Goal: Information Seeking & Learning: Find specific fact

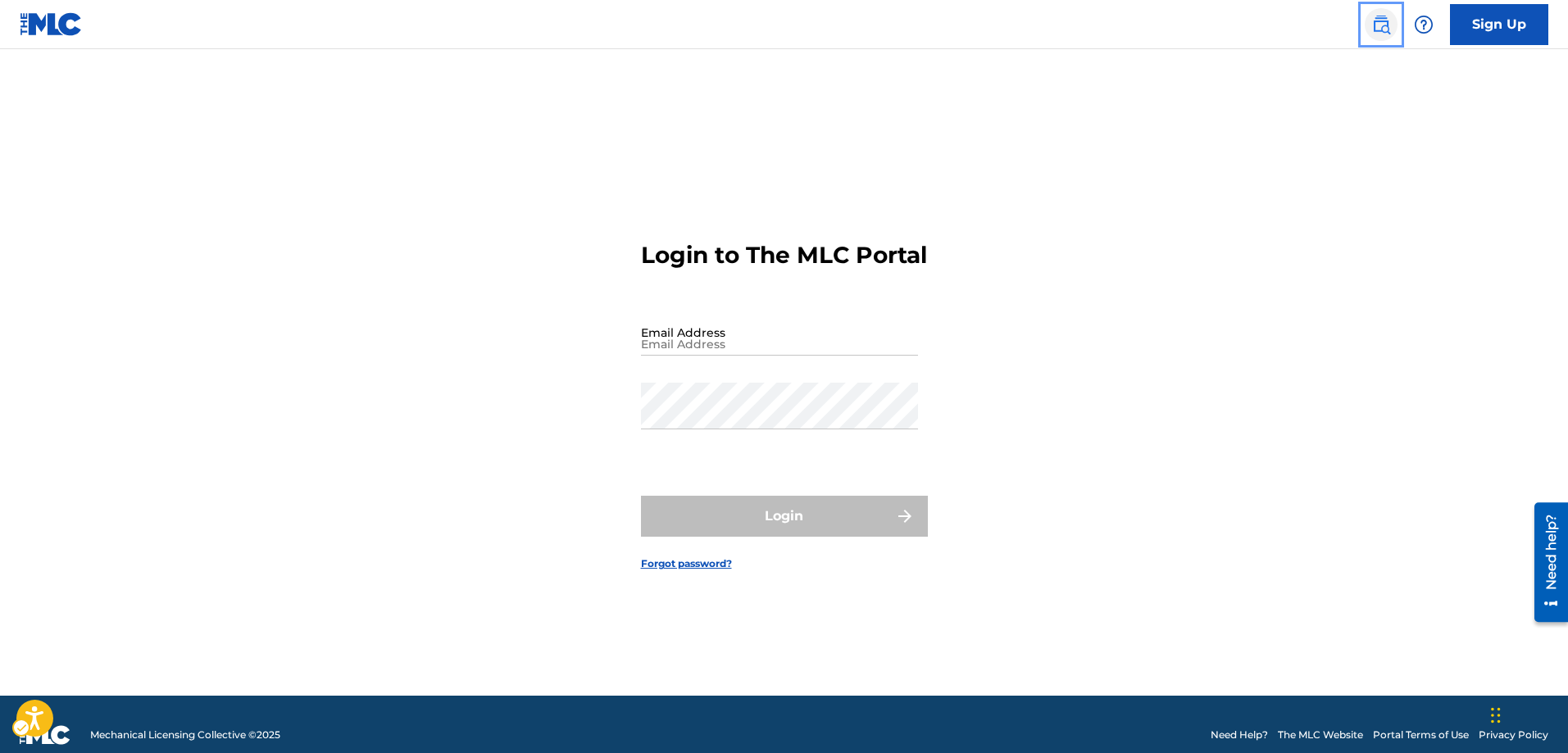
click at [1383, 24] on img "Page Menu" at bounding box center [1381, 24] width 20 height 20
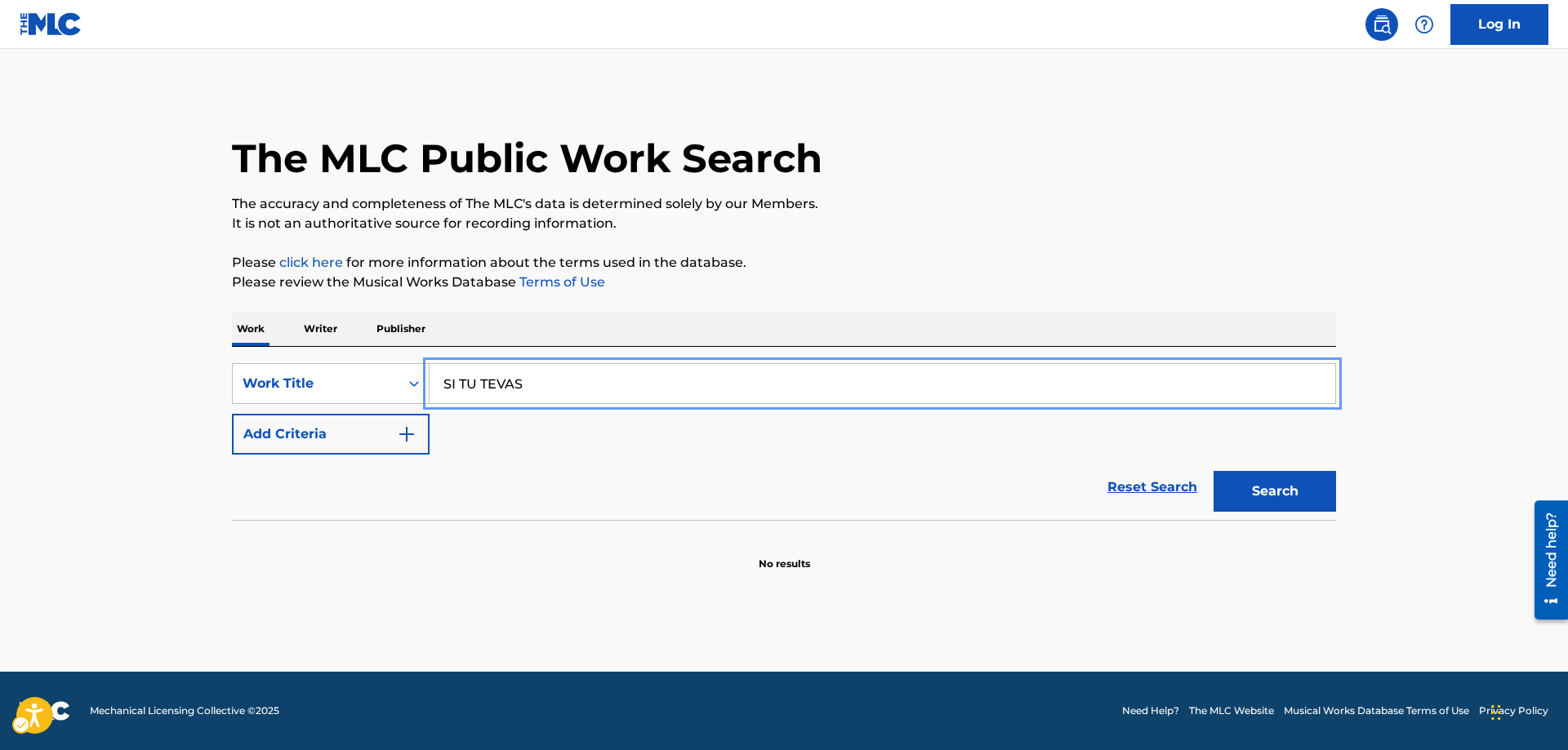
type input "SI TU TEVAS"
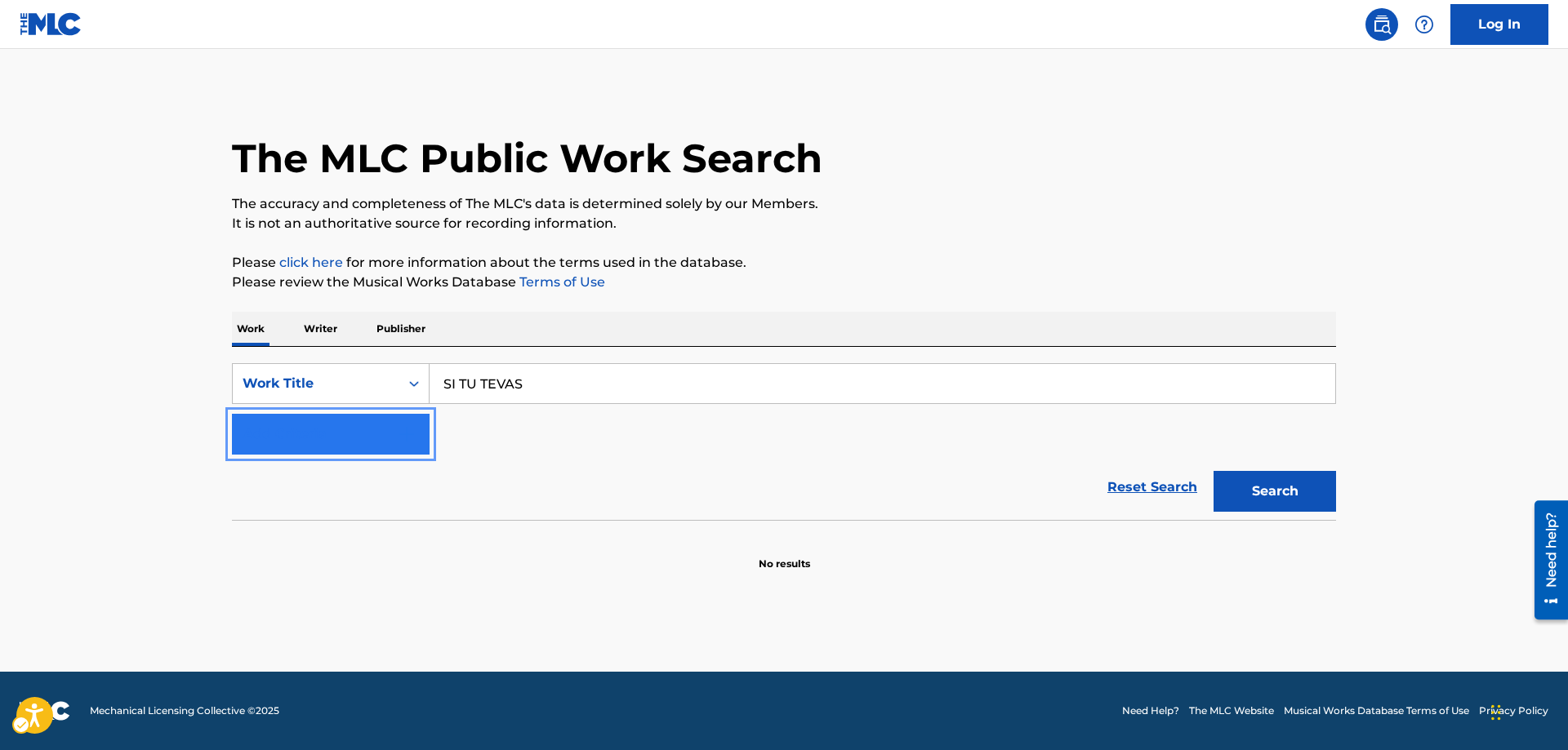
click at [417, 427] on button "Add Criteria" at bounding box center [331, 435] width 198 height 41
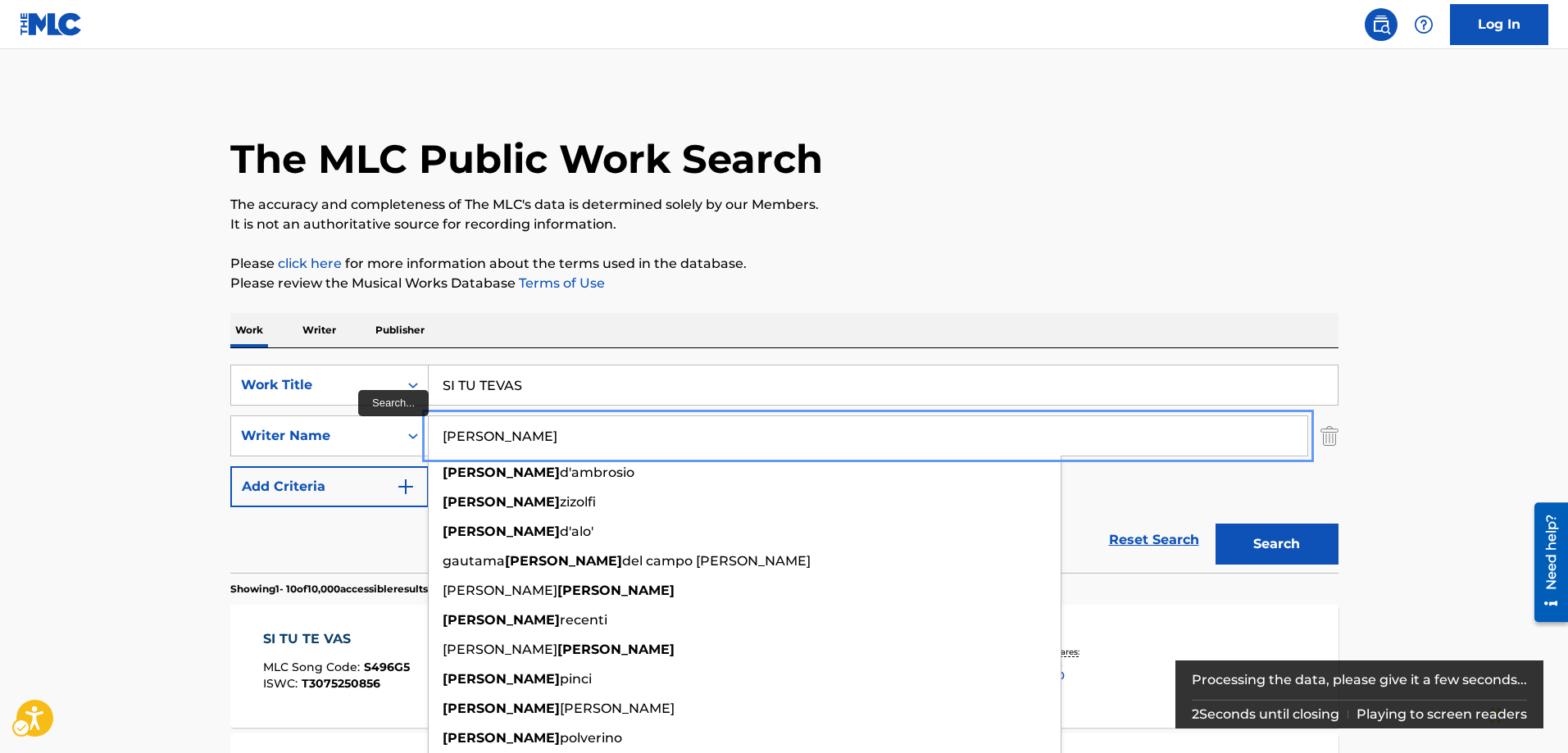
type input "VALERIO"
click at [231, 466] on button "Add Criteria" at bounding box center [330, 487] width 199 height 41
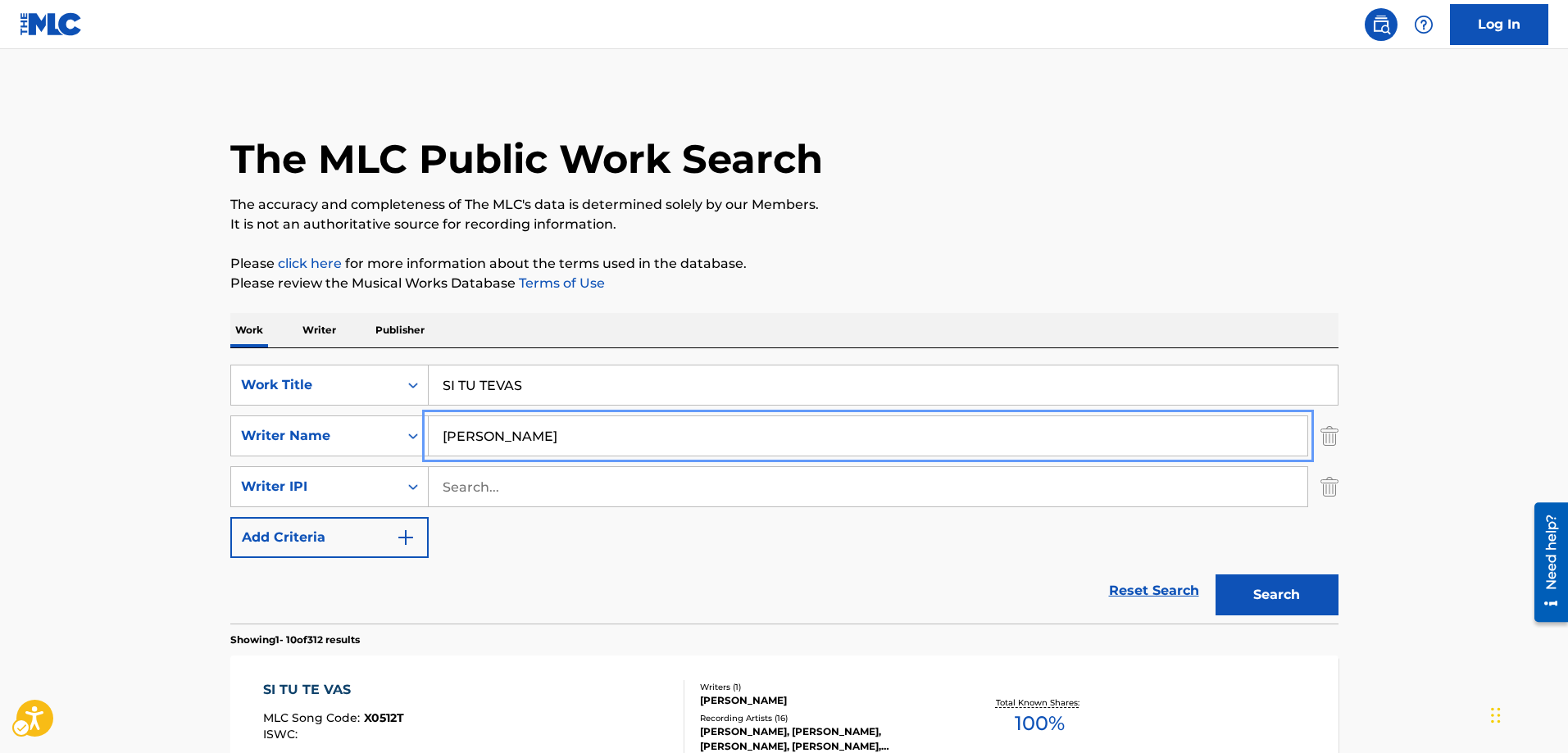
scroll to position [82, 0]
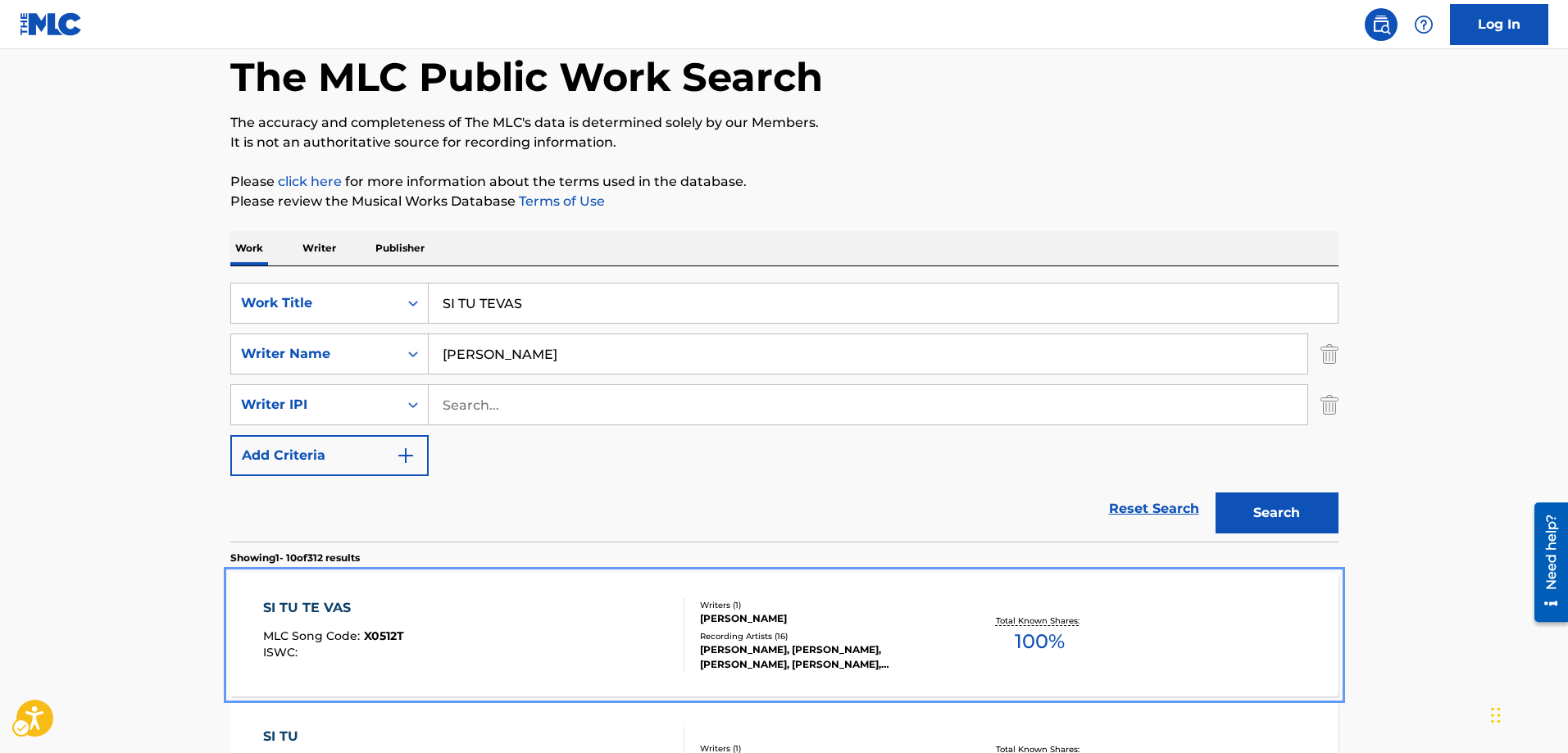
click at [384, 632] on span "X0512T" at bounding box center [384, 636] width 40 height 15
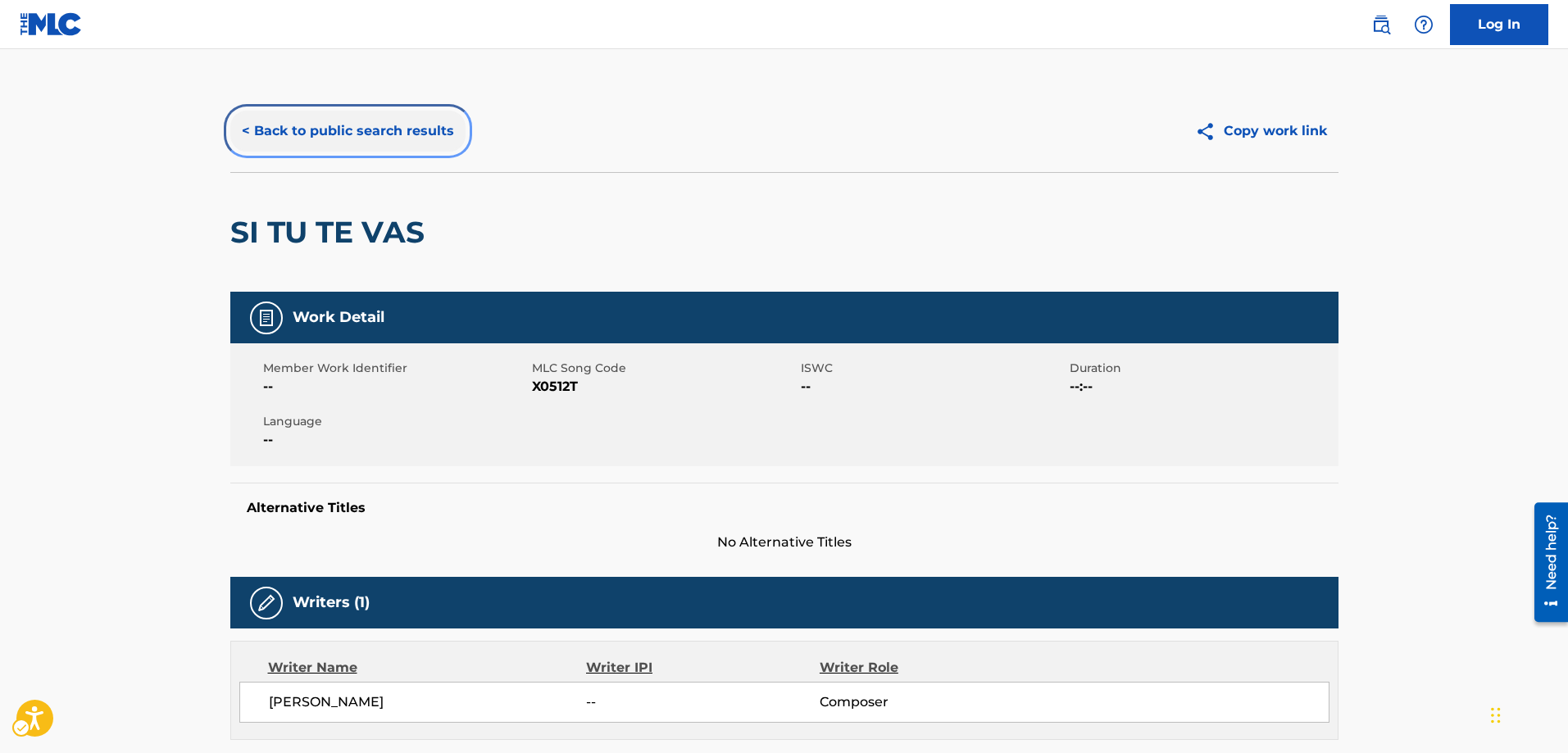
click at [248, 127] on button "< Back to public search results" at bounding box center [348, 132] width 235 height 41
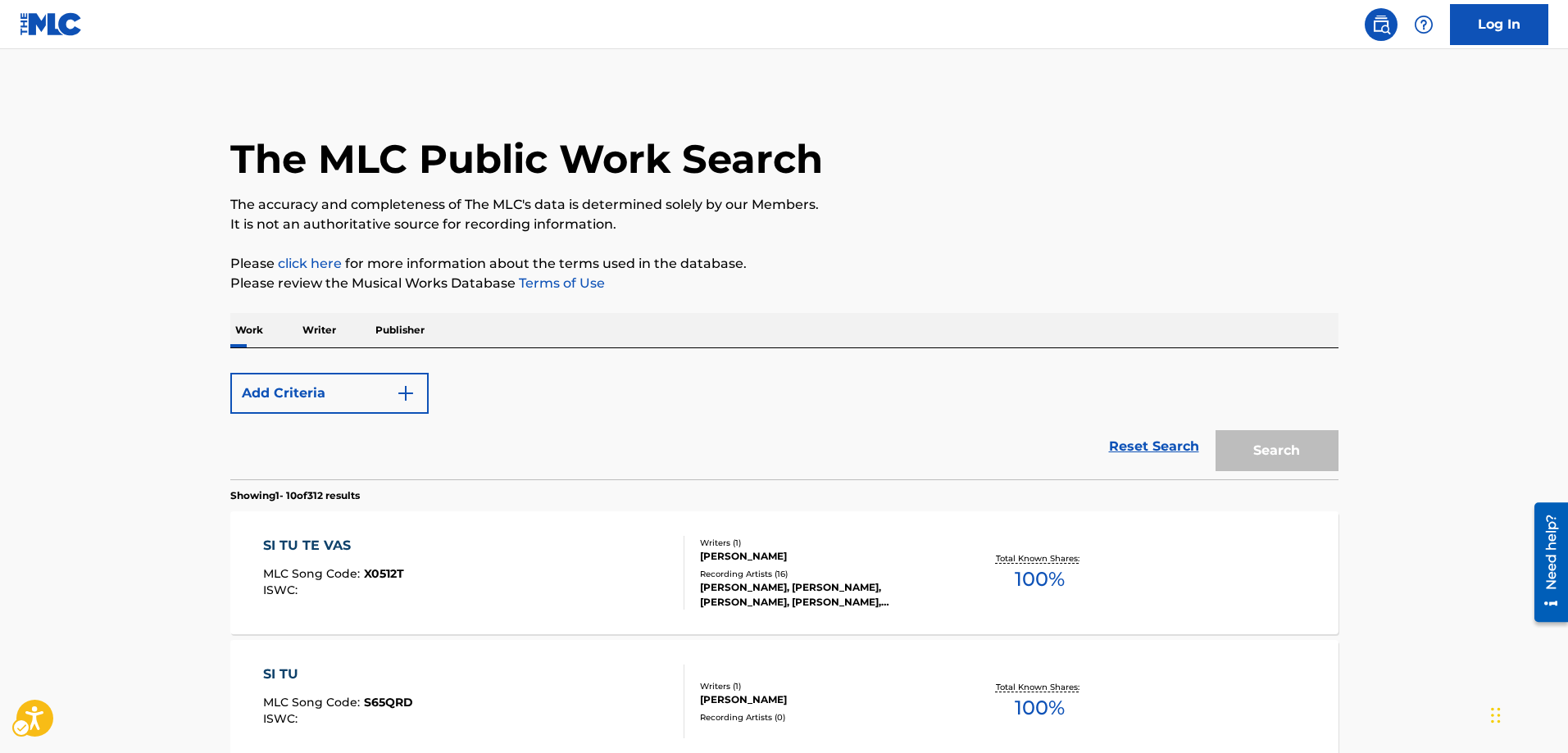
scroll to position [82, 0]
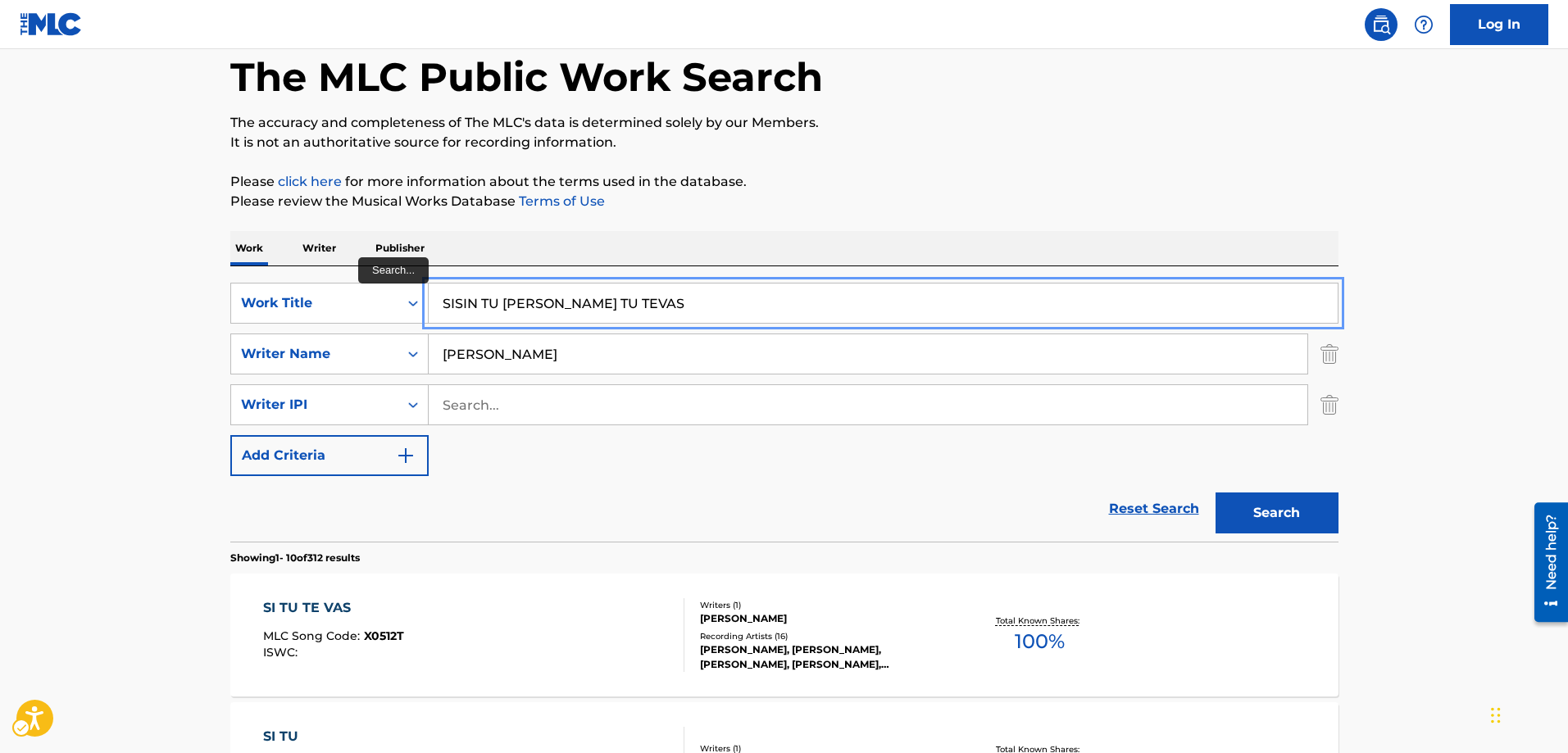
click at [1216, 492] on button "Search" at bounding box center [1277, 513] width 123 height 41
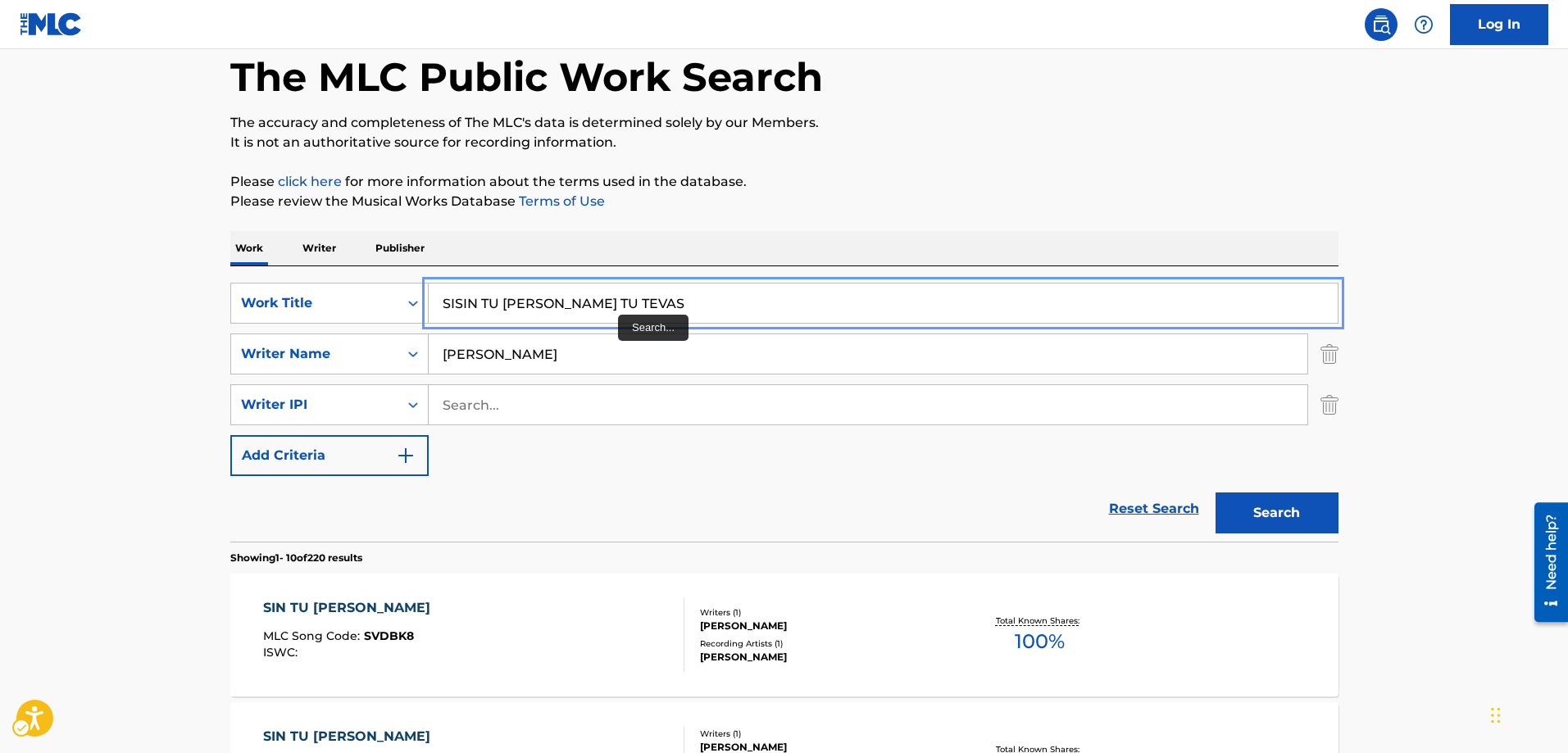
click at [625, 297] on input "SISIN TU CARINO TU TEVAS" at bounding box center [883, 304] width 909 height 40
type input "SISIN TU CARINO"
click at [1216, 492] on button "Search" at bounding box center [1277, 513] width 123 height 41
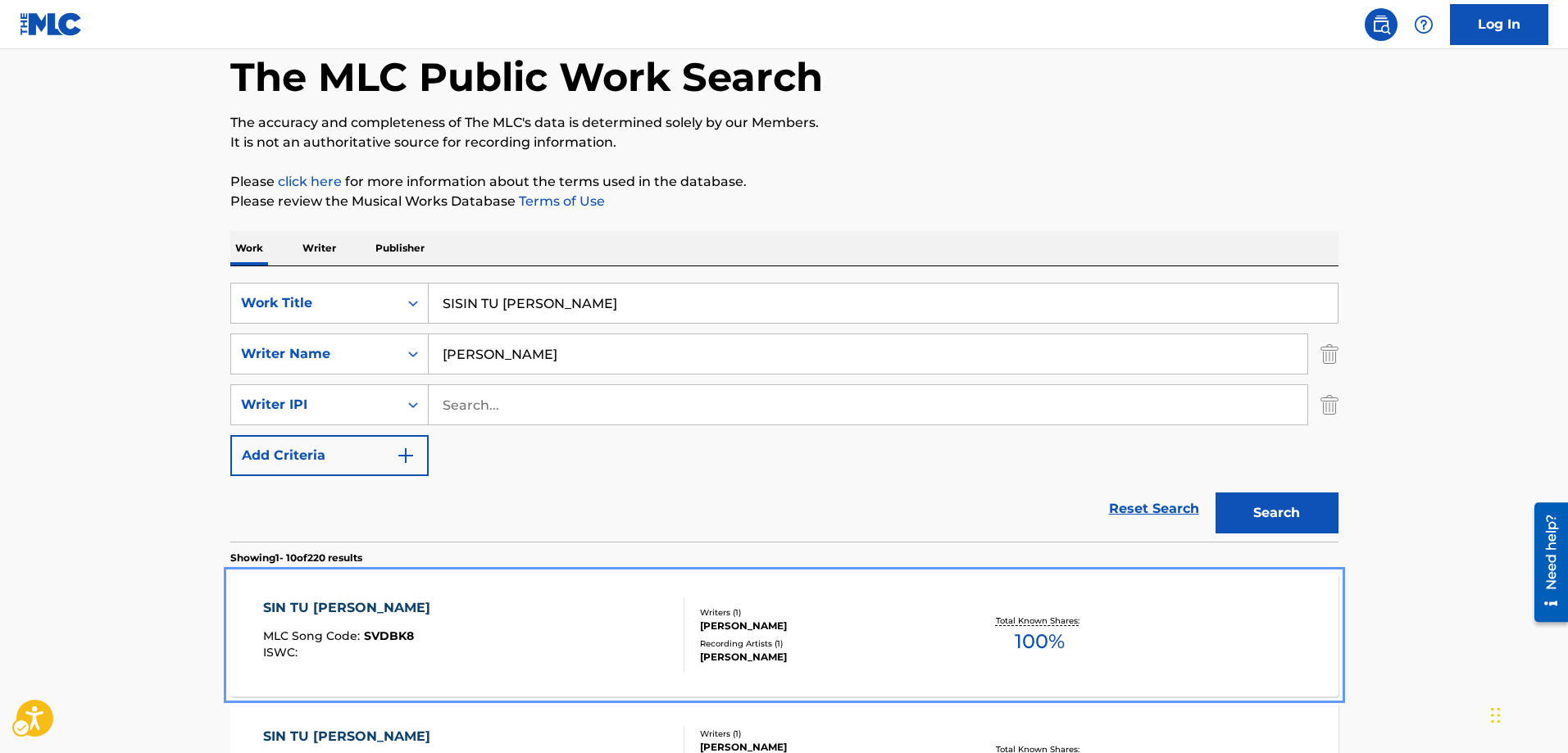
click at [387, 639] on span "SVDBK8" at bounding box center [389, 636] width 50 height 15
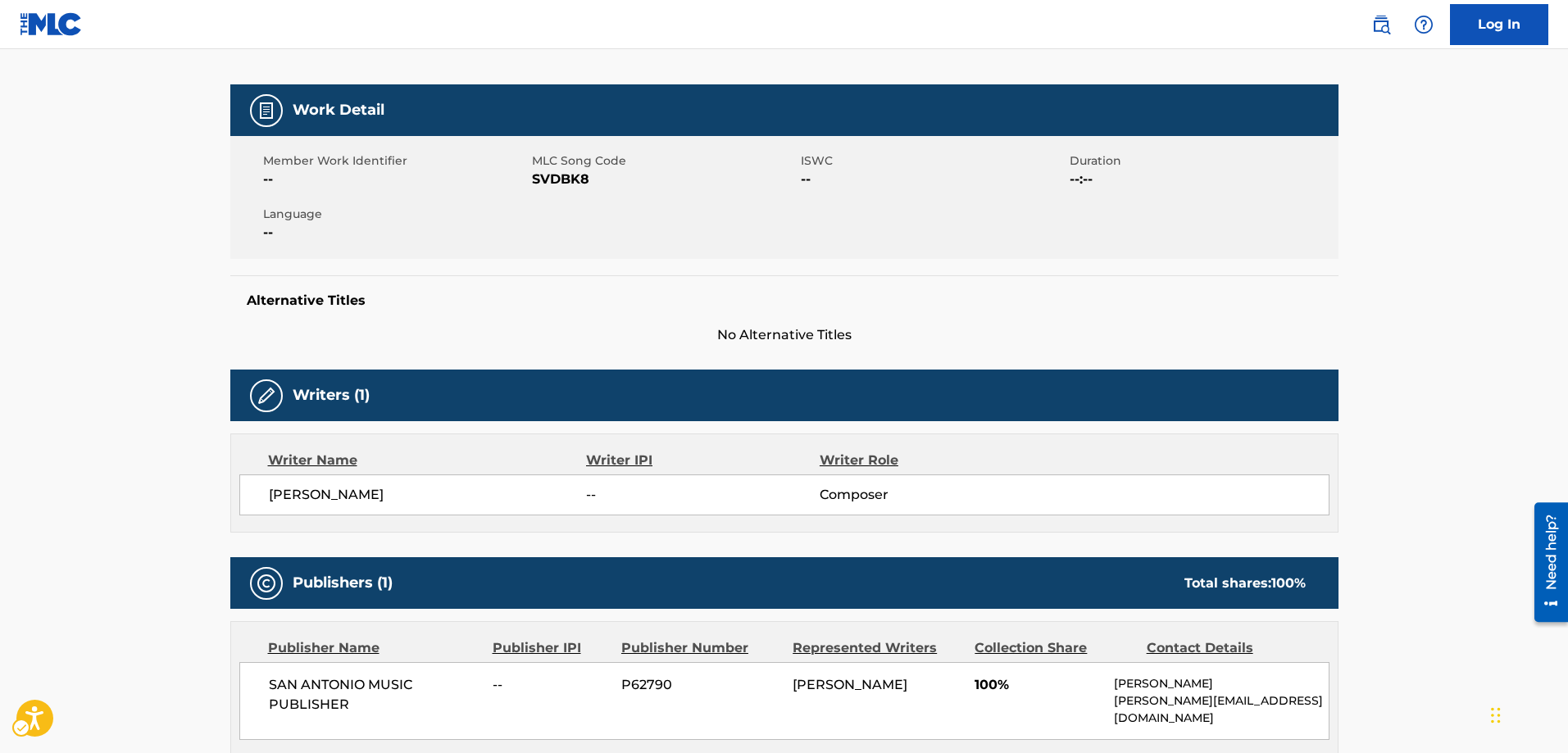
scroll to position [164, 0]
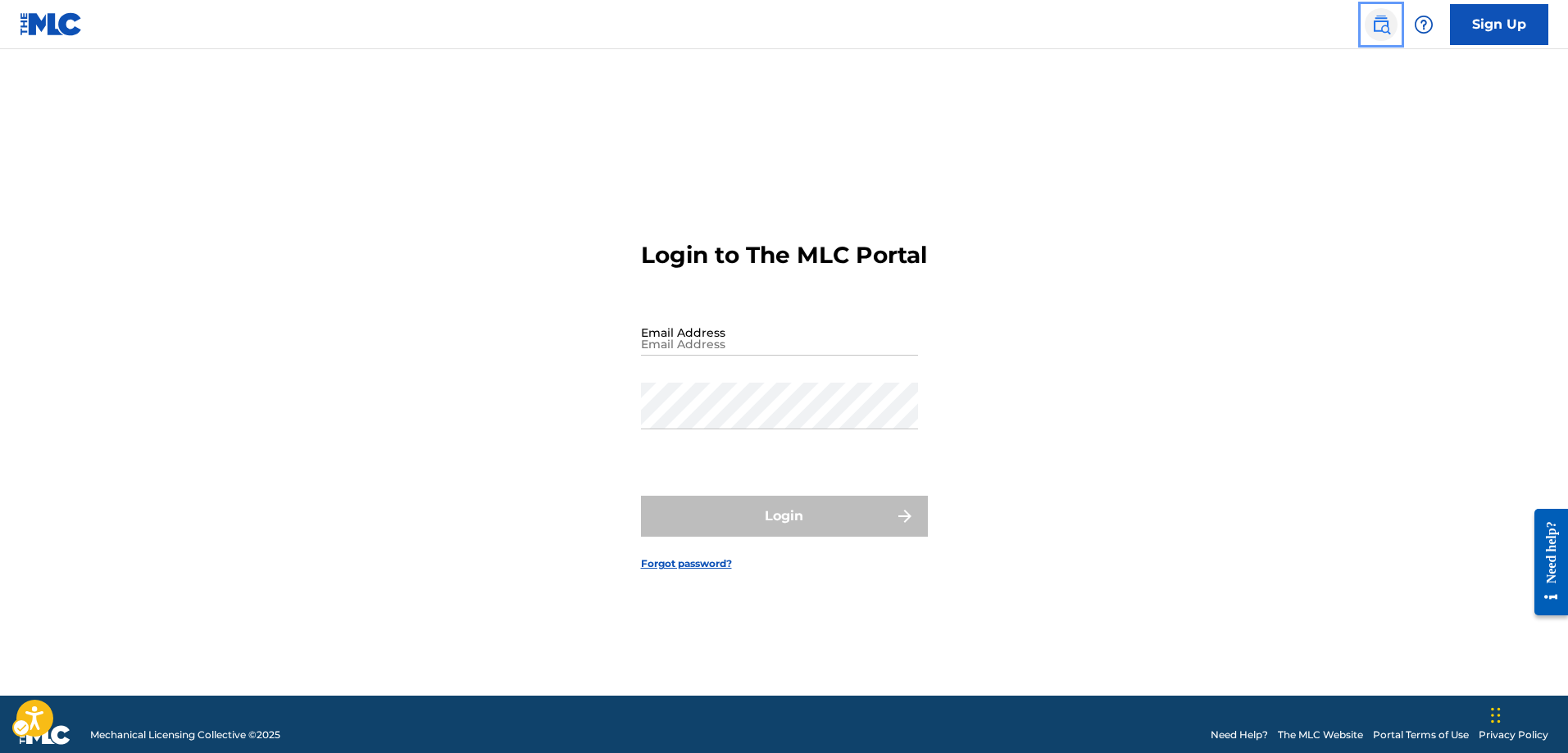
click at [1384, 26] on img "Page Menu" at bounding box center [1381, 24] width 20 height 20
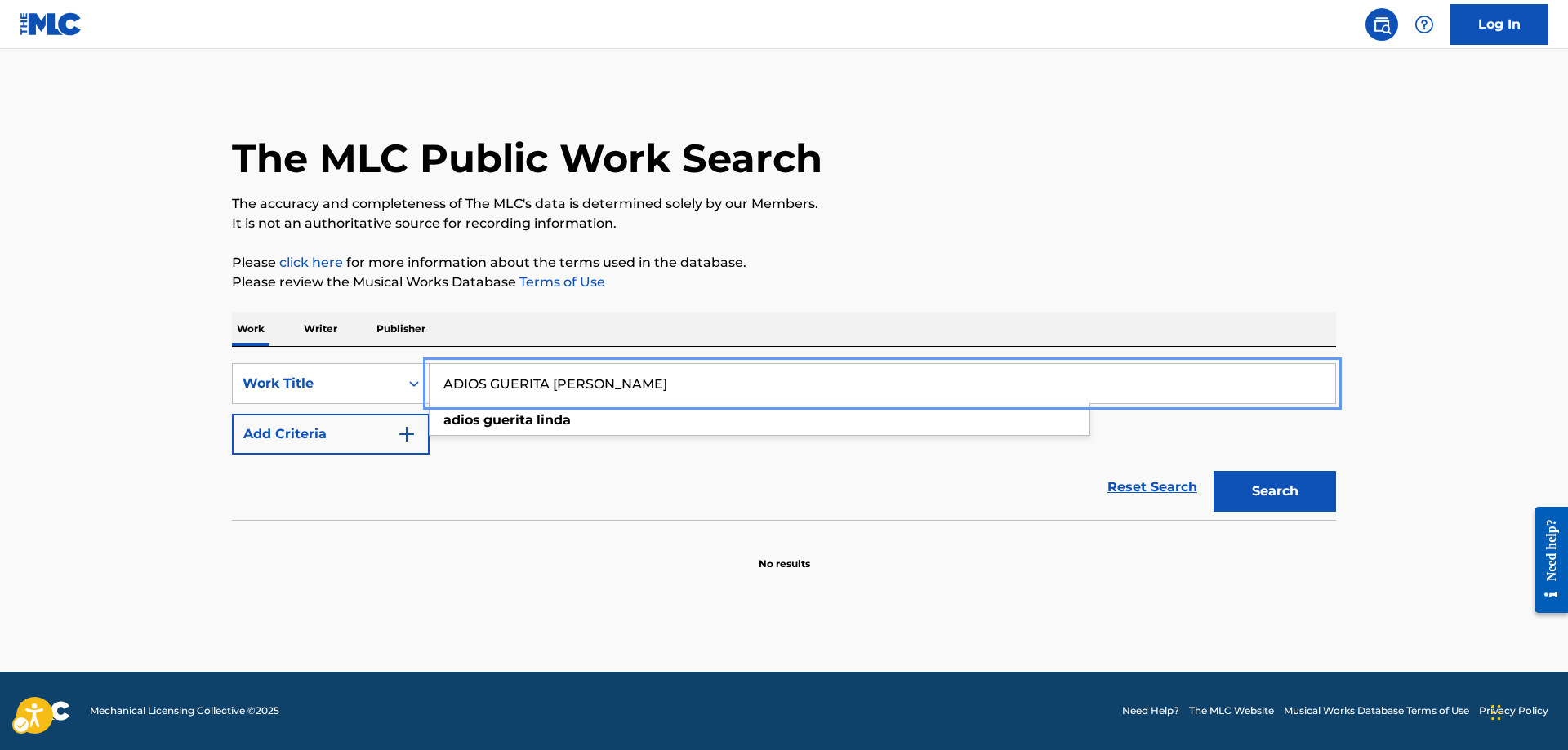
type input "ADIOS GUERITA LINDA"
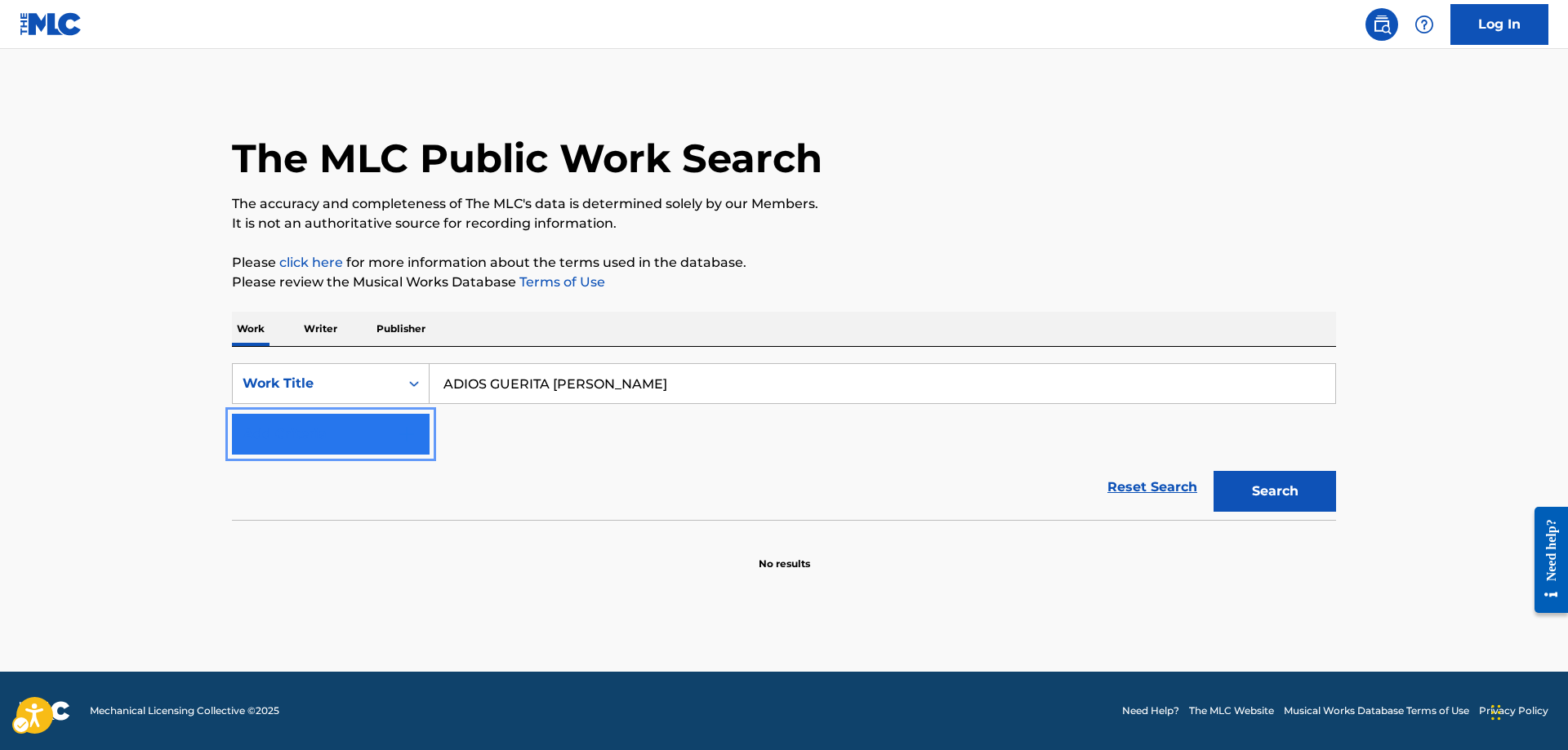
click at [412, 422] on button "Add Criteria" at bounding box center [331, 435] width 198 height 41
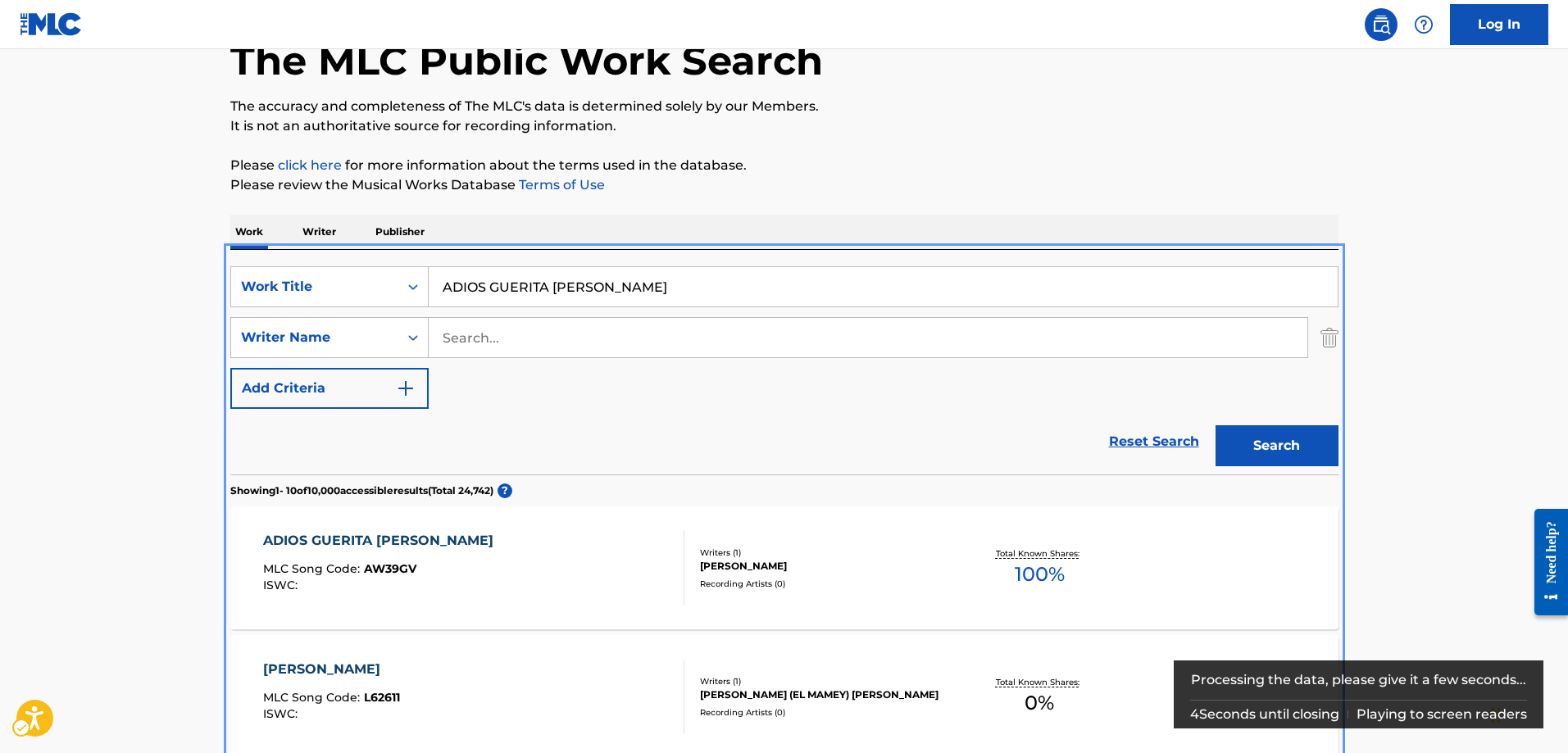
scroll to position [21, 0]
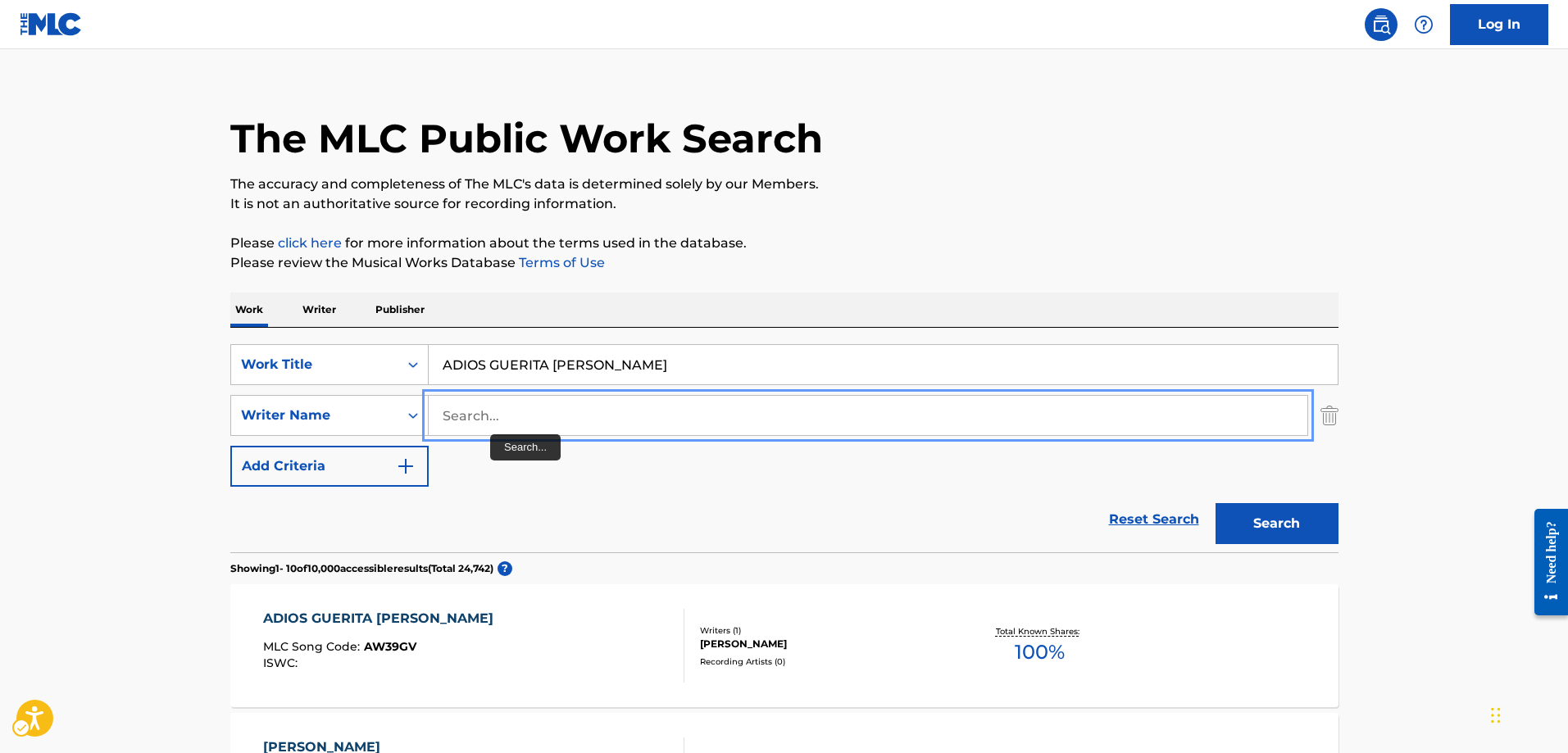
click at [459, 411] on input "Search..." at bounding box center [867, 416] width 879 height 40
type input "[PERSON_NAME]"
click at [231, 446] on button "Add Criteria" at bounding box center [330, 466] width 199 height 41
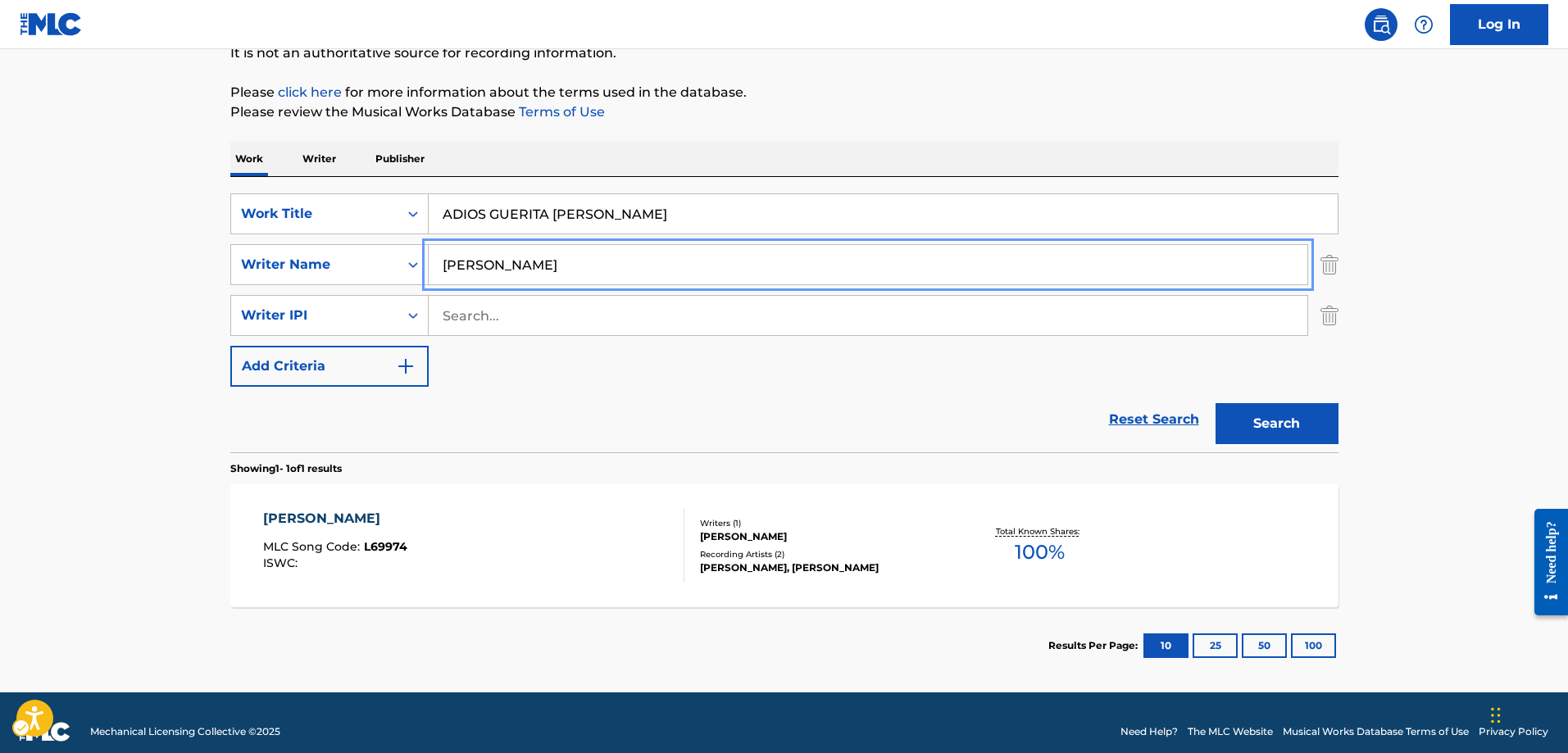
scroll to position [184, 0]
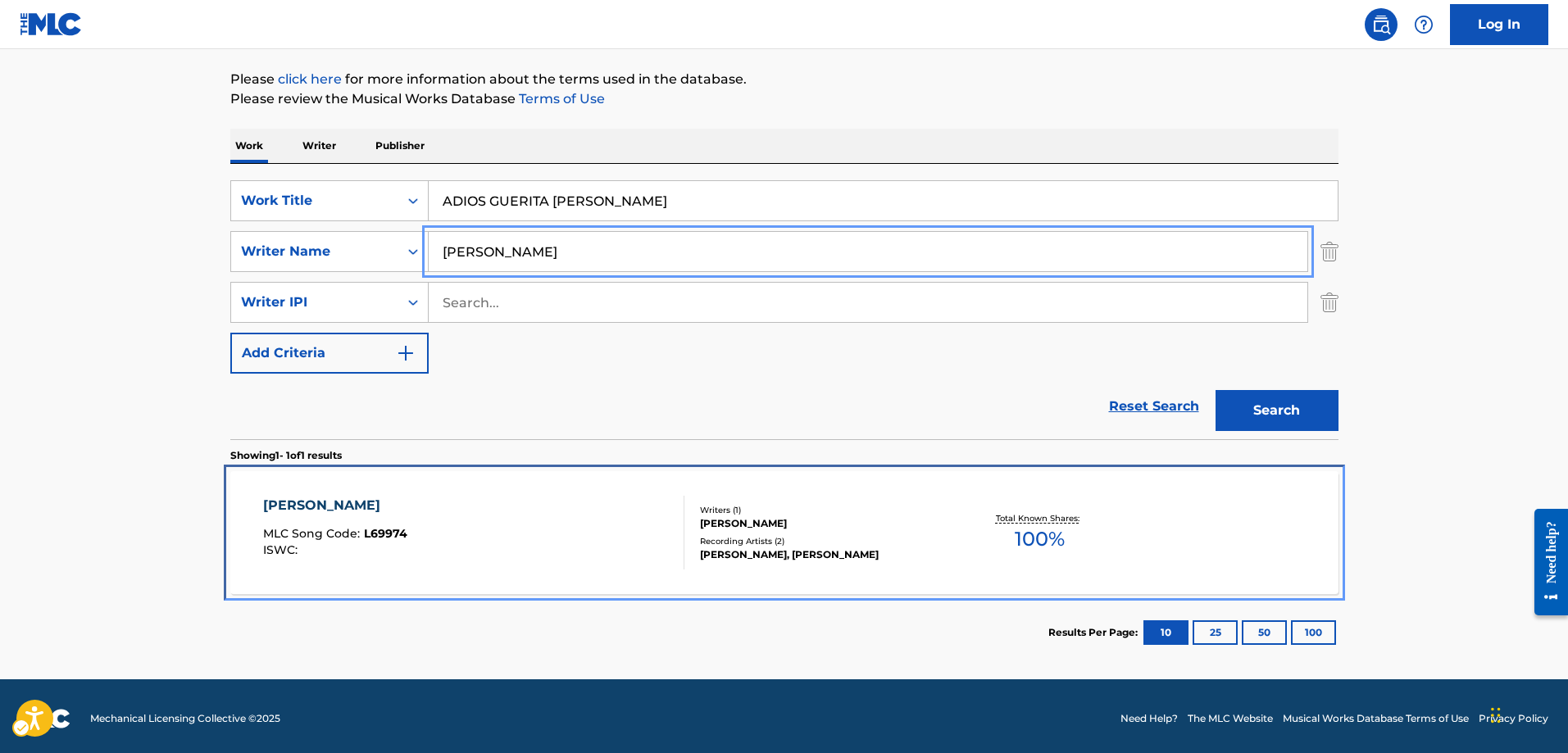
click at [379, 536] on span "L69974" at bounding box center [386, 534] width 43 height 15
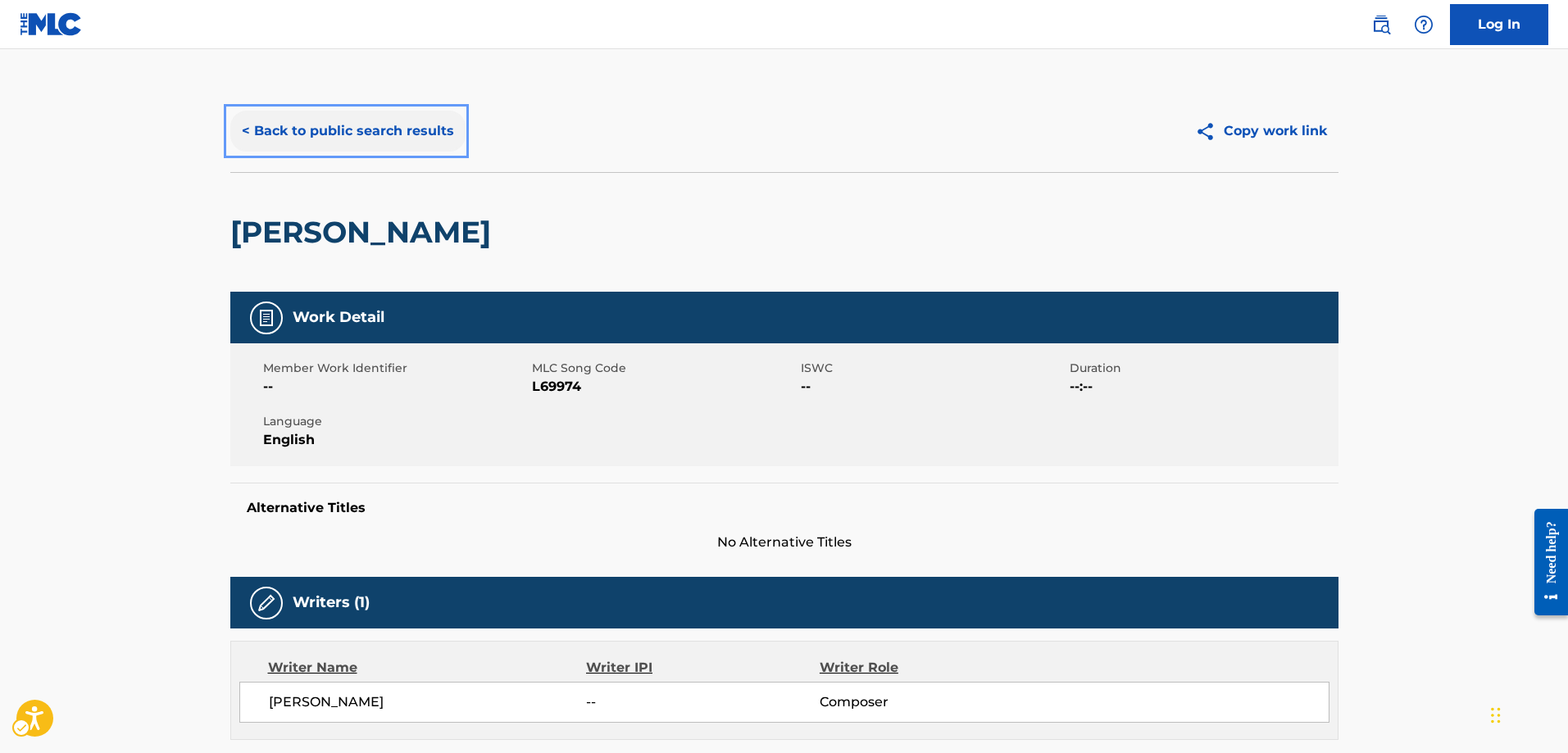
click at [242, 130] on button "< Back to public search results" at bounding box center [348, 132] width 235 height 41
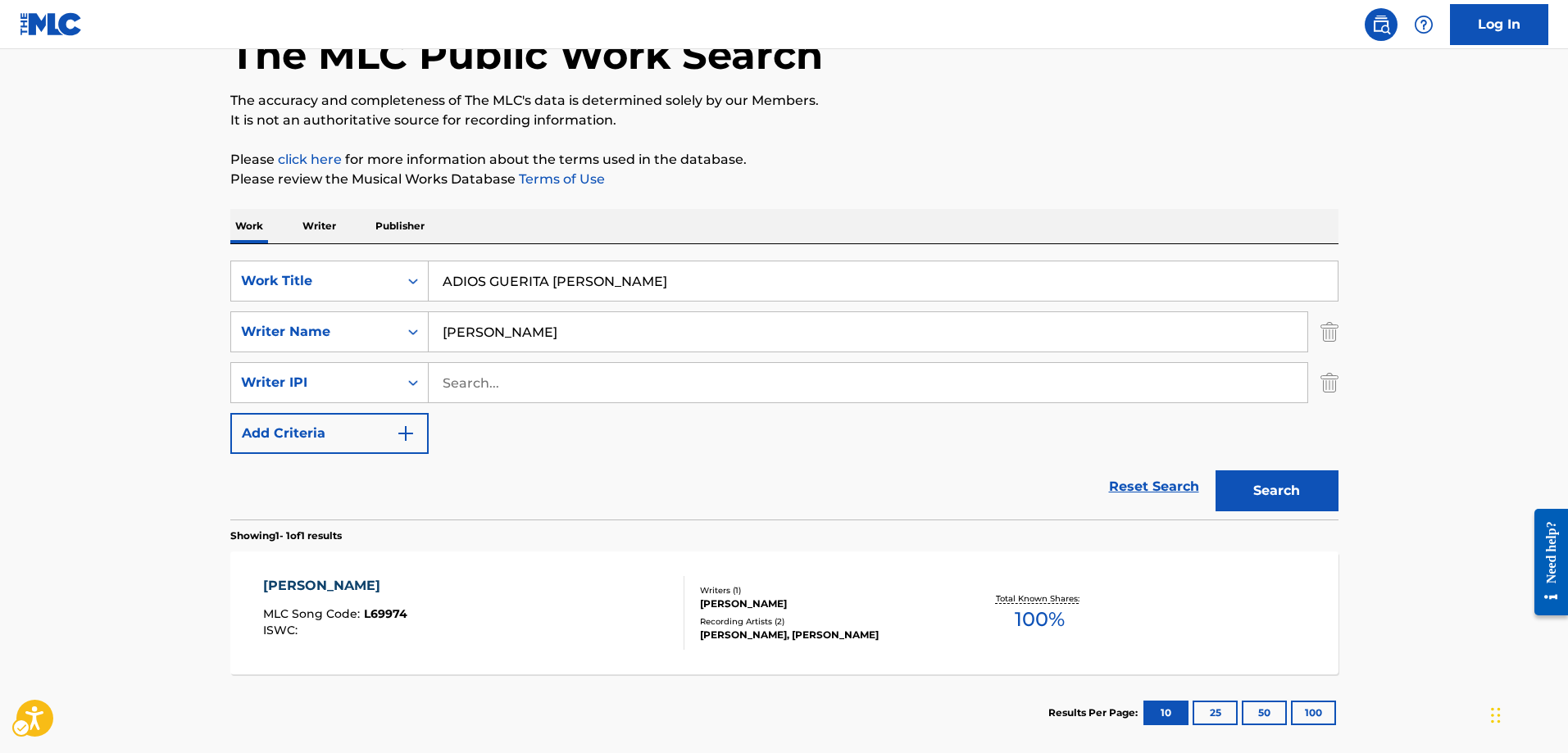
scroll to position [189, 0]
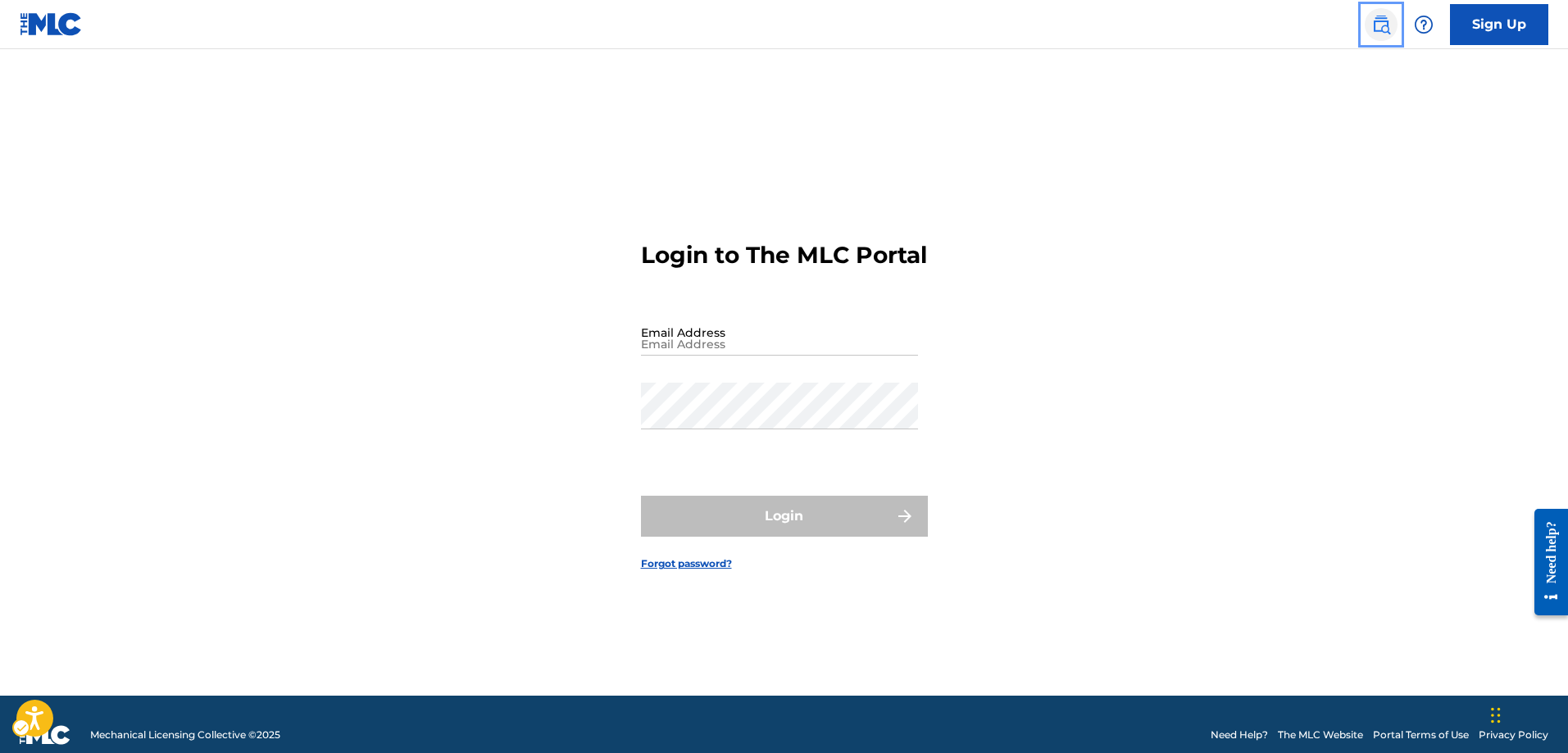
click at [1385, 28] on img "Page Menu" at bounding box center [1381, 24] width 20 height 20
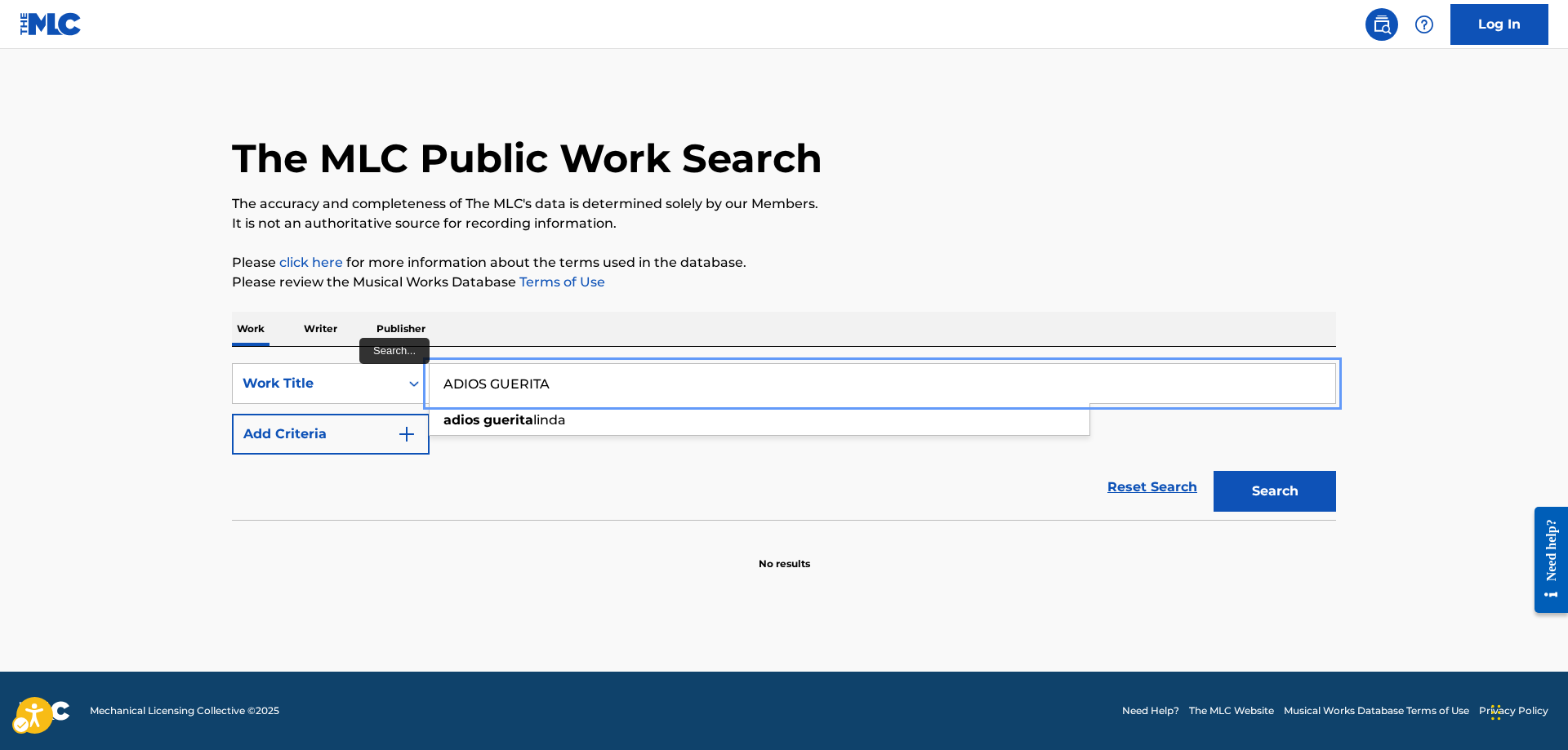
type input "ADIOS GUERITA"
click at [232, 414] on button "Add Criteria" at bounding box center [331, 435] width 198 height 41
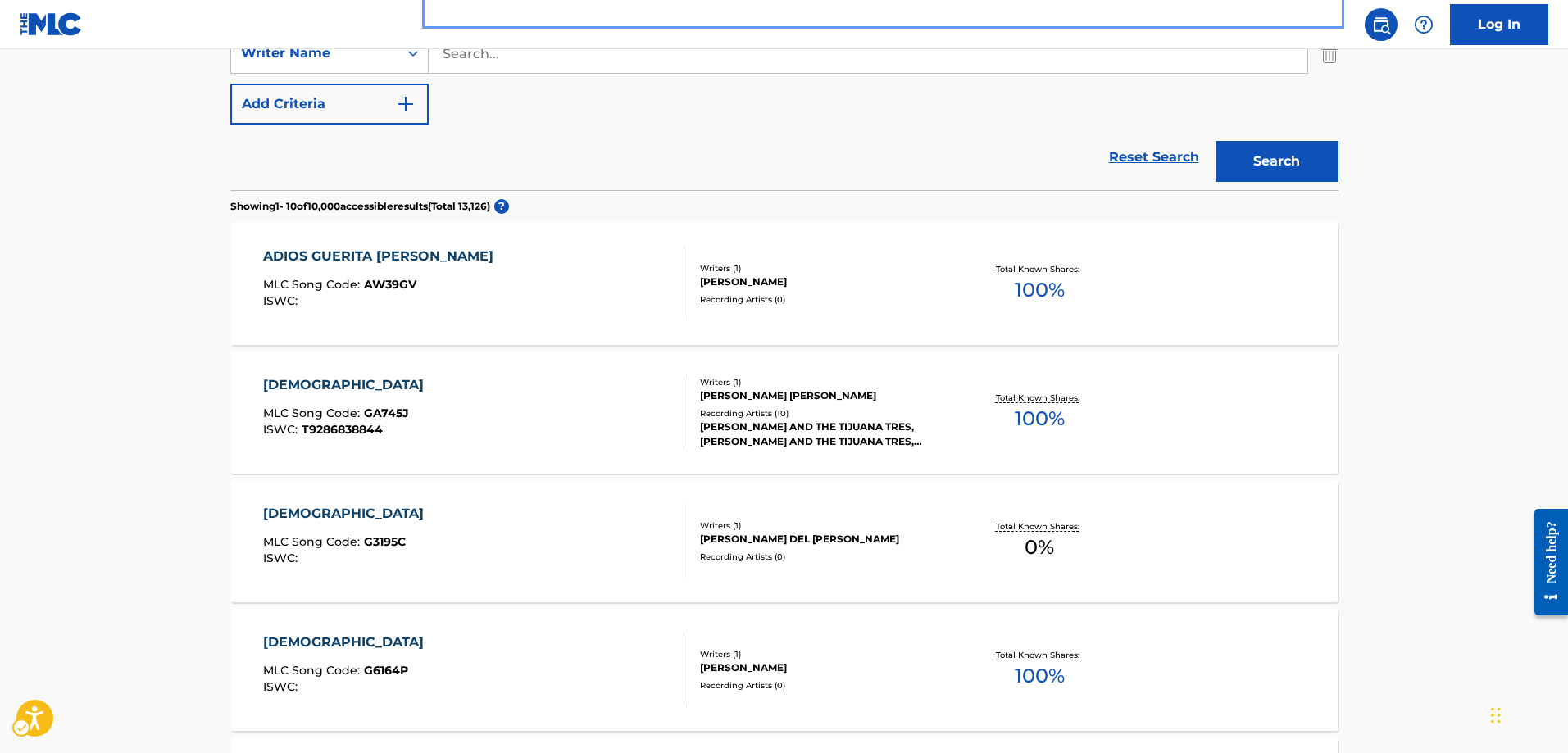
scroll to position [320, 0]
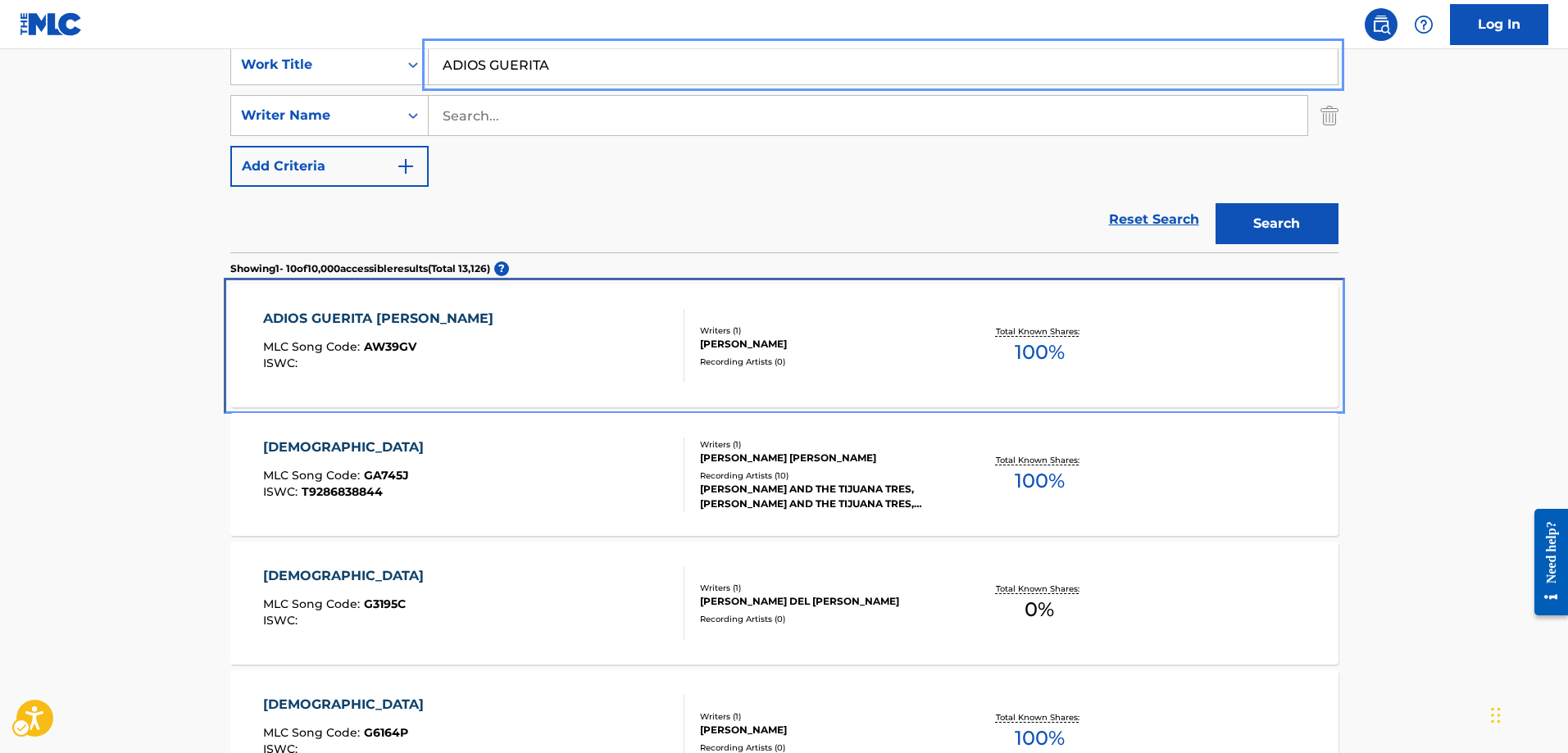
click at [400, 348] on span "AW39GV" at bounding box center [390, 346] width 52 height 15
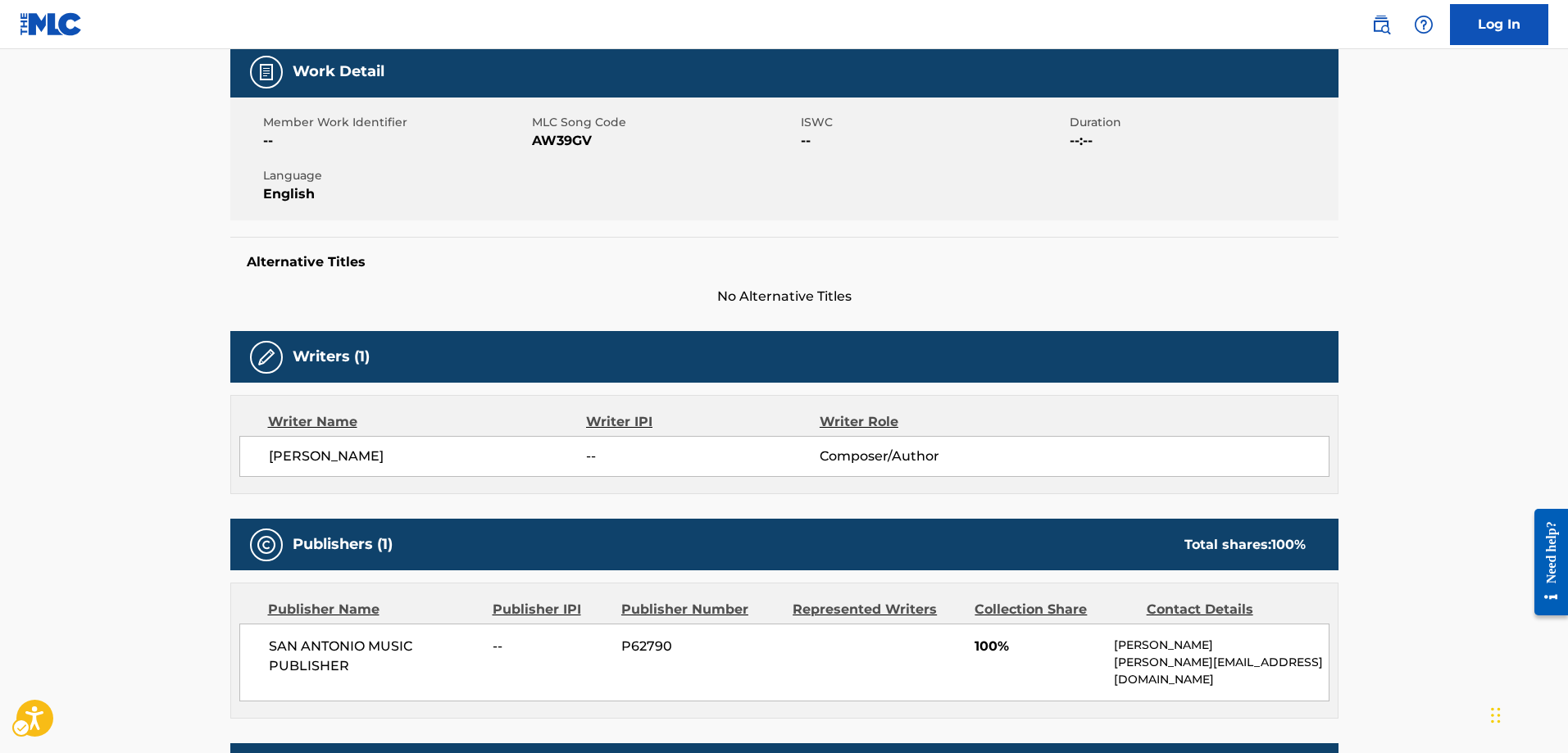
scroll to position [164, 0]
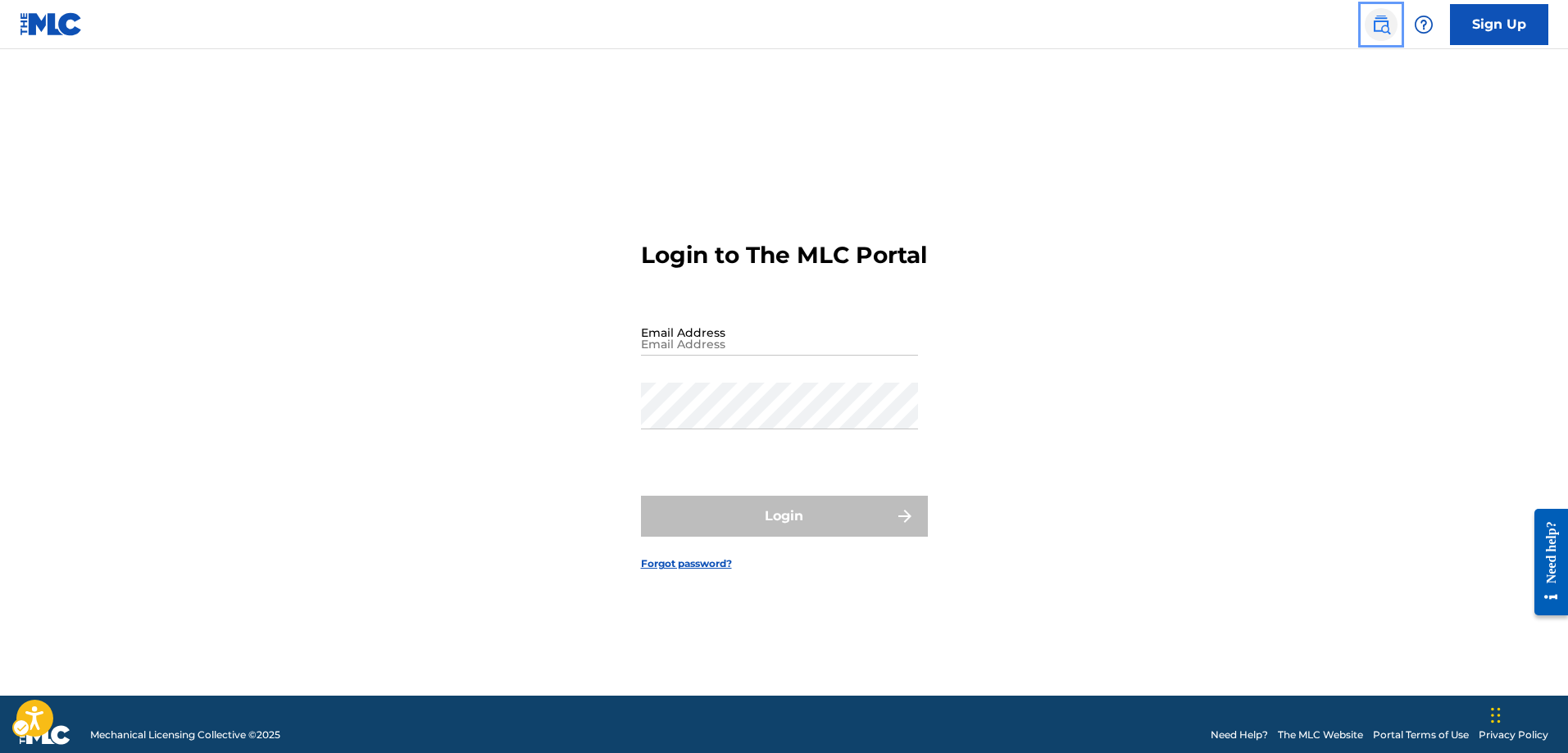
click at [1380, 28] on img "Page Menu" at bounding box center [1381, 24] width 20 height 20
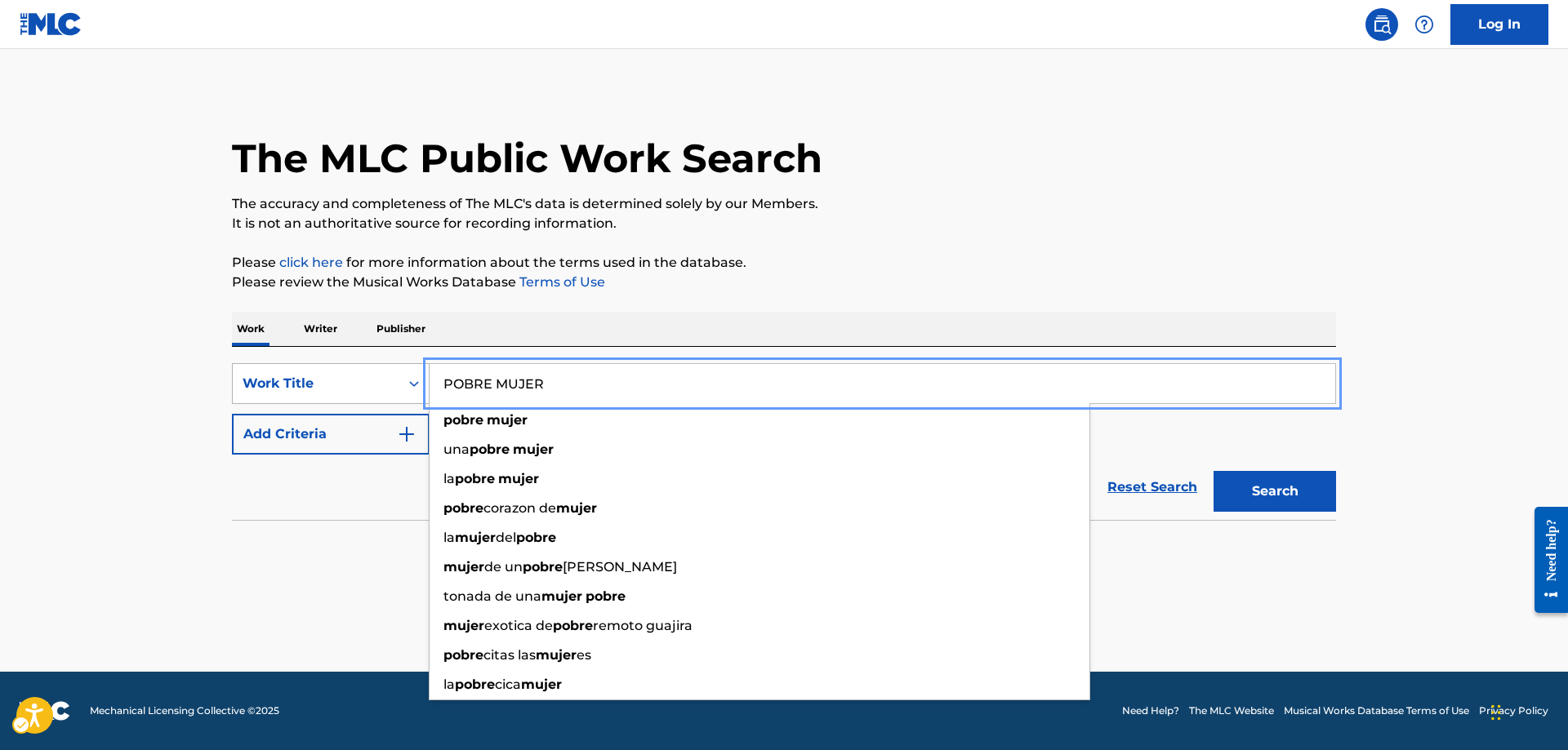
type input "POBRE MUJER"
click at [414, 386] on icon "On" at bounding box center [413, 383] width 16 height 16
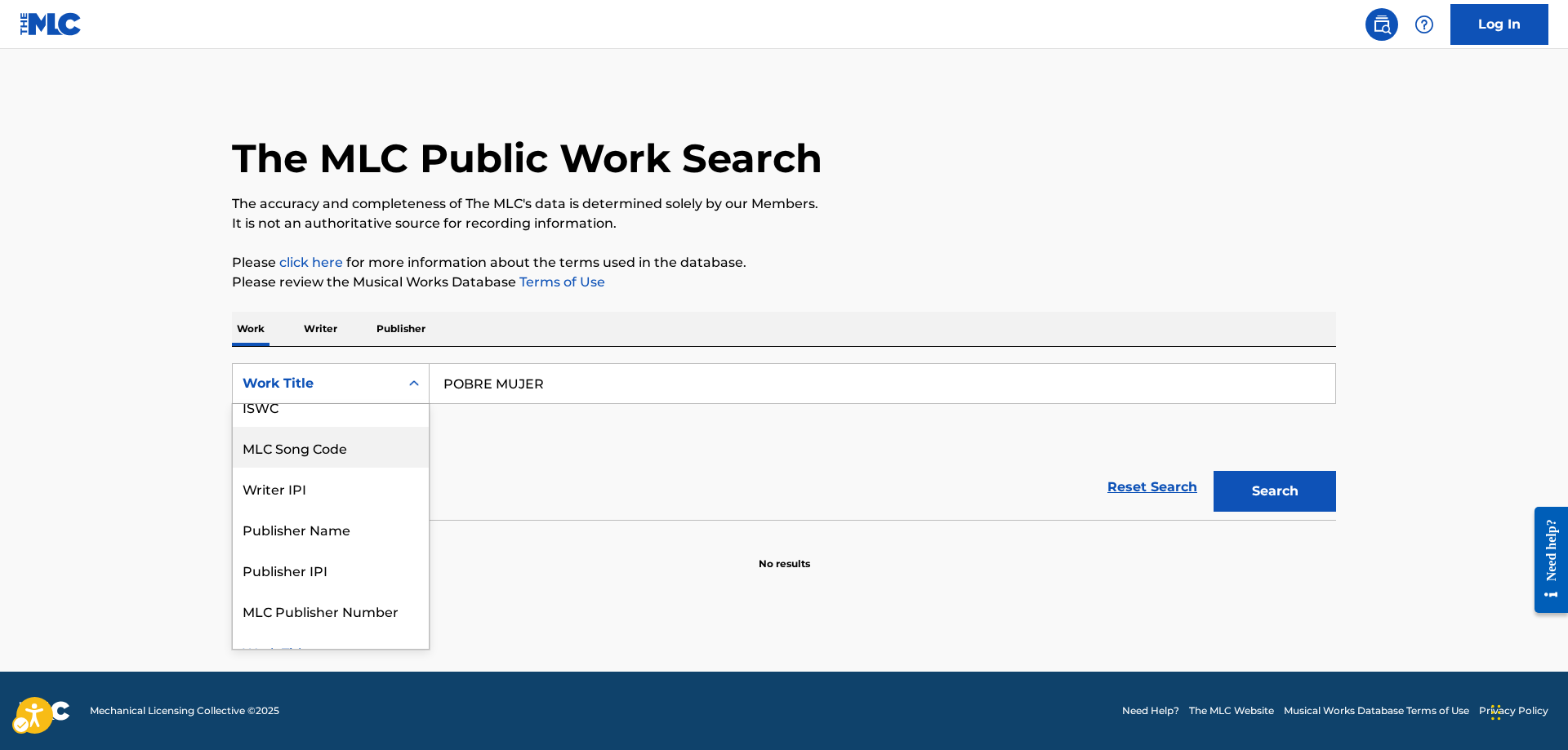
scroll to position [49, 0]
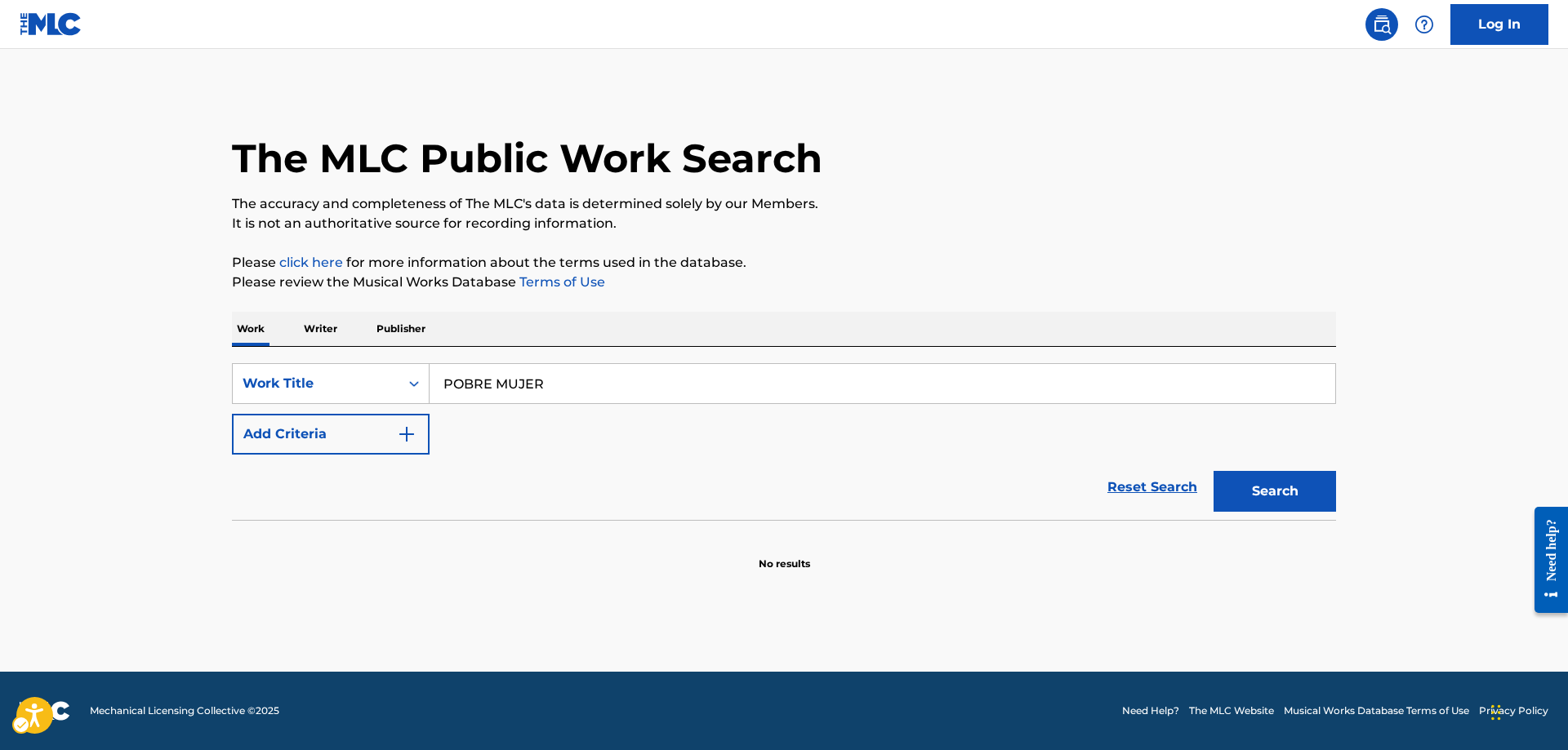
click at [418, 387] on icon "On" at bounding box center [413, 383] width 16 height 16
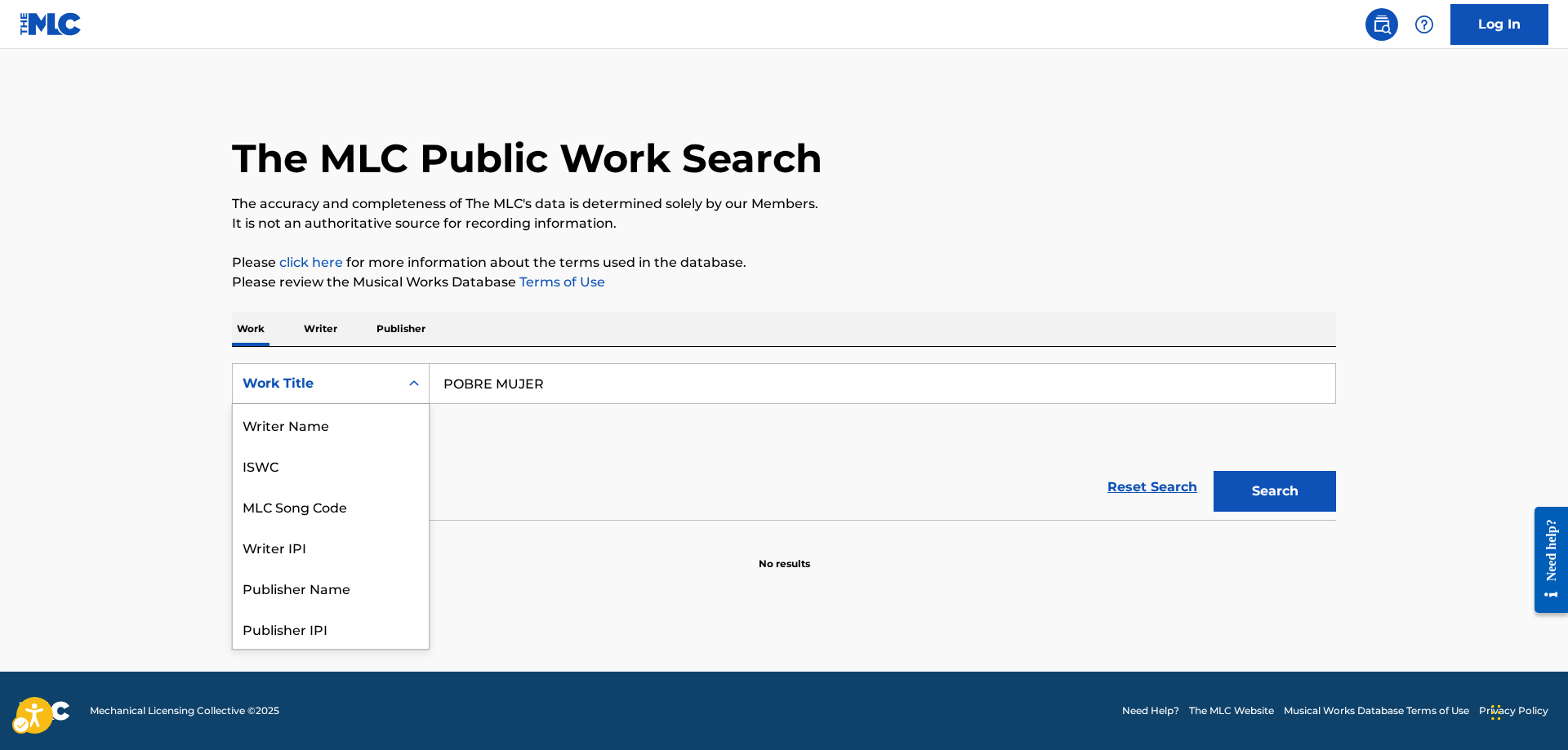
click at [413, 387] on icon "On" at bounding box center [413, 383] width 16 height 16
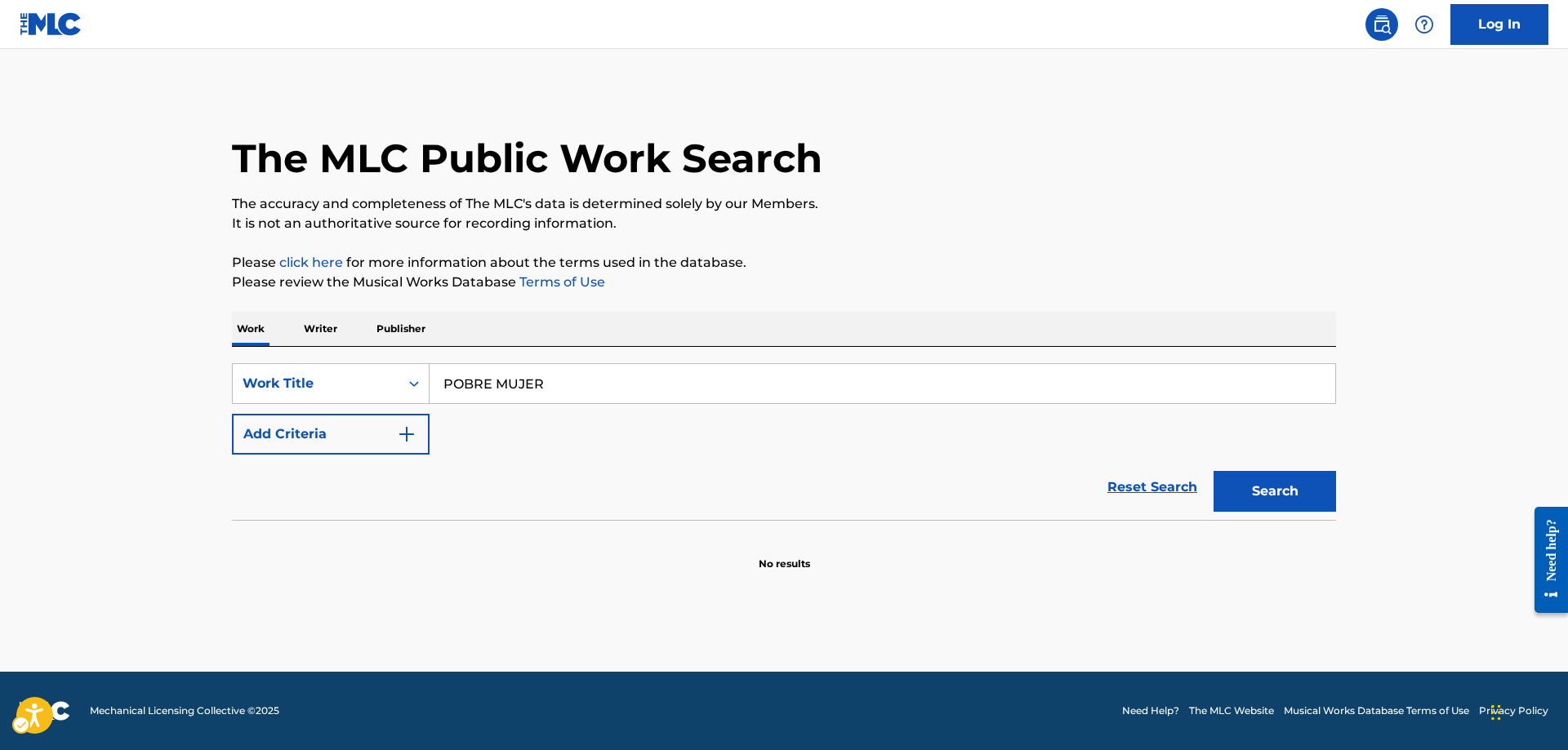
click at [412, 386] on icon "On" at bounding box center [413, 383] width 16 height 16
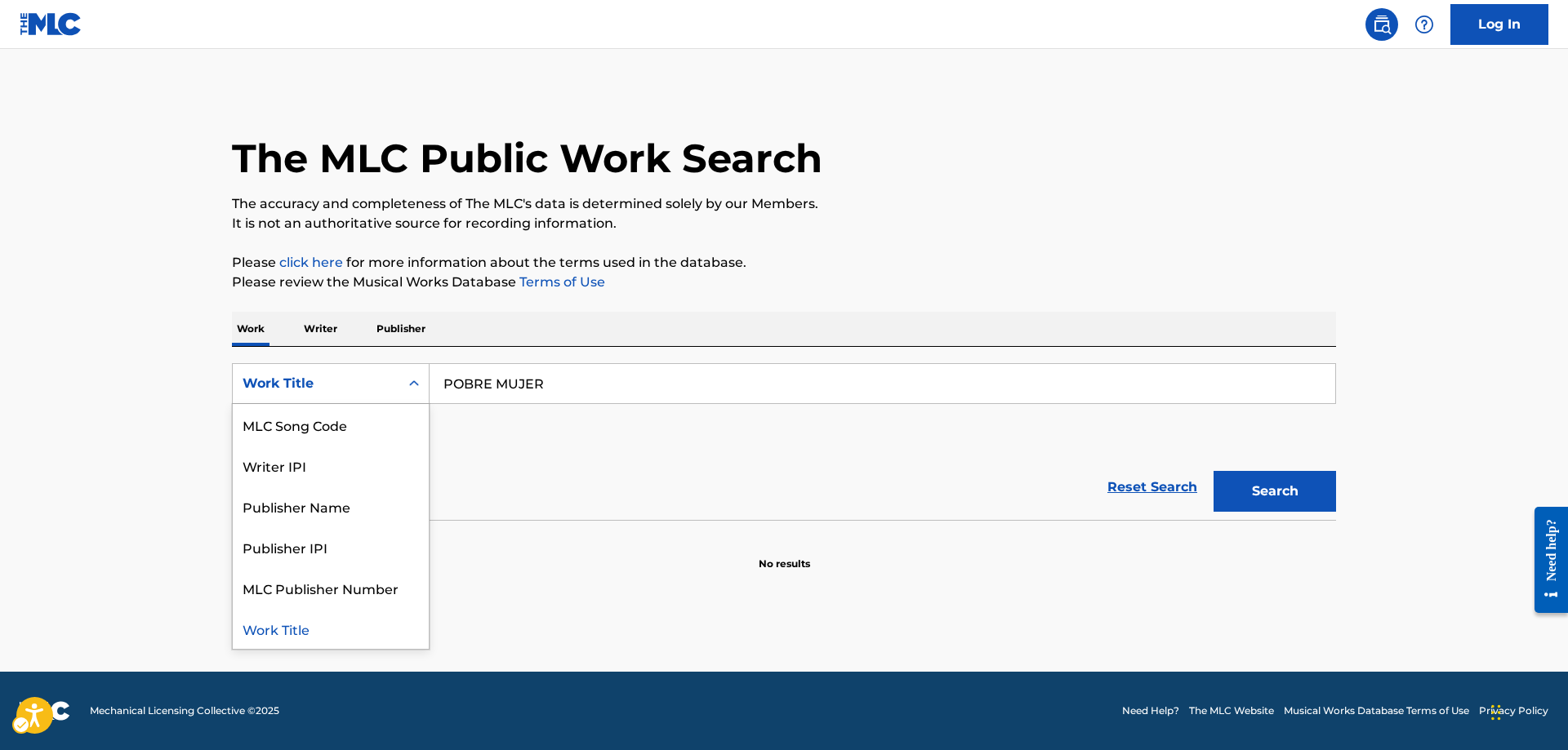
click at [412, 386] on icon "On" at bounding box center [413, 383] width 16 height 16
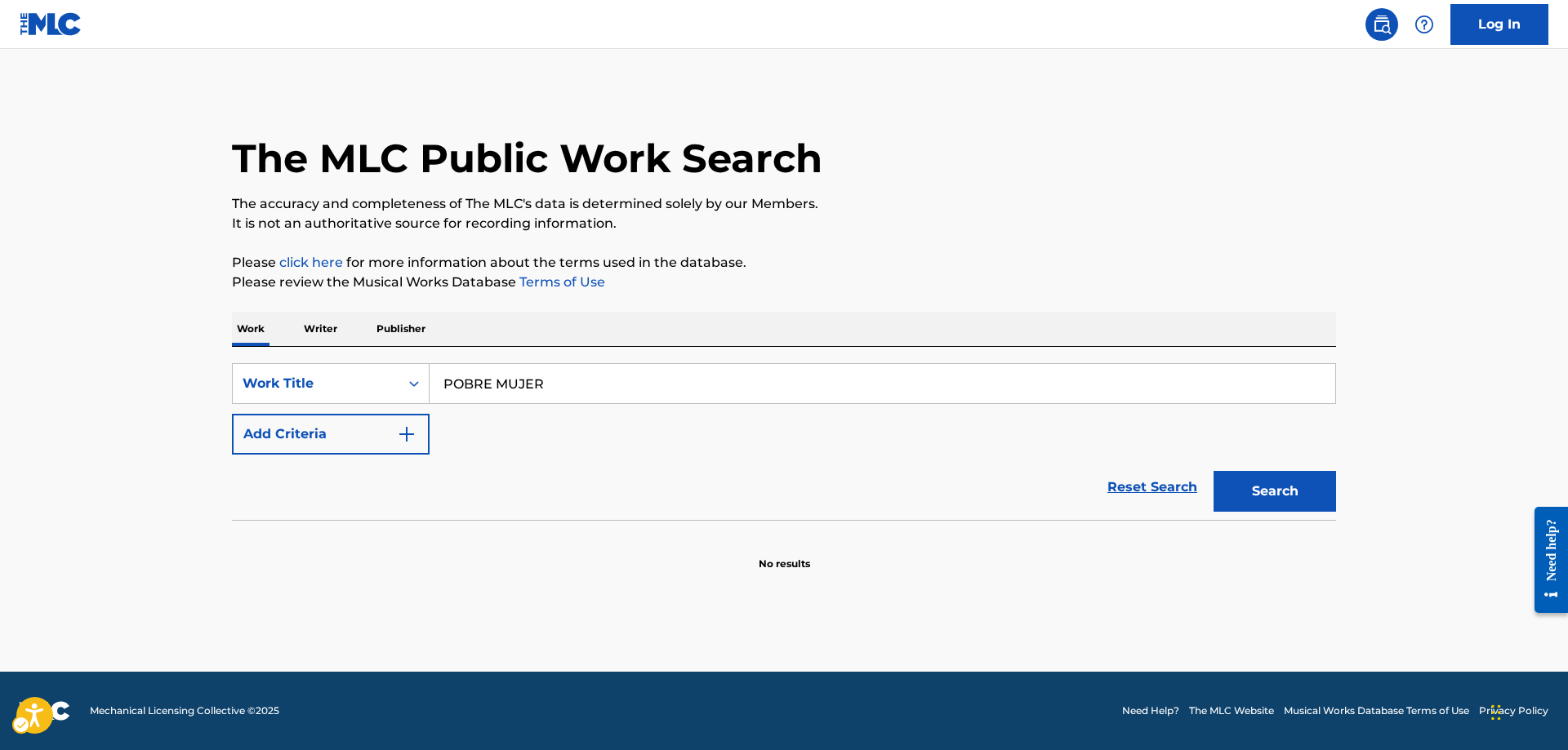
click at [412, 386] on icon "On" at bounding box center [413, 383] width 16 height 16
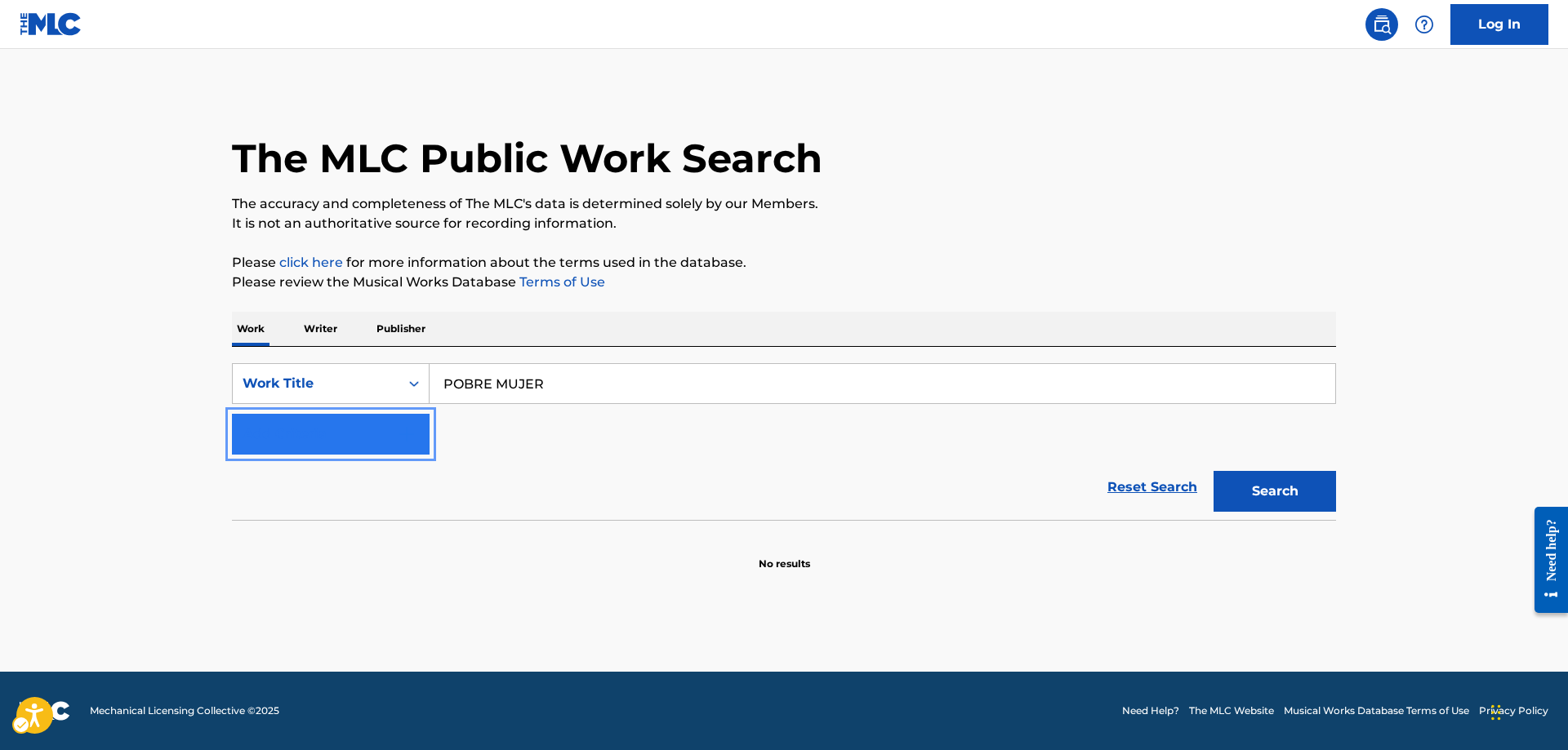
click at [408, 439] on img "Search Form" at bounding box center [406, 434] width 20 height 20
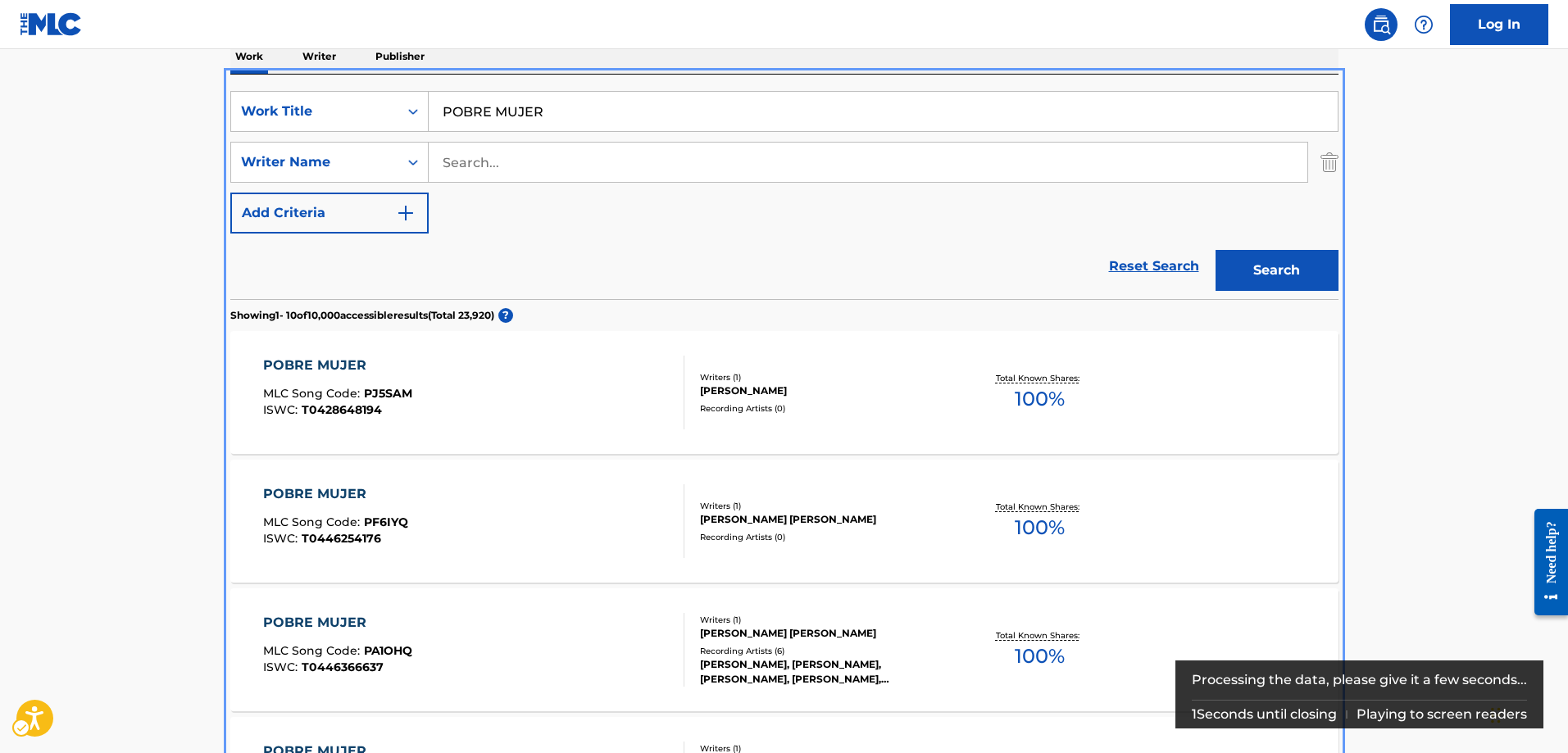
scroll to position [245, 0]
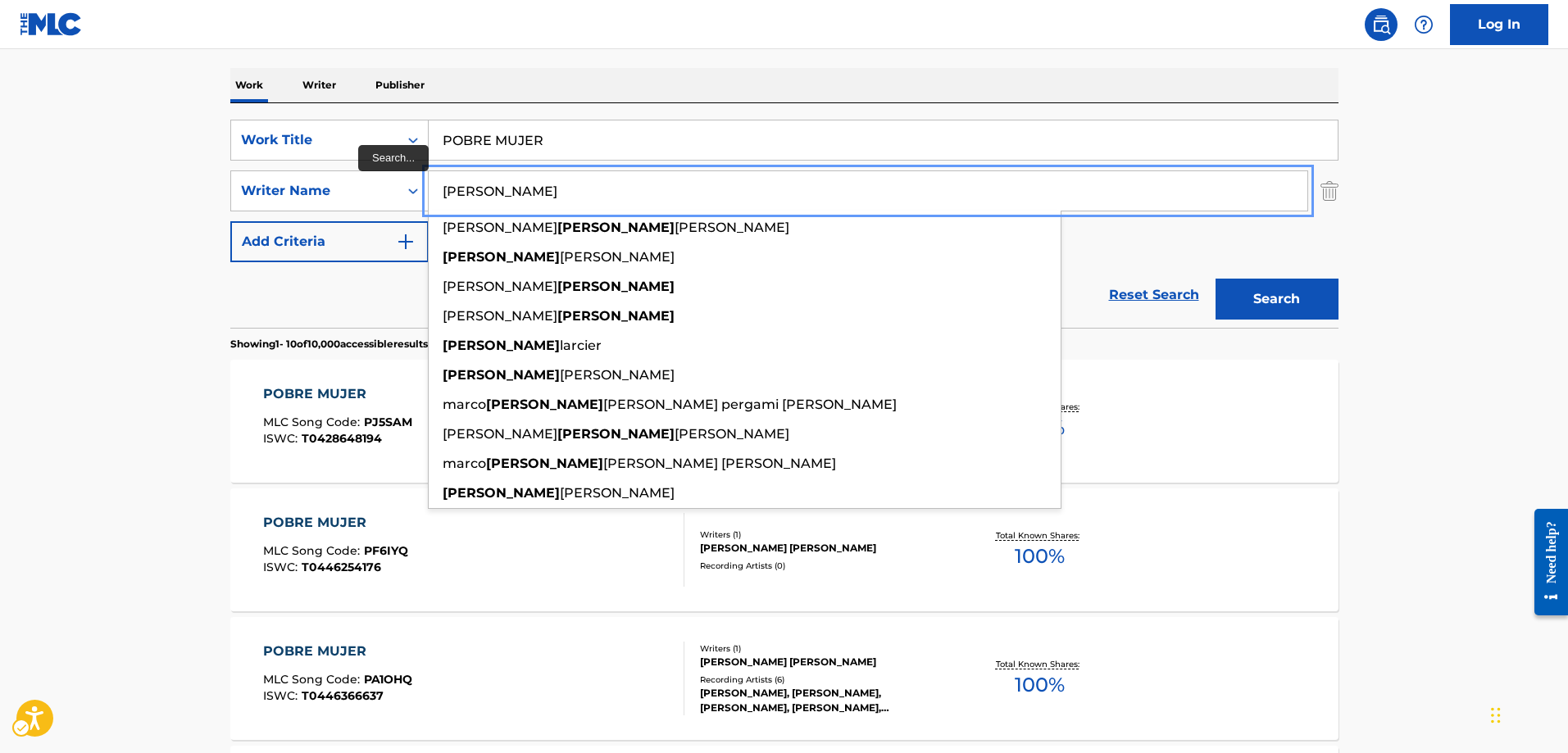
type input "[PERSON_NAME]"
click at [231, 221] on button "Add Criteria" at bounding box center [330, 242] width 199 height 41
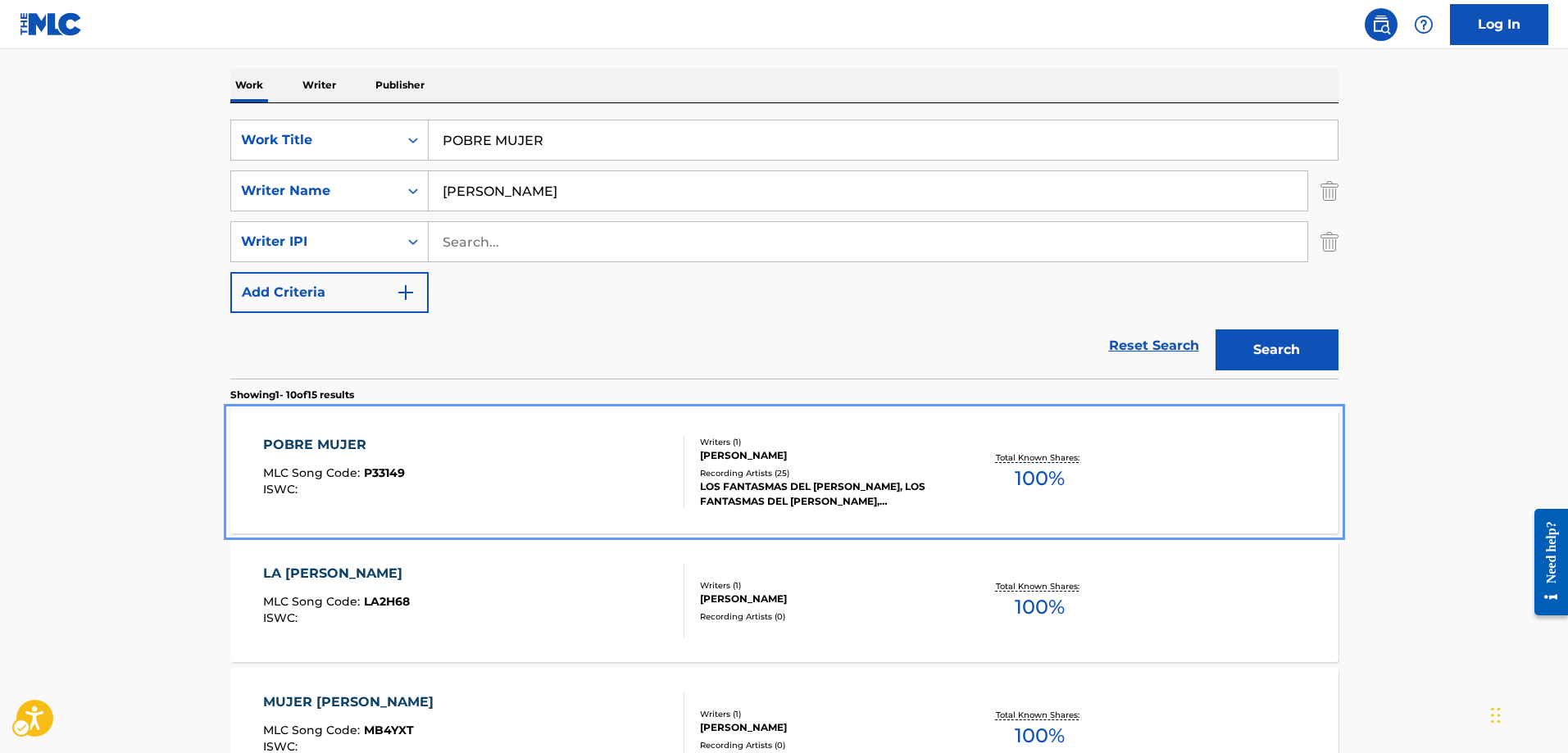
click at [370, 471] on span "P33149" at bounding box center [385, 472] width 41 height 15
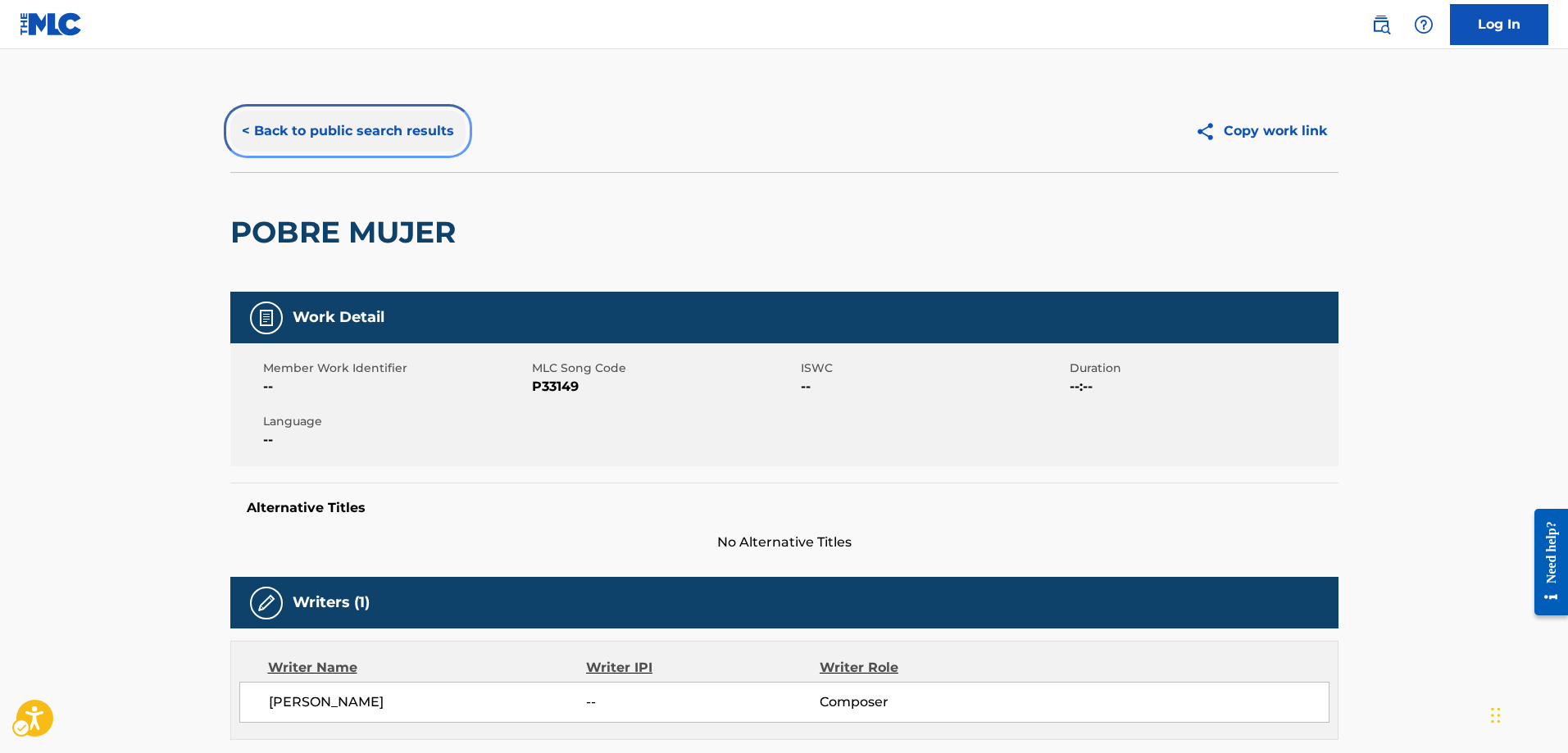
click at [250, 129] on button "< Back to public search results" at bounding box center [348, 132] width 235 height 41
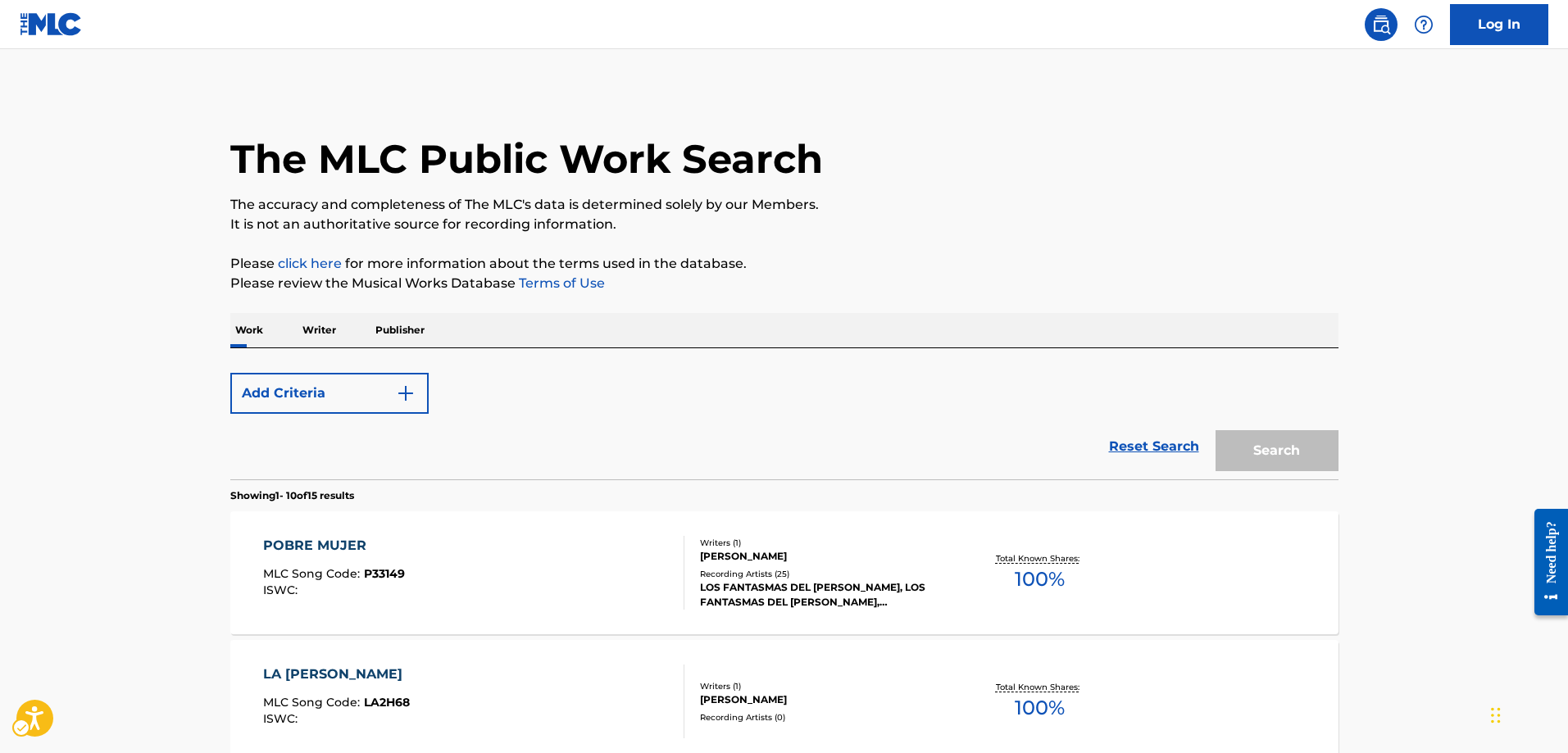
scroll to position [245, 0]
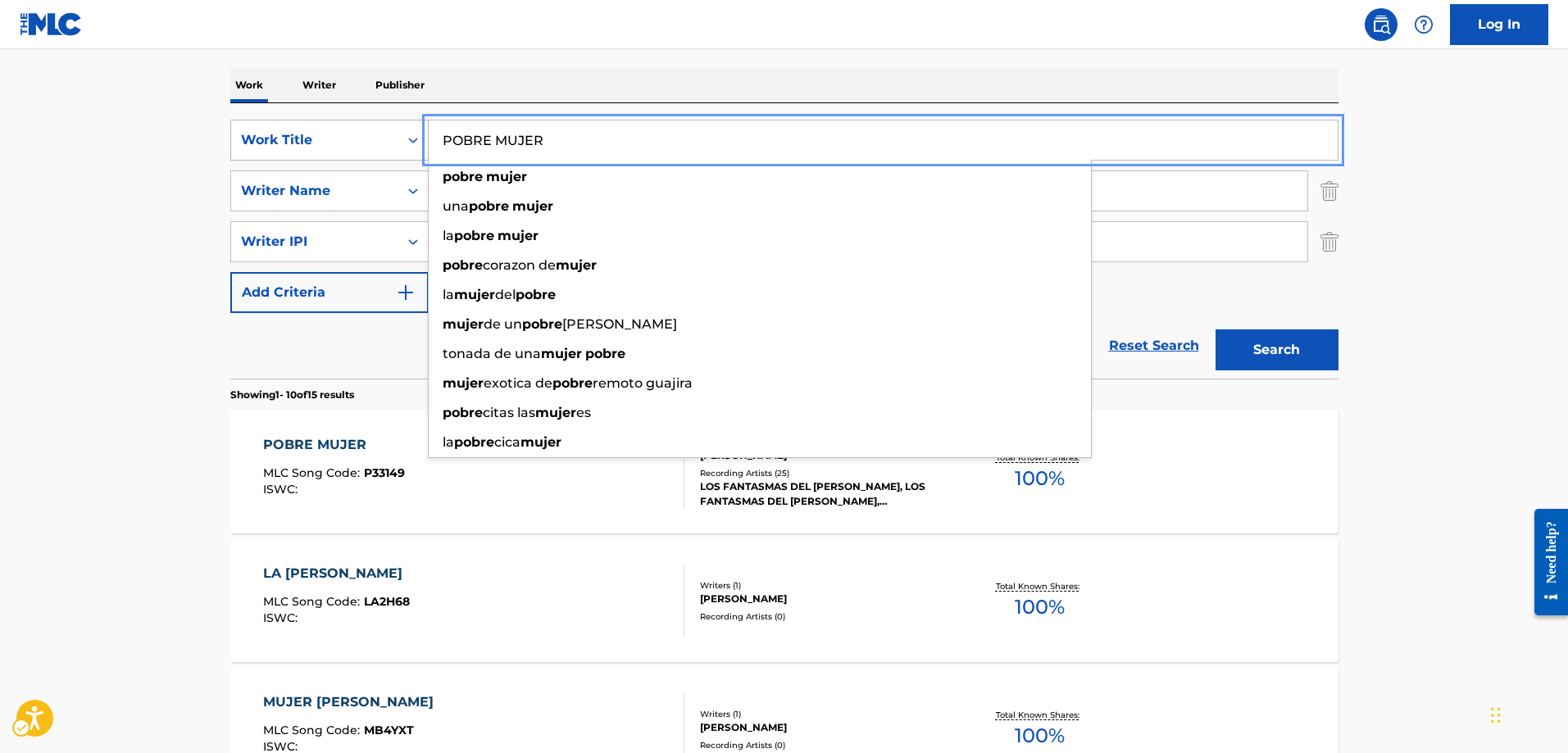
drag, startPoint x: 571, startPoint y: 144, endPoint x: 380, endPoint y: 135, distance: 191.2
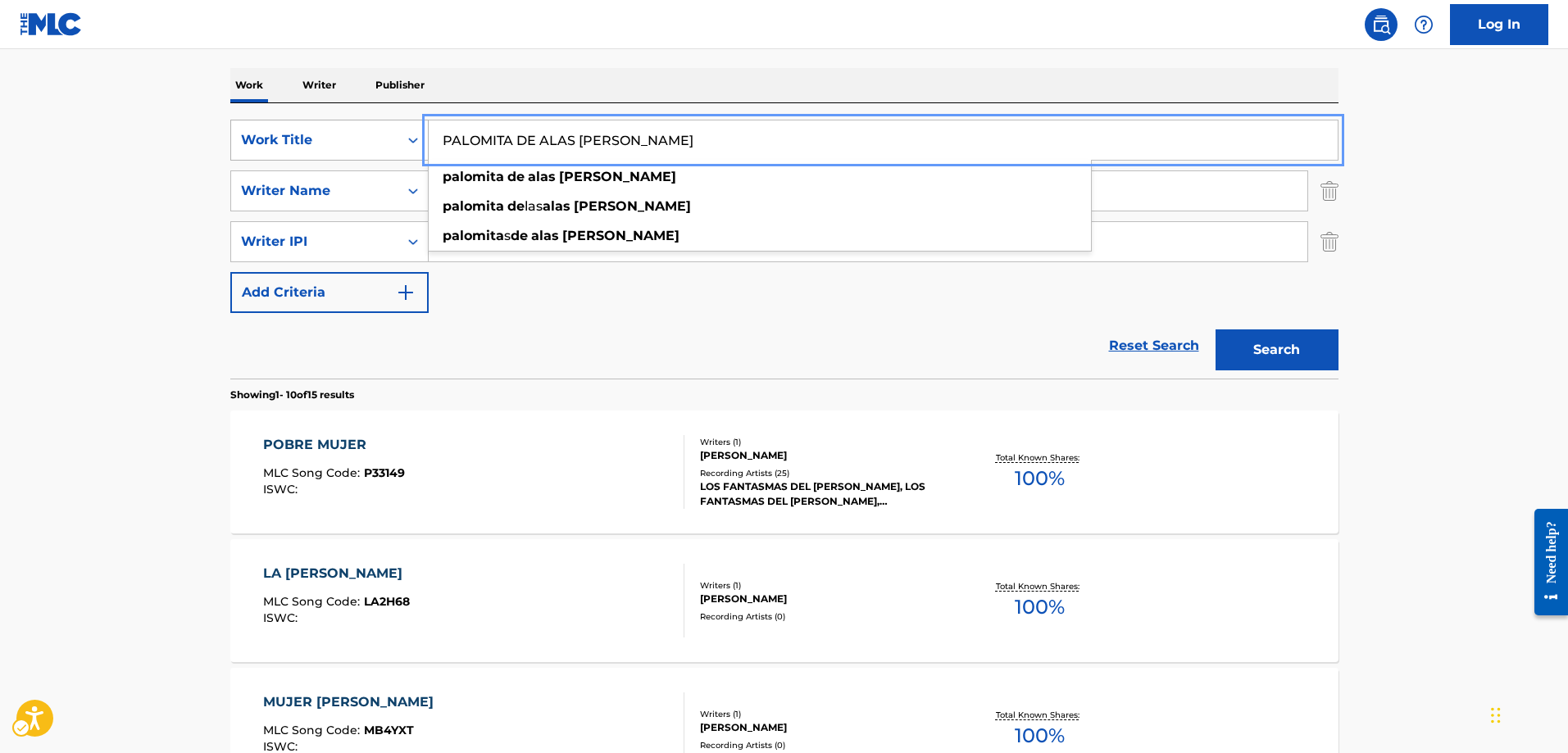
type input "PALOMITA DE ALAS BLANCAS"
click at [1216, 330] on button "Search" at bounding box center [1277, 350] width 123 height 41
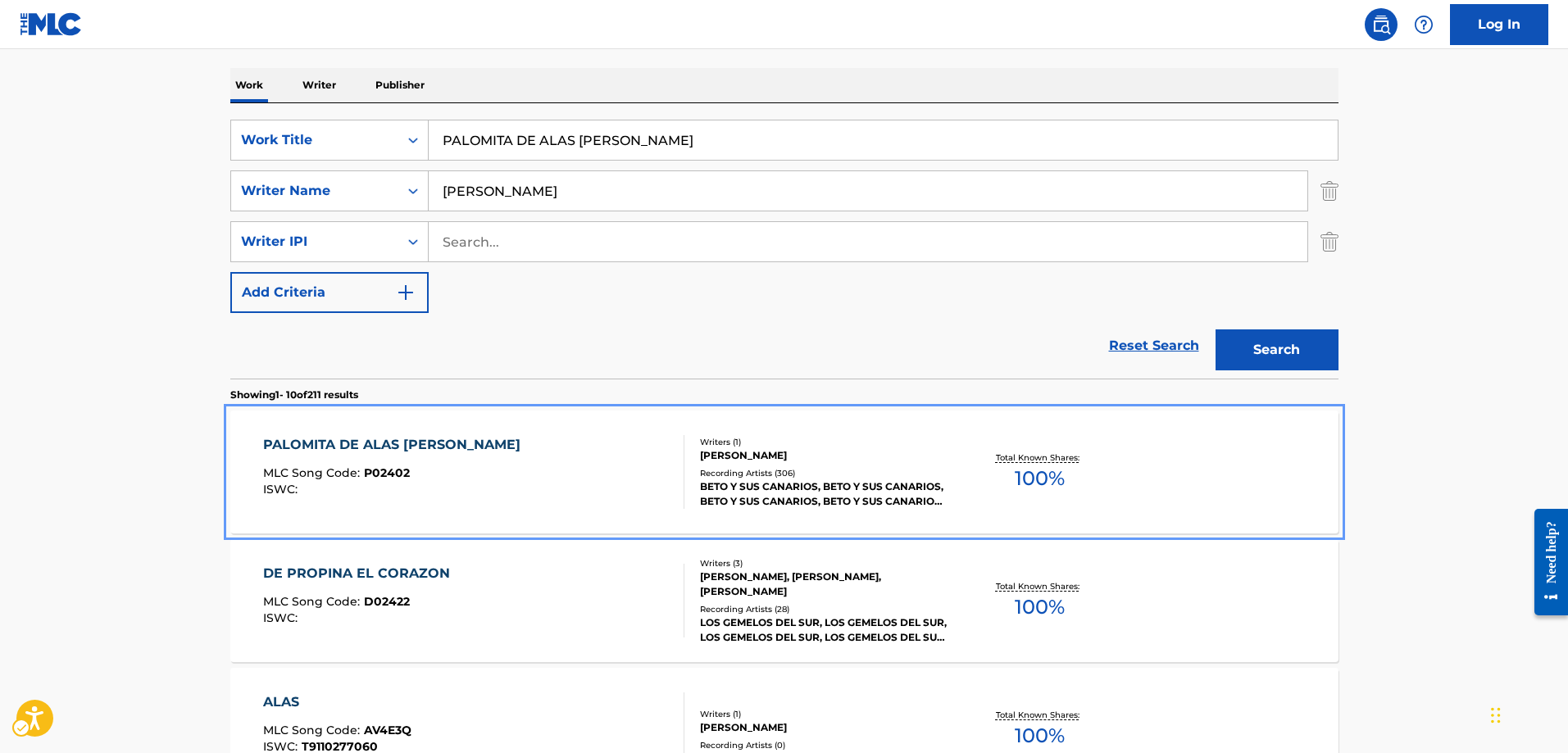
click at [398, 466] on div "PALOMITA DE ALAS BLANCAS MLC Song Code : P02402 ISWC :" at bounding box center [396, 472] width 266 height 74
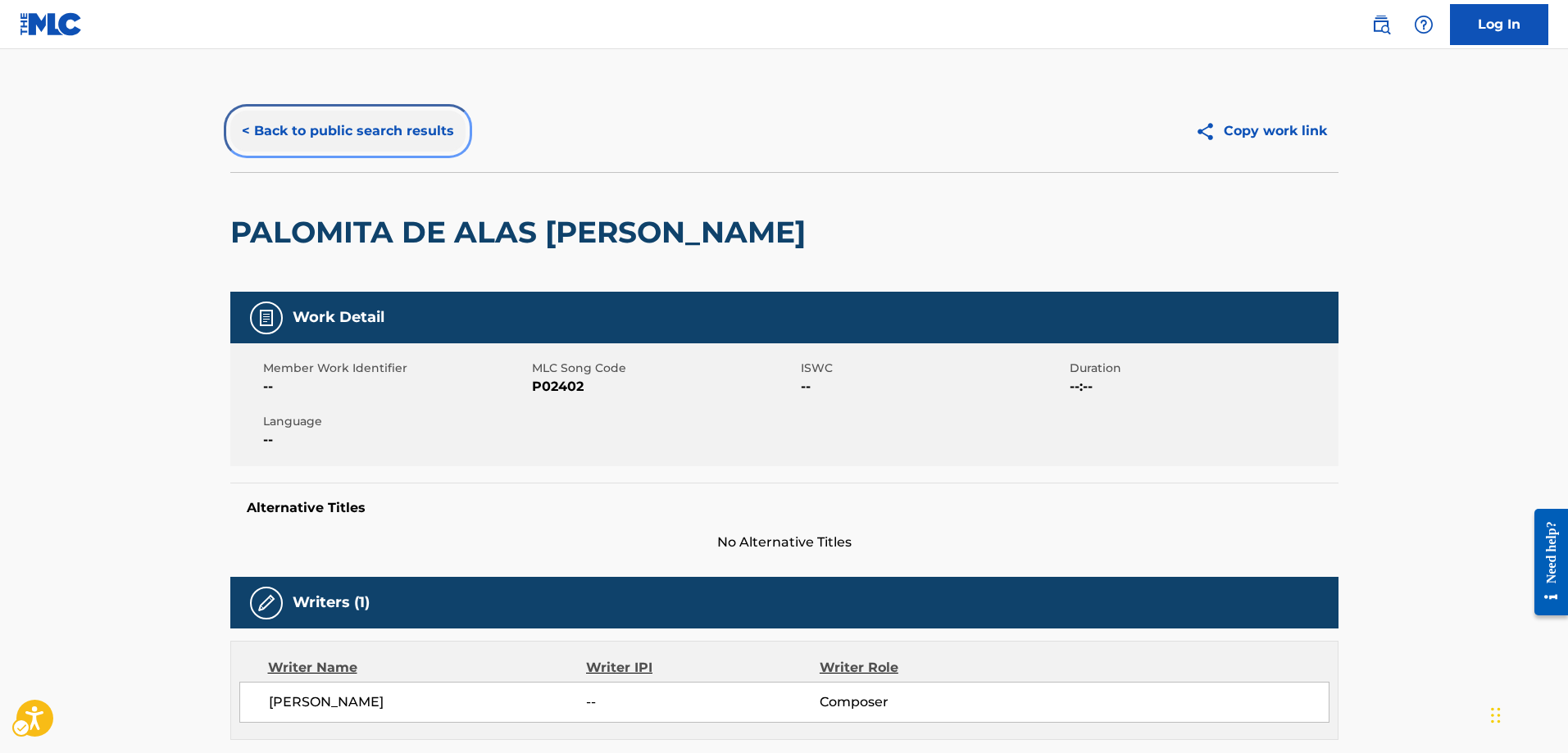
click at [247, 128] on button "< Back to public search results" at bounding box center [348, 132] width 235 height 41
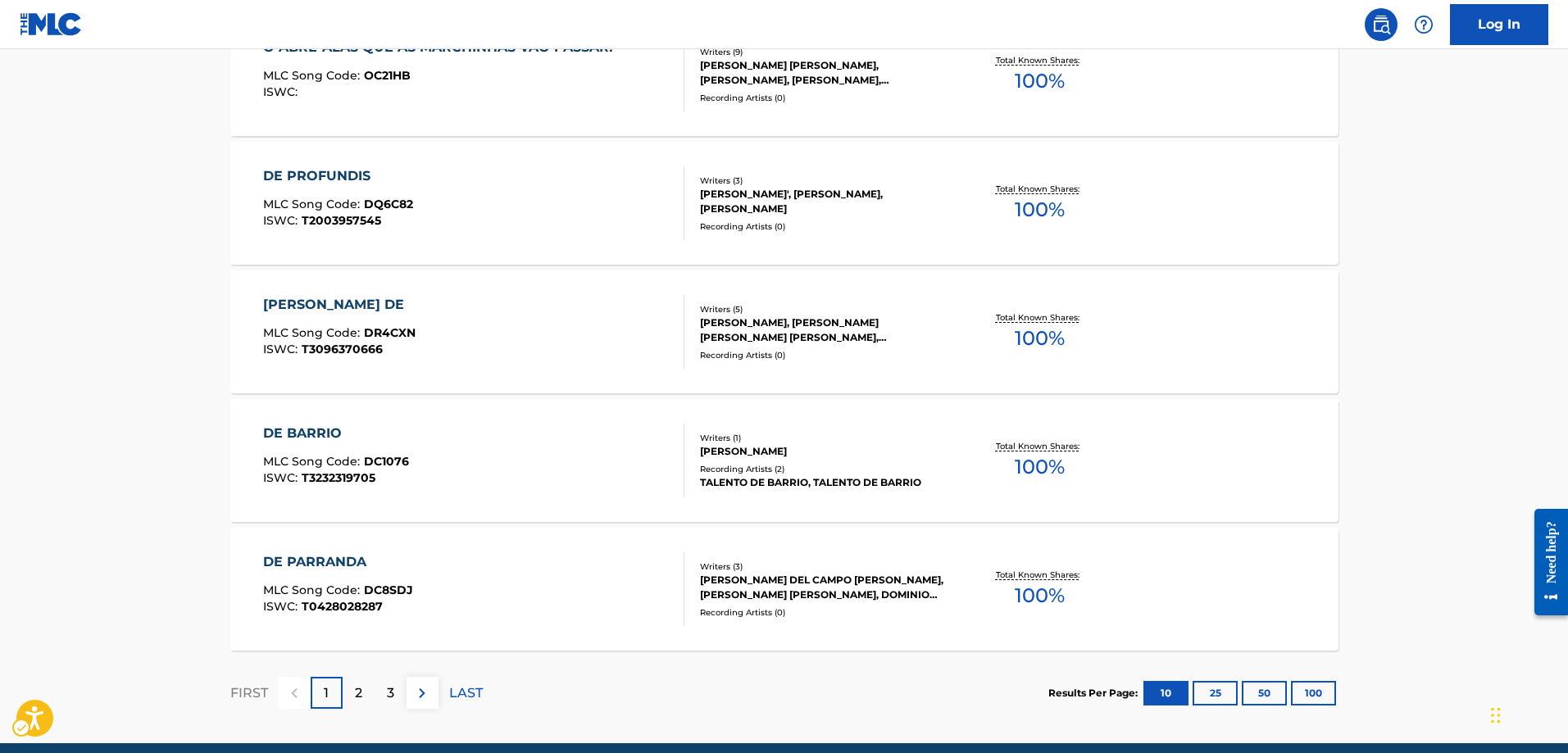
scroll to position [1355, 0]
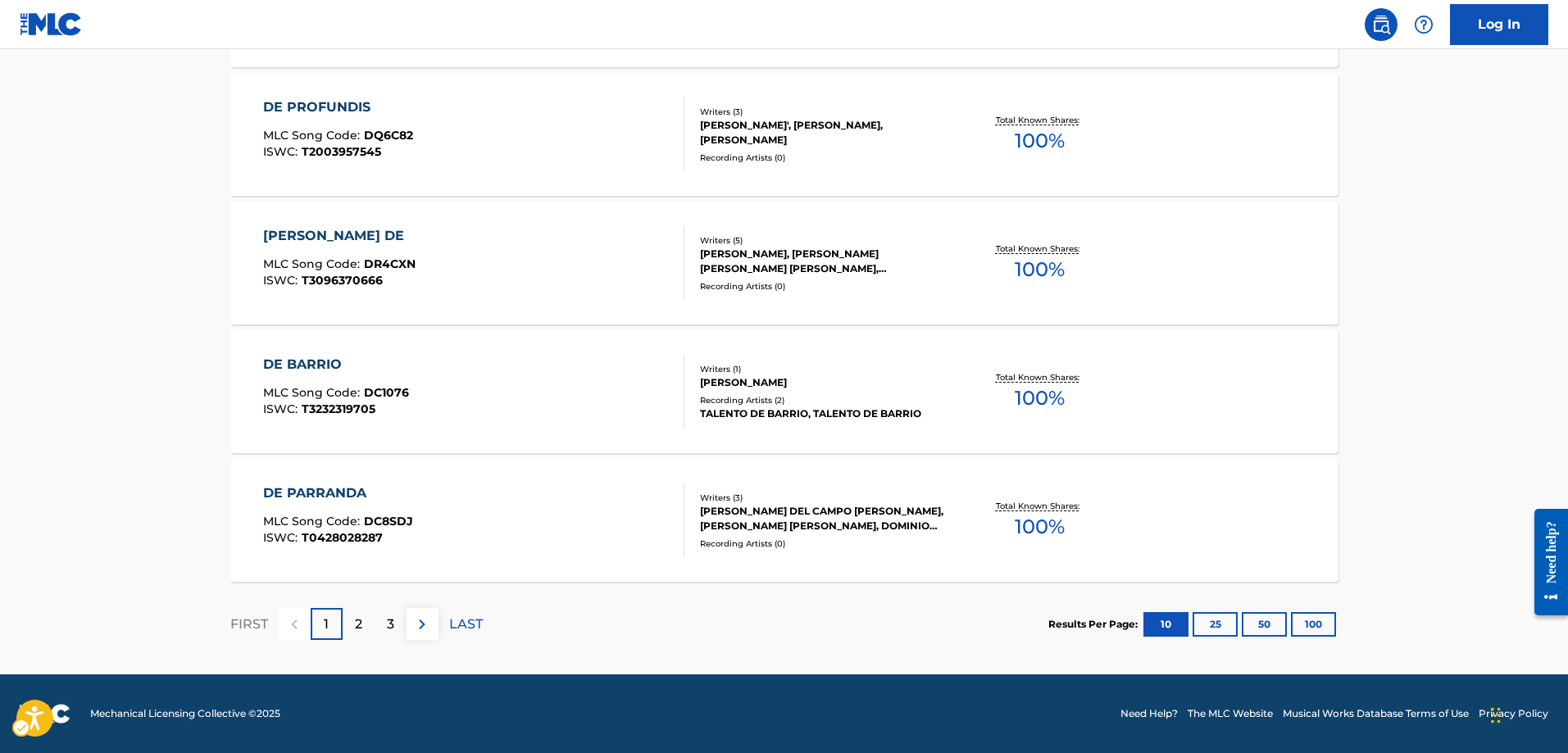
click at [357, 619] on p "2" at bounding box center [358, 624] width 8 height 20
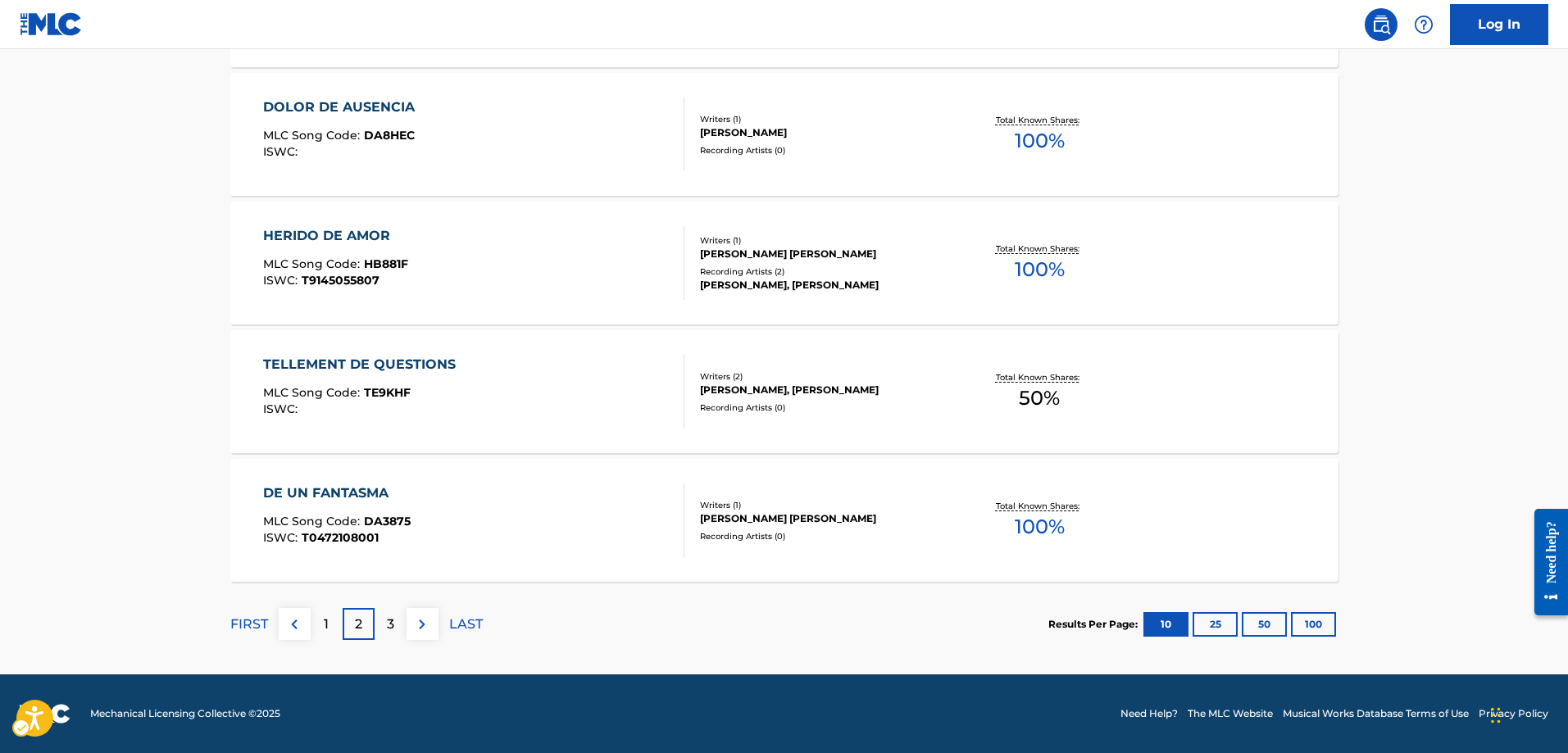
click at [391, 621] on p "3" at bounding box center [391, 624] width 8 height 20
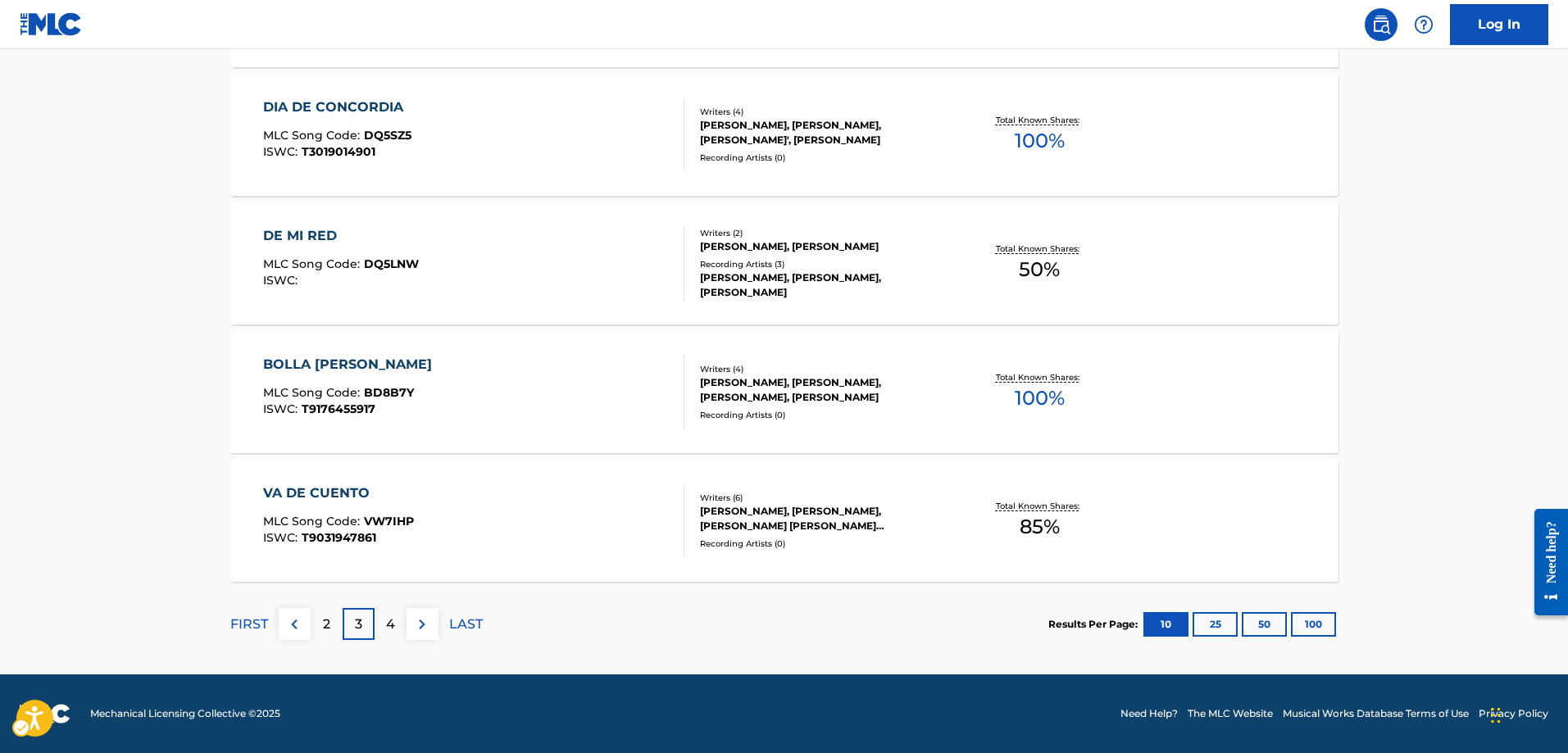
click at [391, 620] on p "4" at bounding box center [391, 624] width 9 height 20
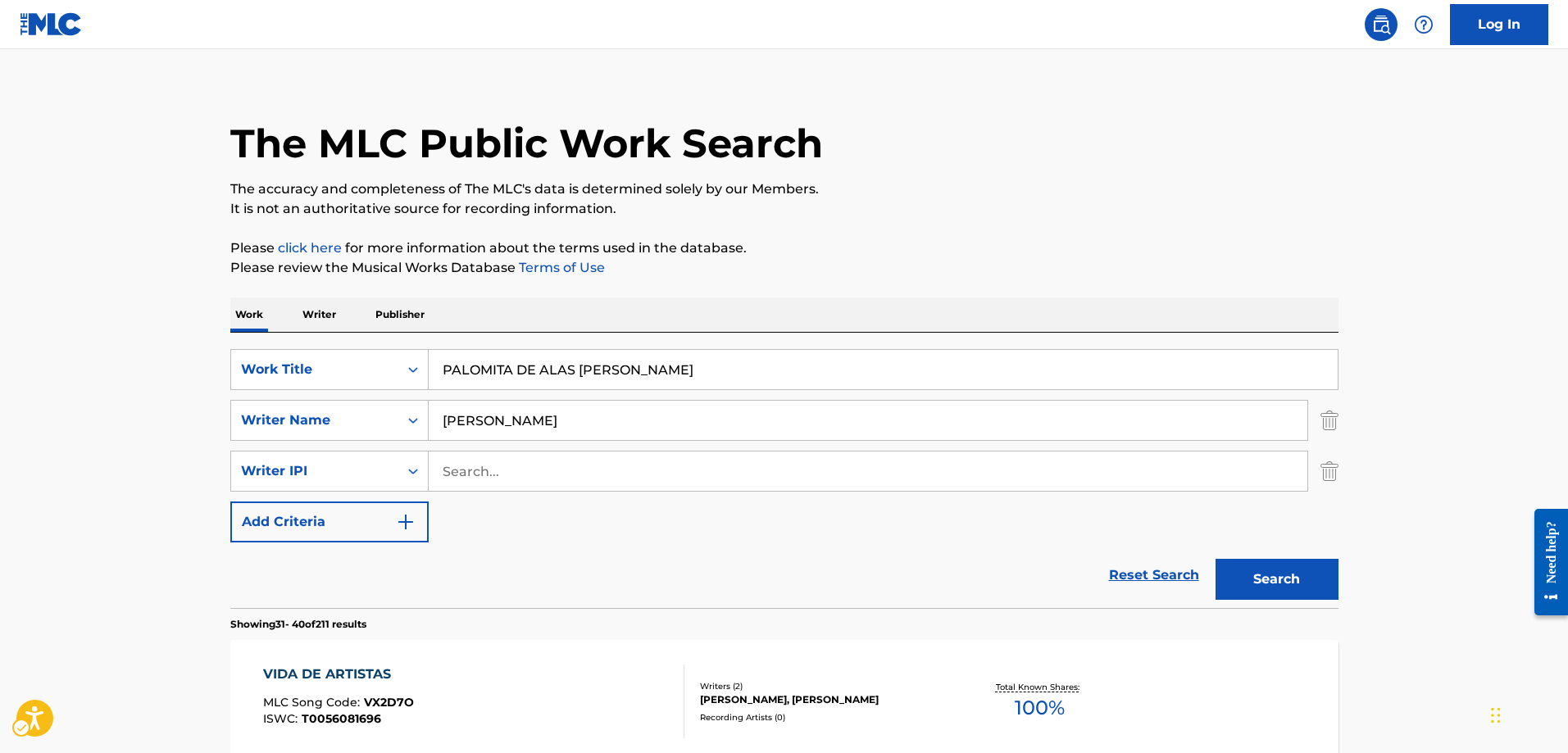
scroll to position [0, 0]
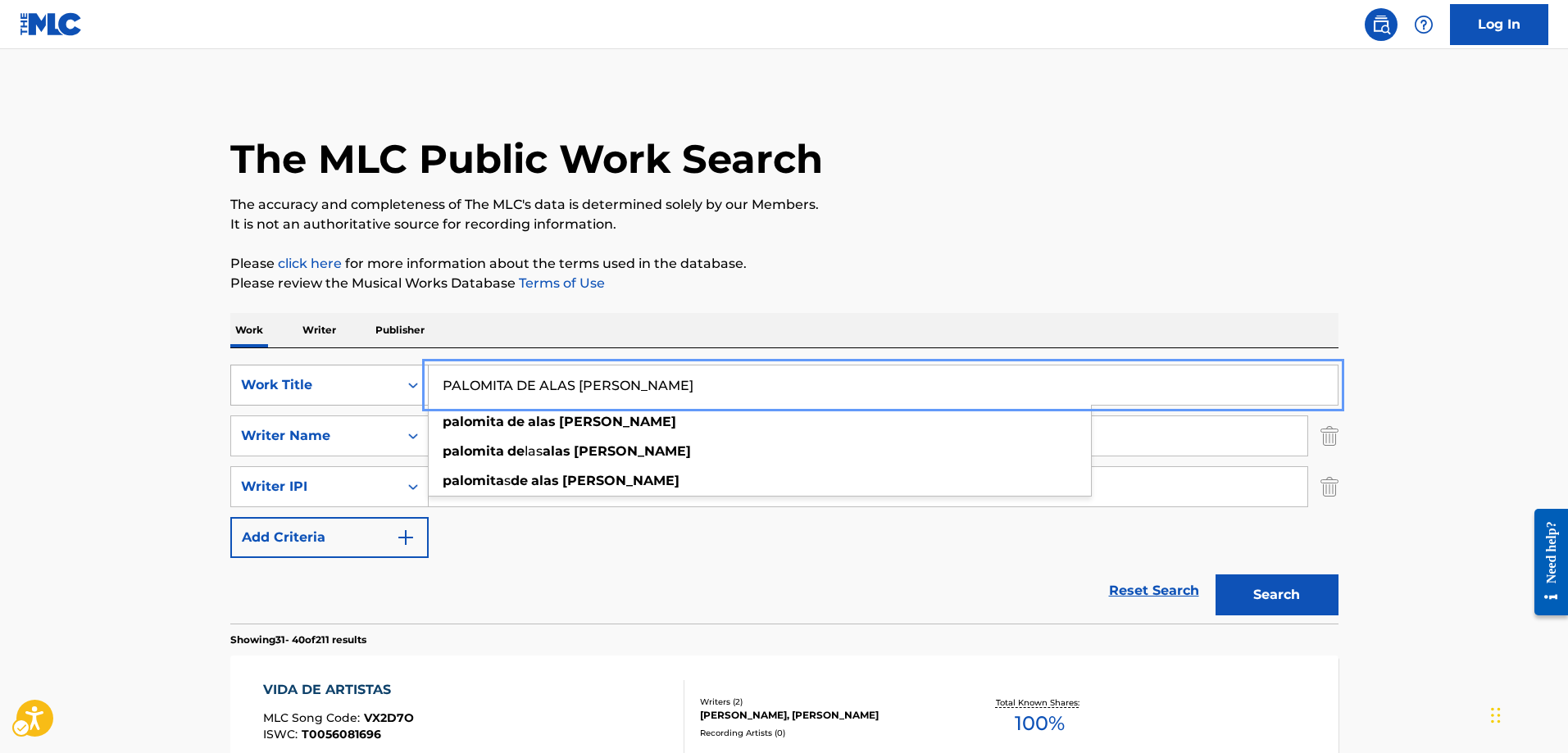
drag, startPoint x: 654, startPoint y: 380, endPoint x: 424, endPoint y: 385, distance: 230.1
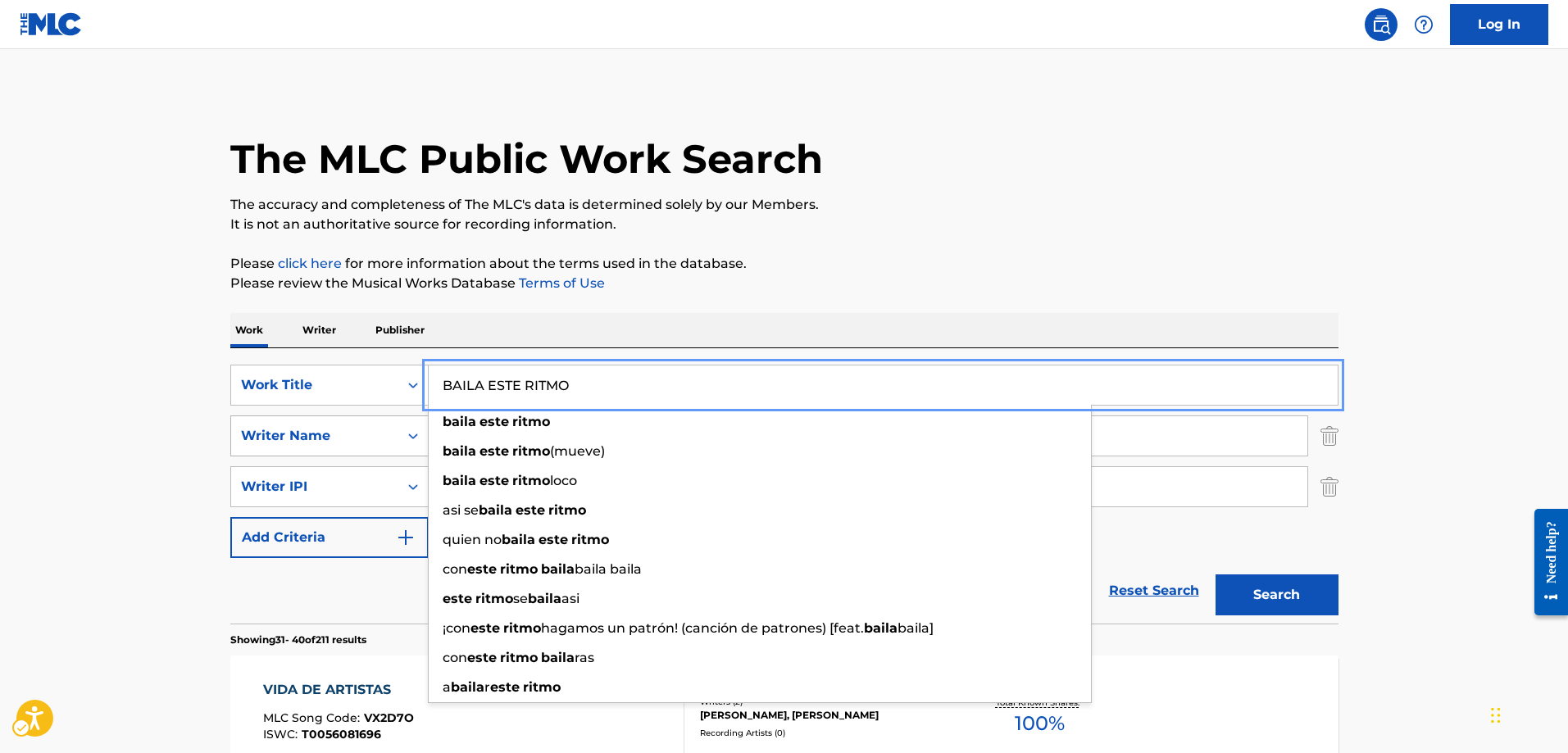
type input "BAILA ESTE RITMO"
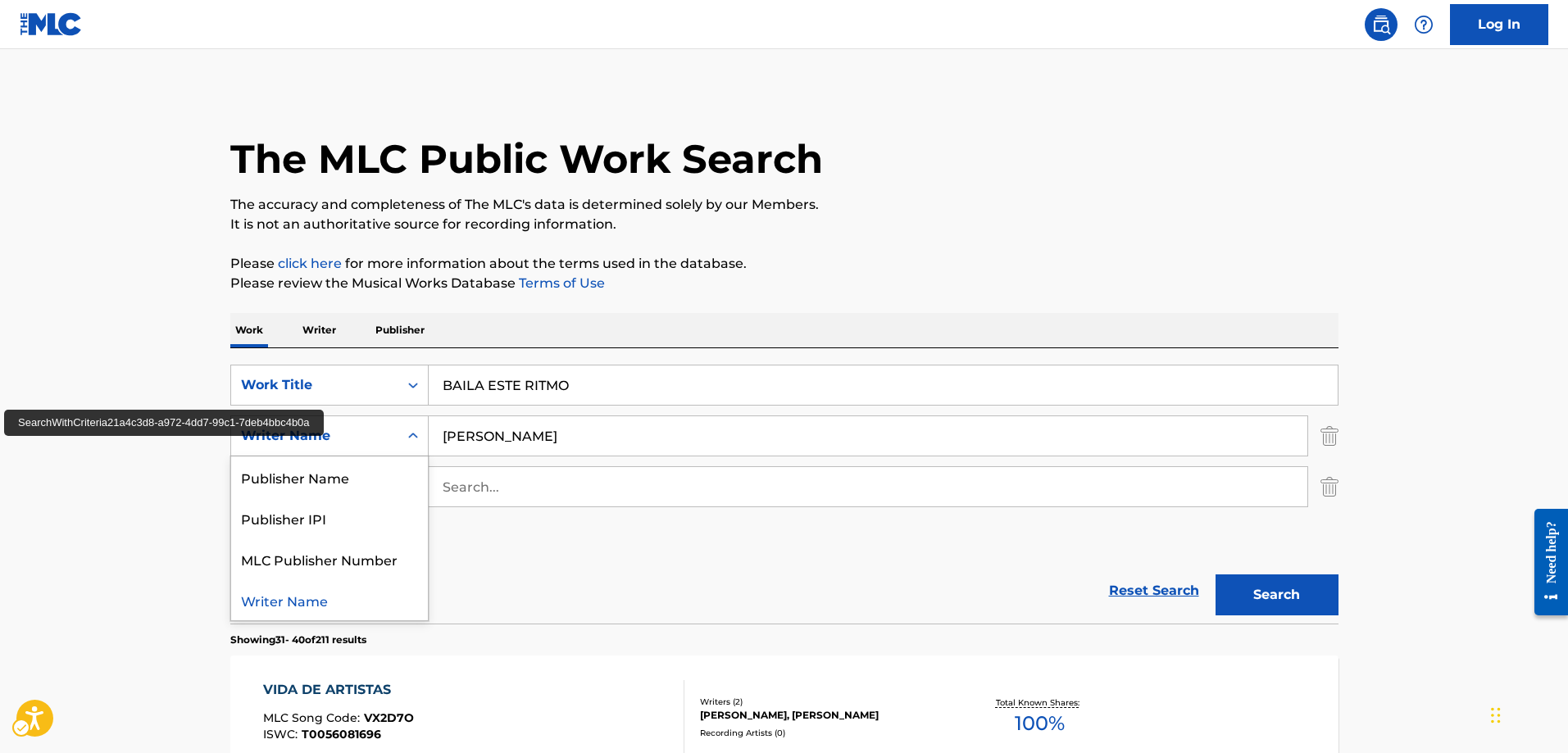
click at [419, 438] on icon "Search Form" at bounding box center [413, 435] width 16 height 16
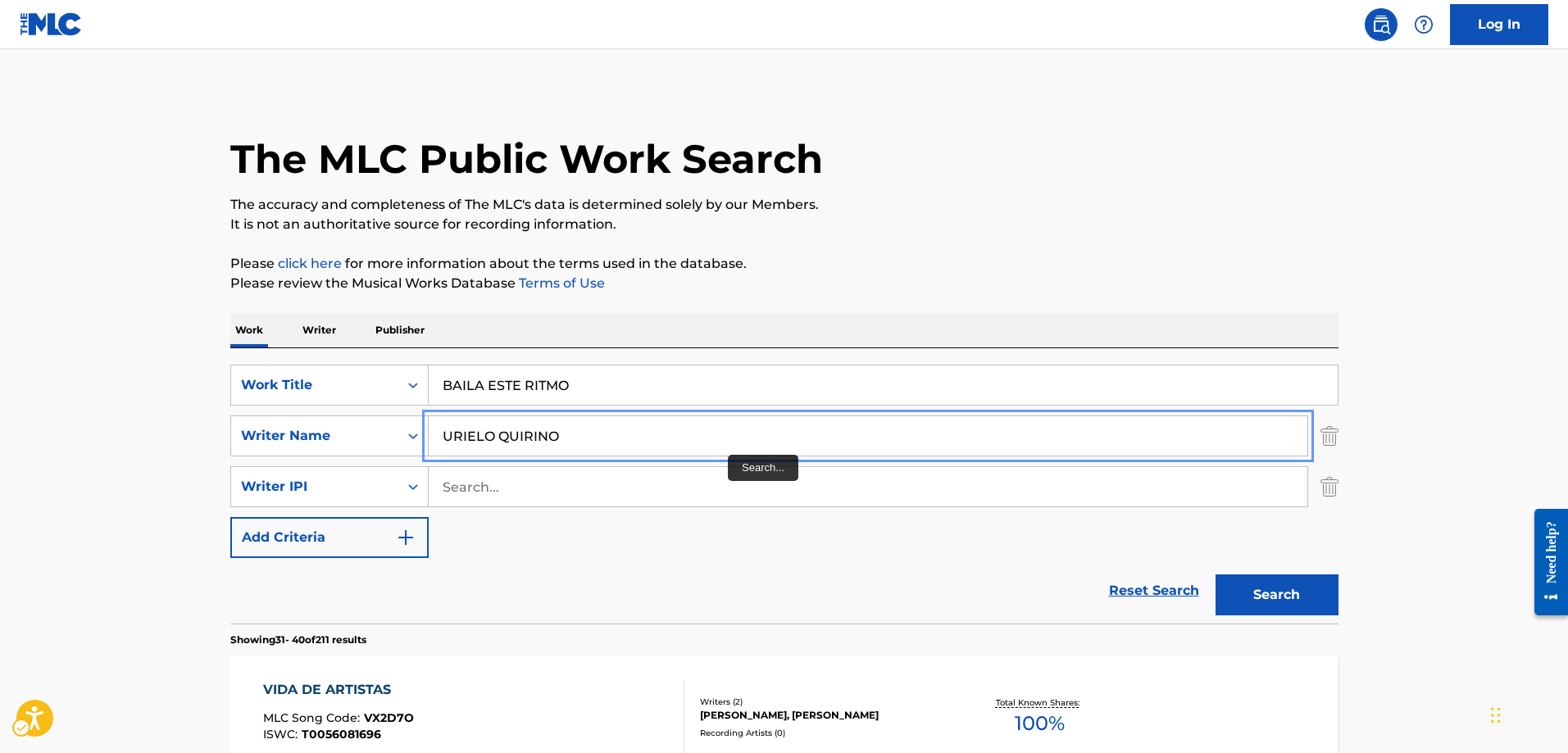
click at [231, 517] on button "Add Criteria" at bounding box center [330, 538] width 199 height 41
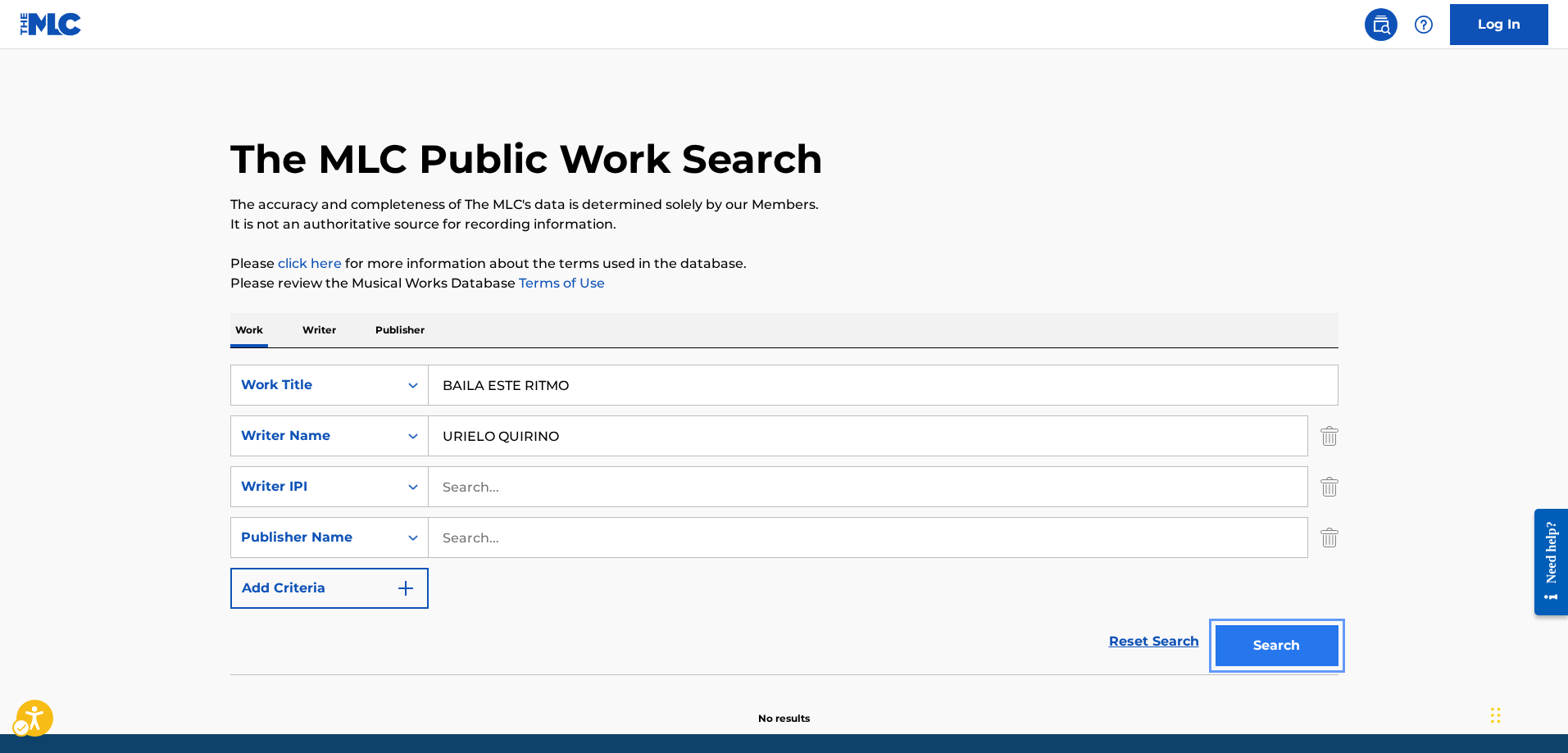
click at [1275, 650] on button "Search" at bounding box center [1277, 646] width 123 height 41
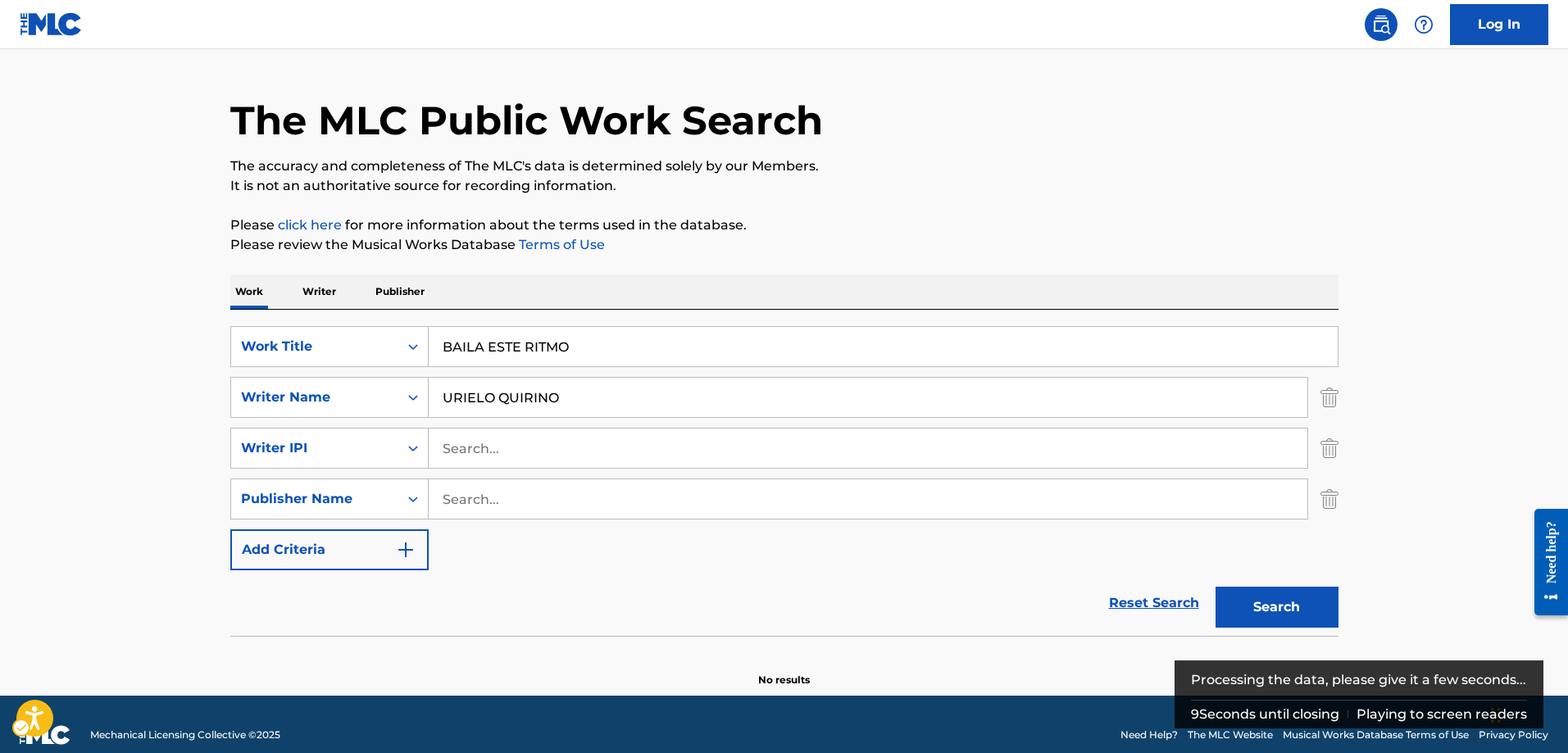
scroll to position [60, 0]
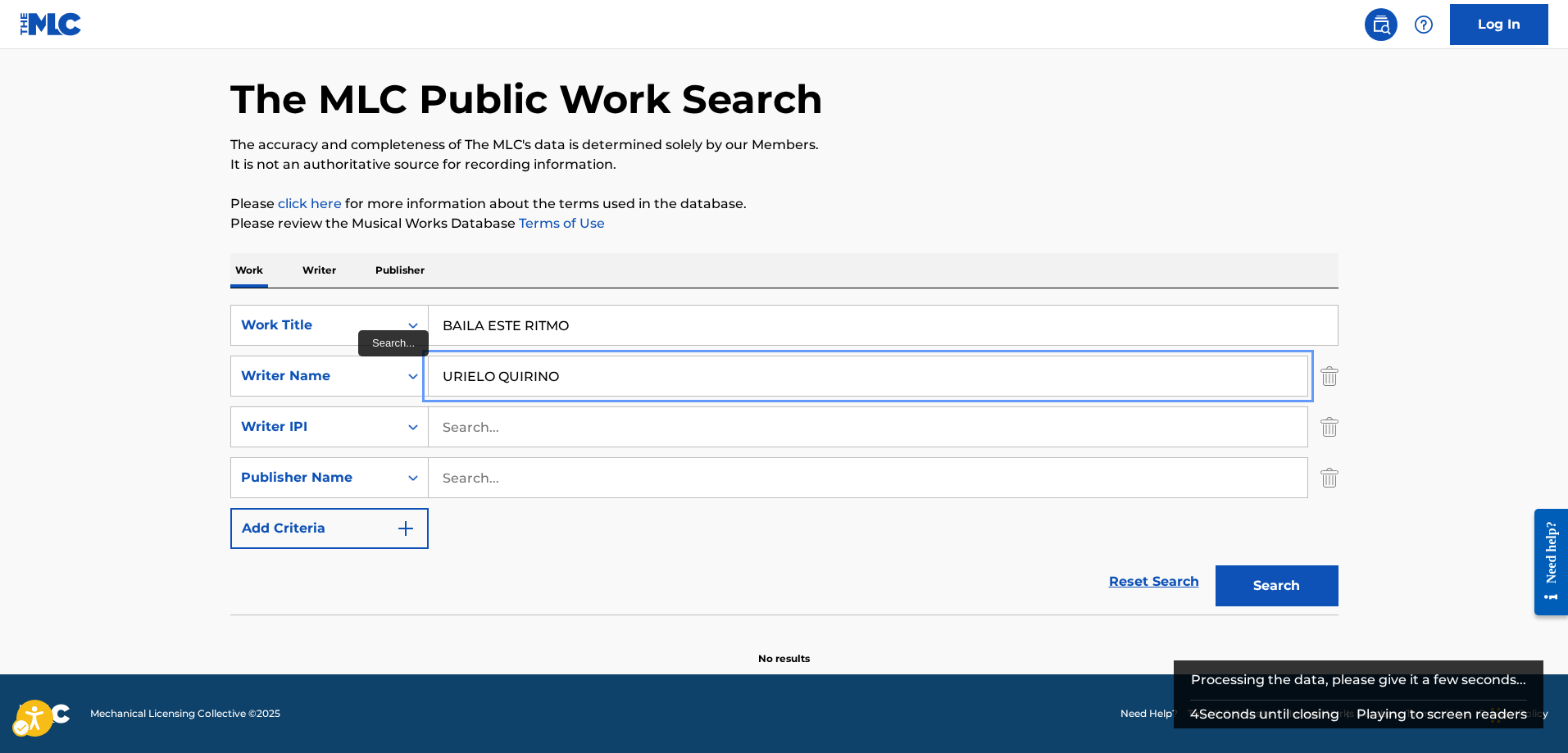
click at [492, 373] on input "URIELO QUIRINO" at bounding box center [867, 376] width 879 height 40
click at [231, 509] on button "Add Criteria" at bounding box center [330, 529] width 199 height 41
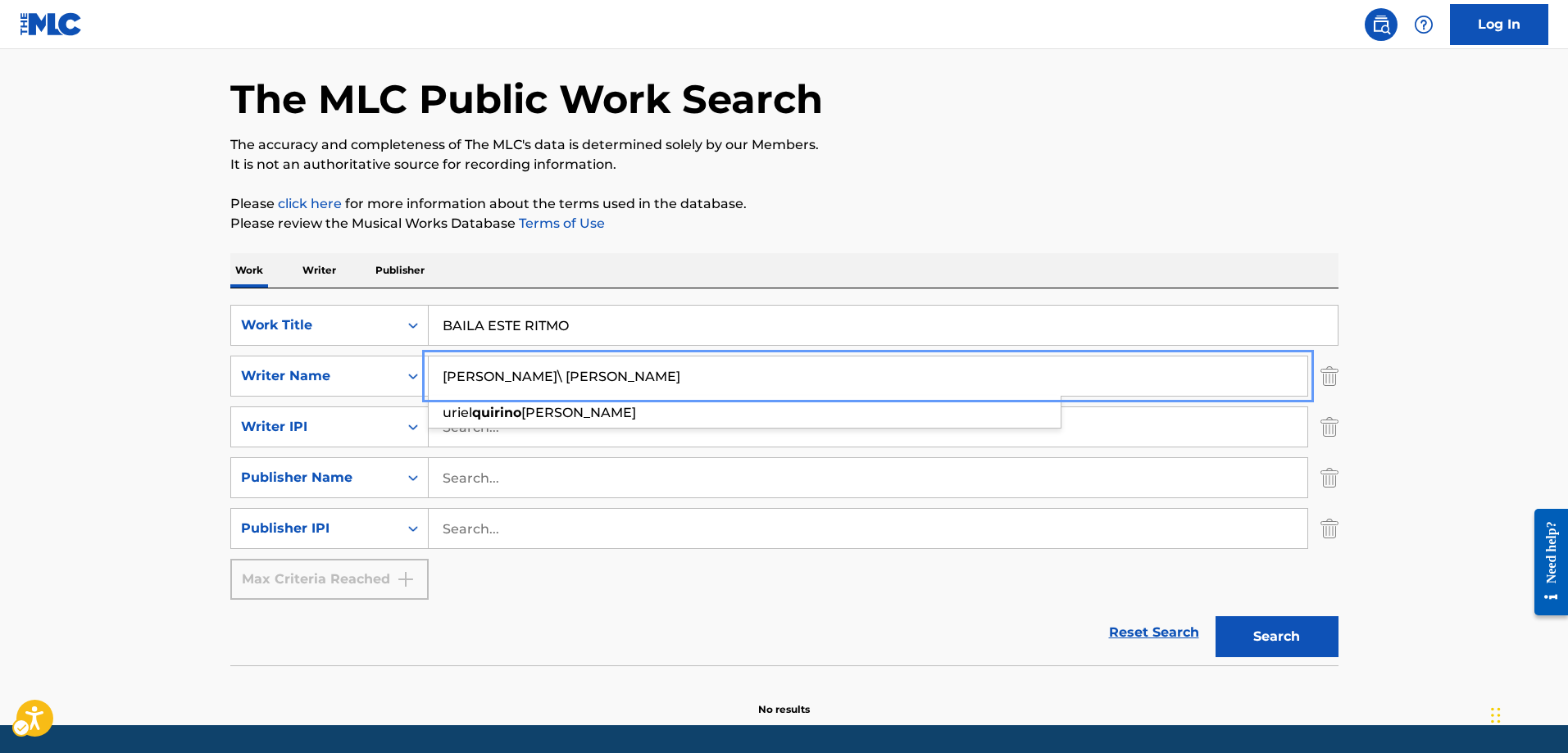
type input "URIEL QUIRINO"
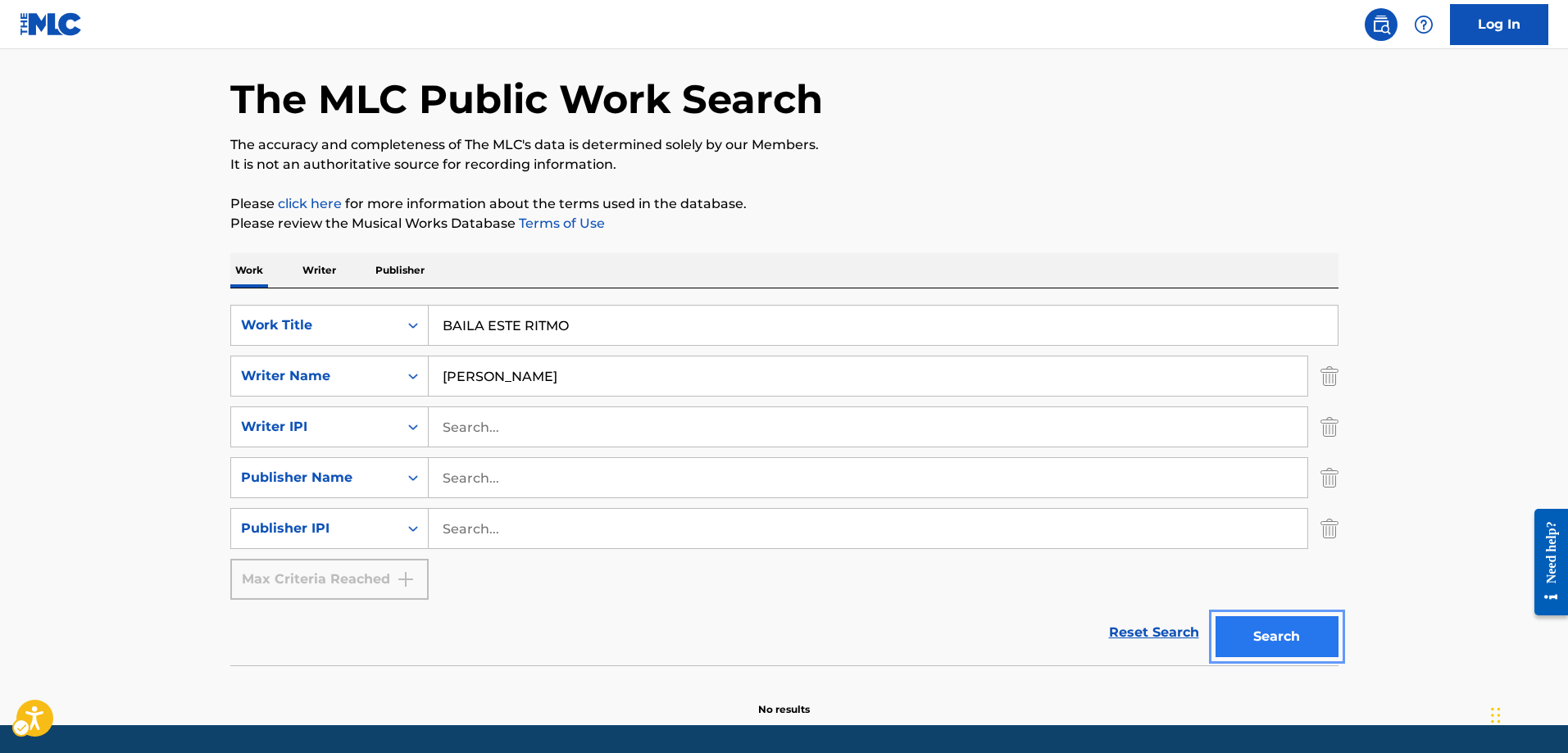
click at [1272, 638] on button "Search" at bounding box center [1277, 637] width 123 height 41
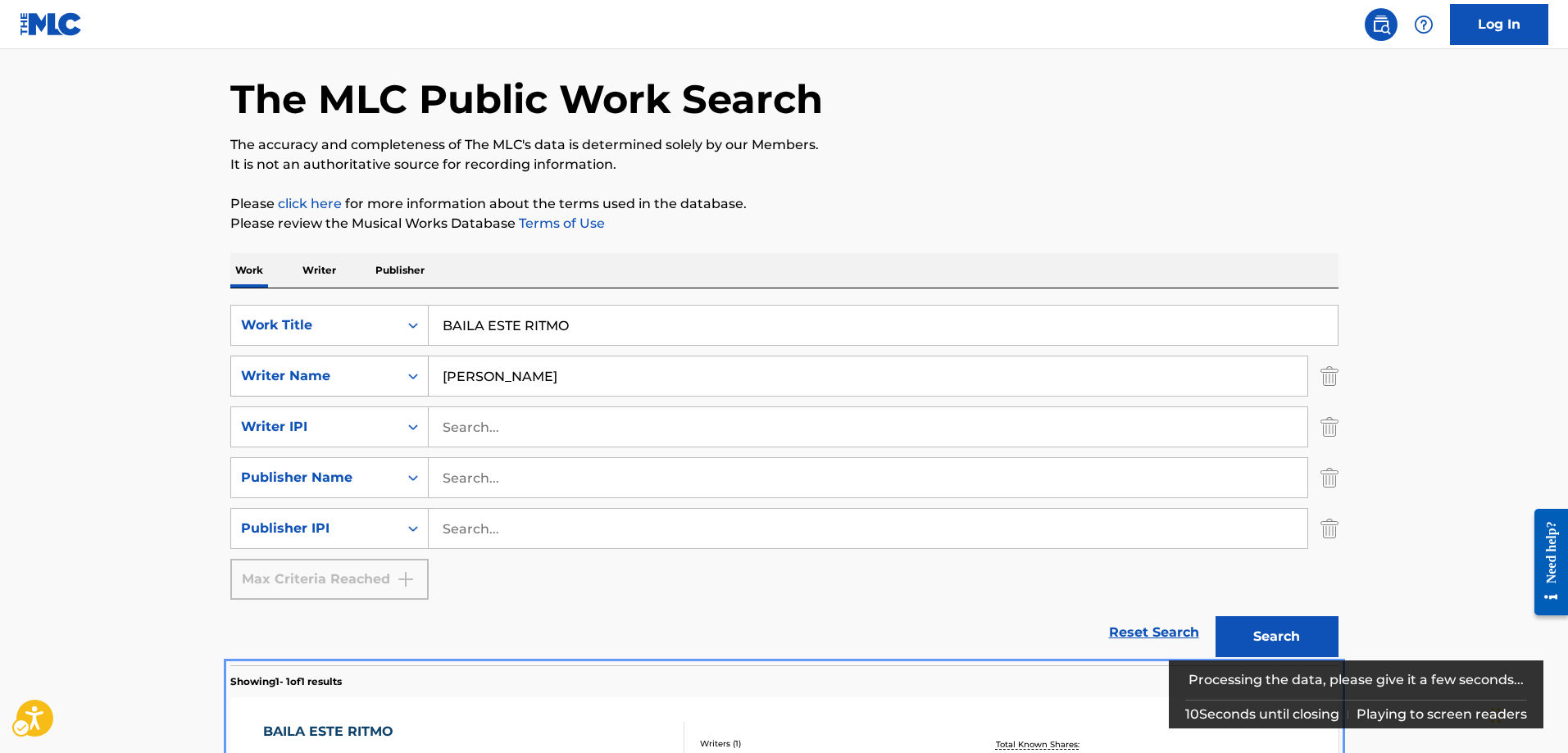
scroll to position [204, 0]
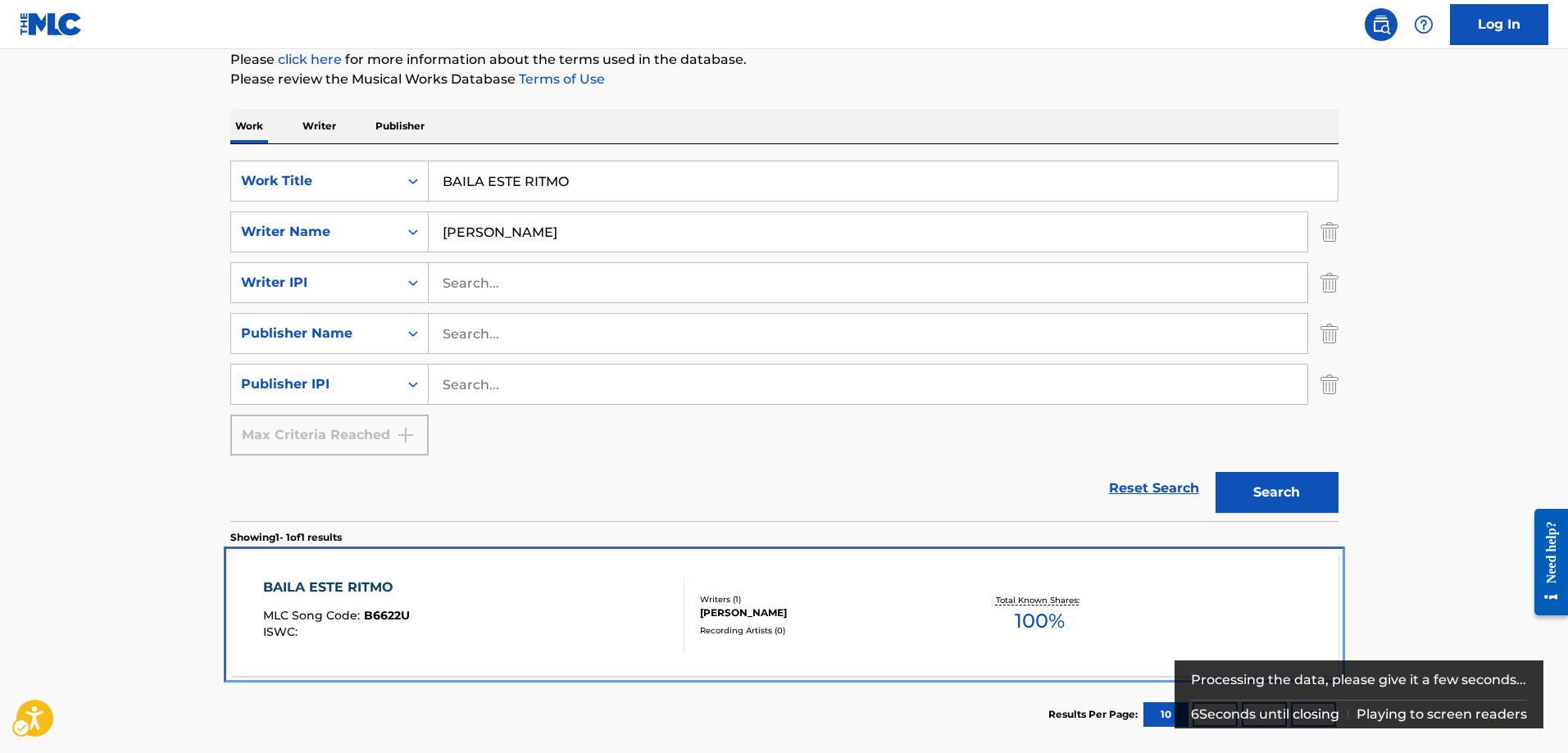
click at [385, 618] on span "B6622U" at bounding box center [386, 615] width 46 height 15
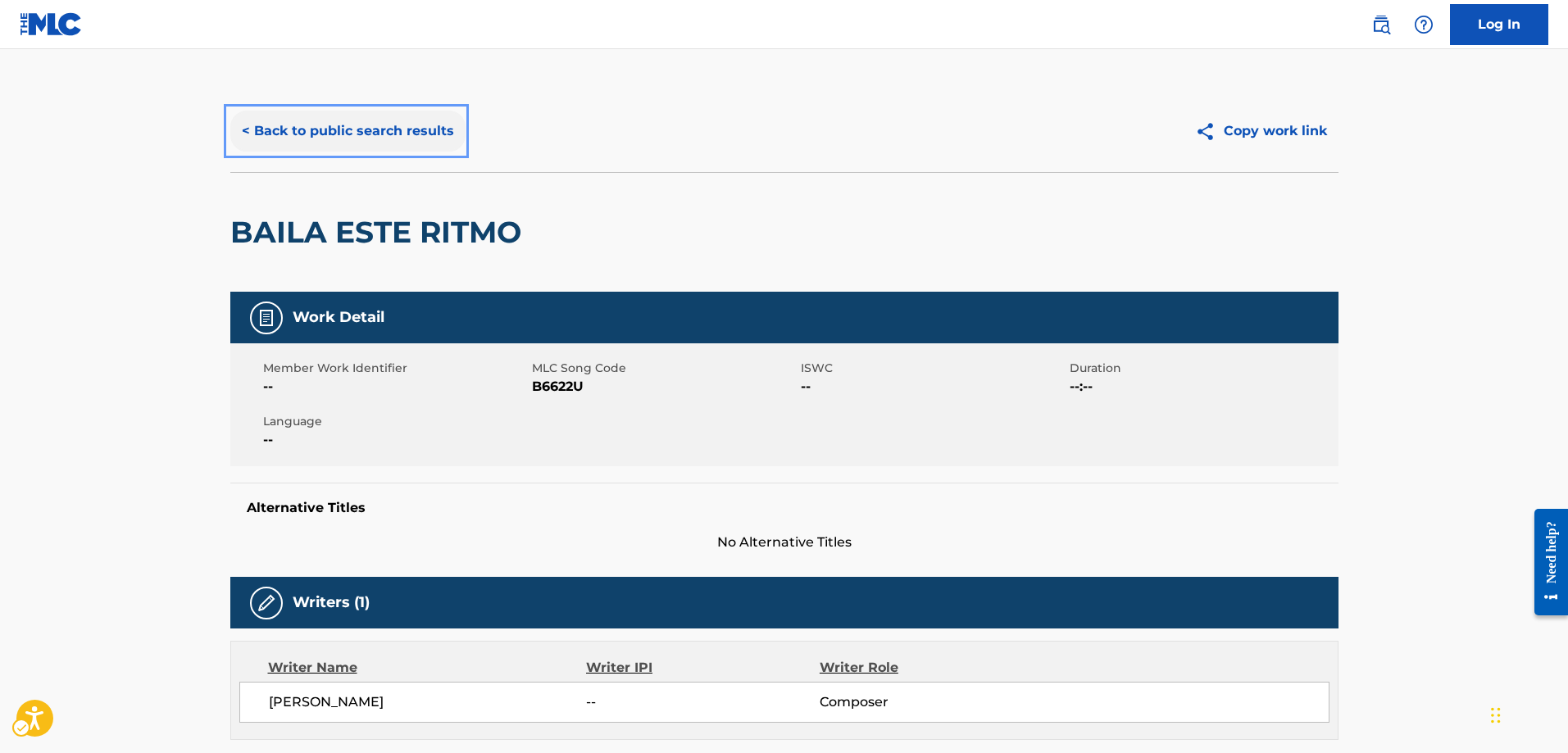
click at [244, 135] on button "< Back to public search results" at bounding box center [348, 132] width 235 height 41
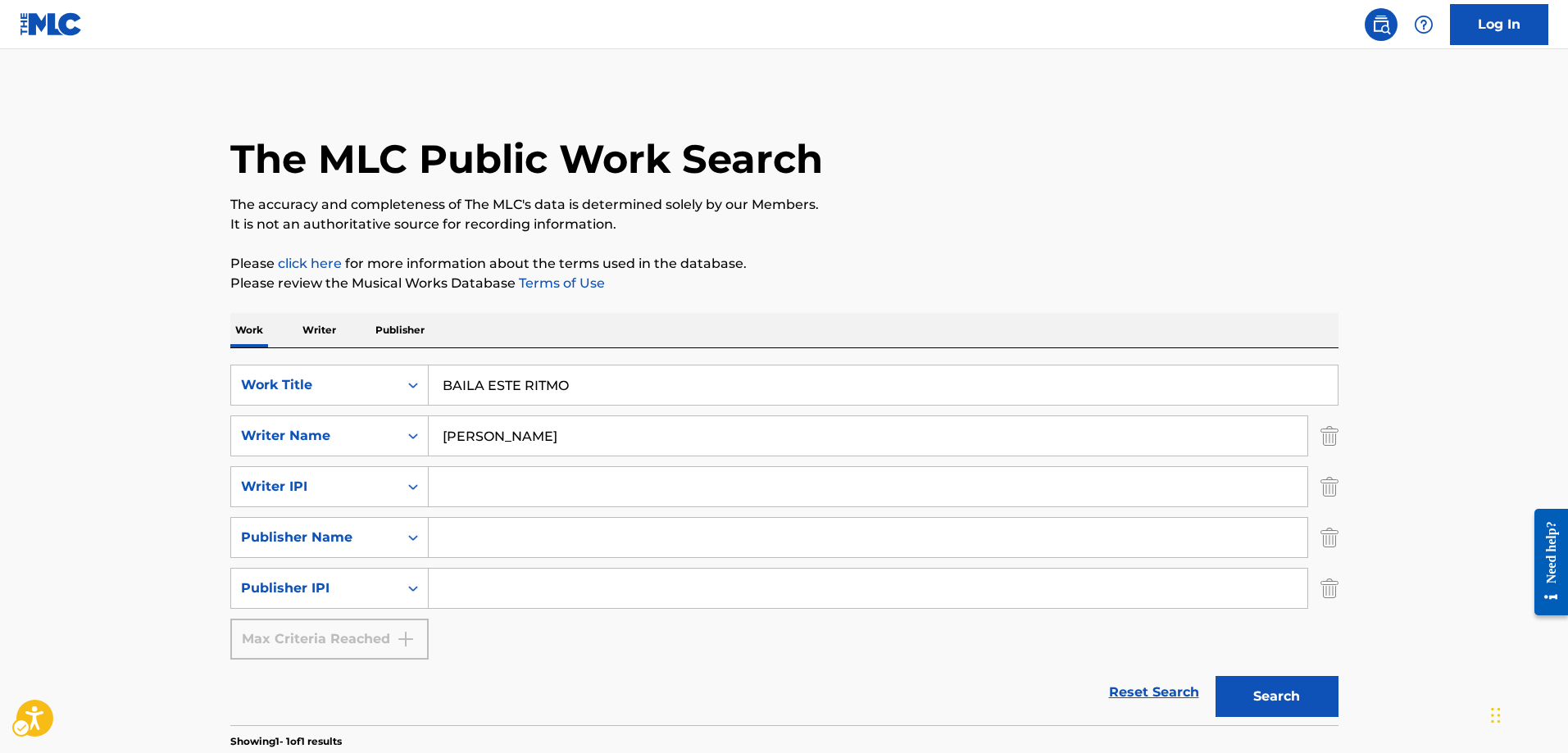
scroll to position [45, 0]
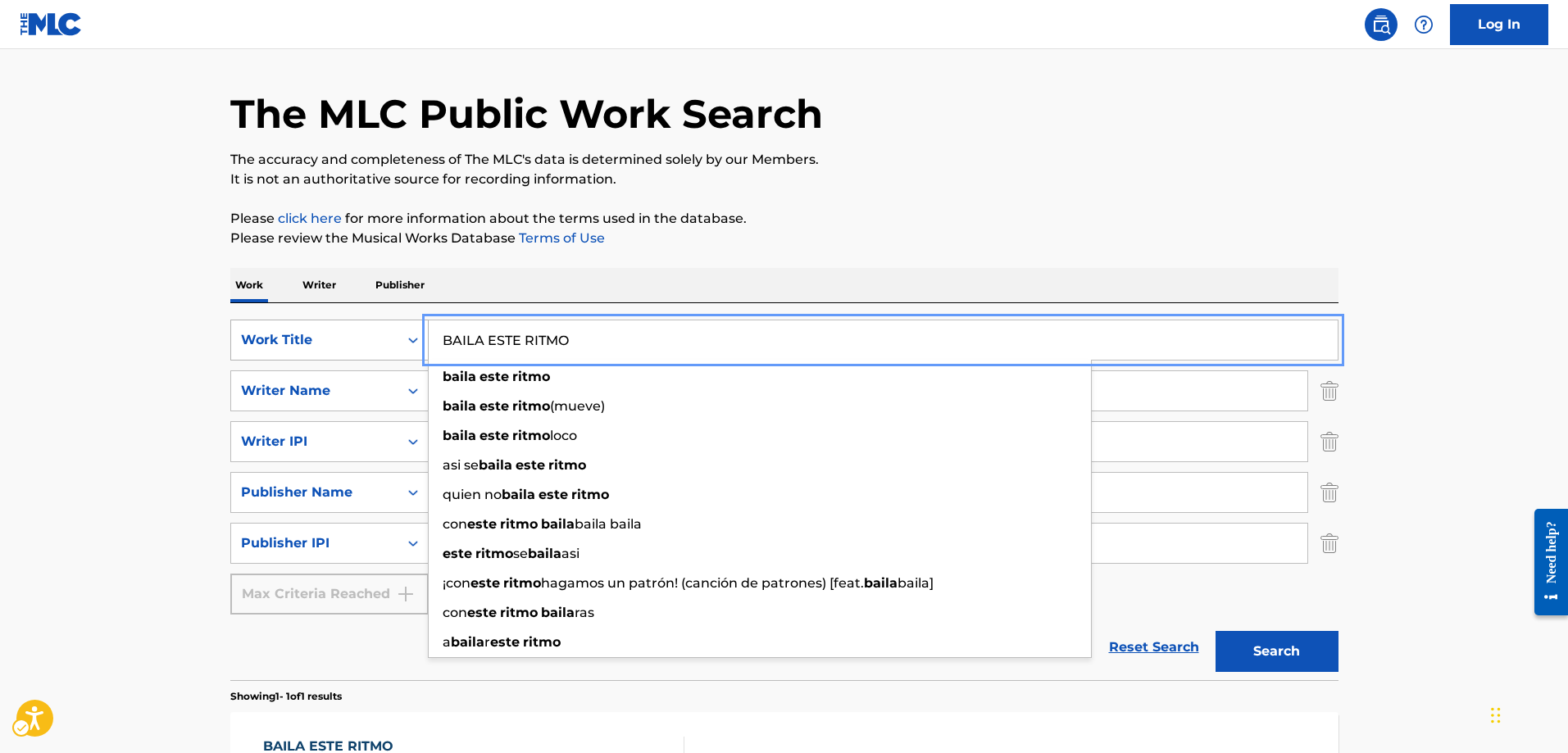
drag, startPoint x: 592, startPoint y: 344, endPoint x: 386, endPoint y: 342, distance: 206.0
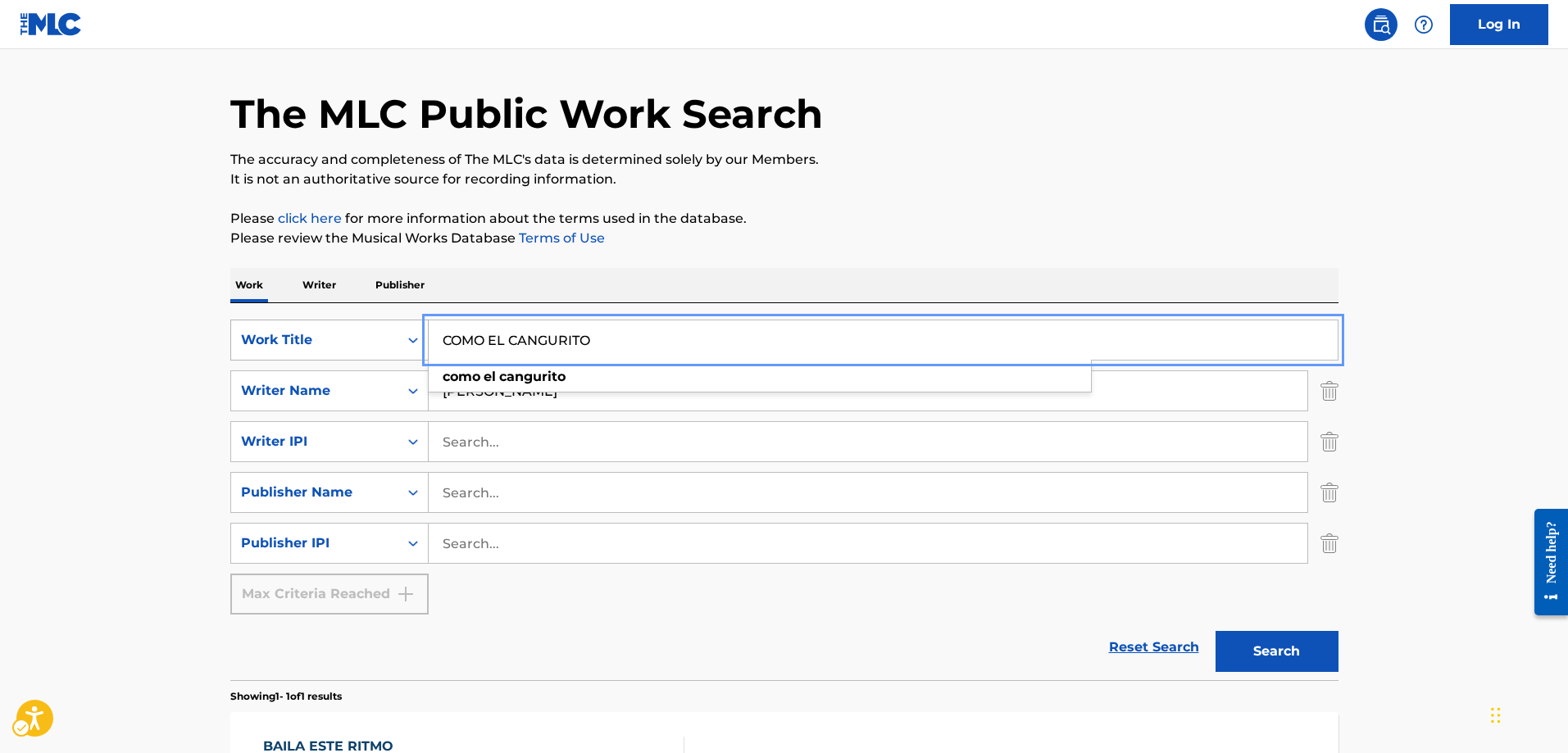
type input "COMO EL CANGURITO"
click at [1216, 631] on button "Search" at bounding box center [1277, 651] width 123 height 41
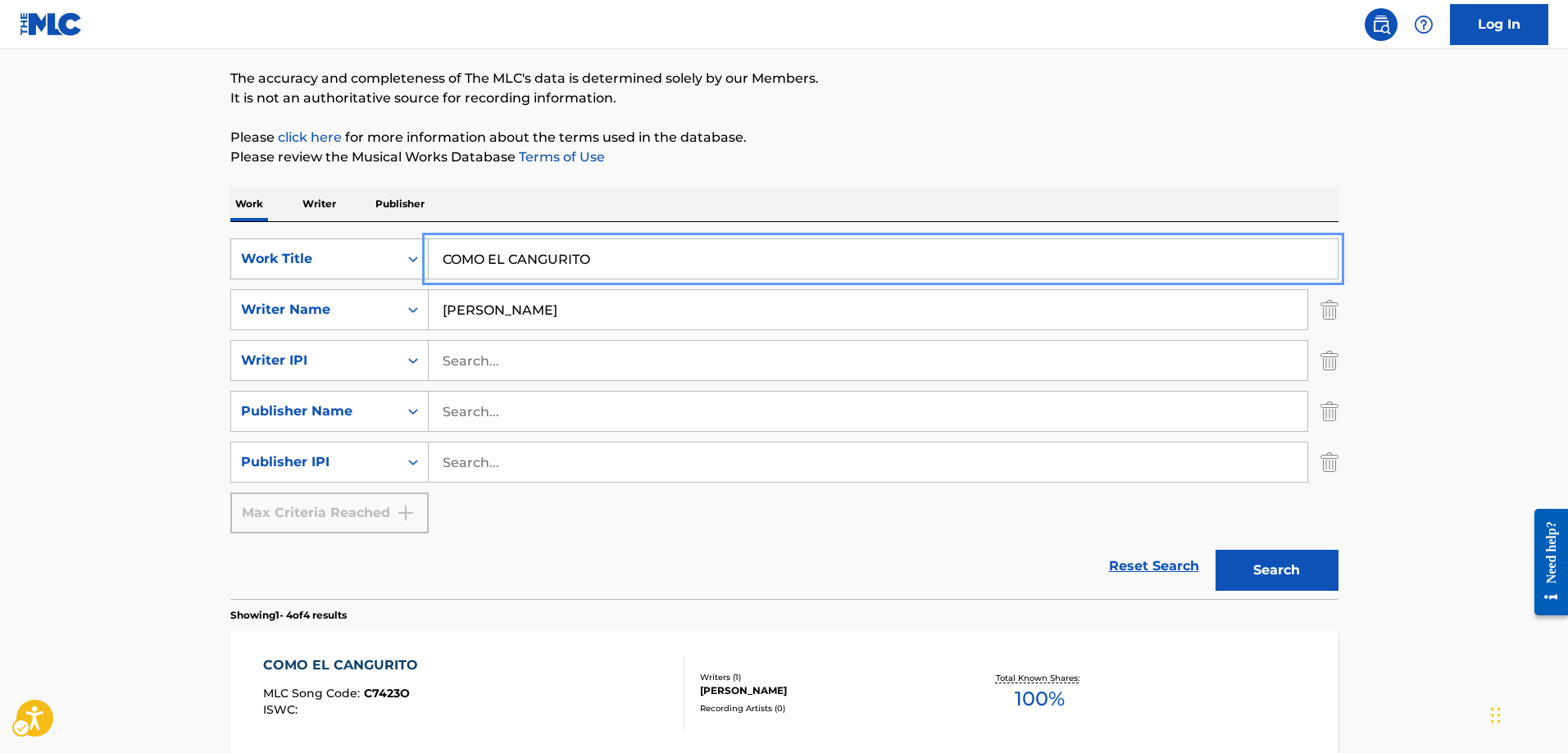
scroll to position [127, 0]
click at [1248, 575] on button "Search" at bounding box center [1277, 570] width 123 height 41
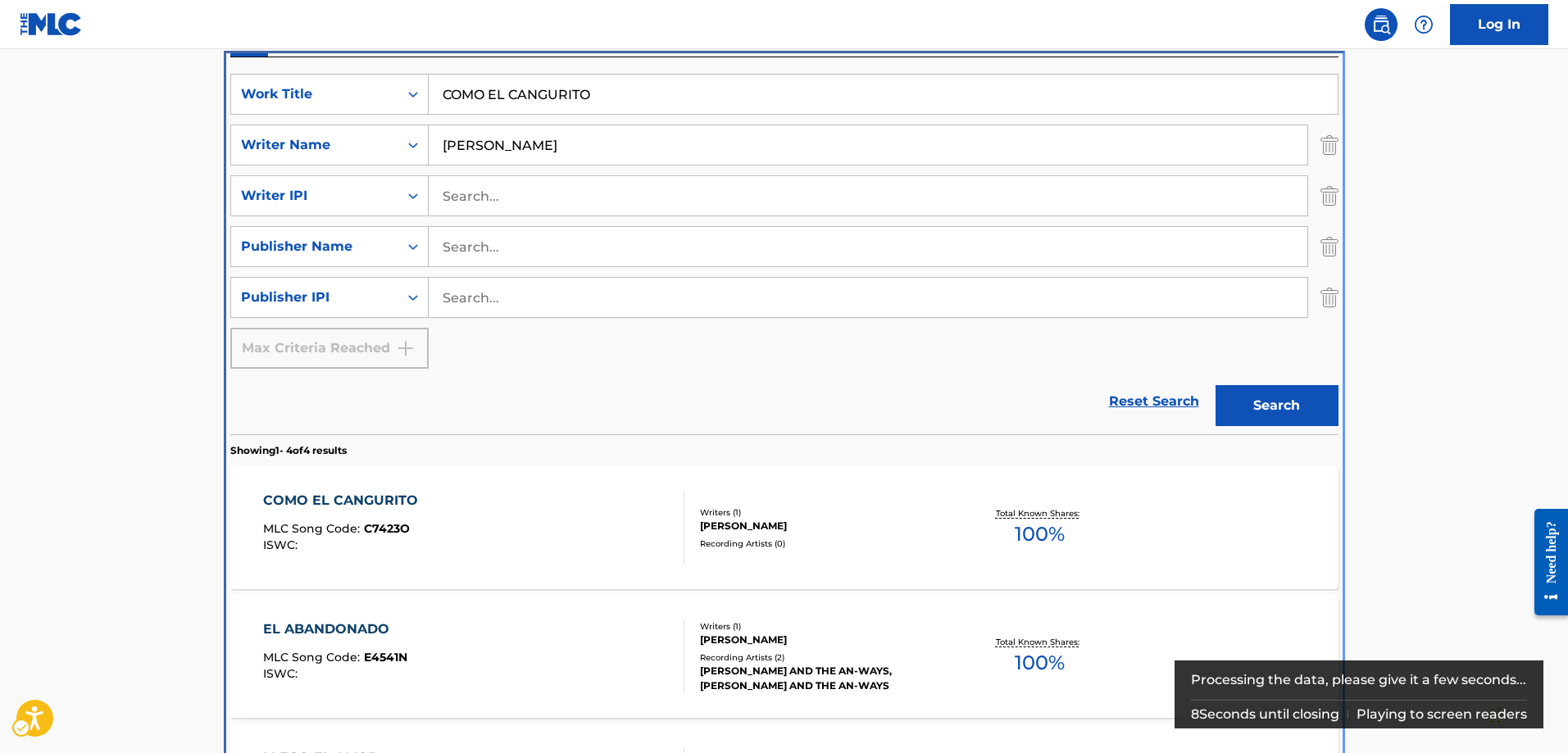
scroll to position [349, 0]
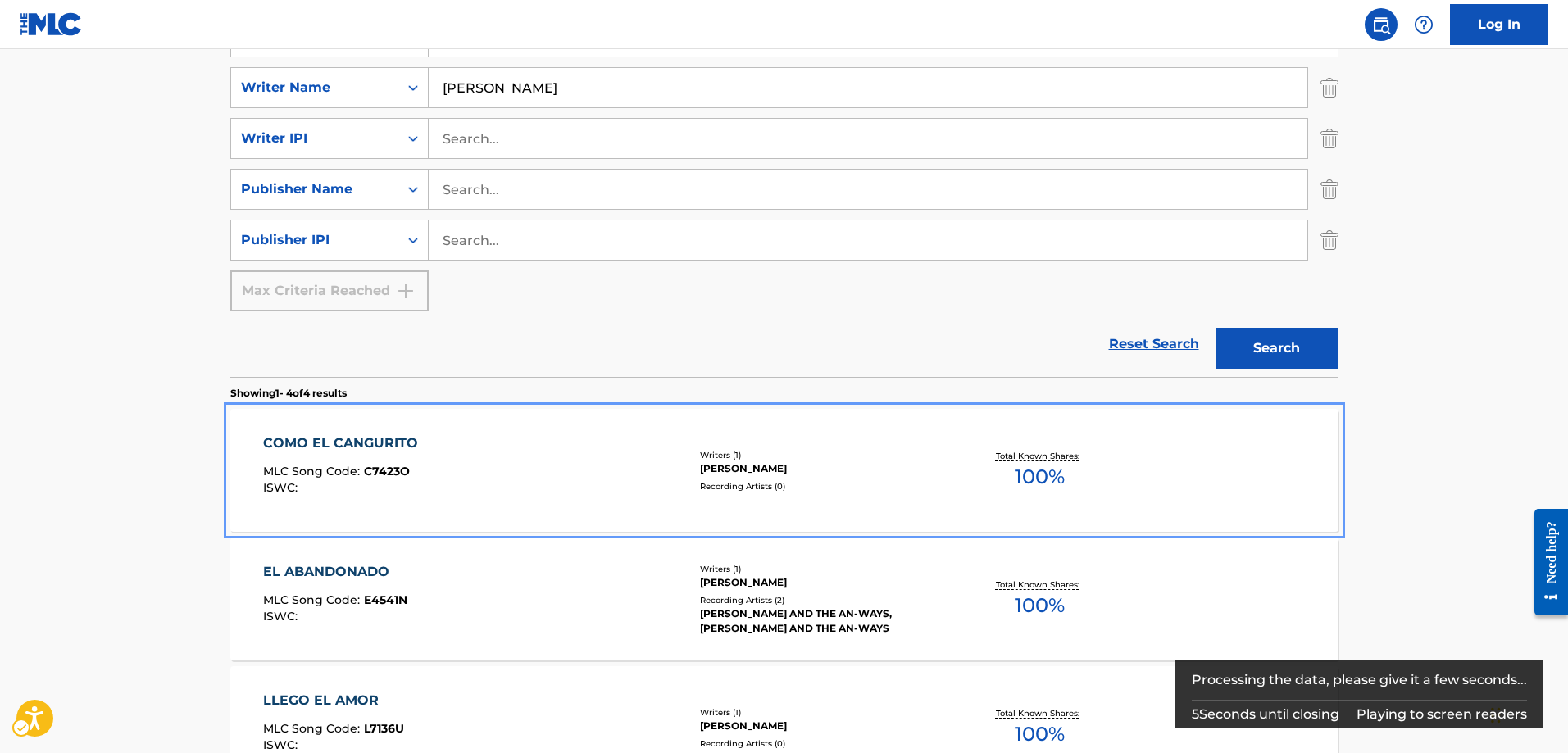
click at [405, 472] on span "C7423O" at bounding box center [386, 471] width 46 height 15
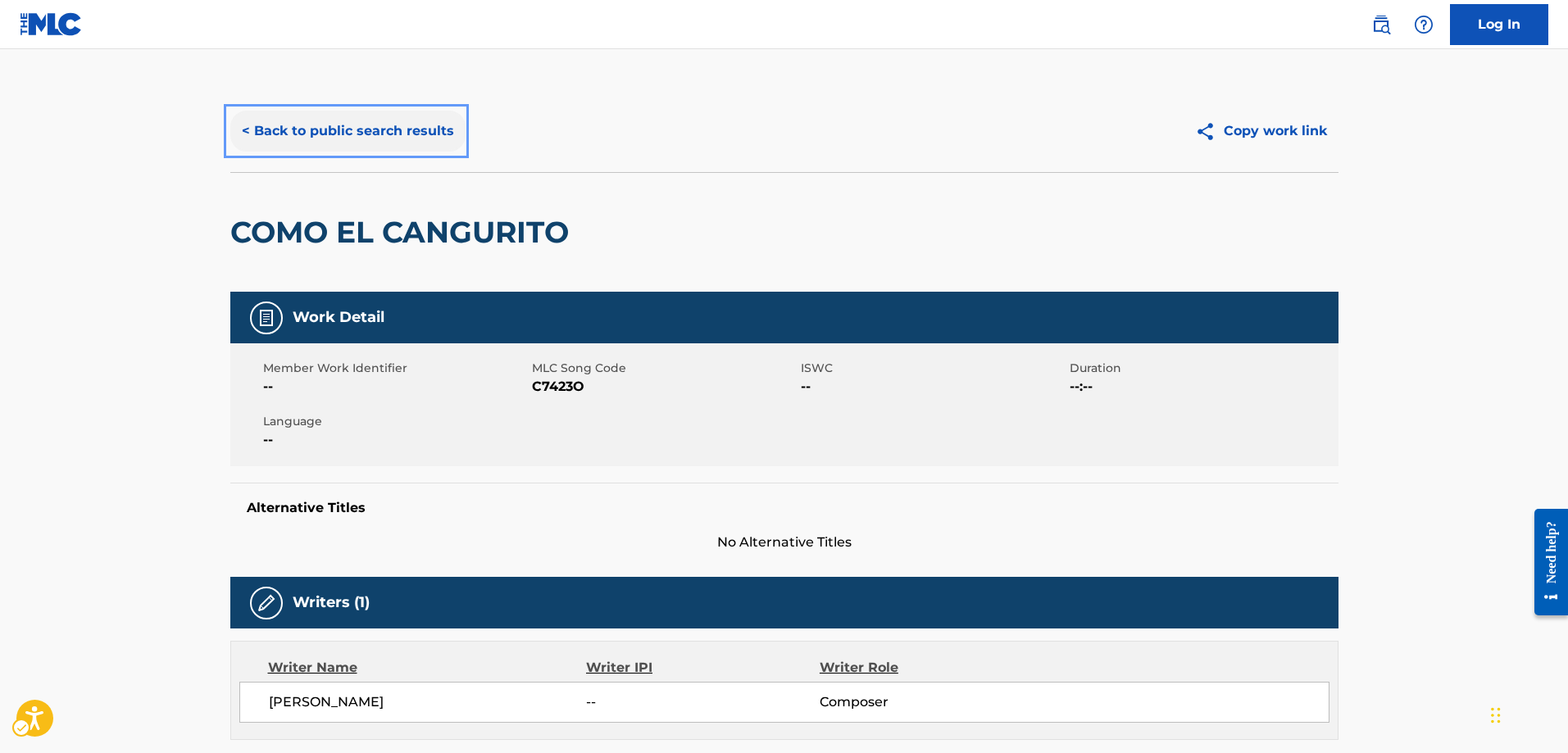
click at [243, 129] on button "< Back to public search results" at bounding box center [348, 132] width 235 height 41
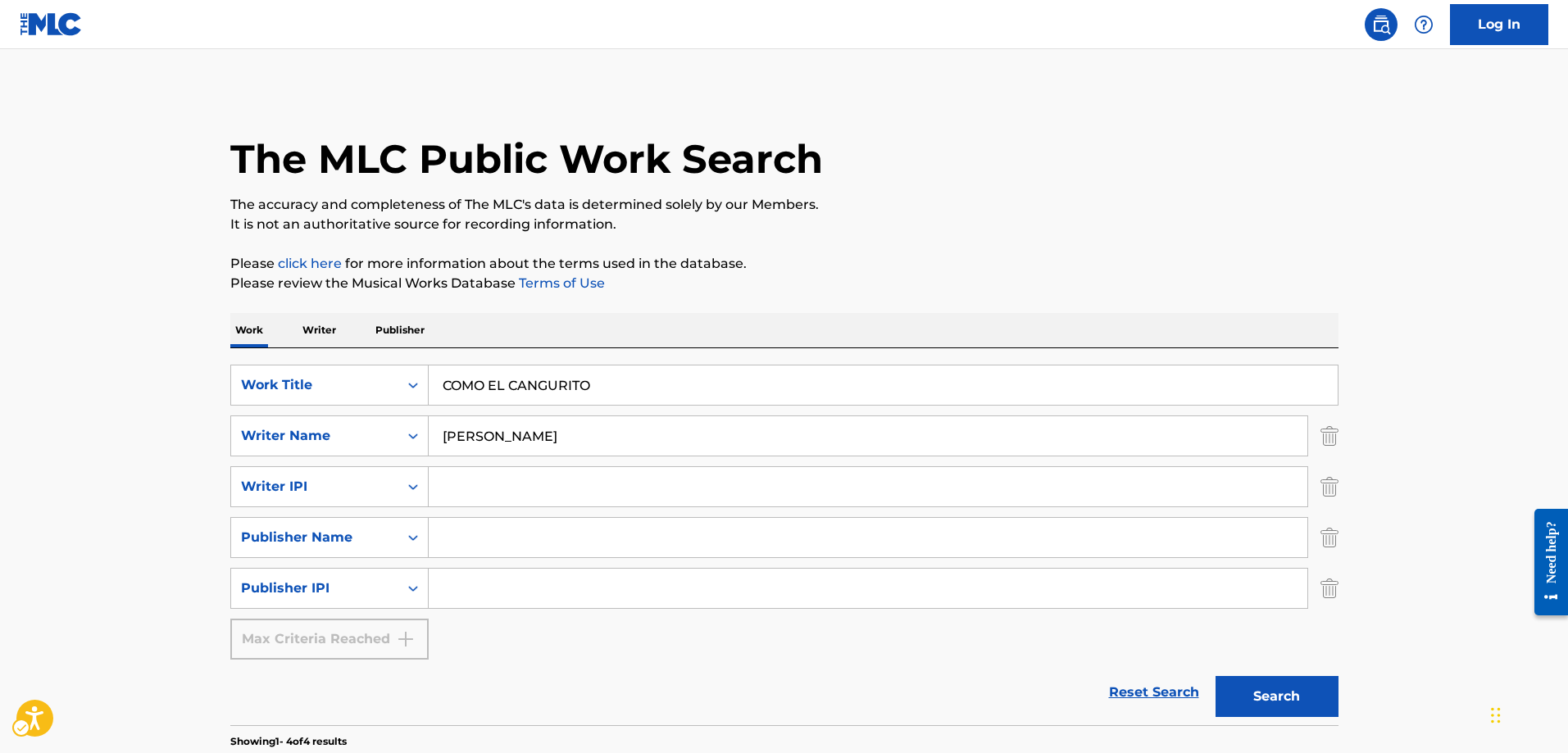
scroll to position [349, 0]
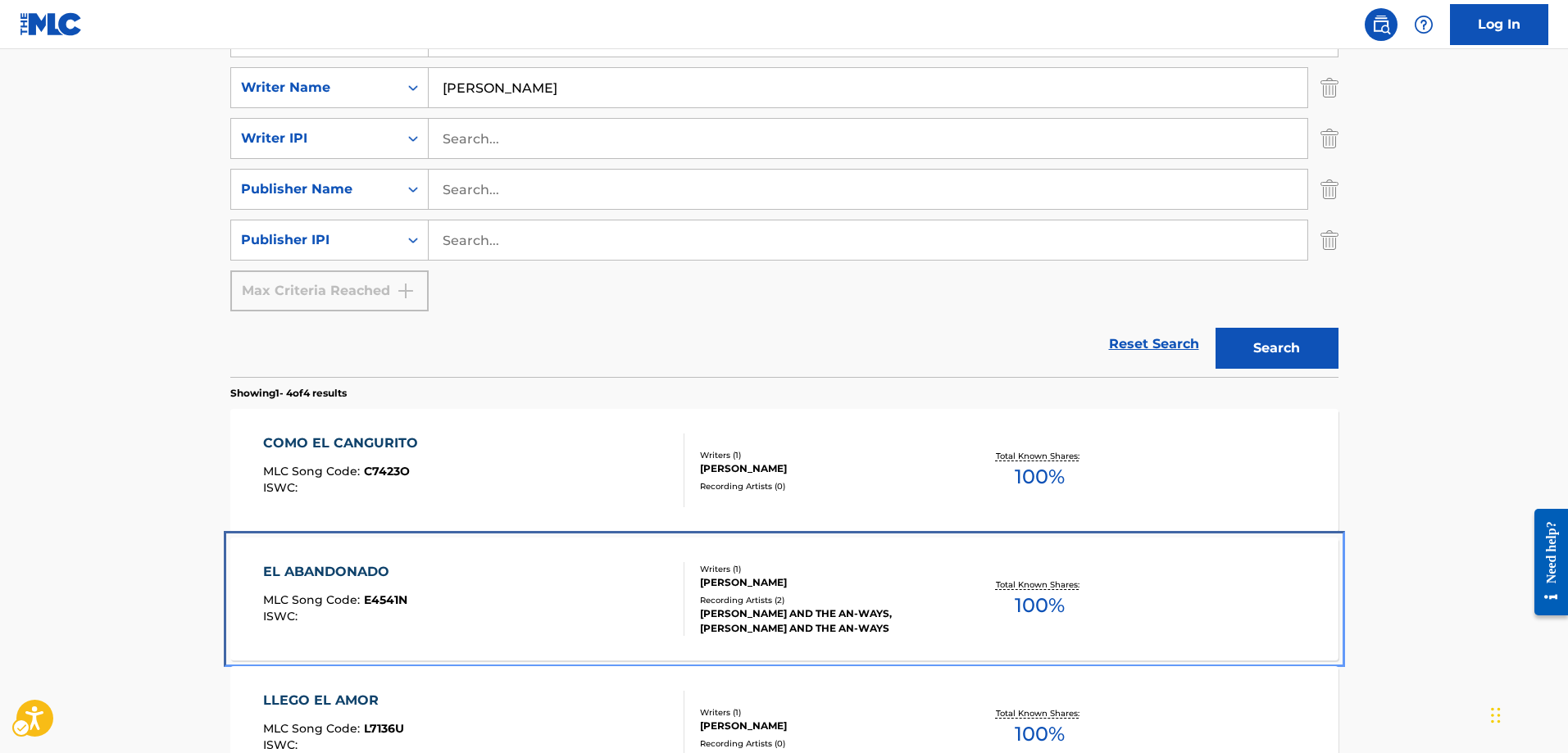
click at [402, 602] on span "E4541N" at bounding box center [386, 600] width 43 height 15
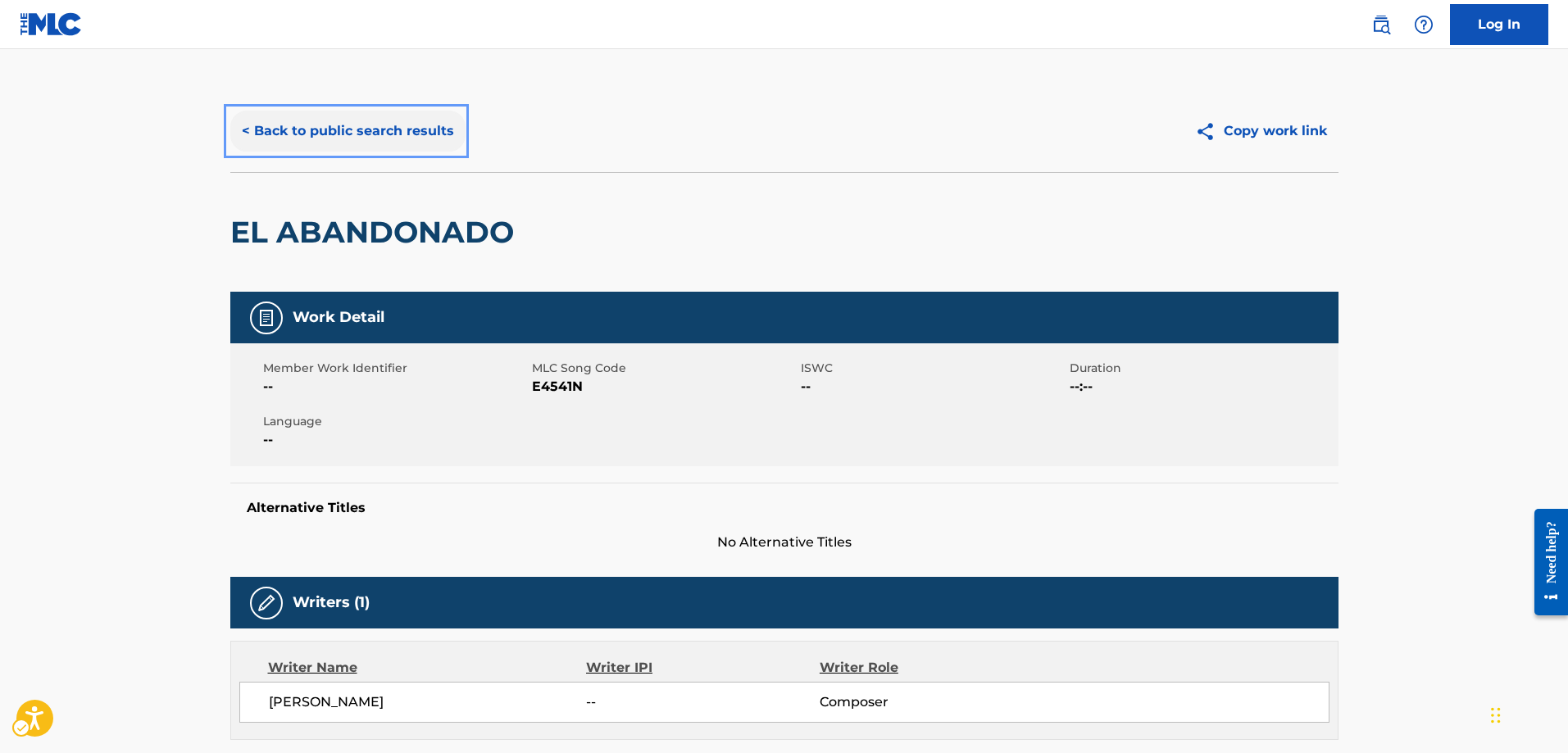
click at [241, 133] on button "< Back to public search results" at bounding box center [348, 132] width 235 height 41
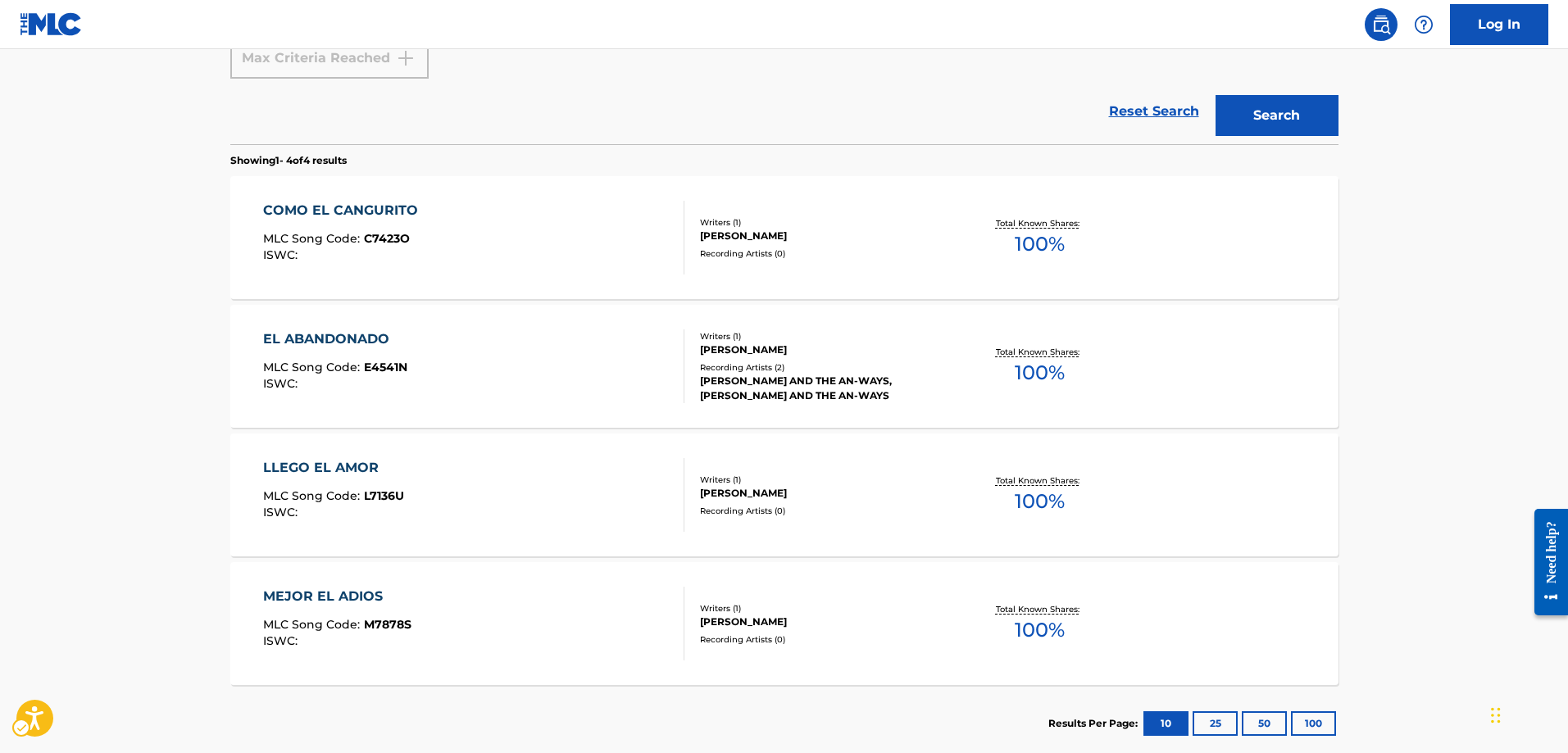
scroll to position [595, 0]
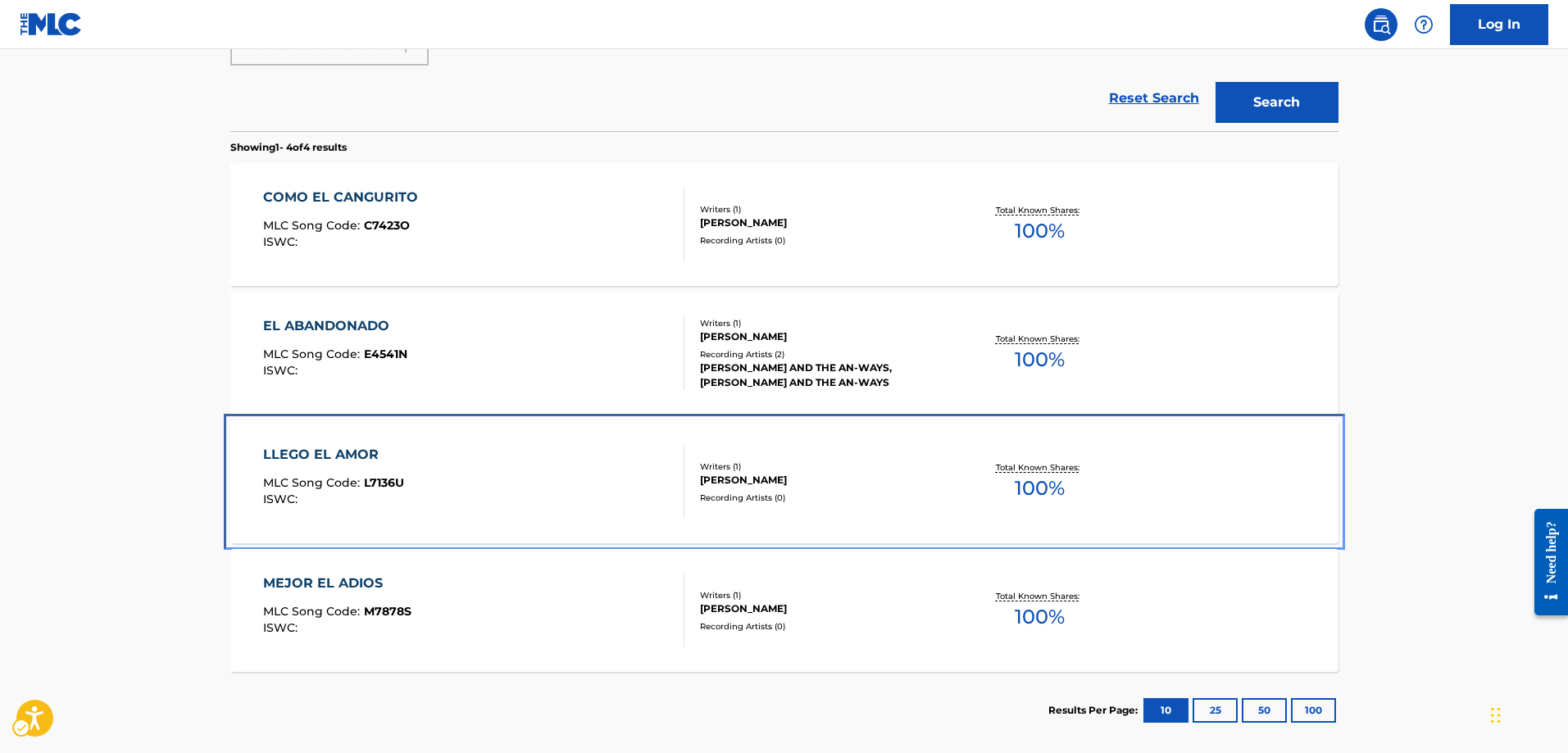
click at [385, 481] on span "L7136U" at bounding box center [384, 482] width 40 height 15
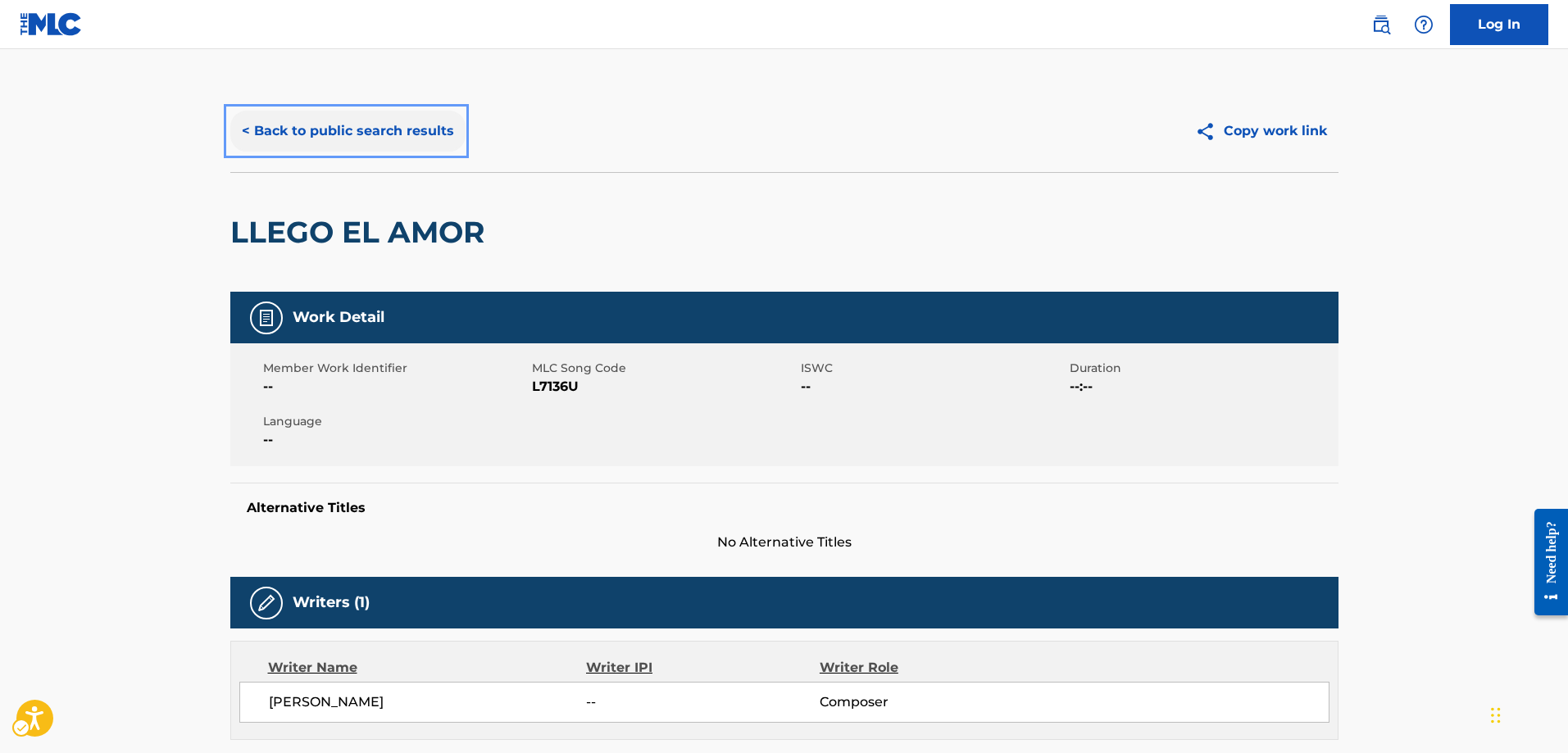
click at [239, 131] on button "< Back to public search results" at bounding box center [348, 132] width 235 height 41
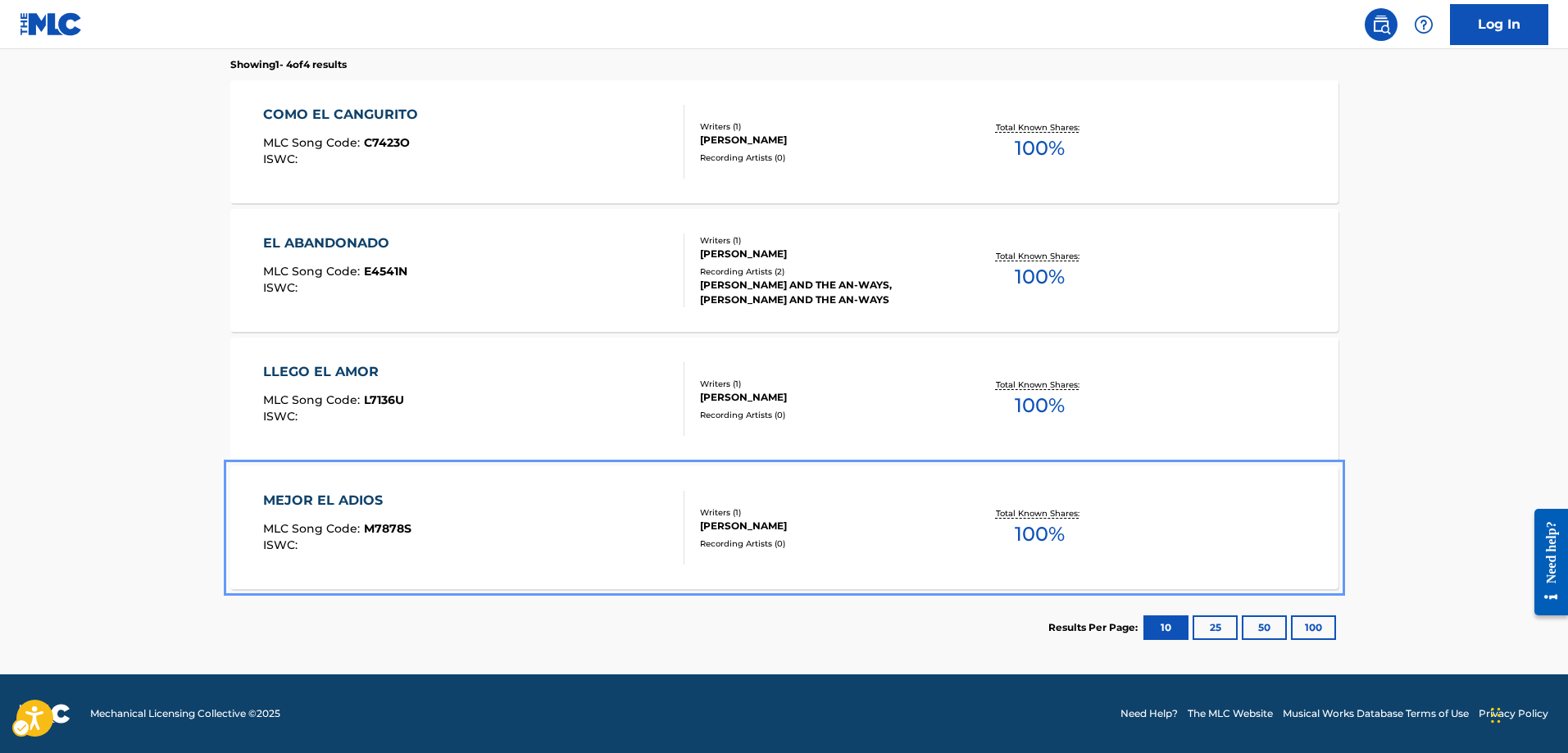
click at [398, 530] on span "M7878S" at bounding box center [387, 528] width 47 height 15
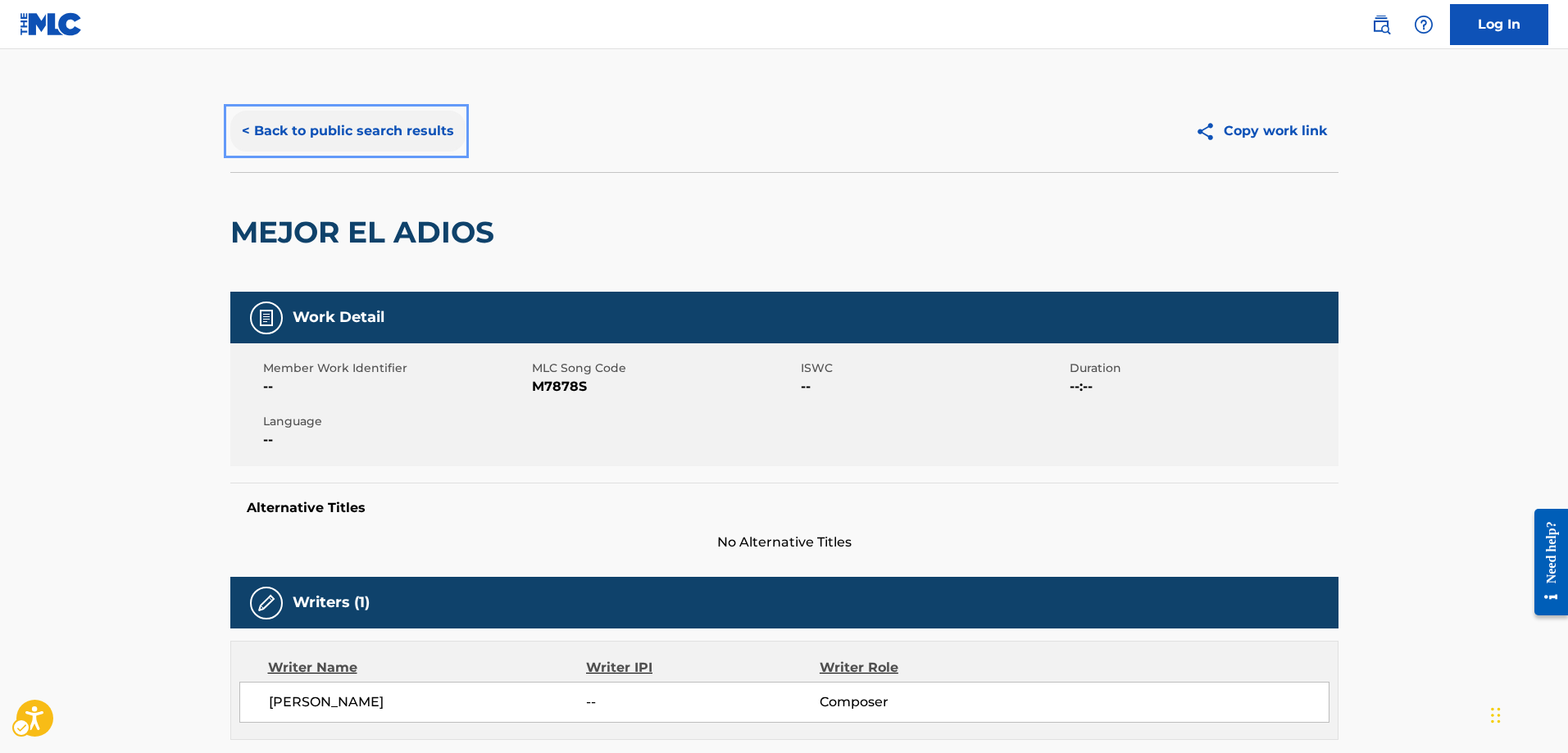
click at [244, 131] on button "< Back to public search results" at bounding box center [348, 132] width 235 height 41
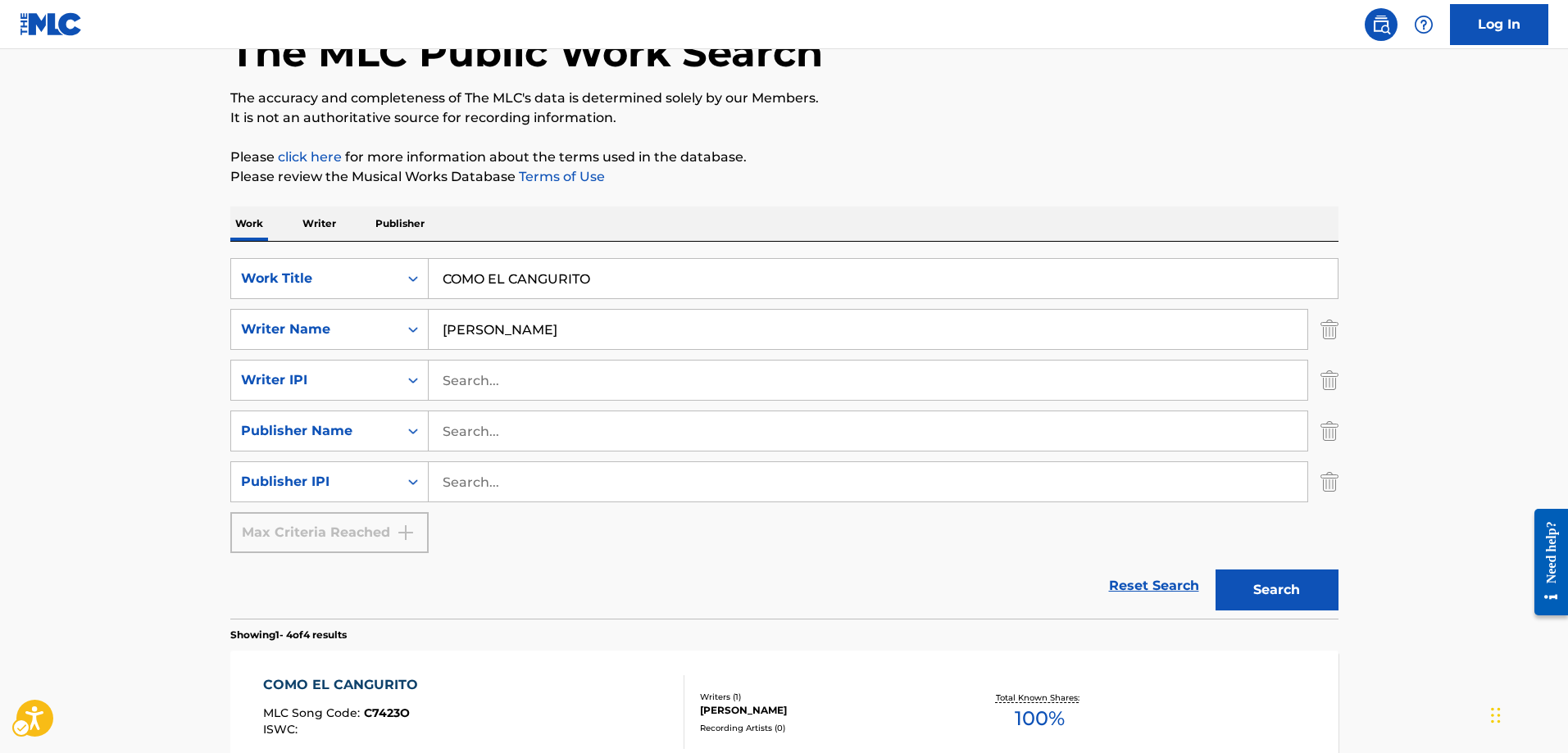
scroll to position [103, 0]
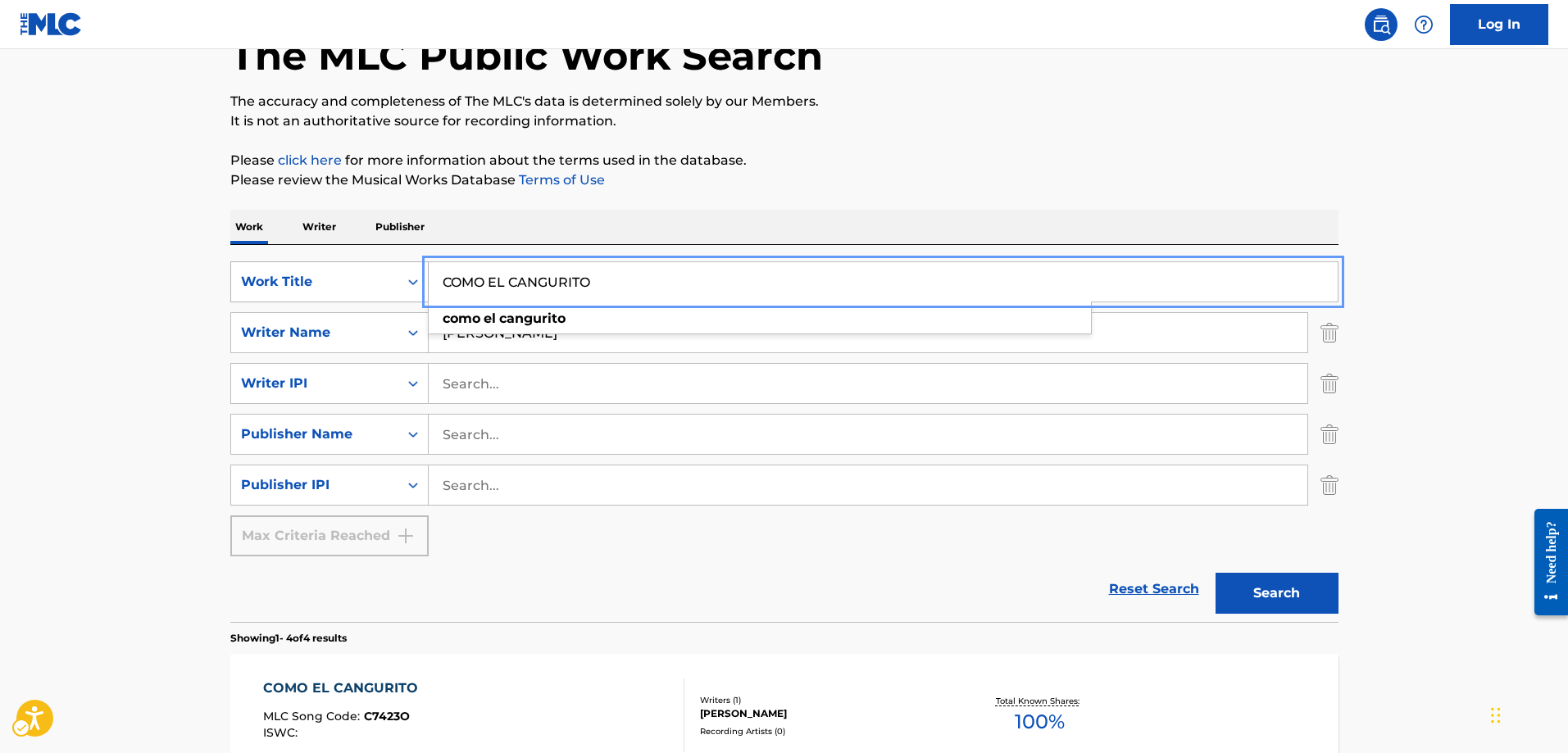
drag, startPoint x: 614, startPoint y: 287, endPoint x: 397, endPoint y: 289, distance: 217.0
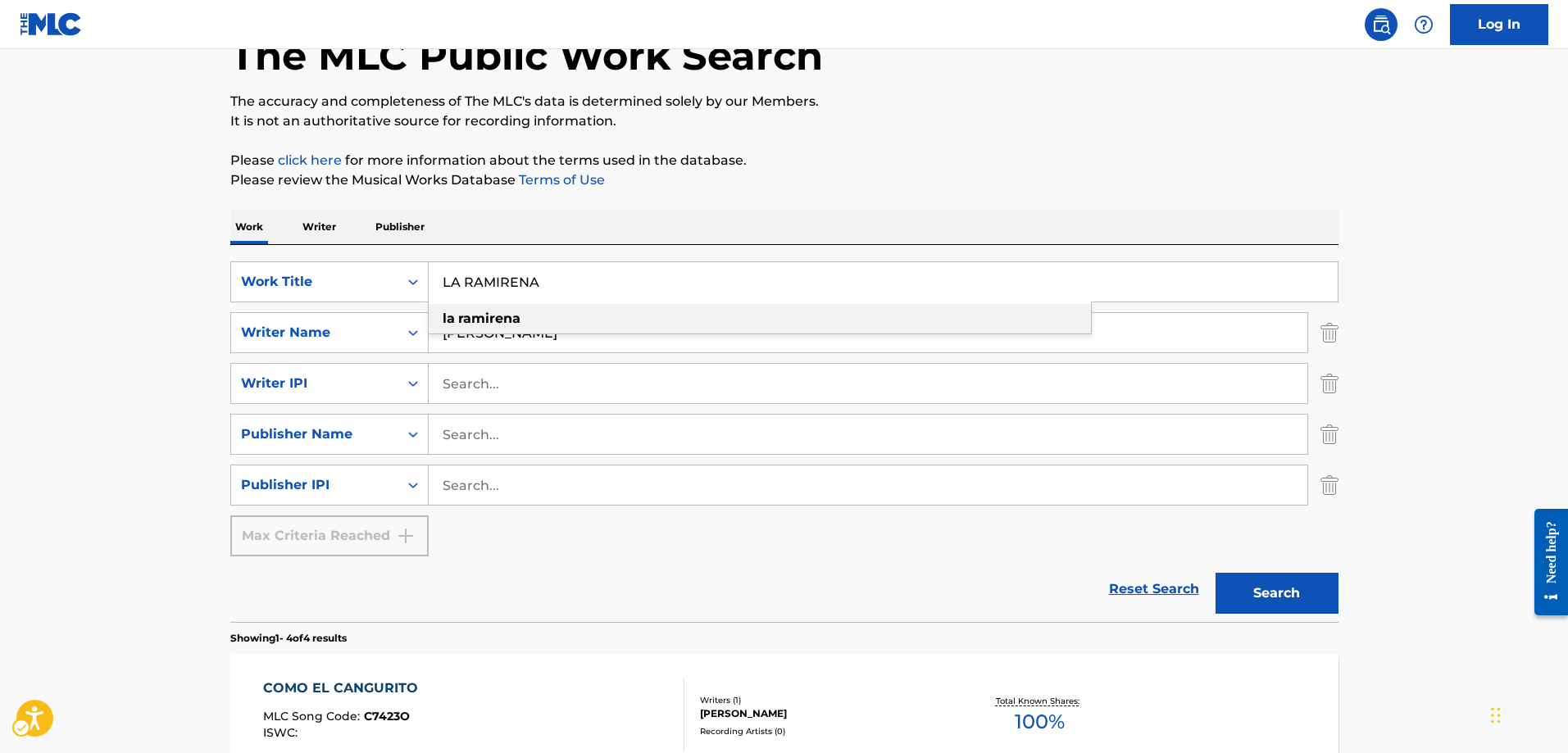
click at [532, 313] on div "la ramirena" at bounding box center [760, 318] width 663 height 29
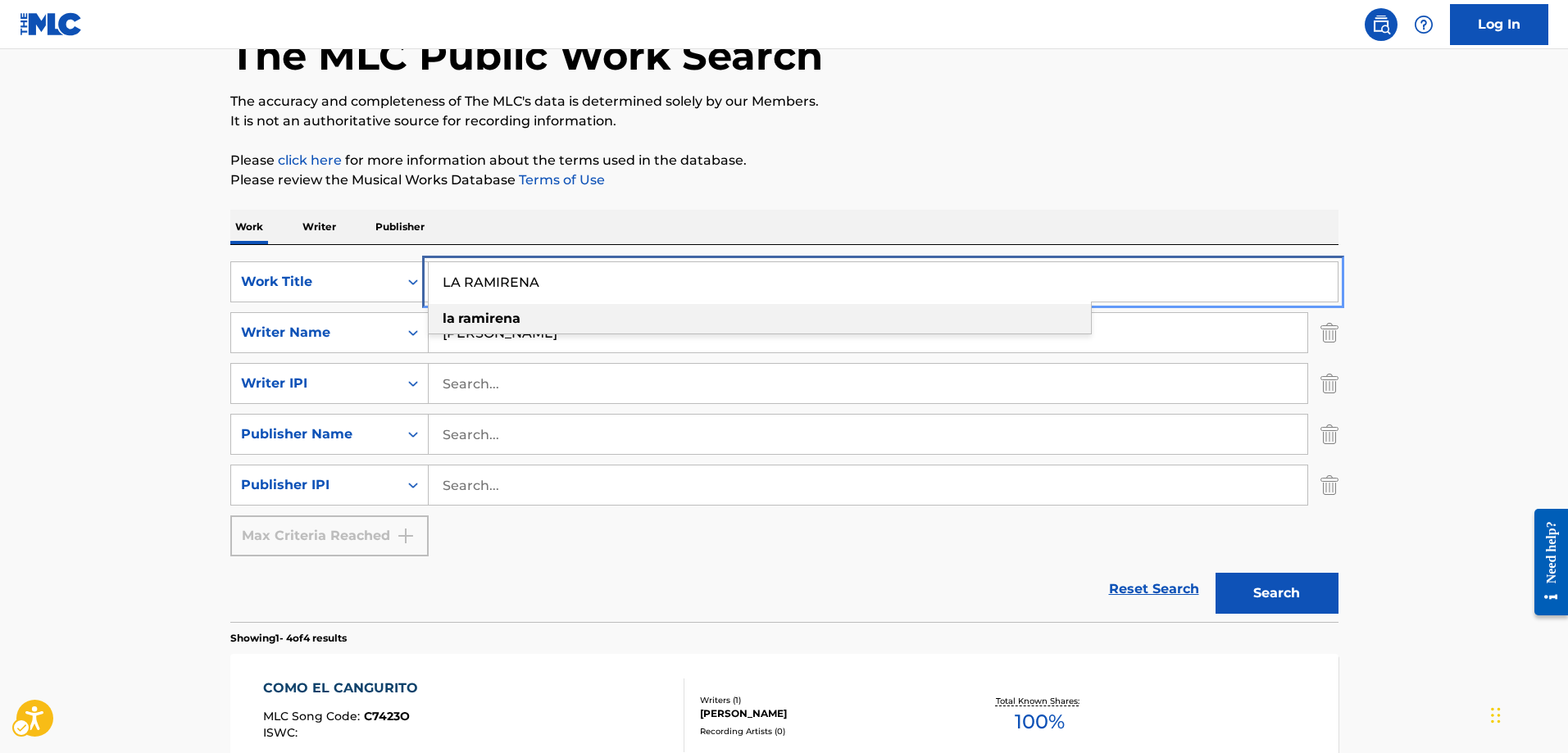
type input "la ramirena"
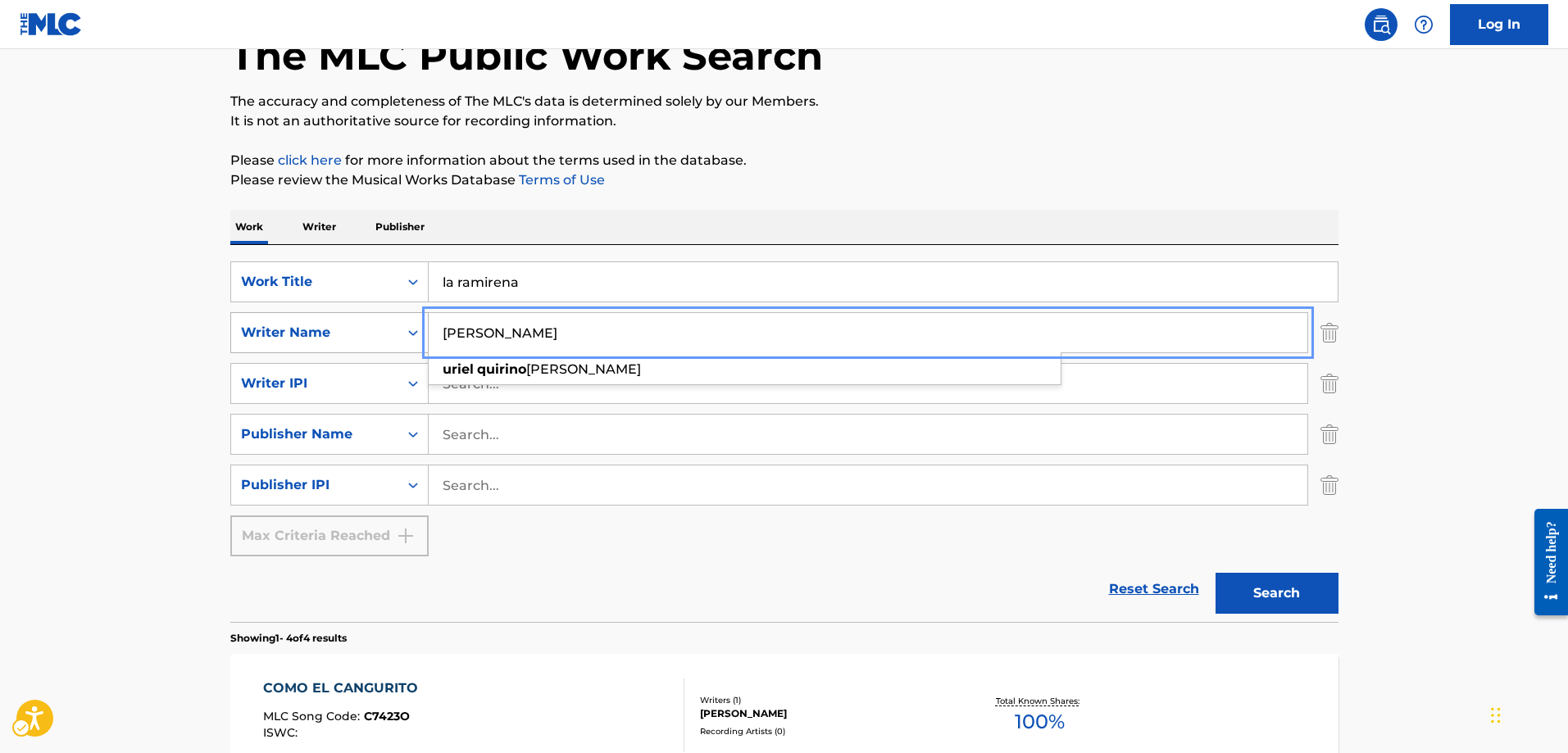
drag, startPoint x: 560, startPoint y: 335, endPoint x: 386, endPoint y: 336, distance: 174.0
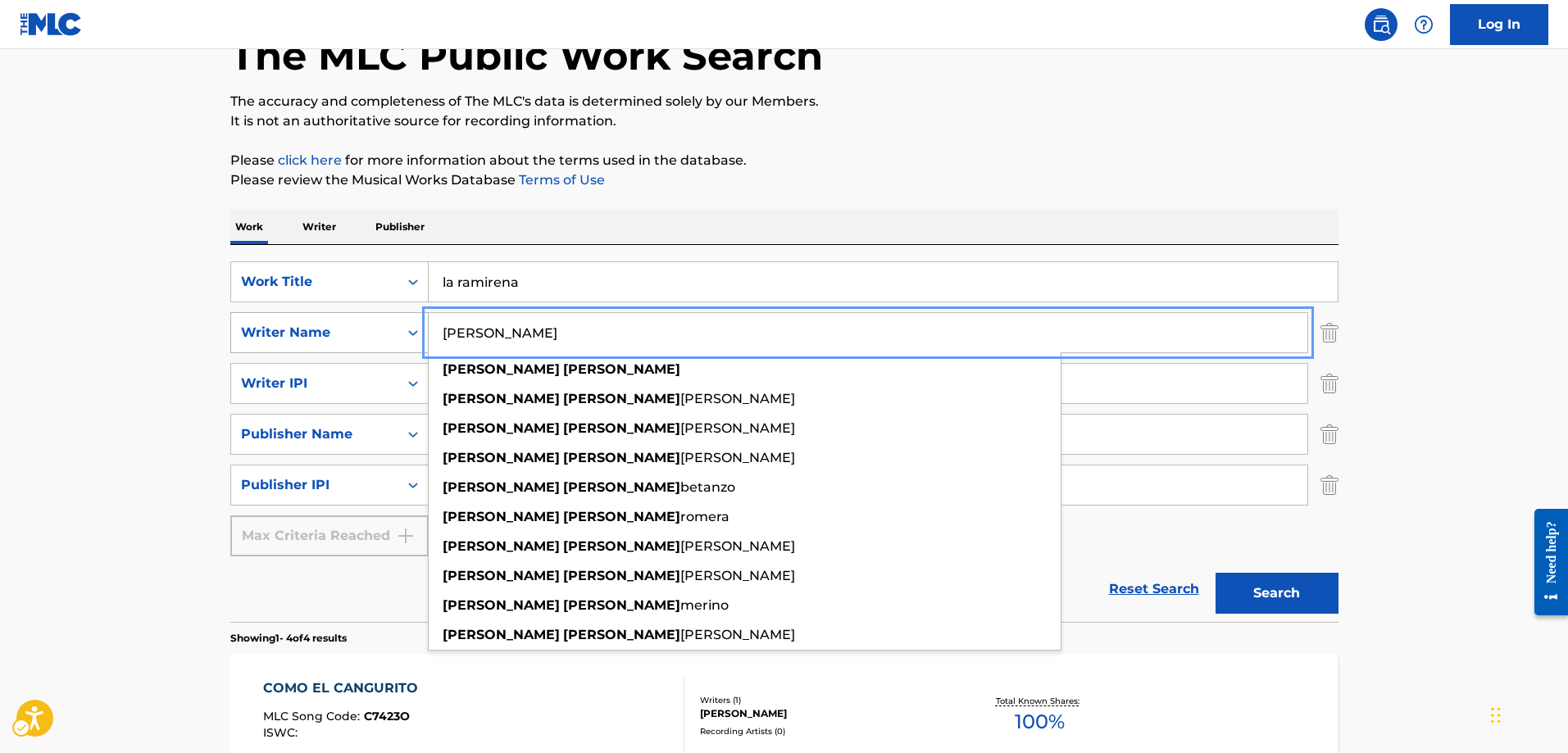
type input "[PERSON_NAME]"
click at [1216, 573] on button "Search" at bounding box center [1277, 594] width 123 height 41
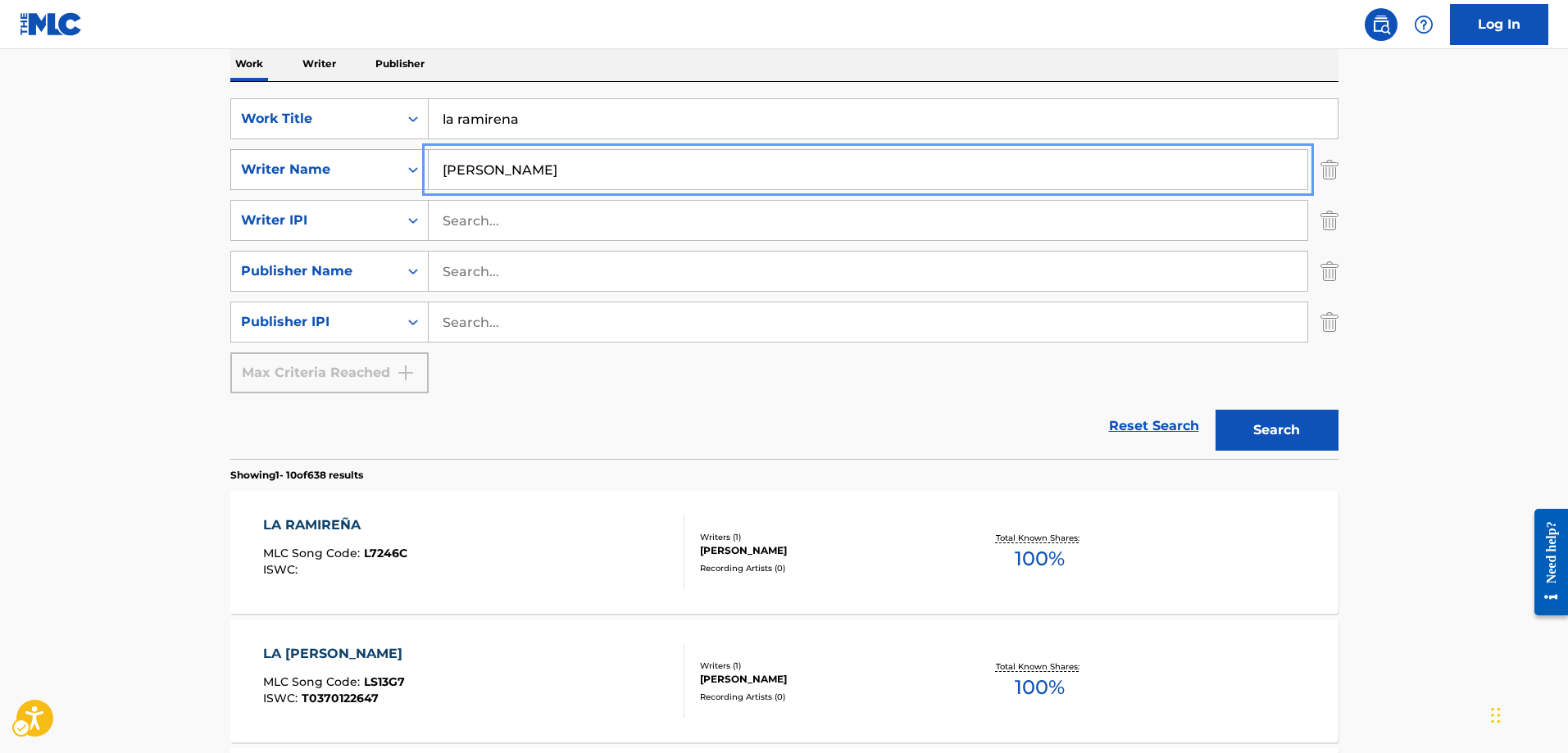
scroll to position [268, 0]
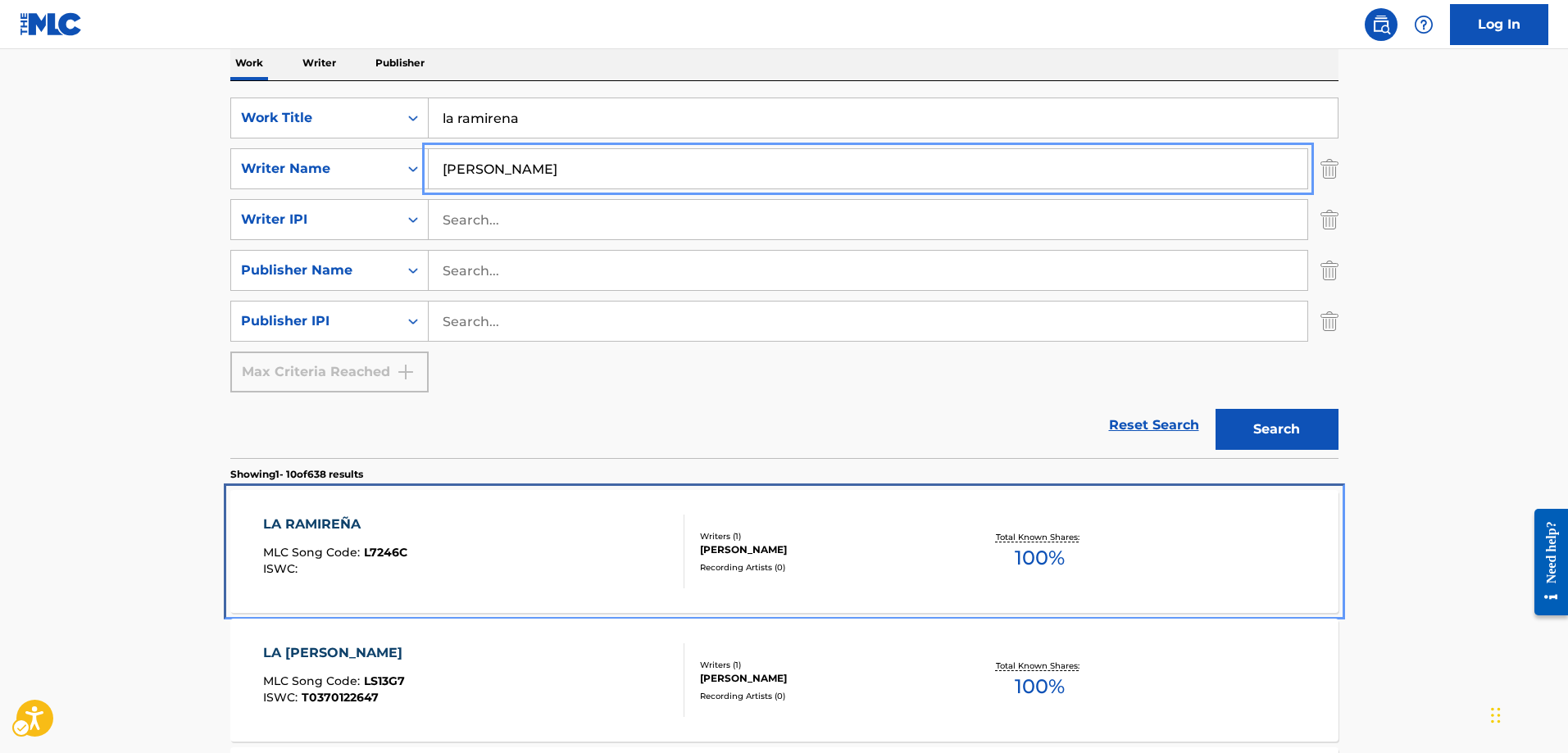
click at [386, 554] on span "L7246C" at bounding box center [386, 552] width 43 height 15
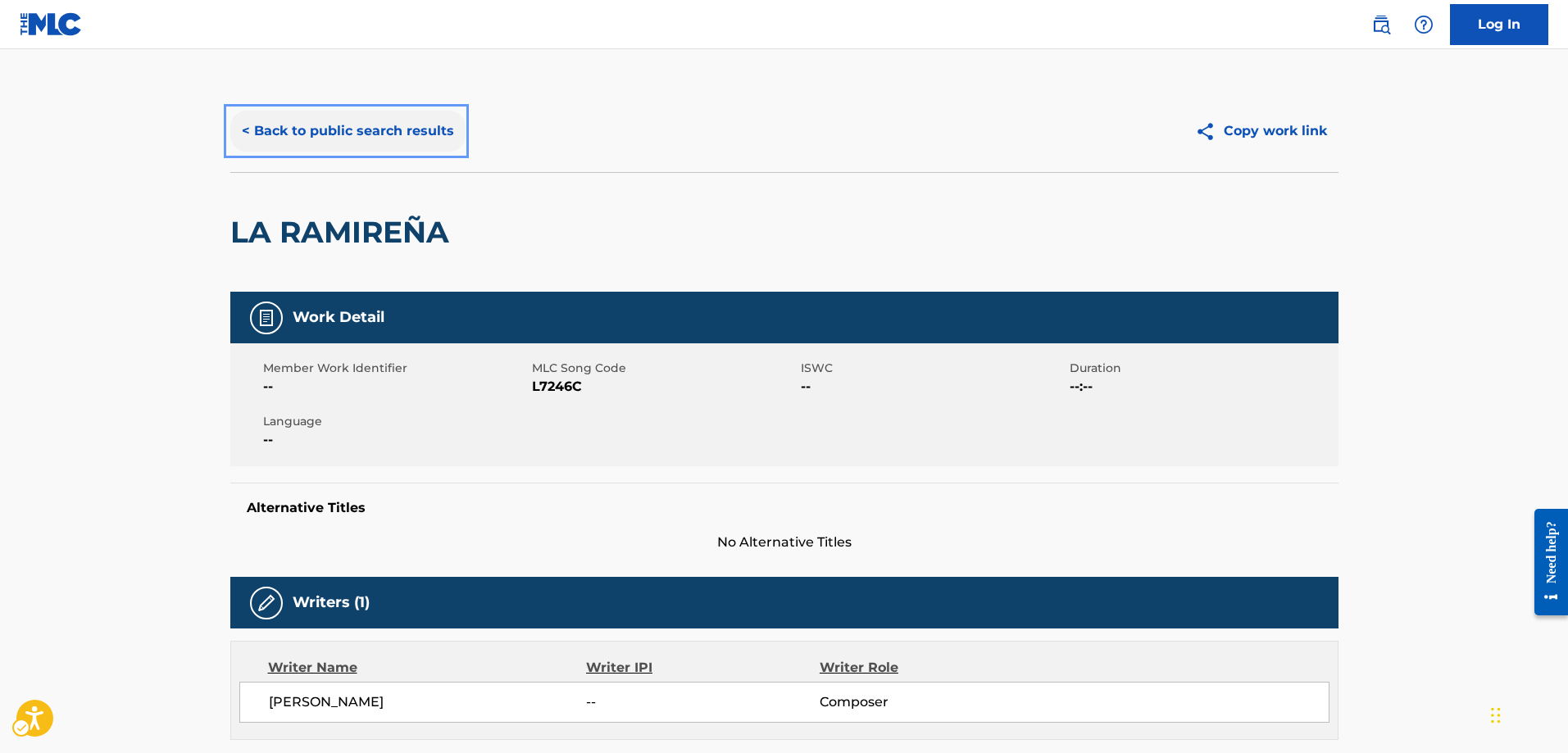
click at [240, 131] on button "< Back to public search results" at bounding box center [348, 132] width 235 height 41
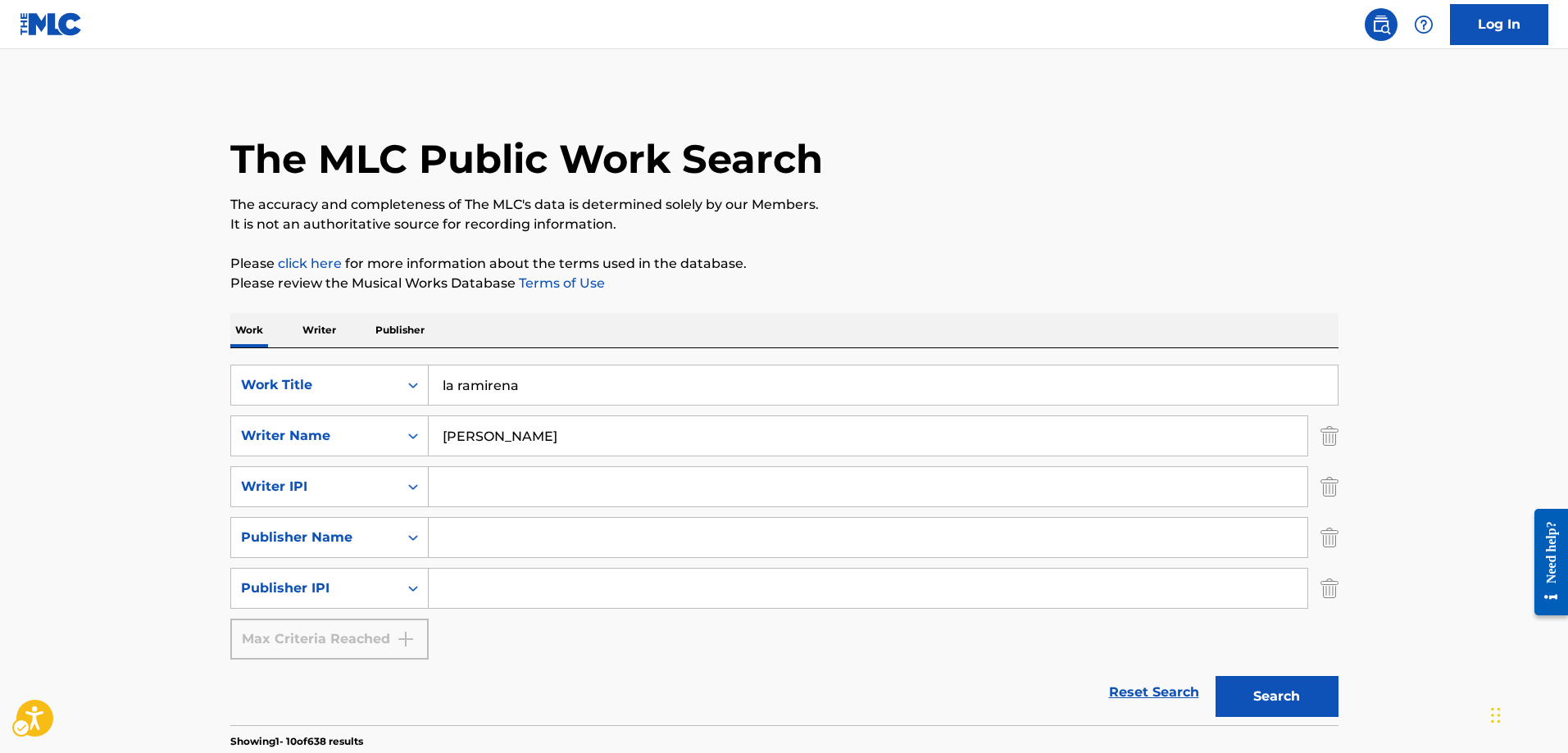
scroll to position [268, 0]
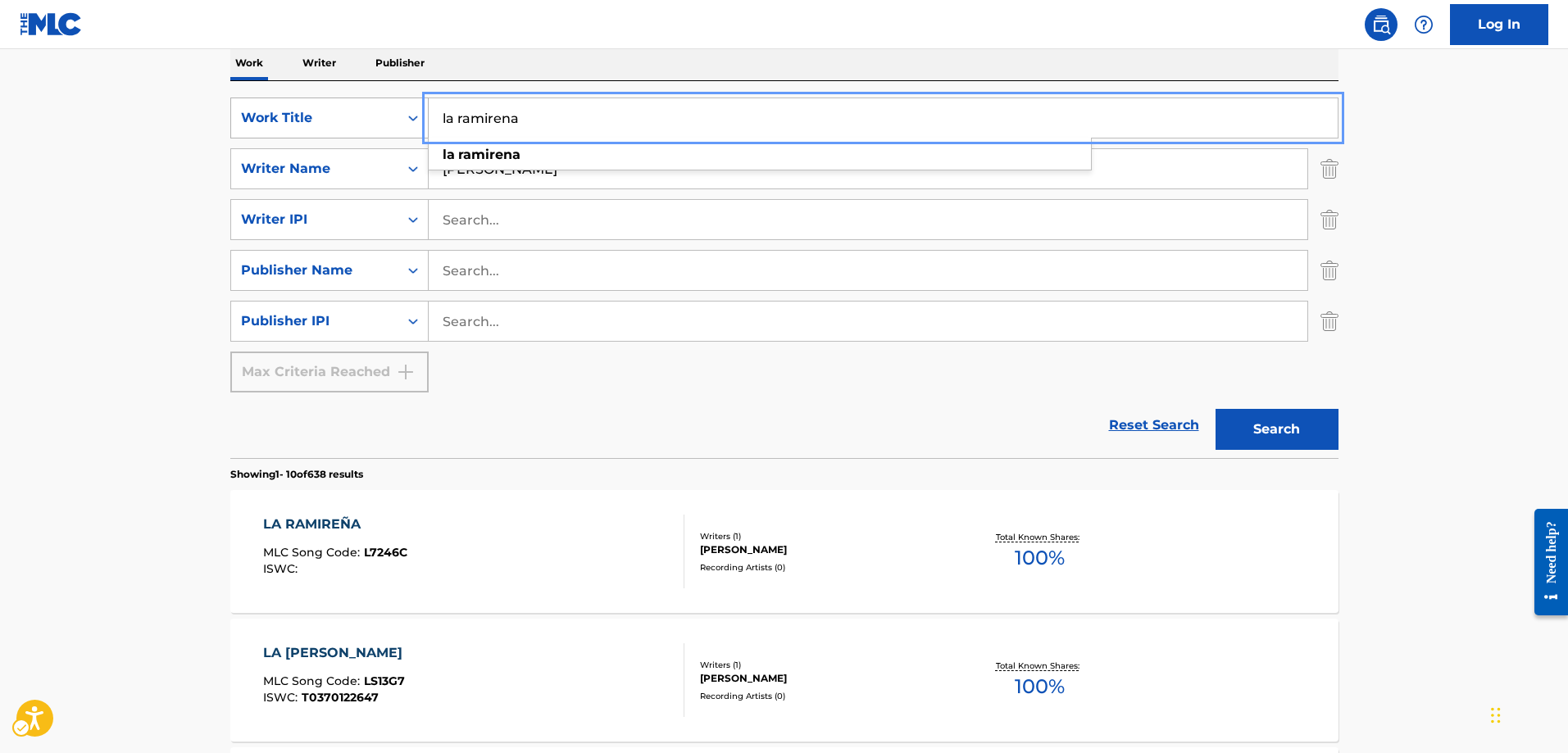
drag, startPoint x: 530, startPoint y: 122, endPoint x: 401, endPoint y: 113, distance: 129.3
click at [1216, 409] on button "Search" at bounding box center [1277, 429] width 123 height 41
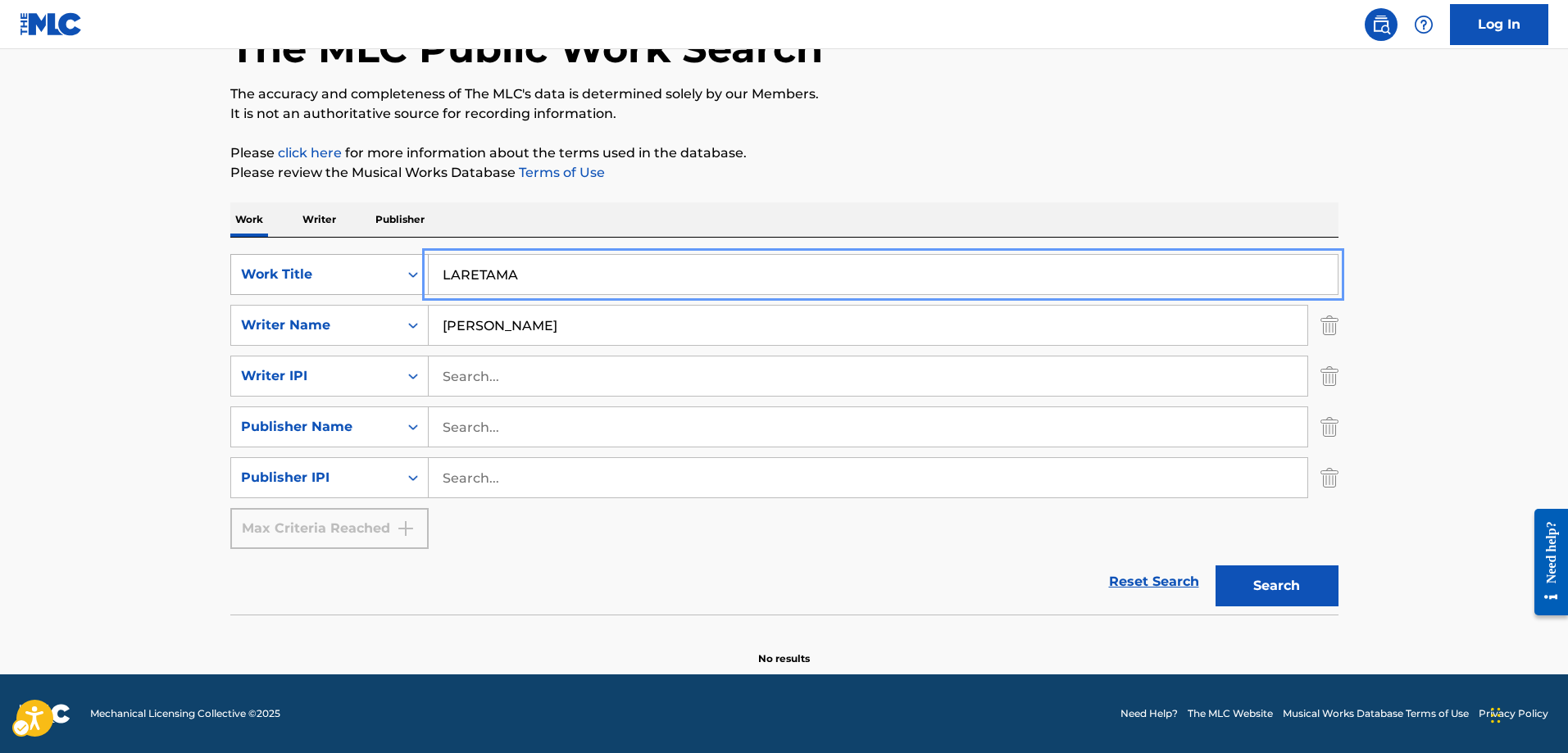
scroll to position [111, 0]
click at [457, 267] on input "LARETAMA" at bounding box center [883, 275] width 909 height 40
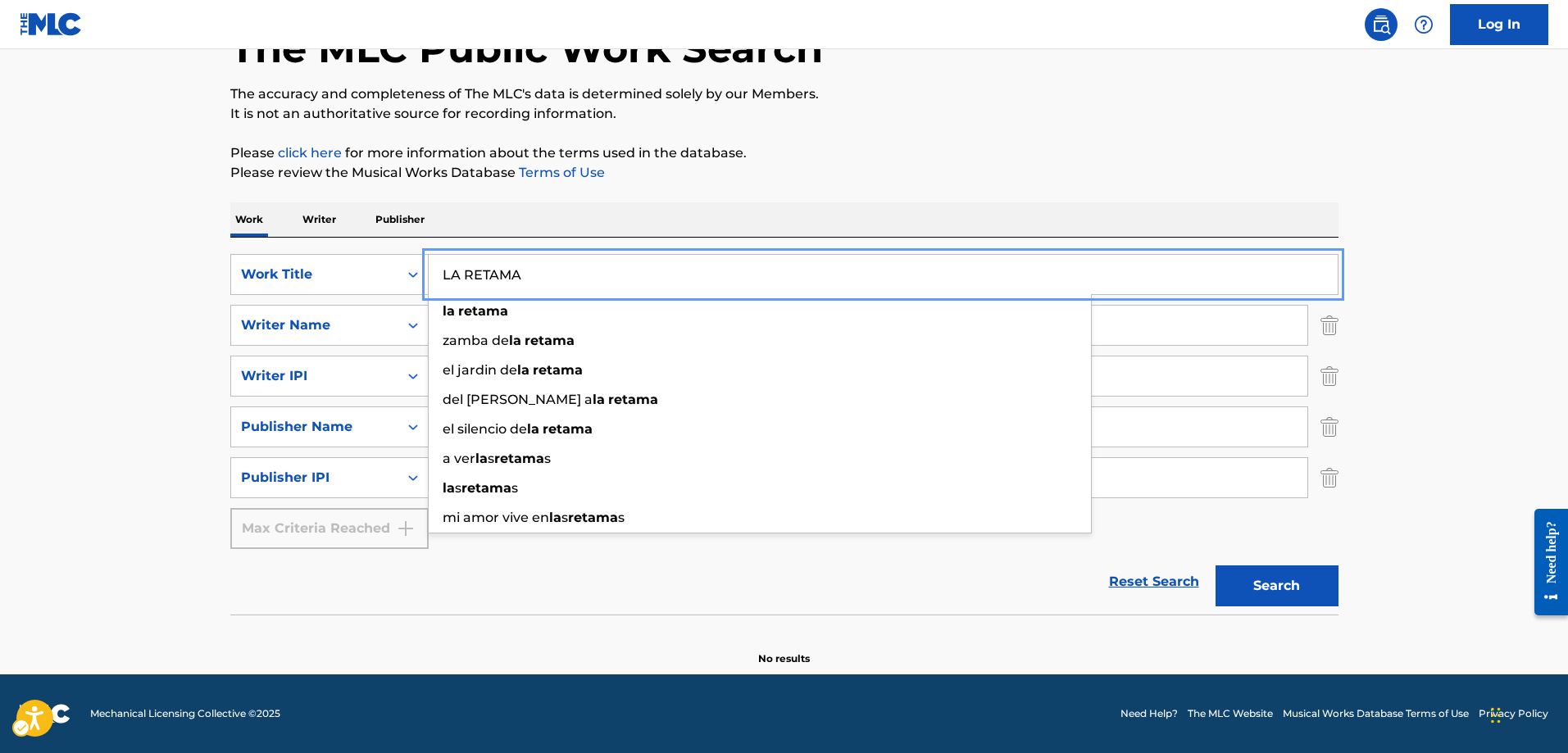
type input "LA RETAMA"
click at [1216, 565] on button "Search" at bounding box center [1277, 586] width 123 height 41
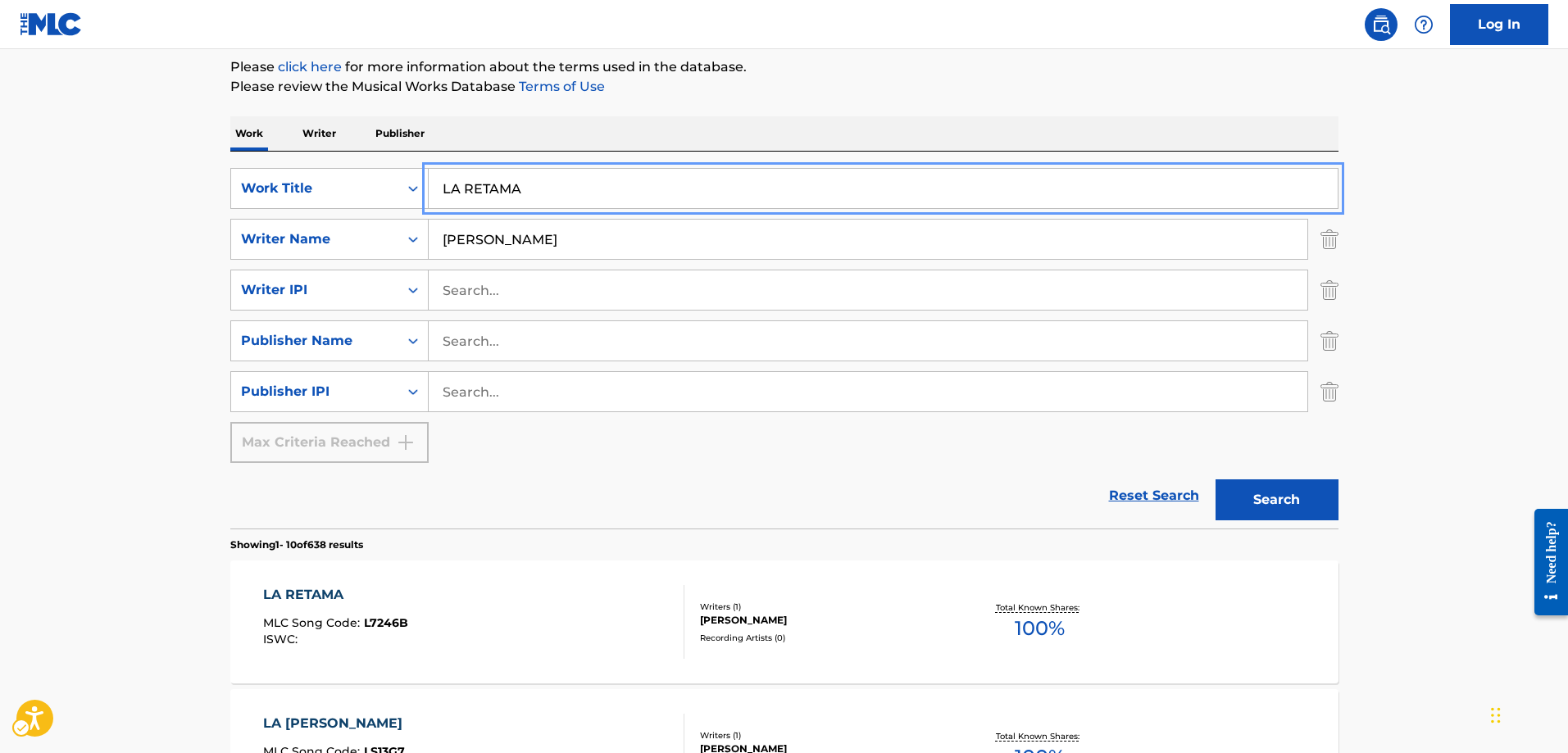
scroll to position [275, 0]
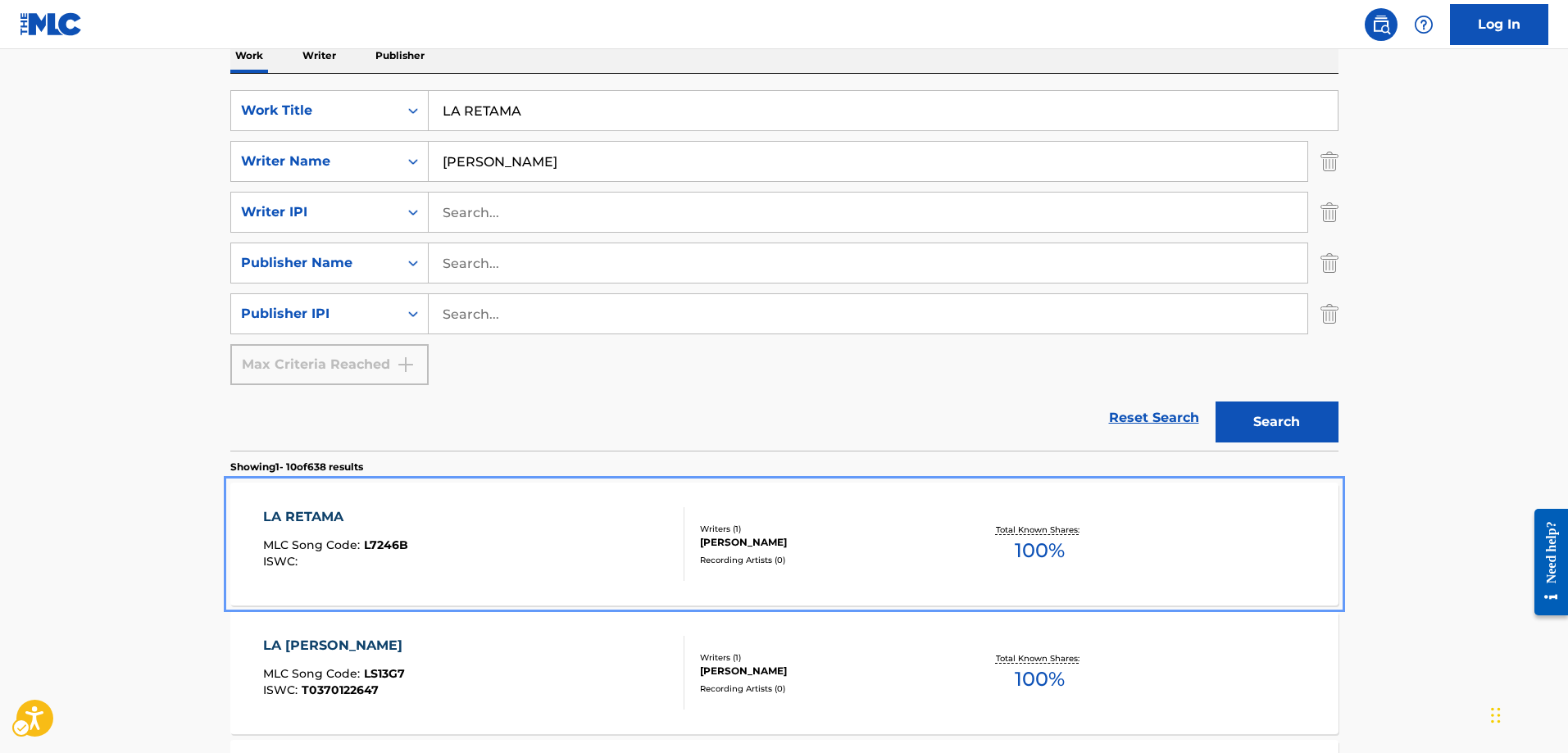
click at [386, 540] on span "L7246B" at bounding box center [386, 545] width 44 height 15
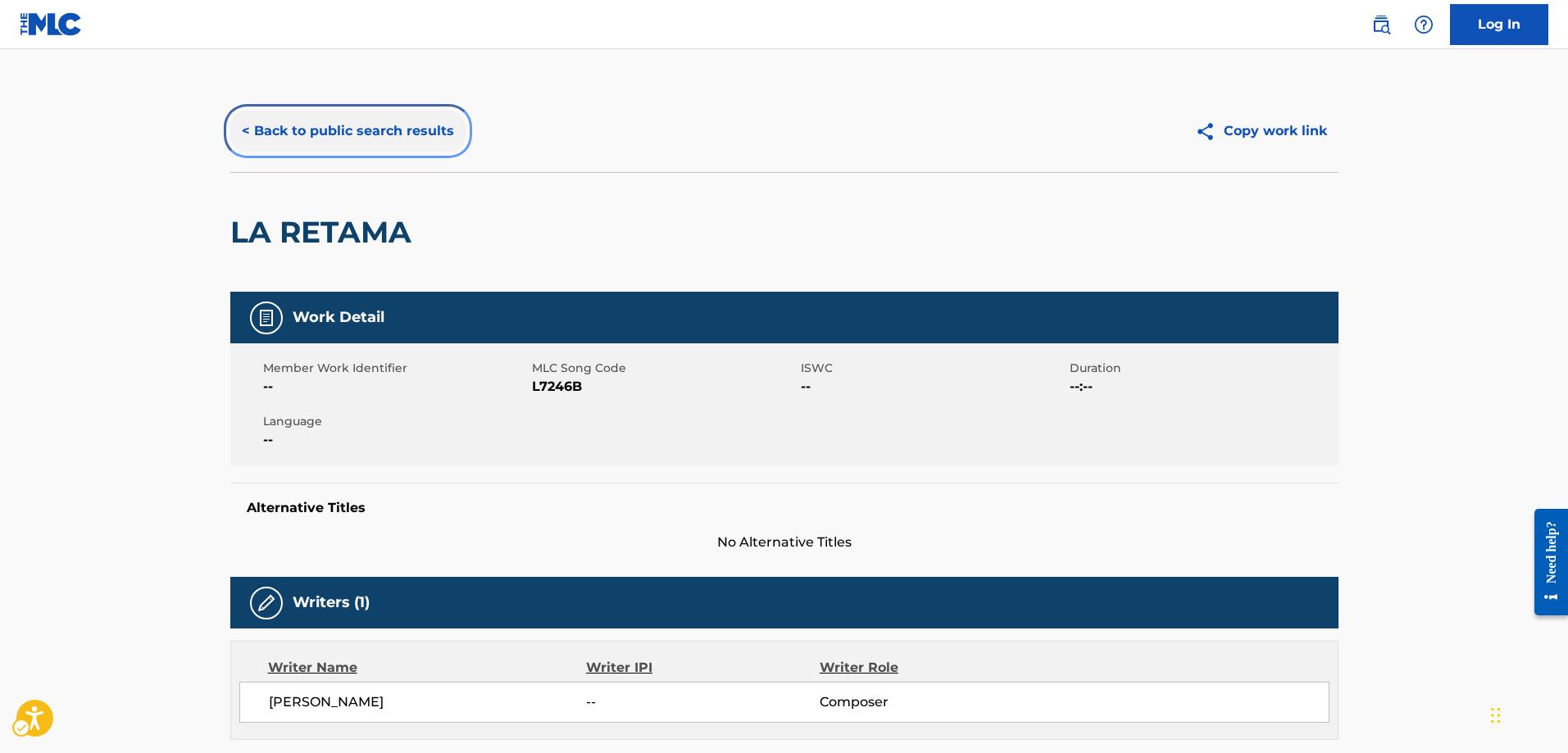
click at [242, 131] on button "< Back to public search results" at bounding box center [348, 132] width 235 height 41
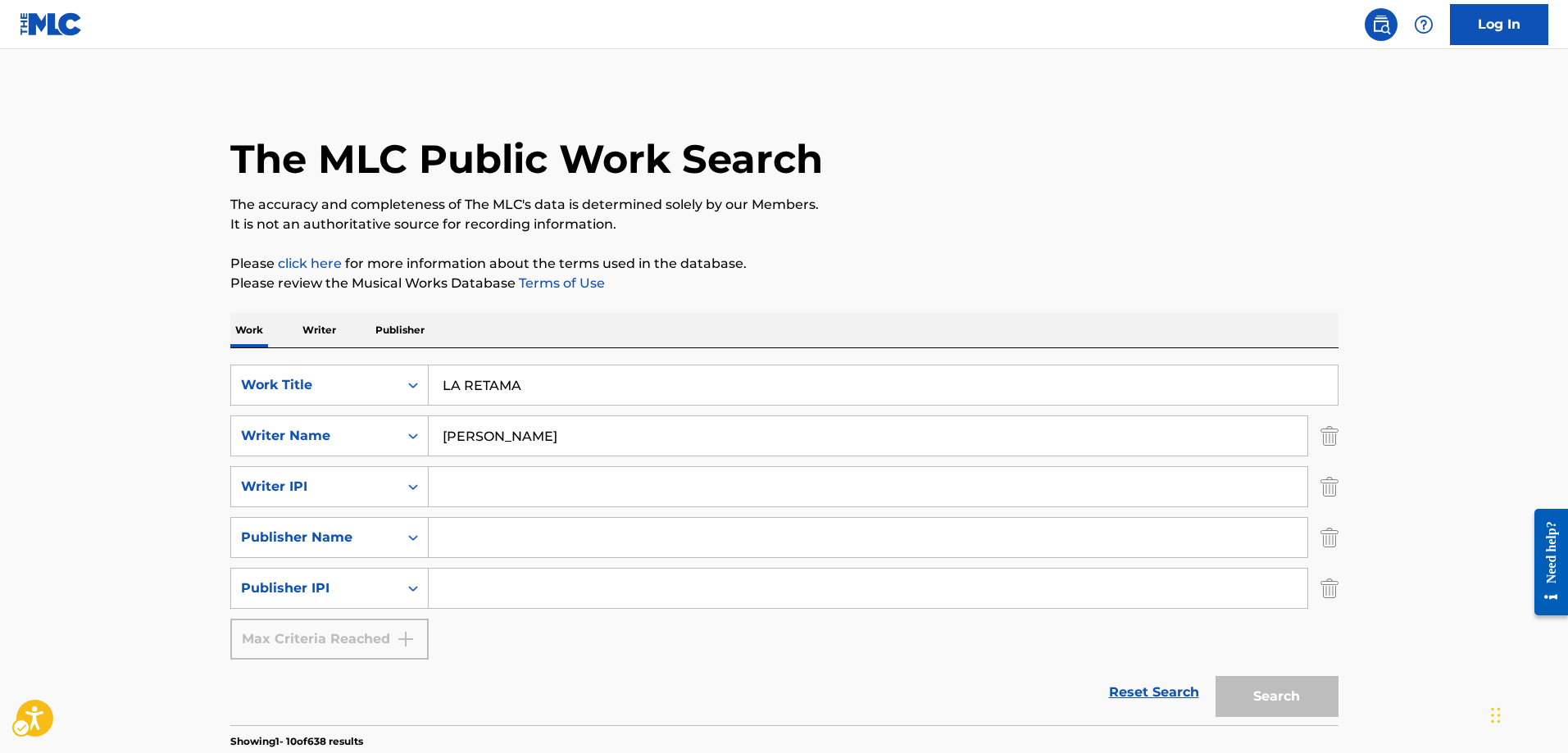
scroll to position [275, 0]
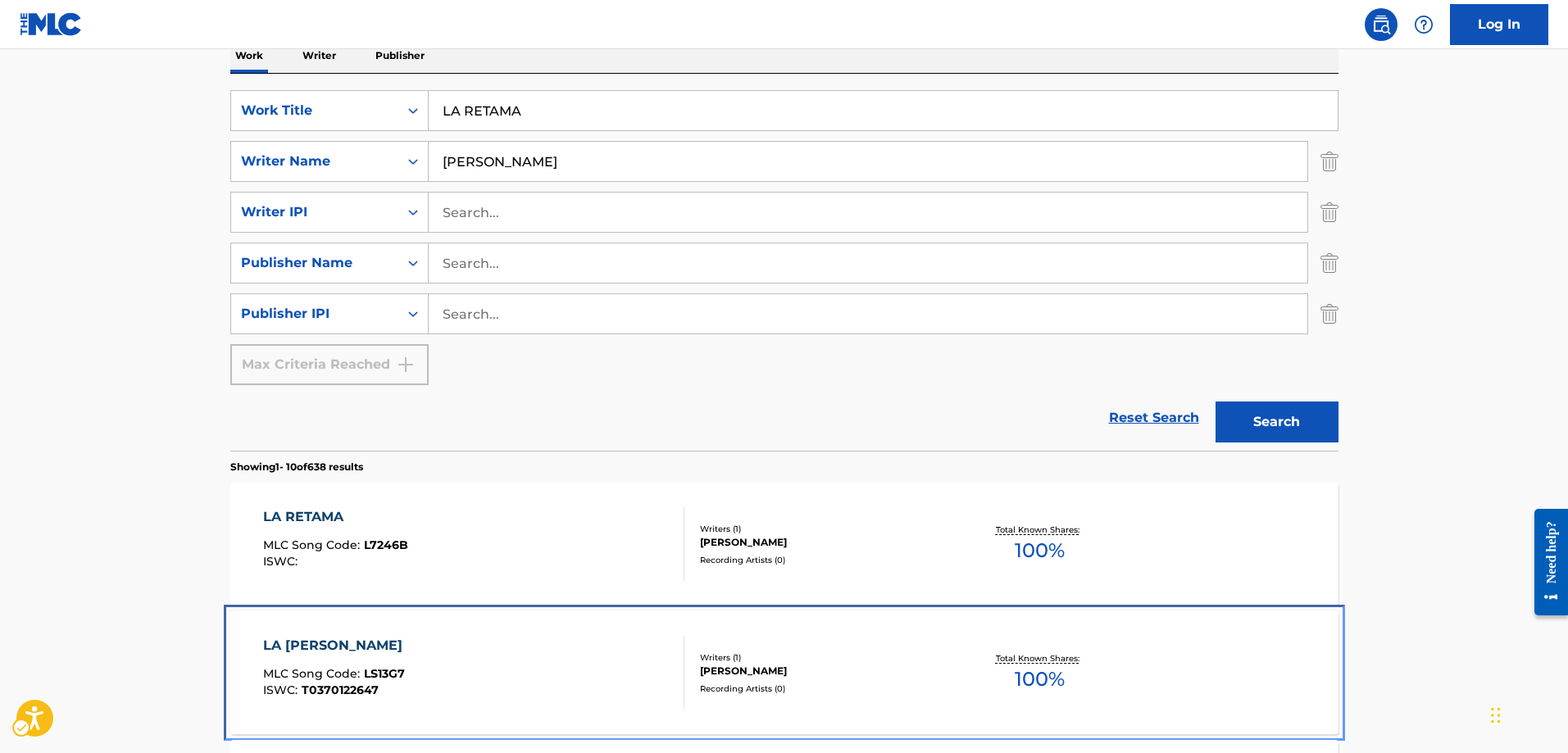
click at [384, 673] on span "LS13G7" at bounding box center [385, 673] width 41 height 15
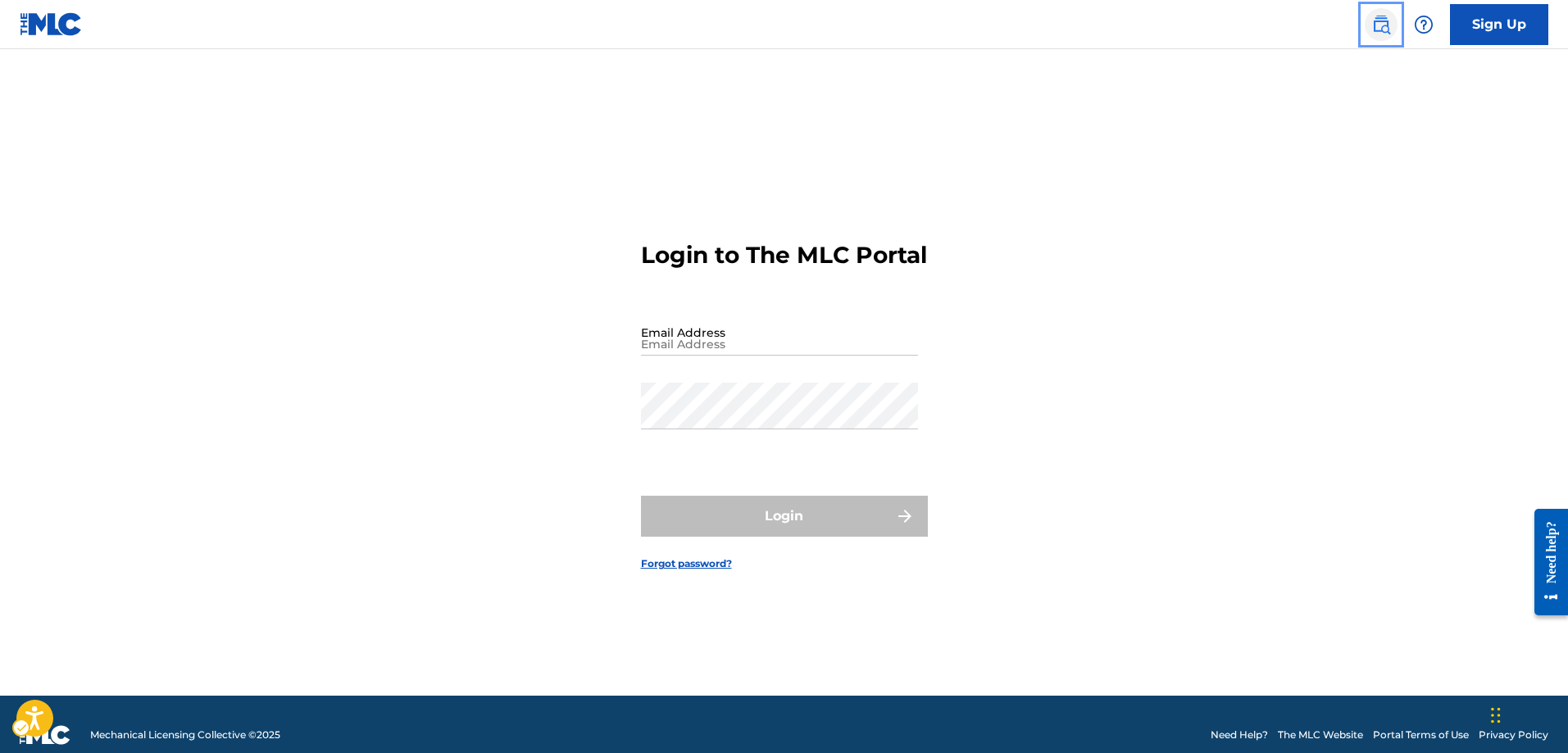
click at [1376, 26] on img "Page Menu" at bounding box center [1381, 24] width 20 height 20
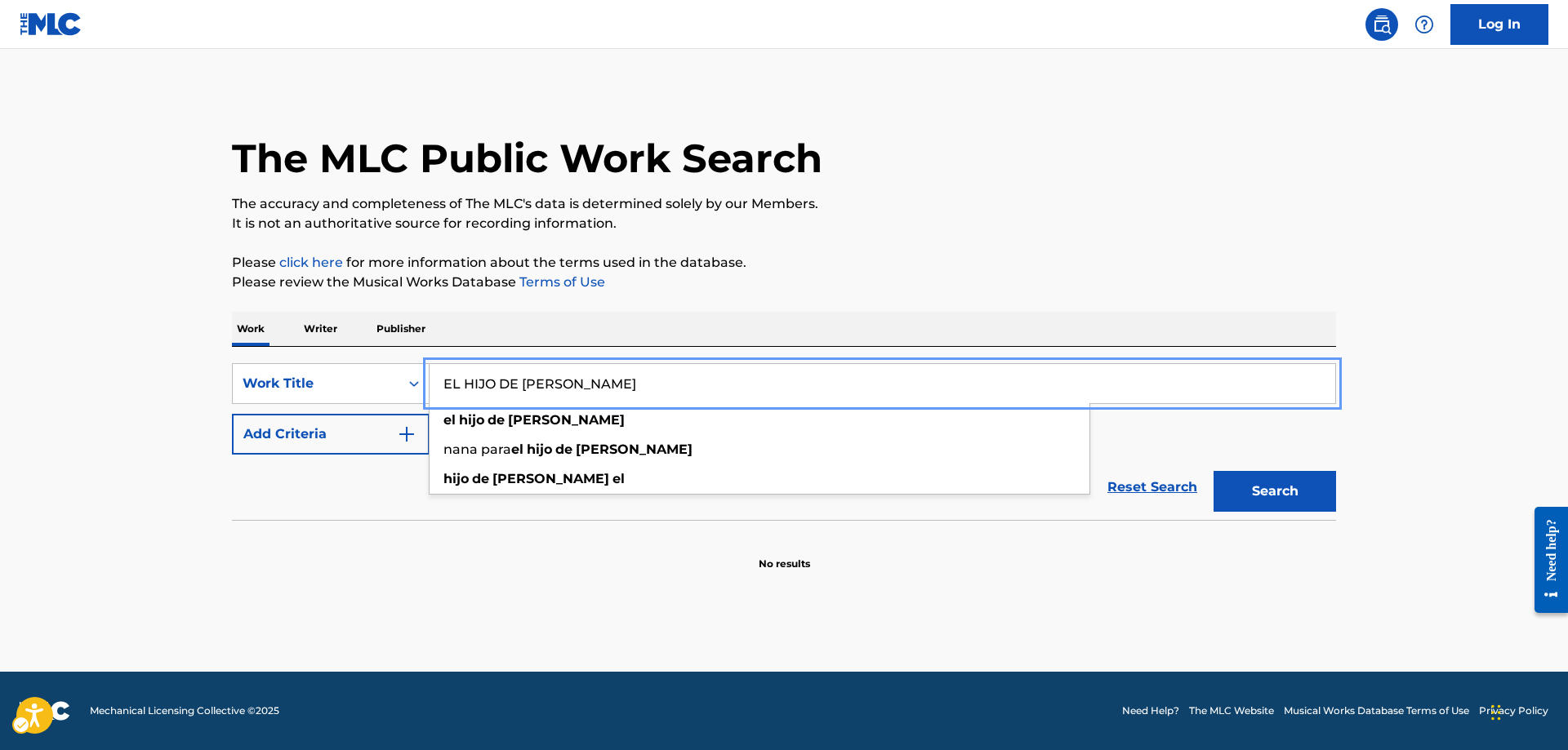
type input "EL HIJO DE SUSANA"
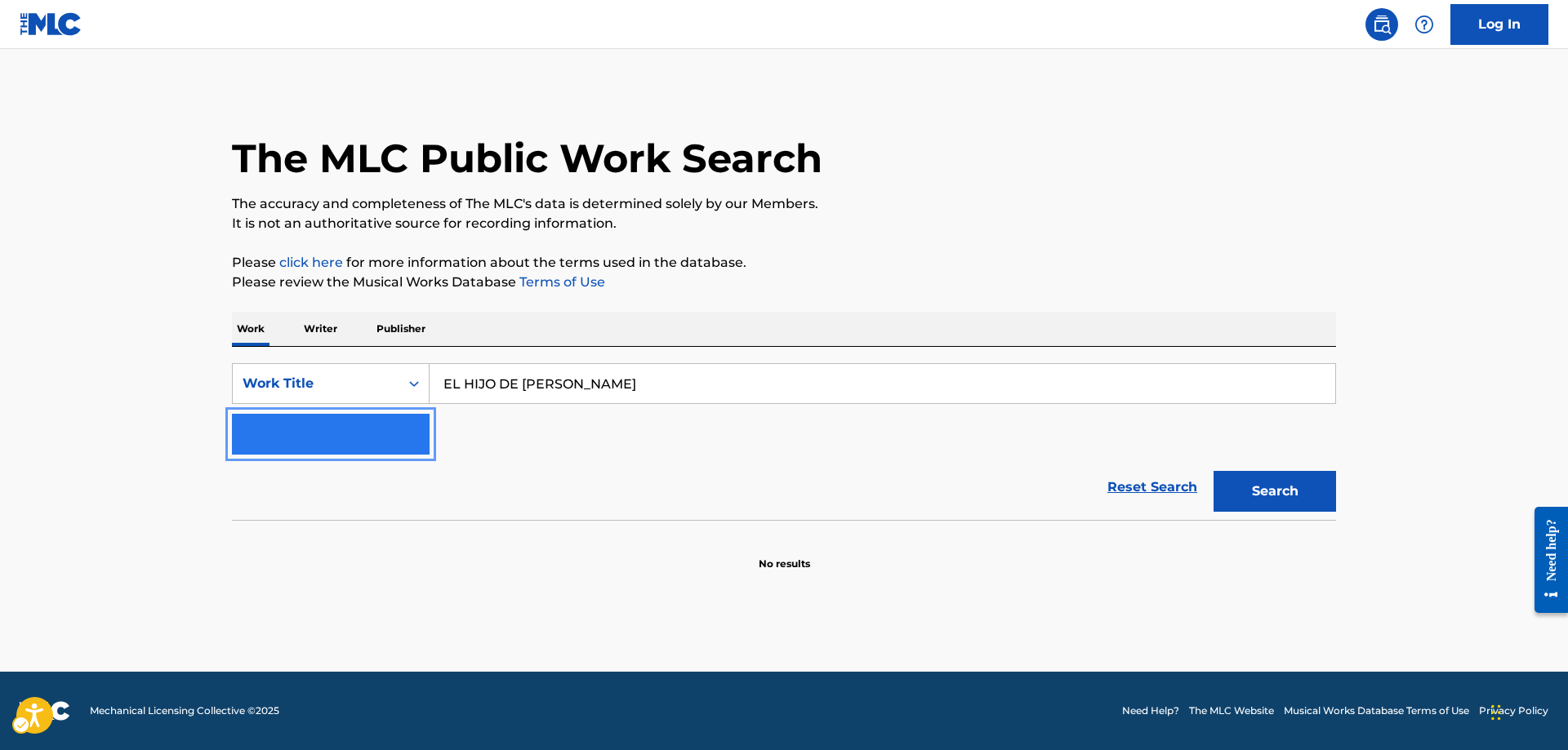
click at [406, 435] on img "Search Form" at bounding box center [406, 434] width 20 height 20
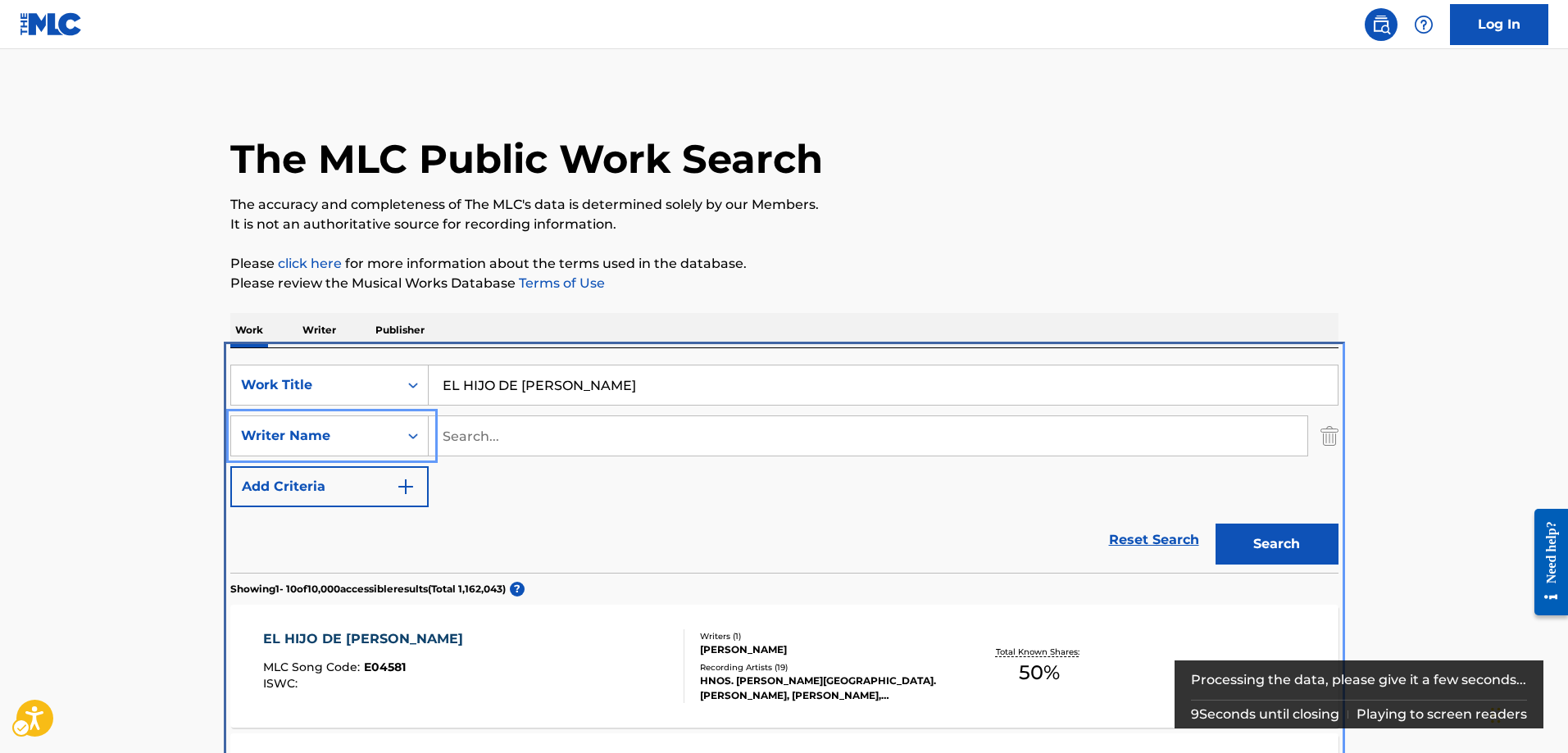
scroll to position [349, 0]
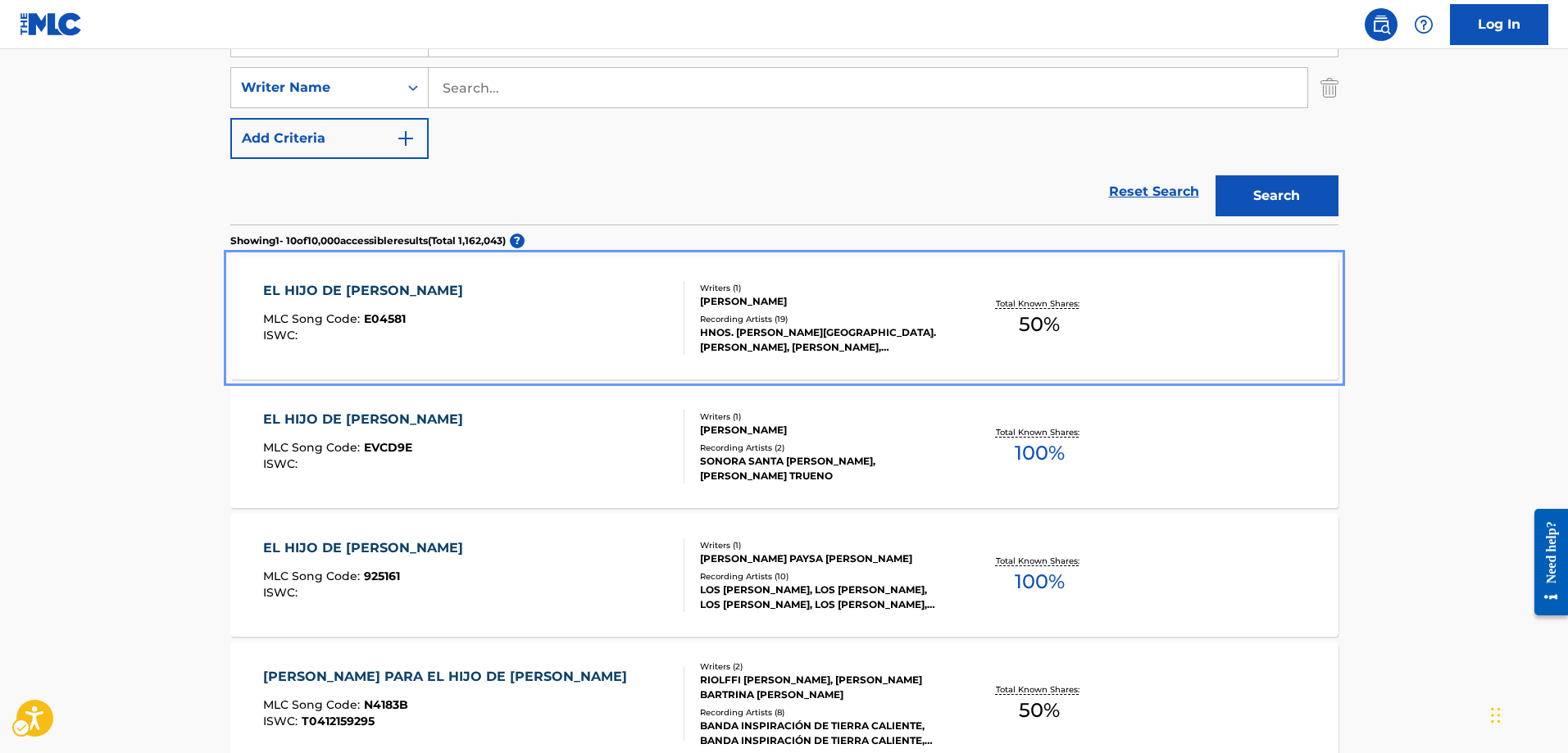
click at [392, 318] on span "E04581" at bounding box center [385, 318] width 42 height 15
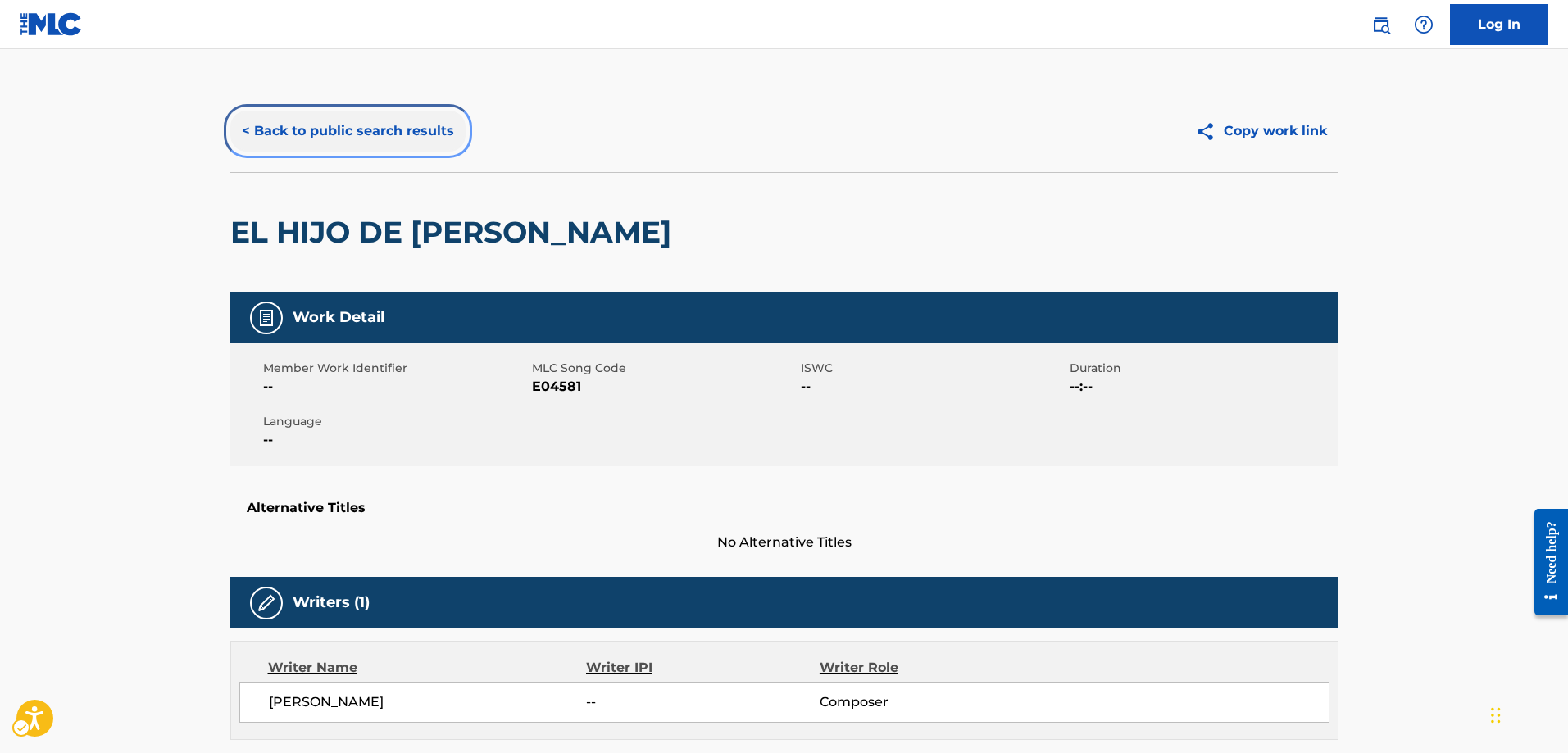
click at [246, 127] on button "< Back to public search results" at bounding box center [348, 132] width 235 height 41
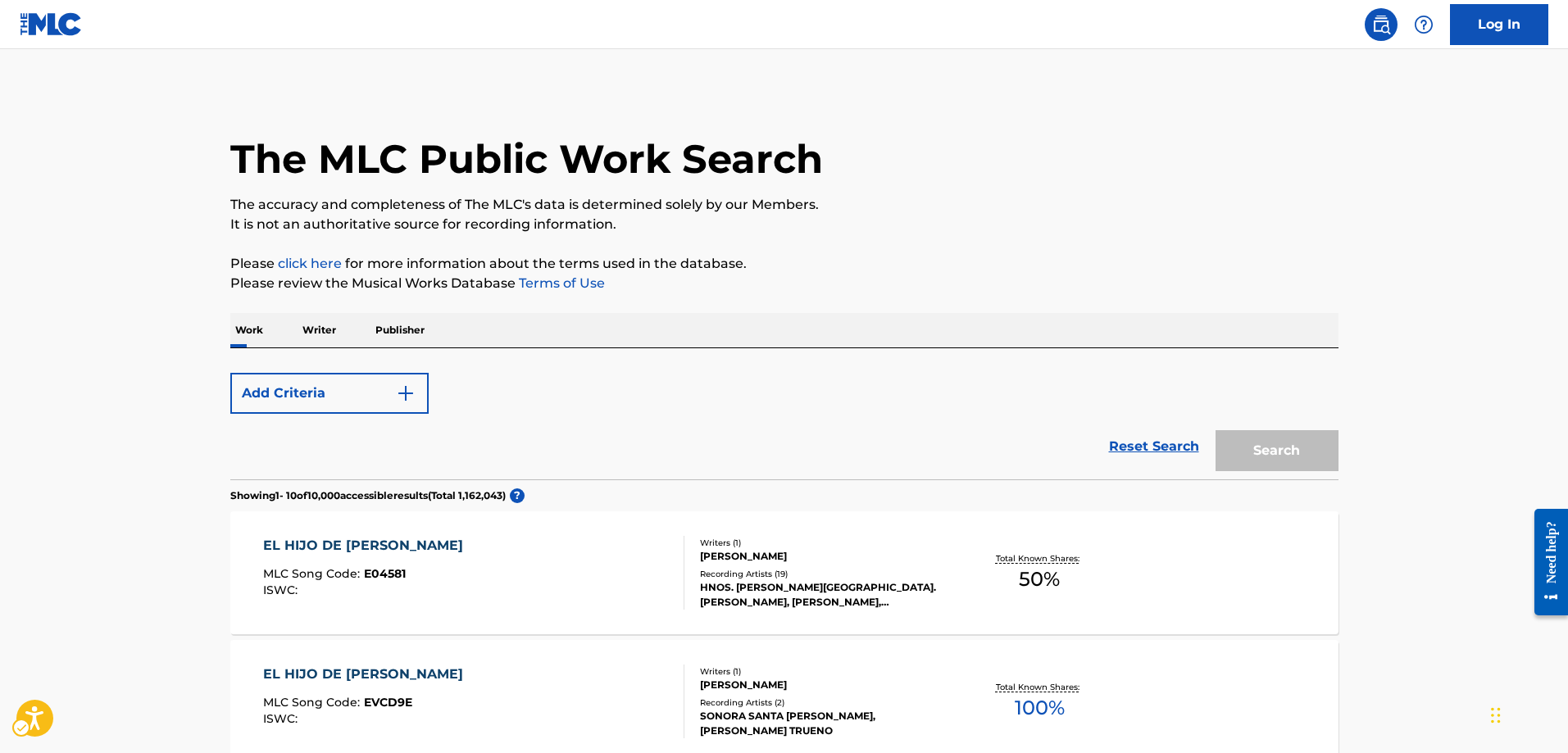
scroll to position [349, 0]
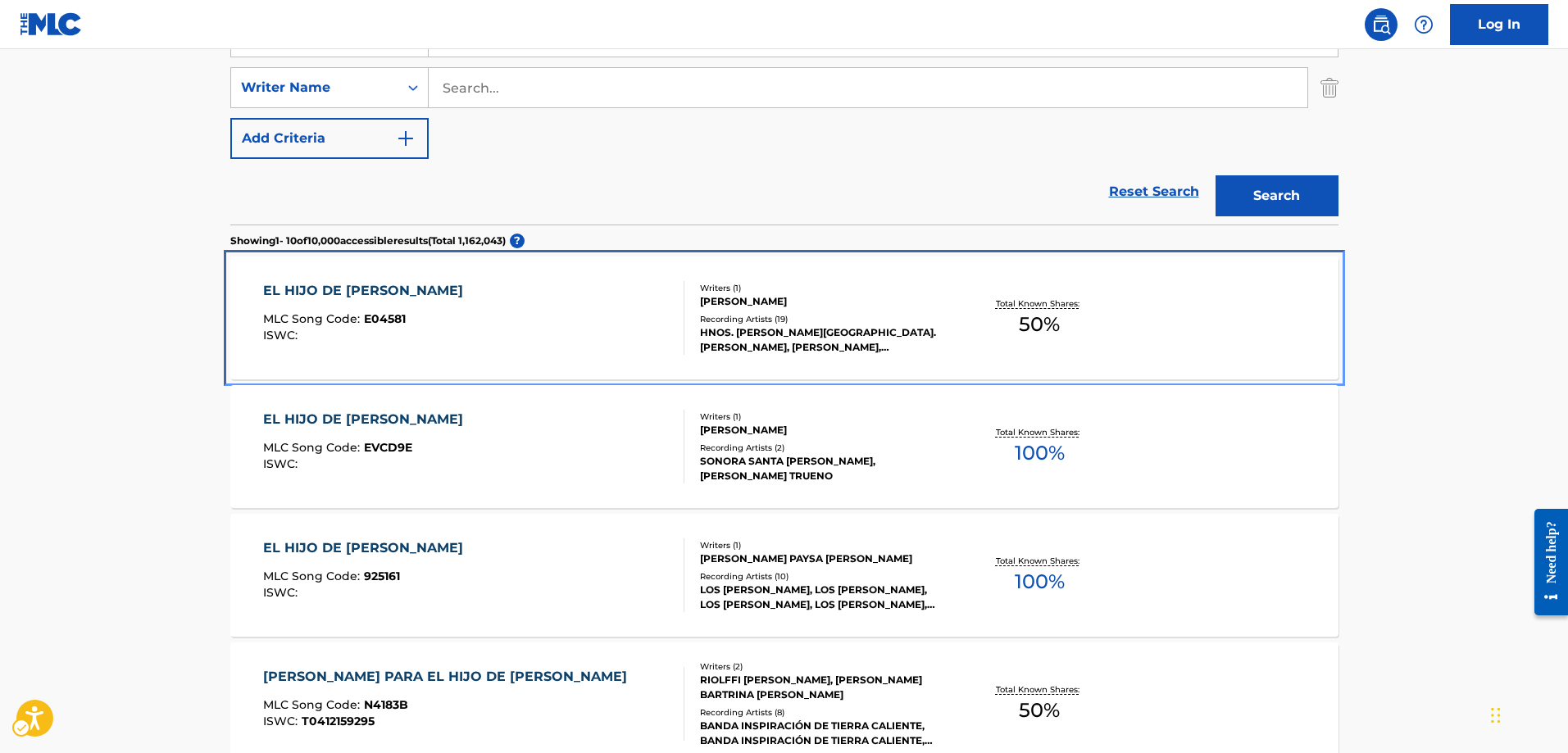
click at [378, 318] on span "E04581" at bounding box center [385, 318] width 42 height 15
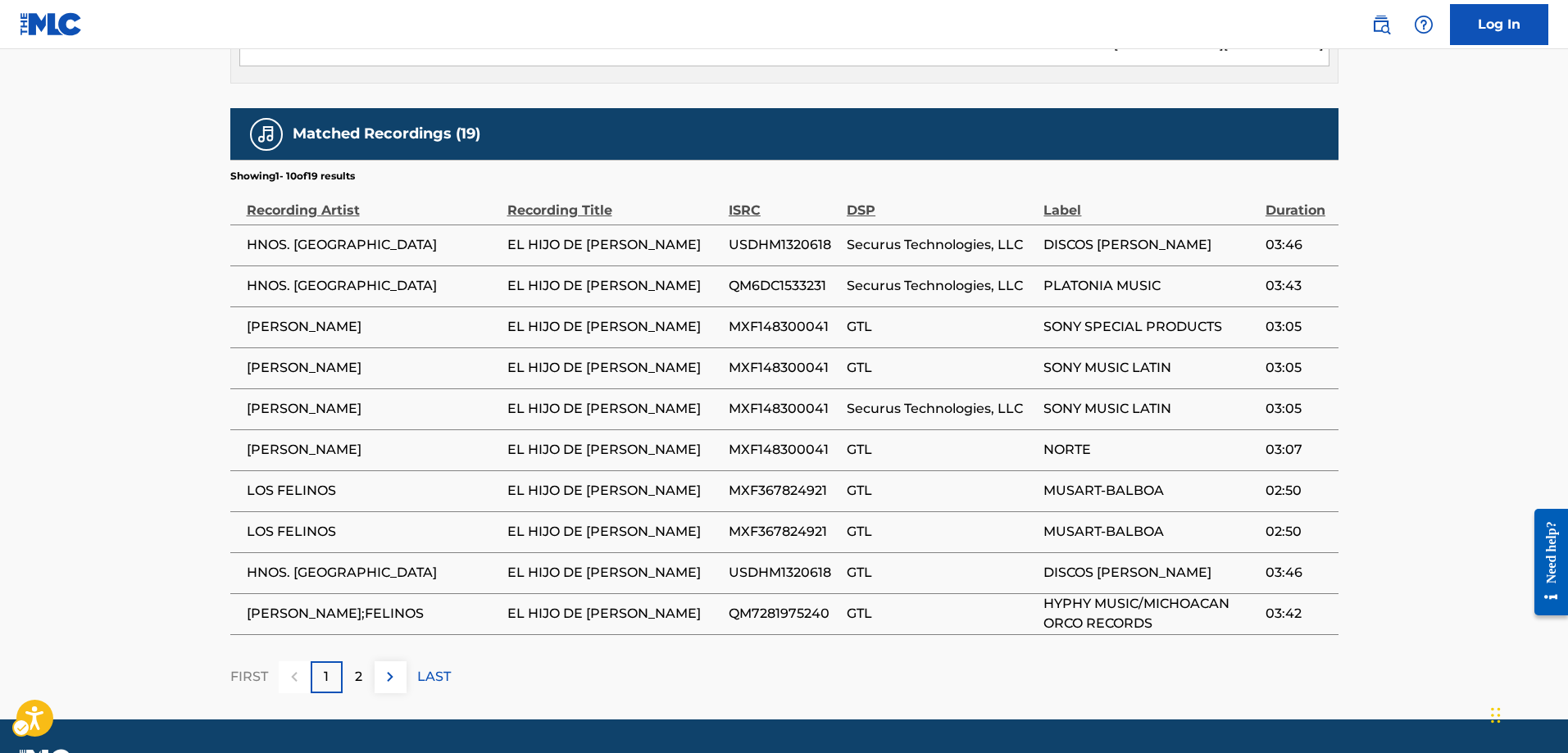
scroll to position [978, 0]
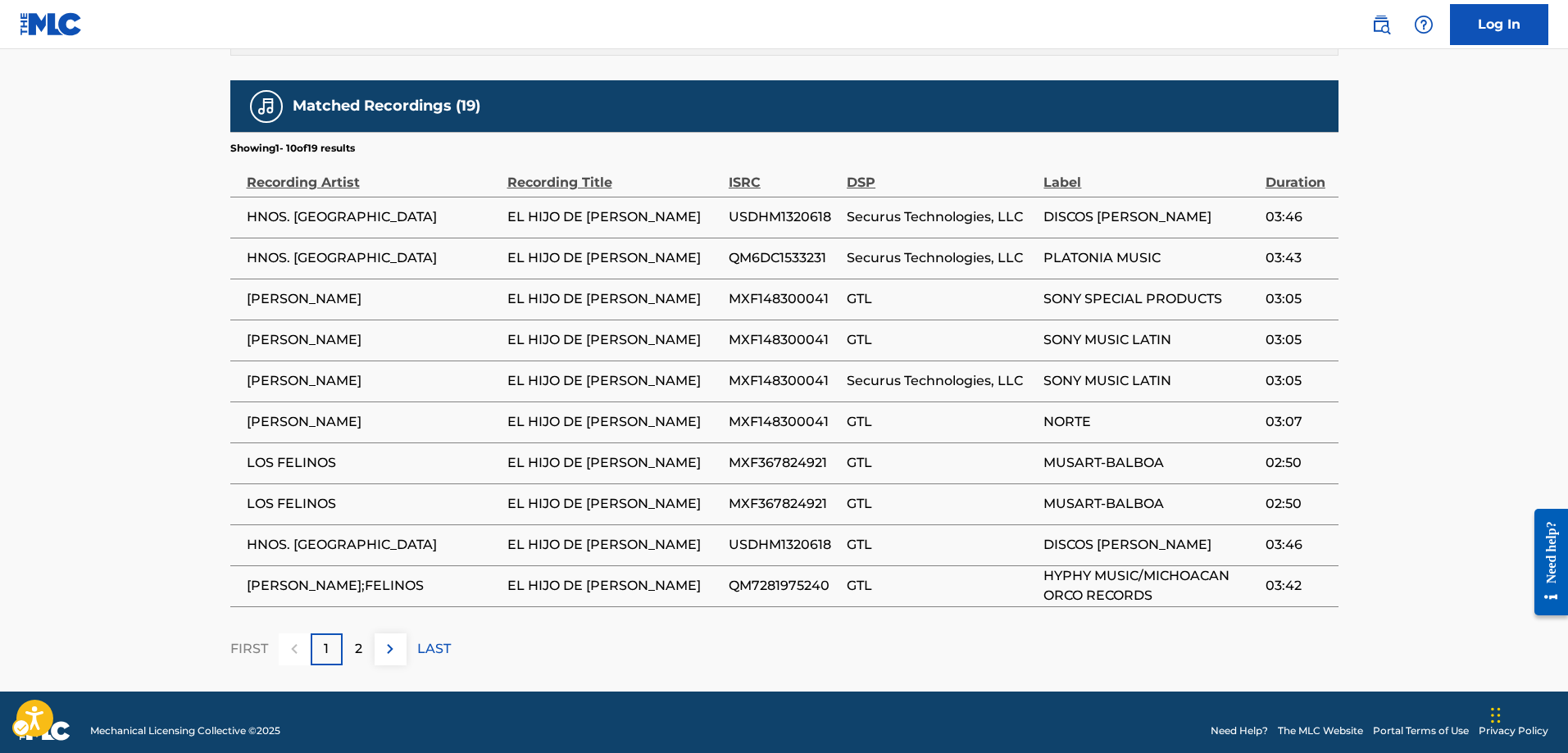
click at [355, 639] on p "2" at bounding box center [358, 649] width 8 height 20
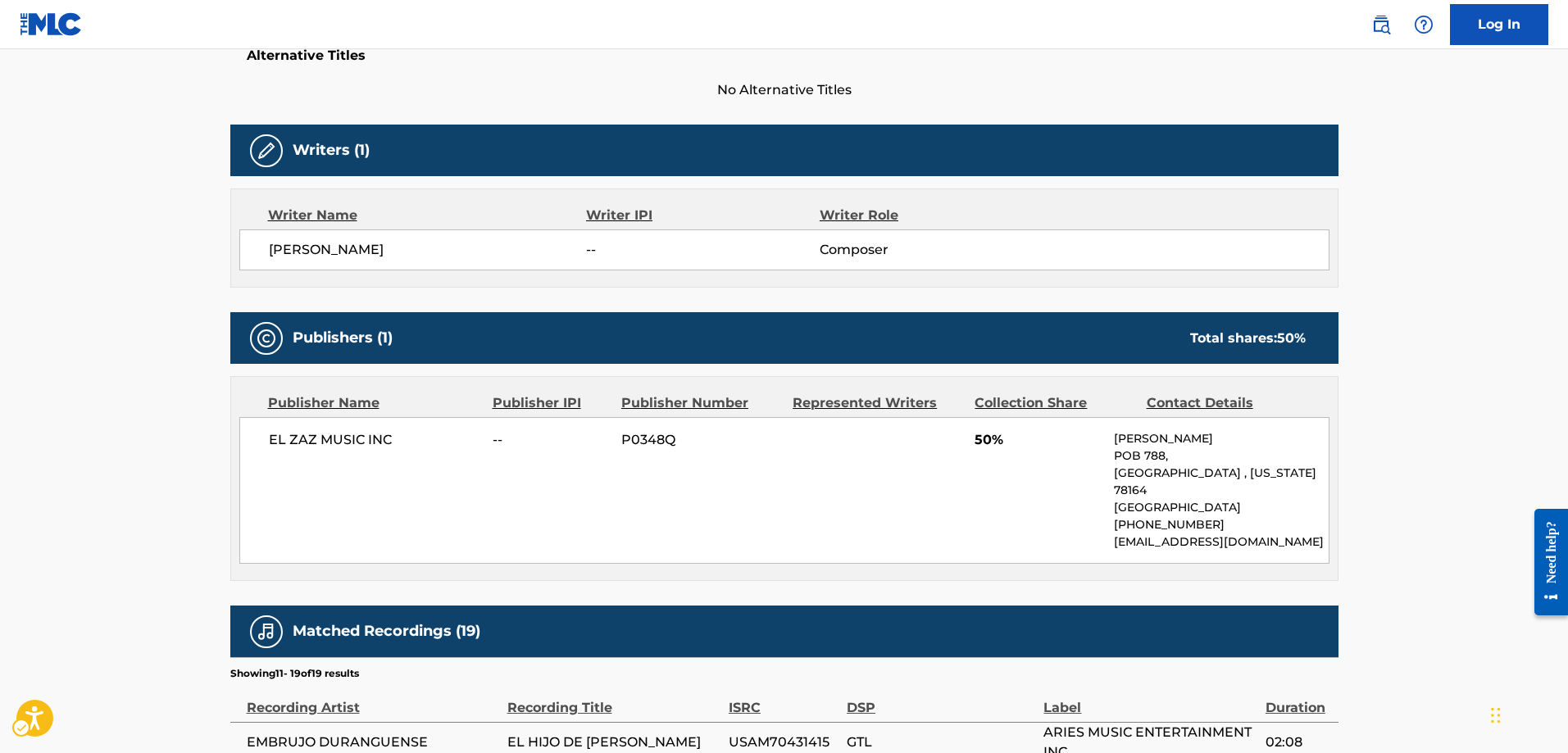
scroll to position [445, 0]
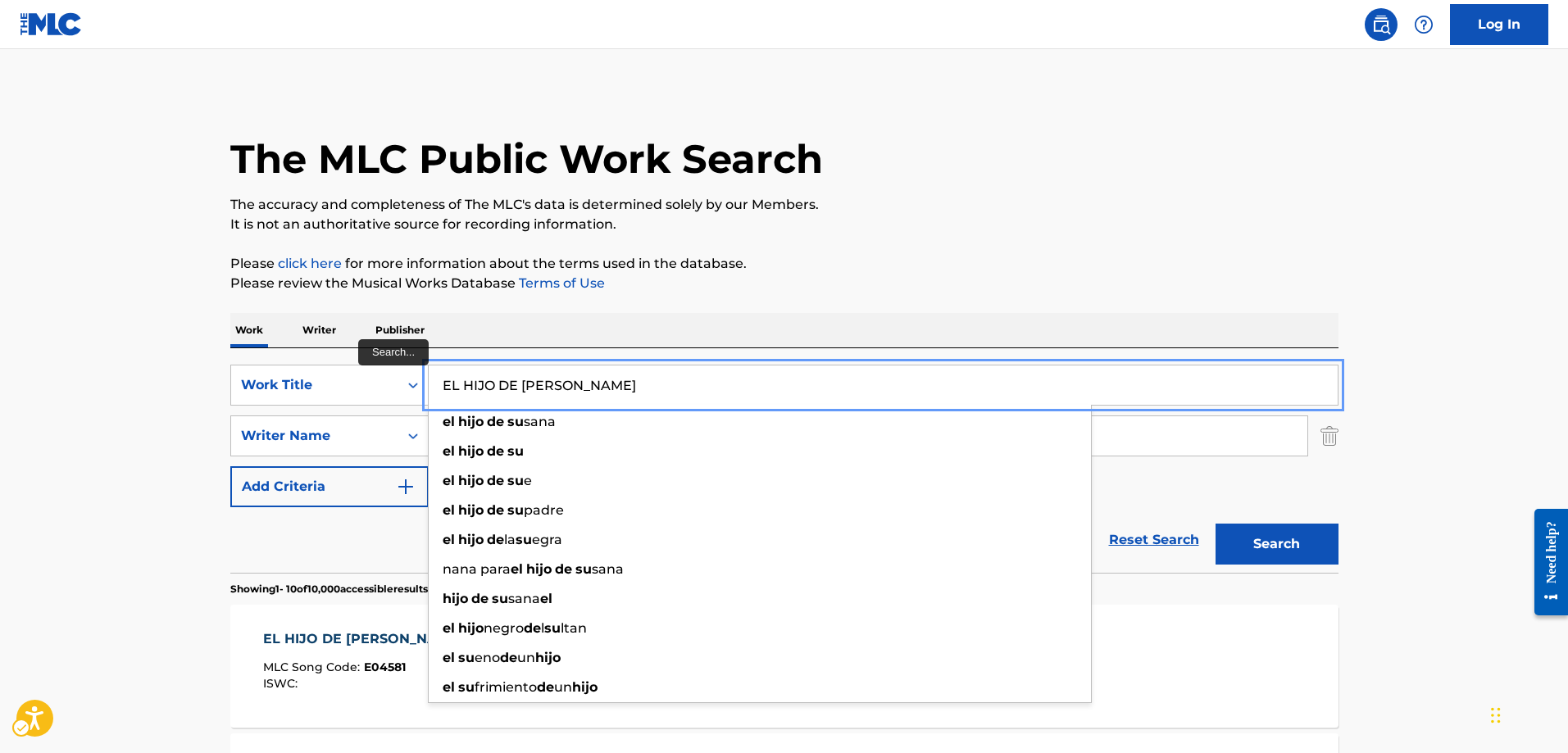
type input "EL HIJO DE SU"
click at [1216, 524] on button "Search" at bounding box center [1277, 545] width 123 height 41
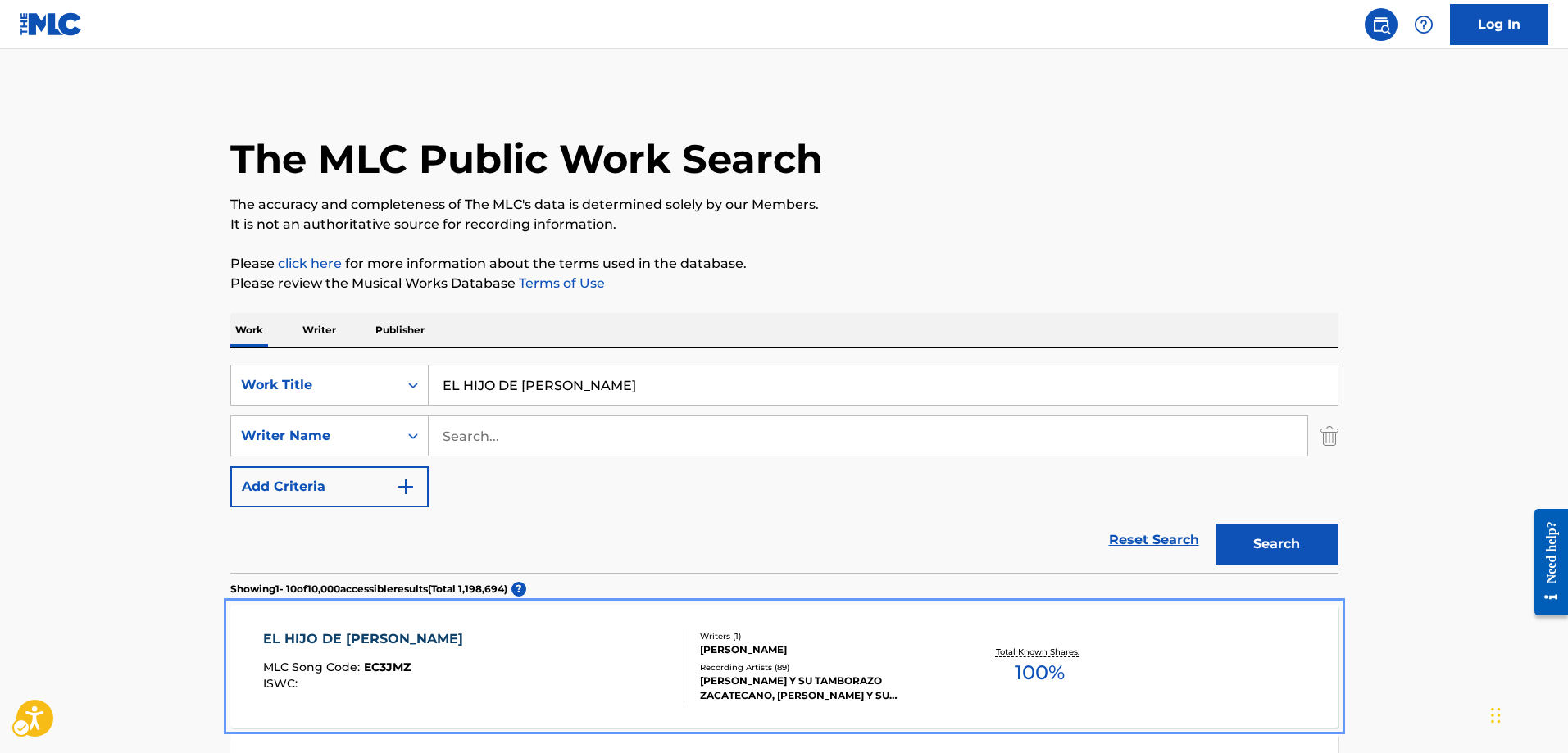
click at [399, 661] on span "EC3JMZ" at bounding box center [387, 667] width 46 height 15
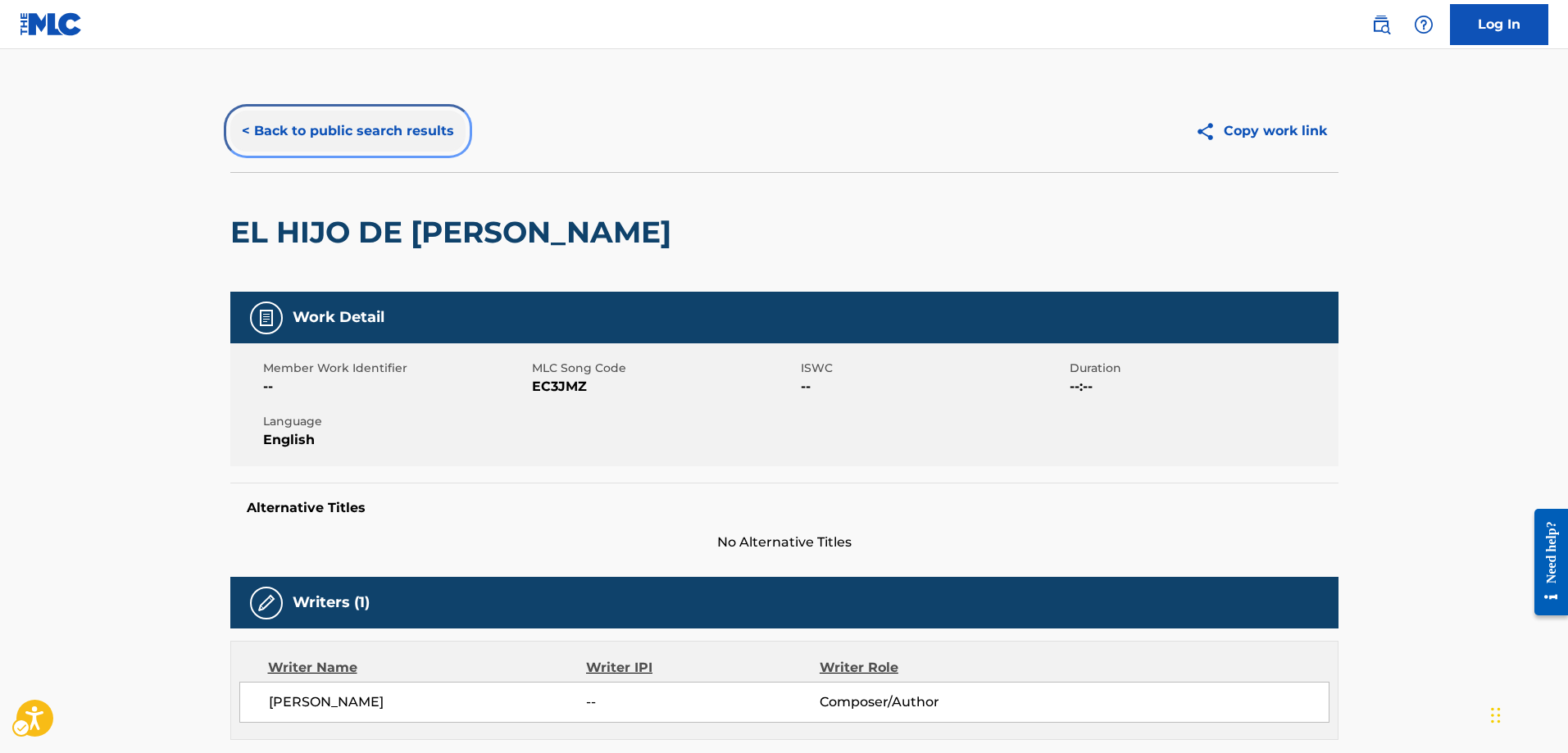
click at [245, 130] on button "< Back to public search results" at bounding box center [348, 132] width 235 height 41
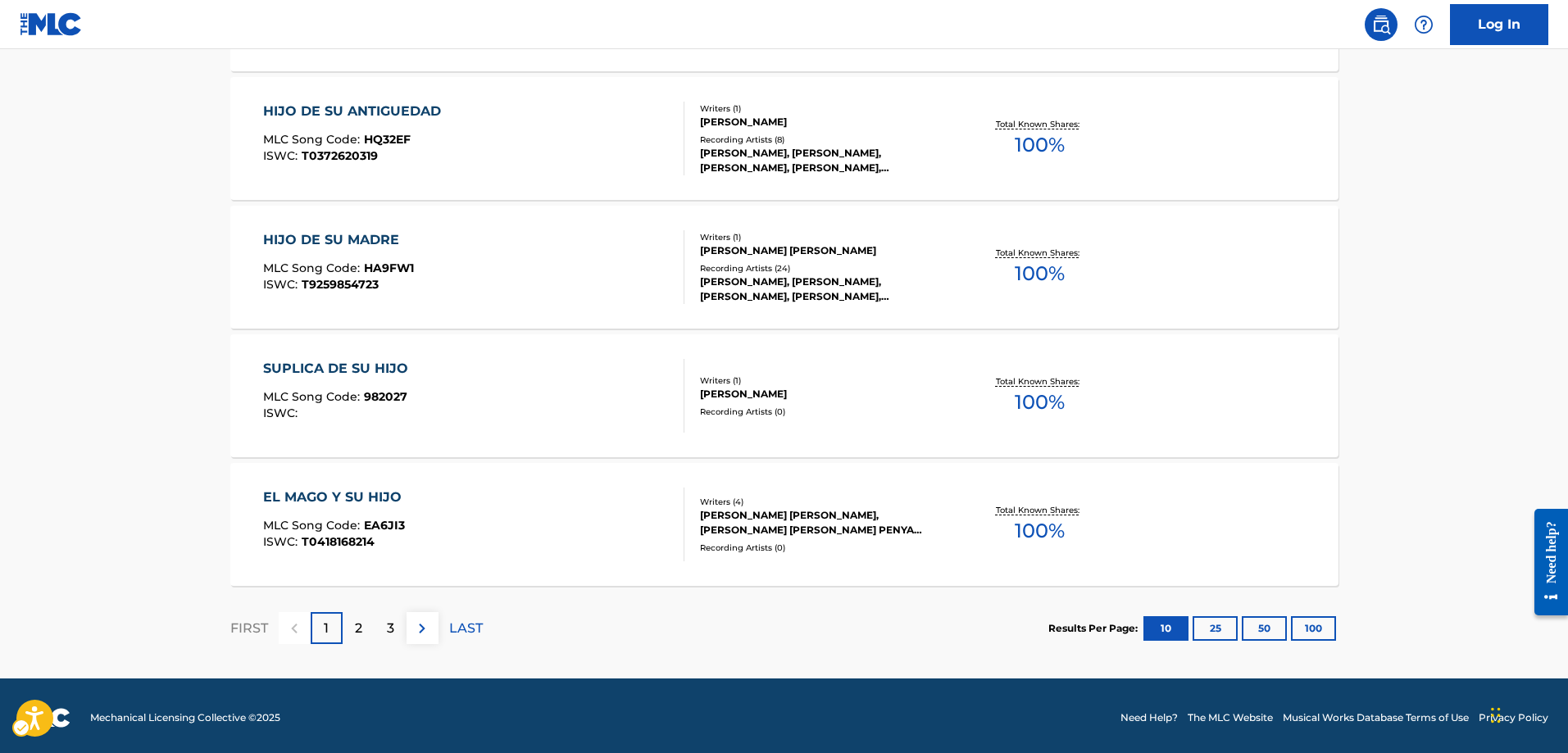
scroll to position [1304, 0]
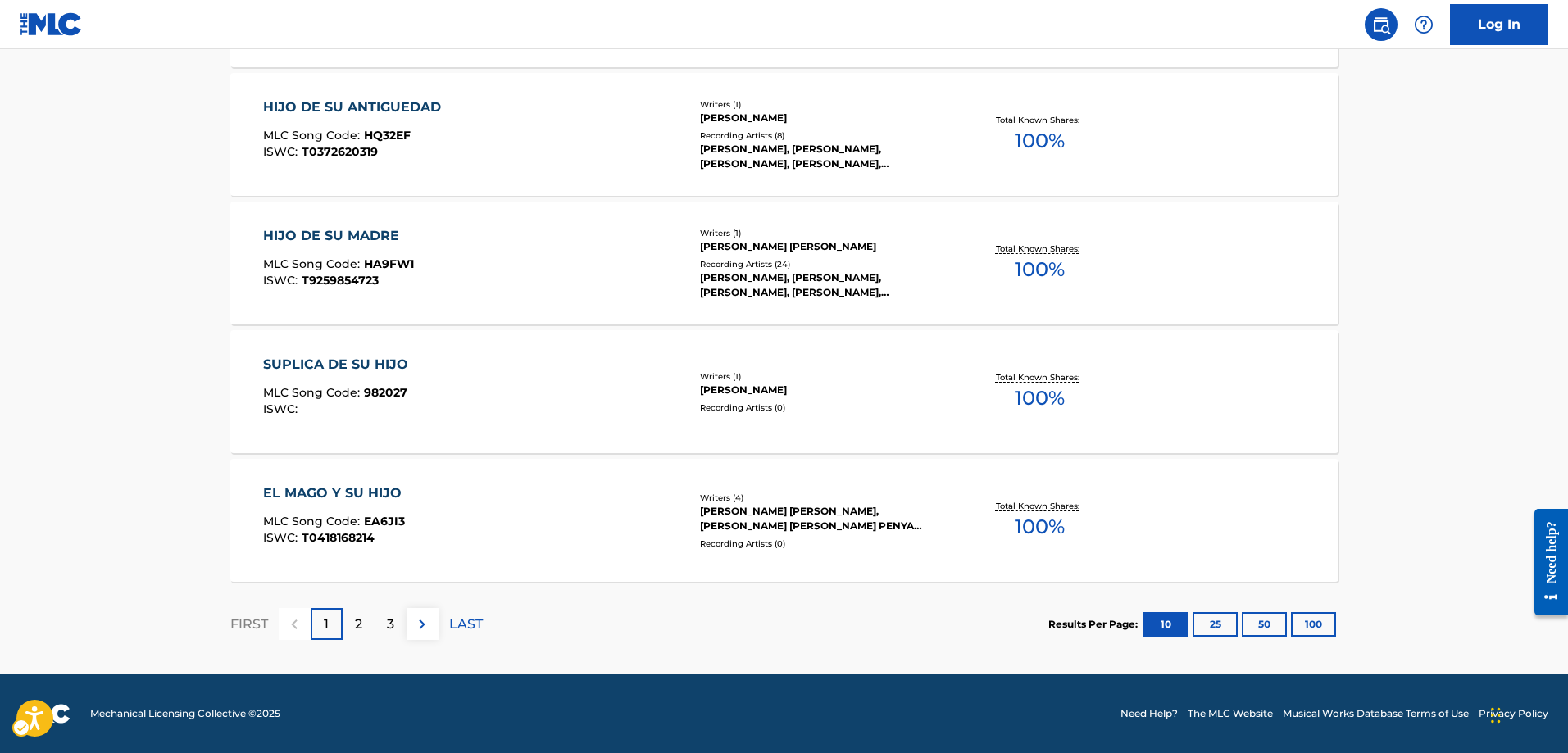
click at [363, 617] on div "2" at bounding box center [358, 624] width 32 height 32
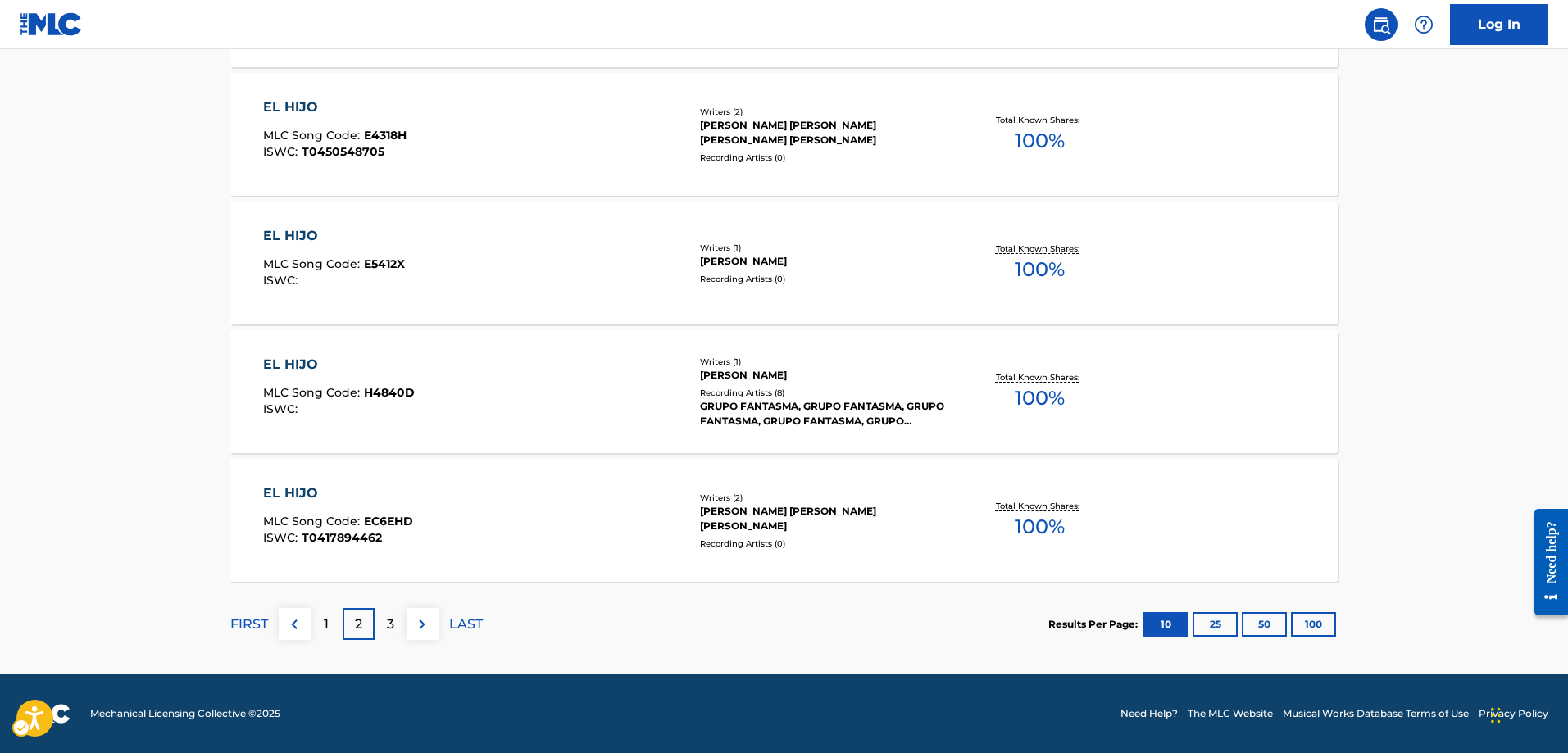
click at [389, 623] on p "3" at bounding box center [391, 624] width 8 height 20
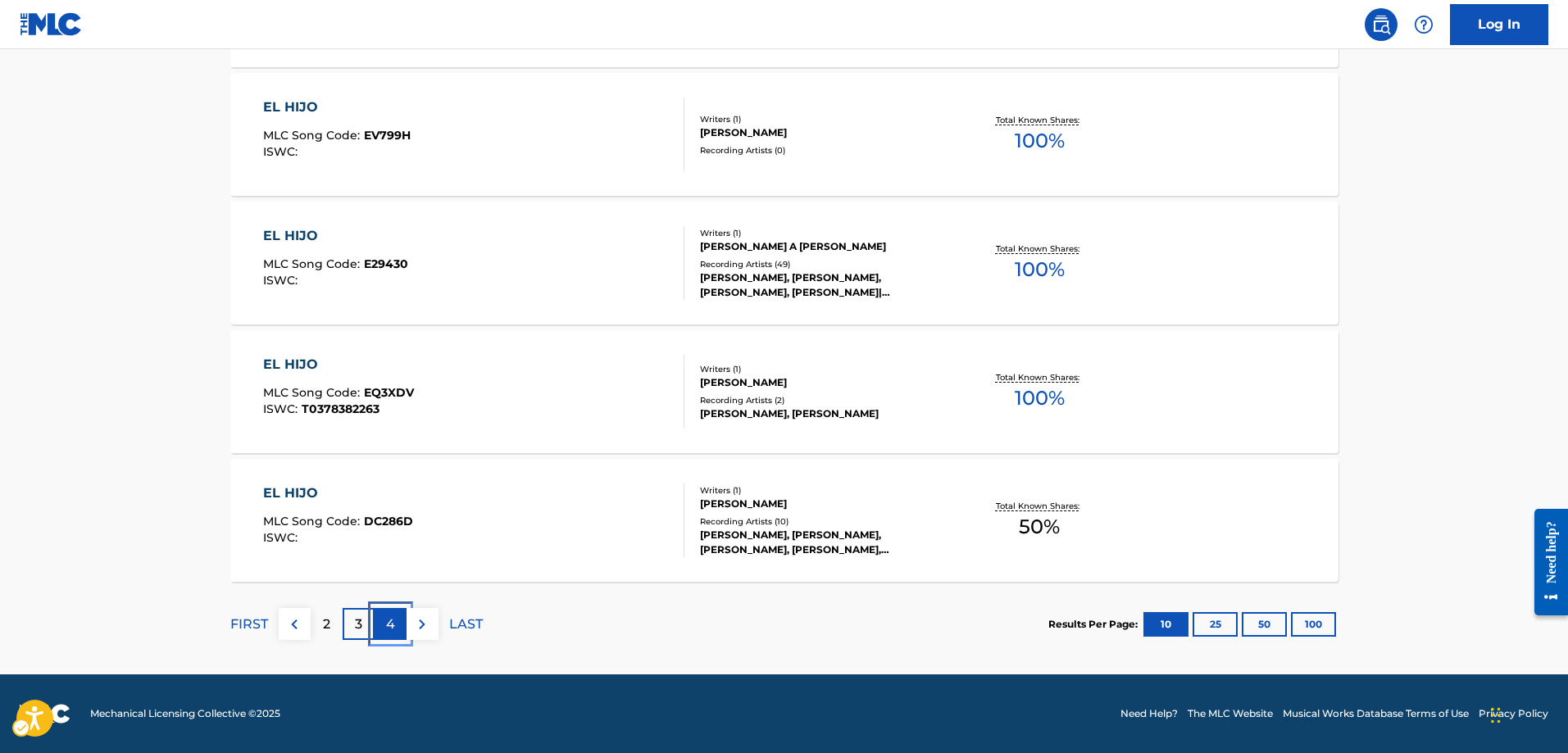
click at [389, 623] on p "4" at bounding box center [391, 624] width 9 height 20
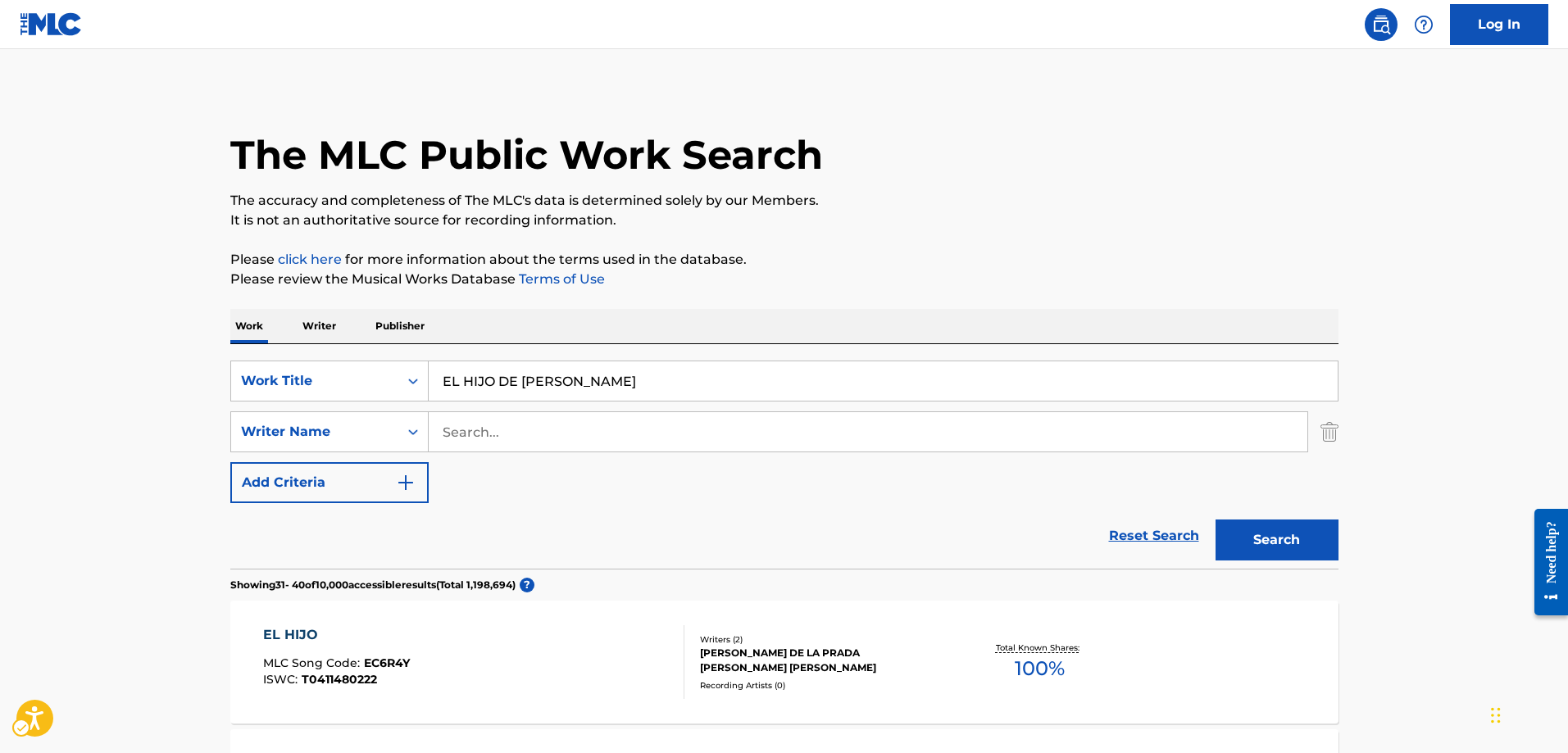
scroll to position [0, 0]
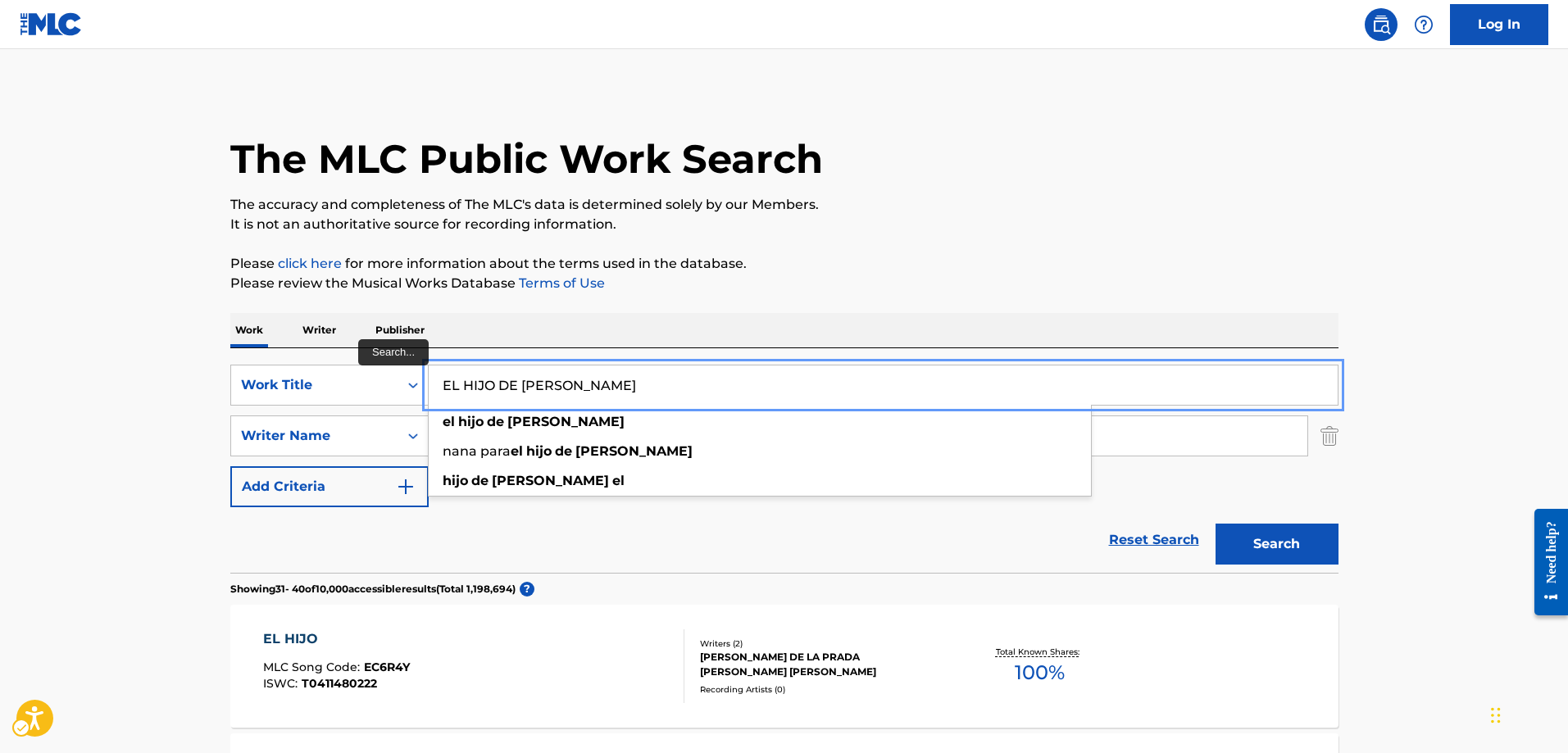
type input "EL HIJO DE SUSANA"
click at [231, 466] on button "Add Criteria" at bounding box center [330, 487] width 199 height 41
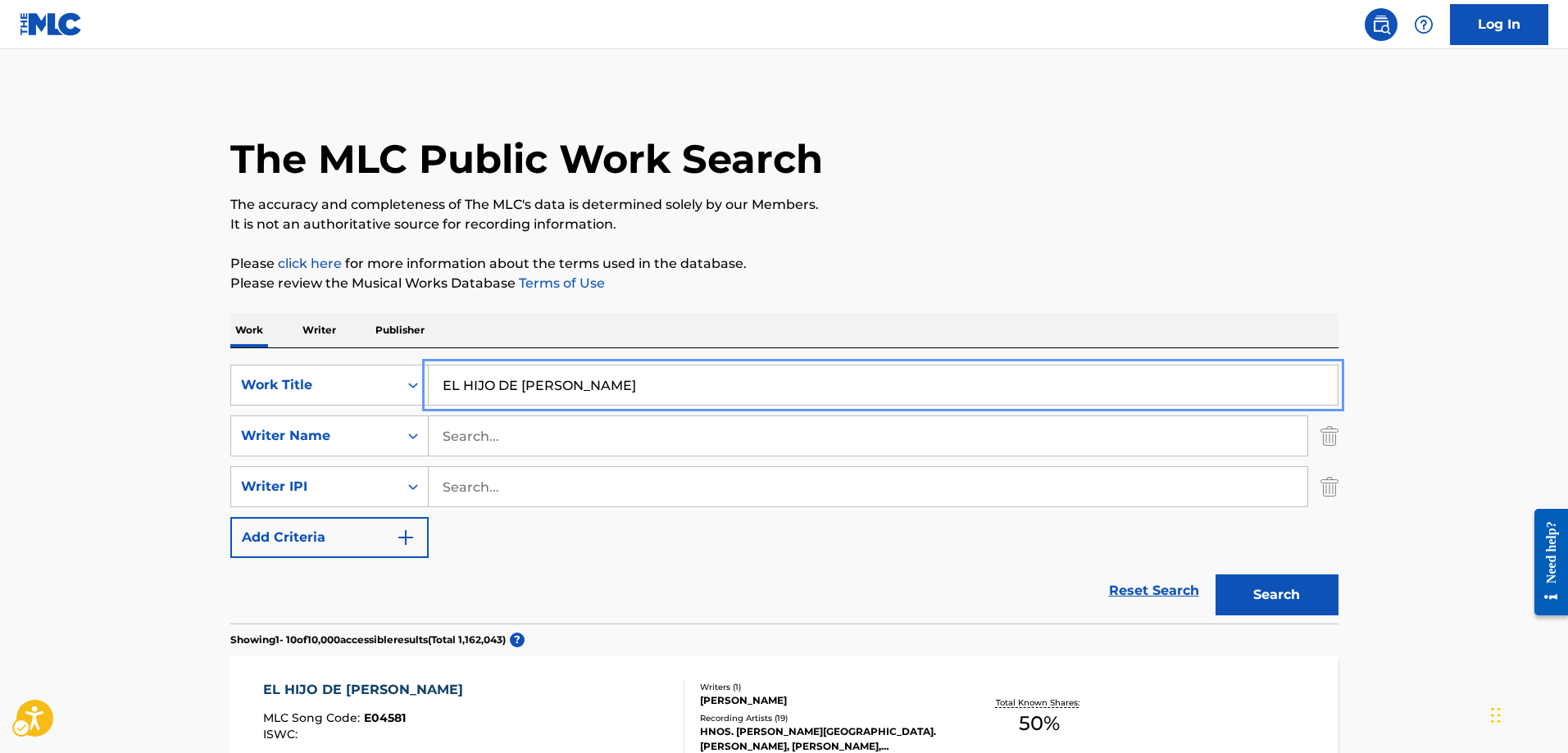
scroll to position [82, 0]
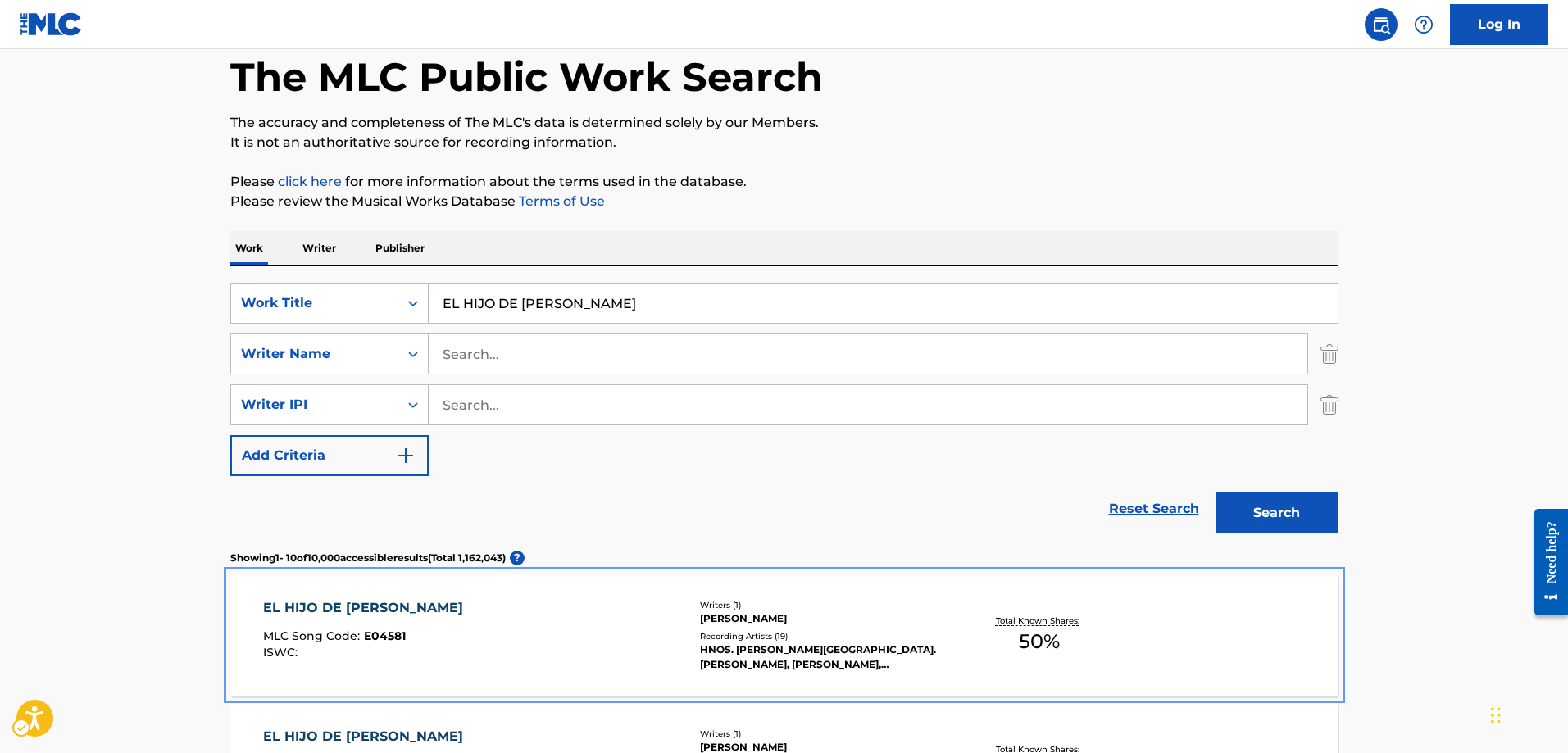
click at [406, 635] on div "MLC Song Code : E04581" at bounding box center [367, 639] width 208 height 16
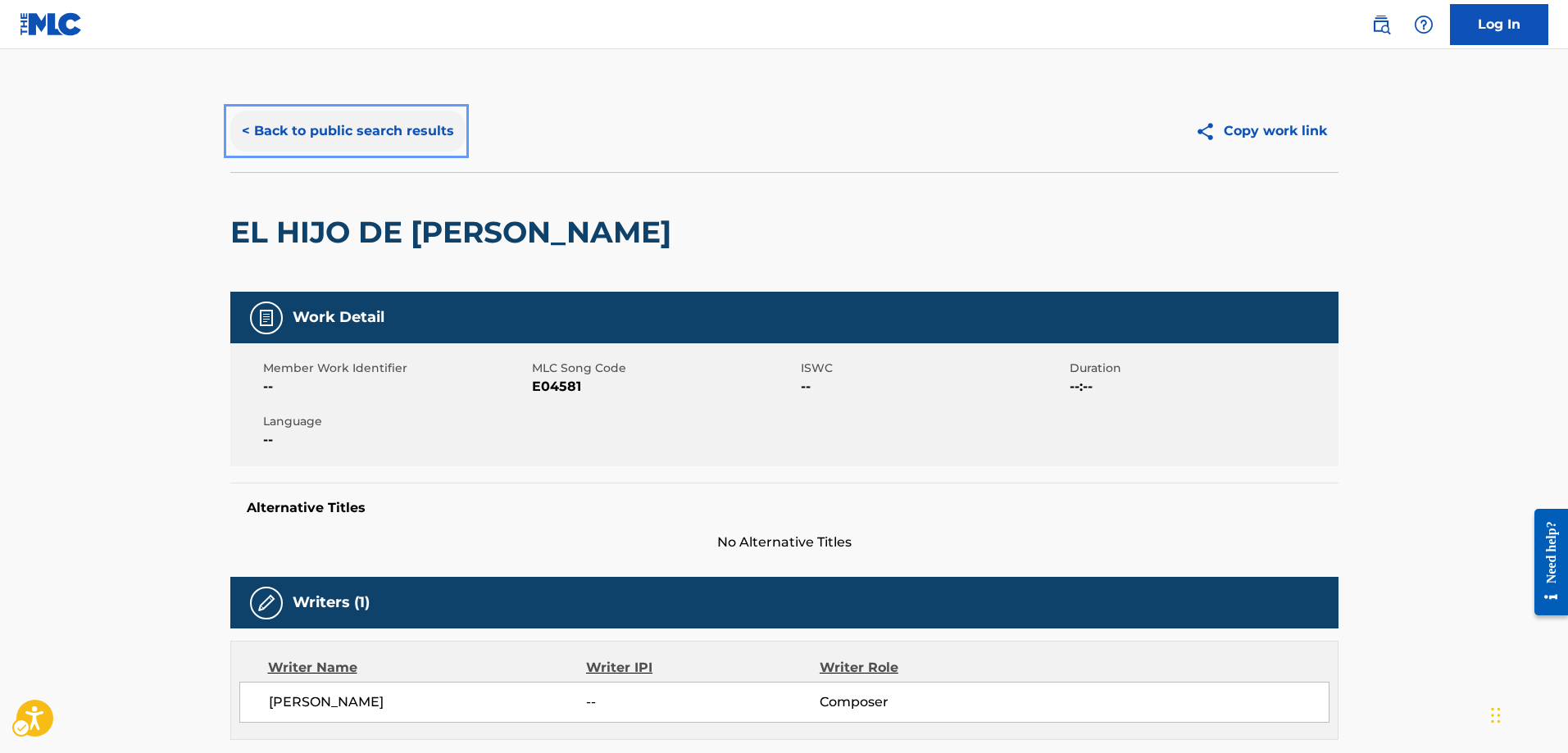
click at [250, 131] on button "< Back to public search results" at bounding box center [348, 132] width 235 height 41
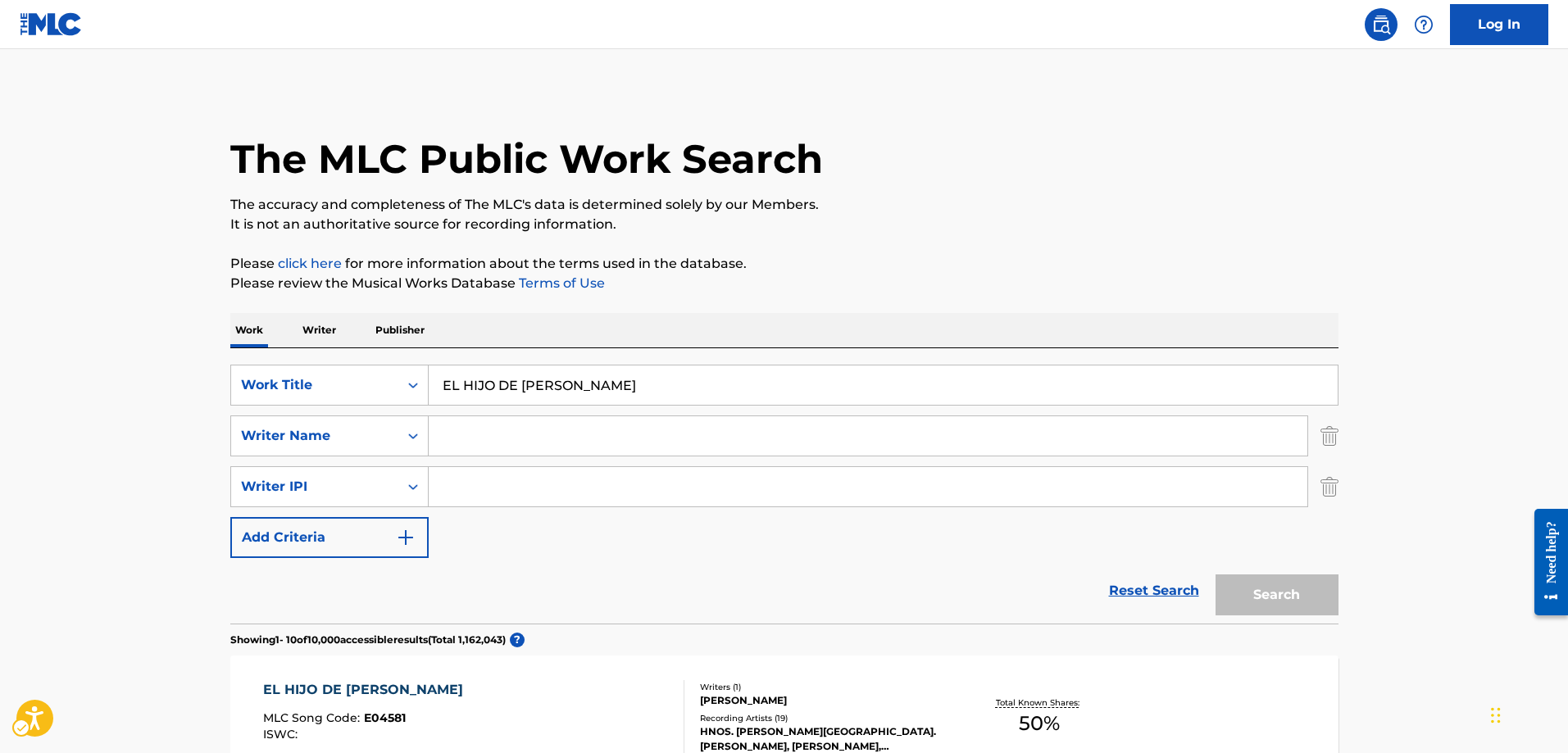
scroll to position [82, 0]
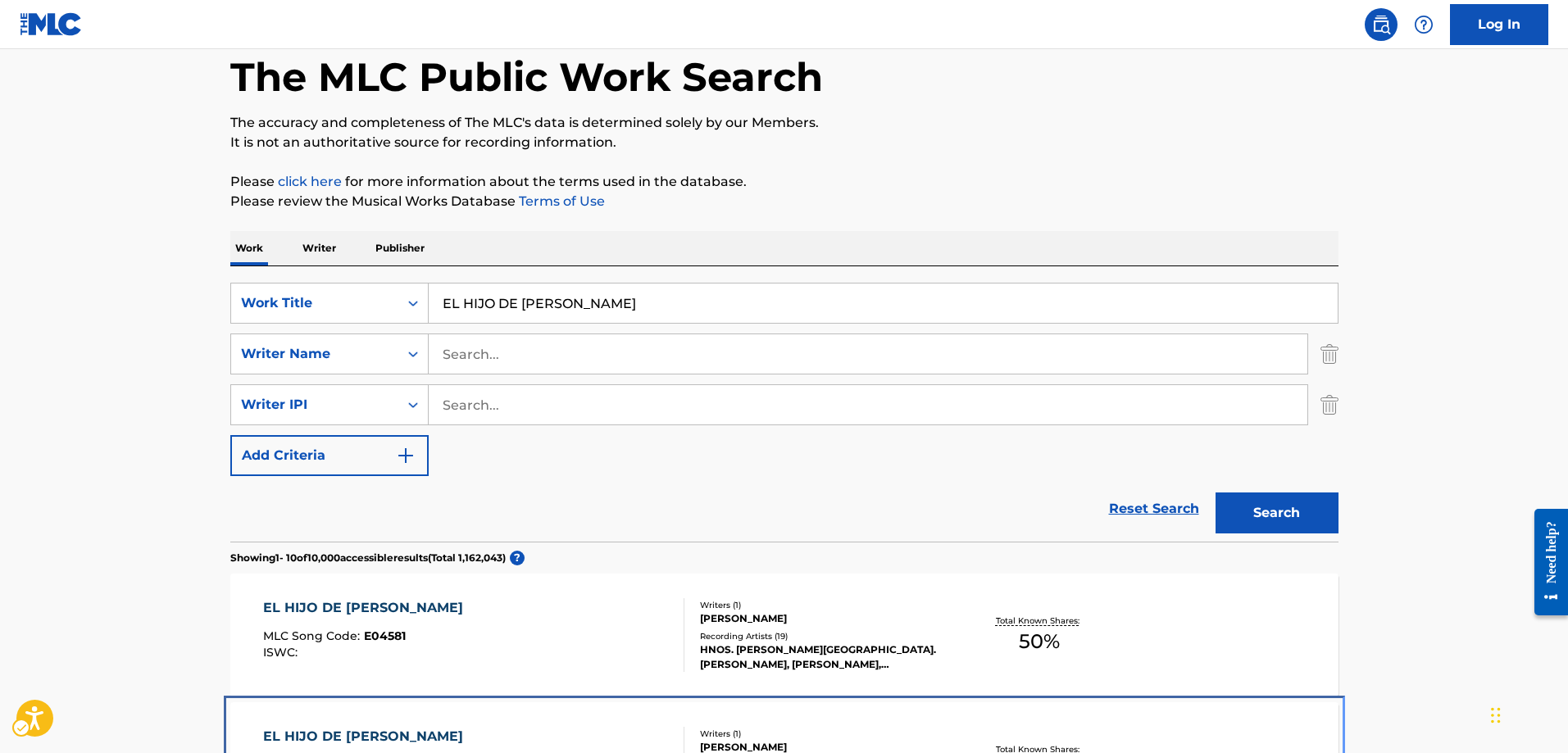
click at [372, 741] on div "EL HIJO DE SUSANA" at bounding box center [367, 737] width 208 height 20
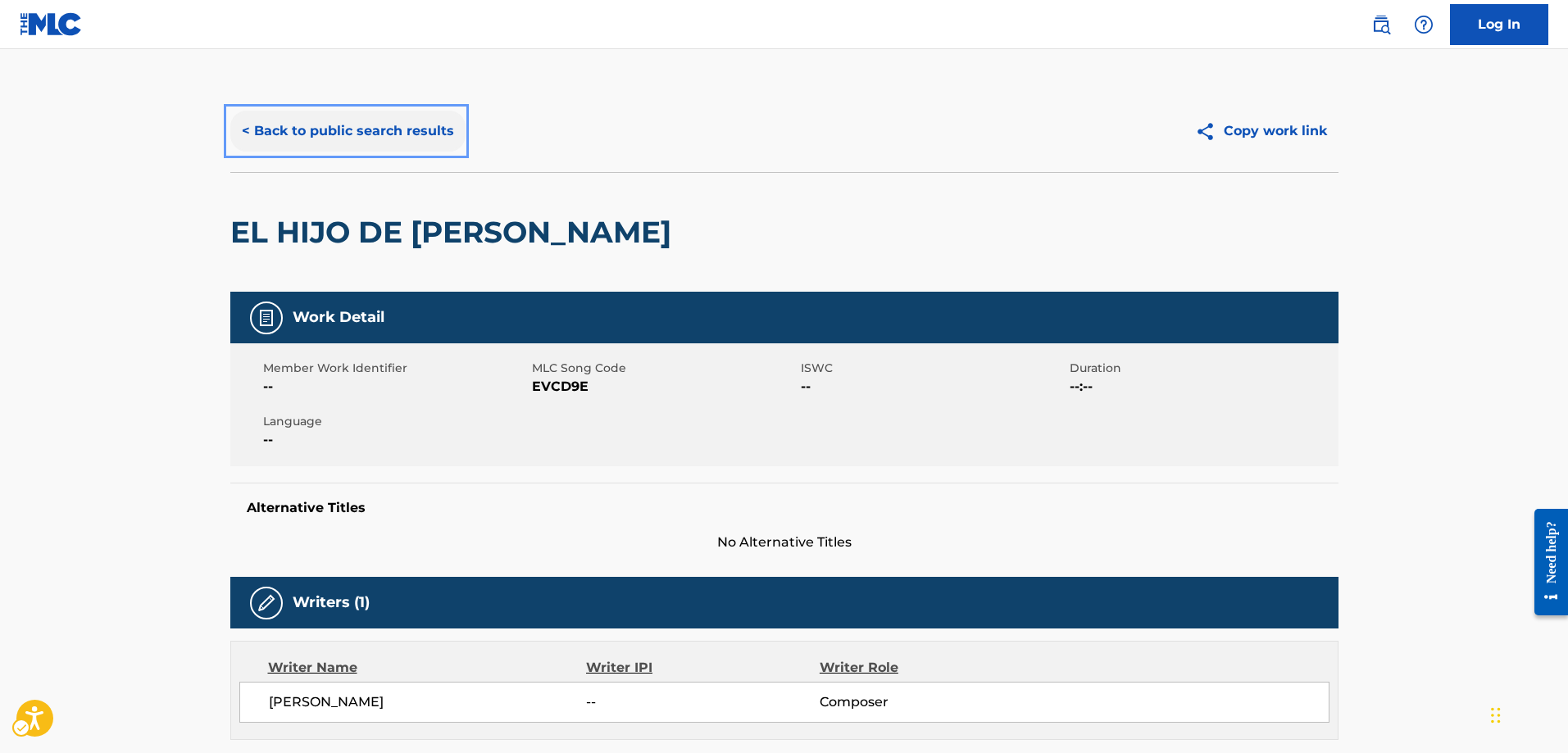
click at [244, 127] on button "< Back to public search results" at bounding box center [348, 132] width 235 height 41
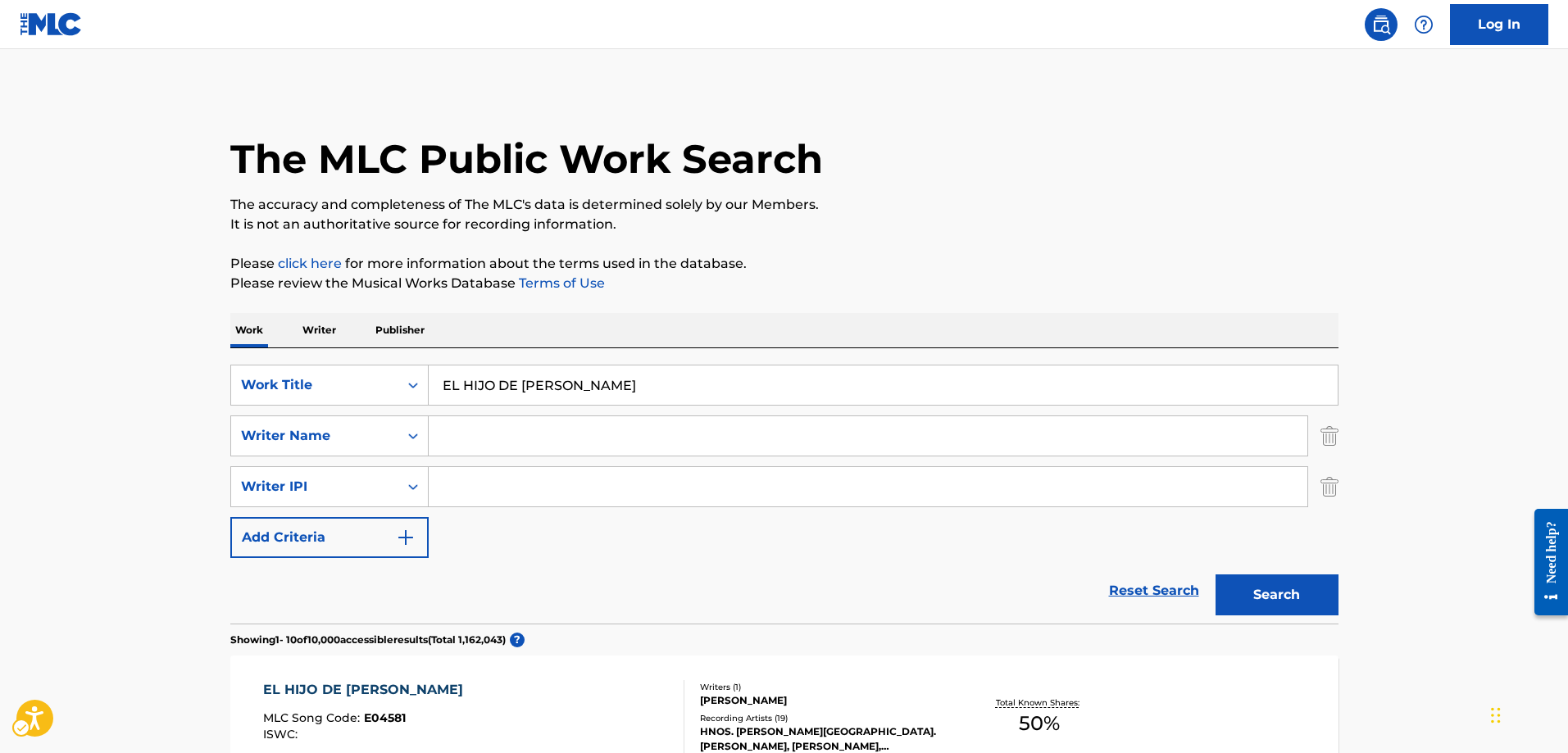
scroll to position [82, 0]
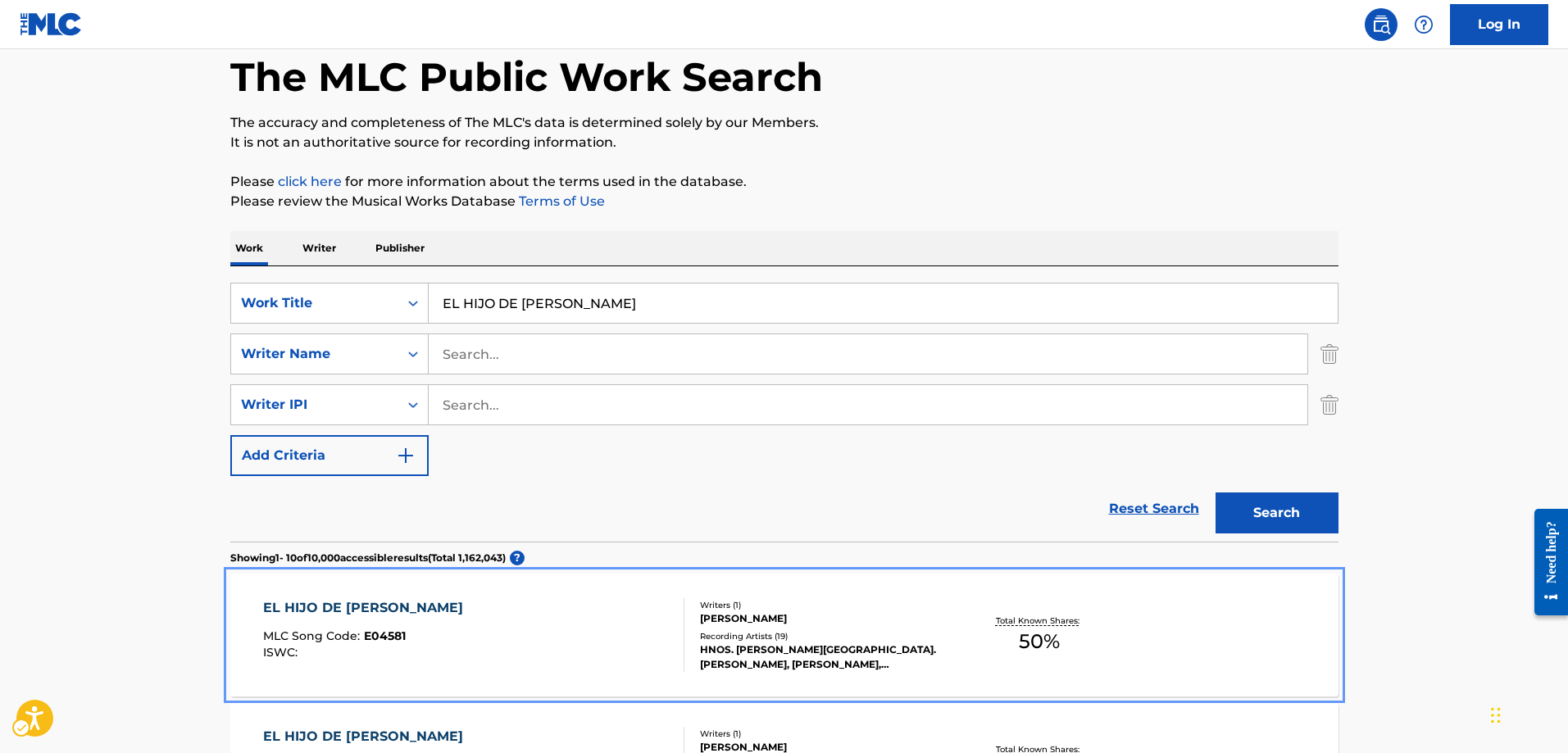
click at [386, 635] on span "E04581" at bounding box center [385, 636] width 42 height 15
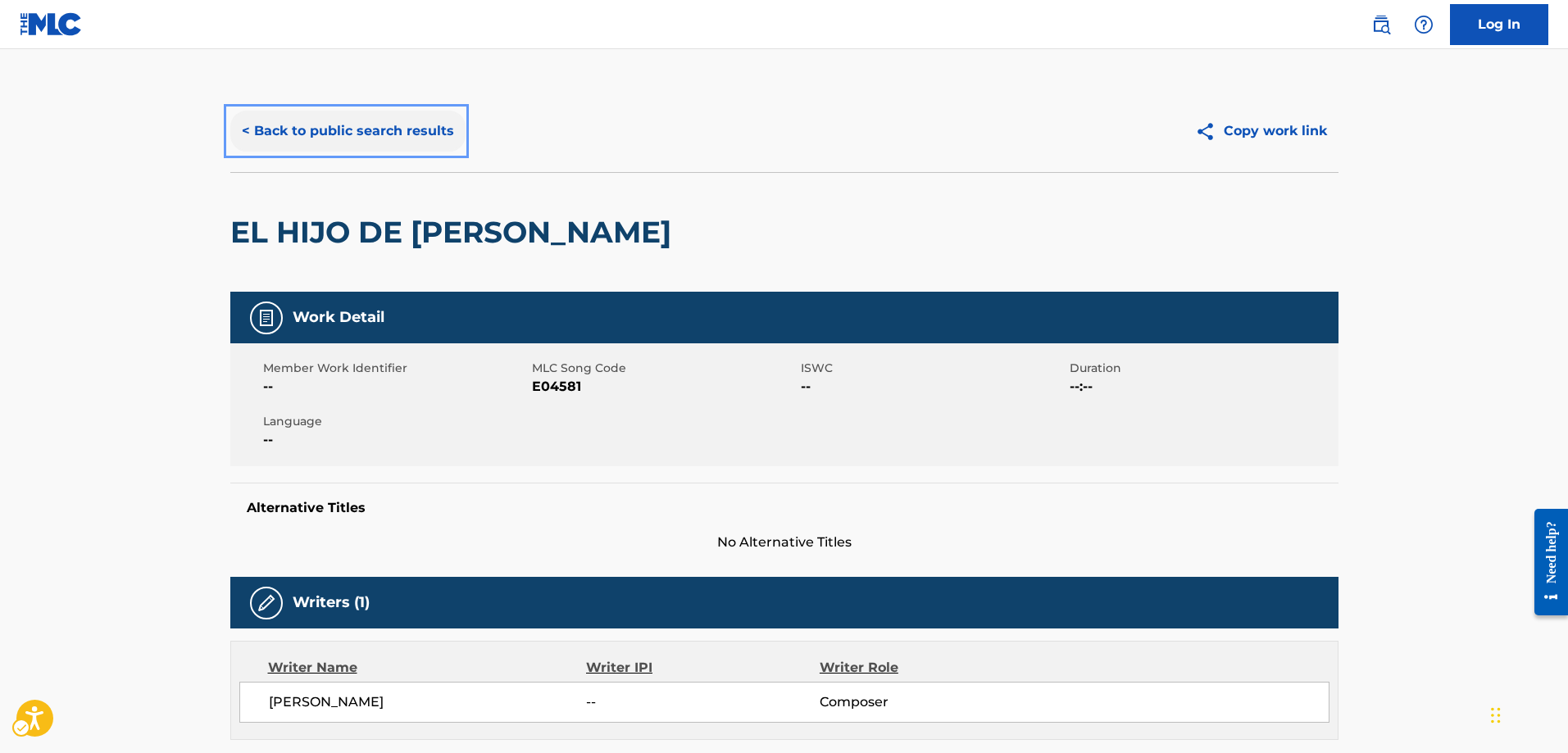
click at [243, 132] on button "< Back to public search results" at bounding box center [348, 132] width 235 height 41
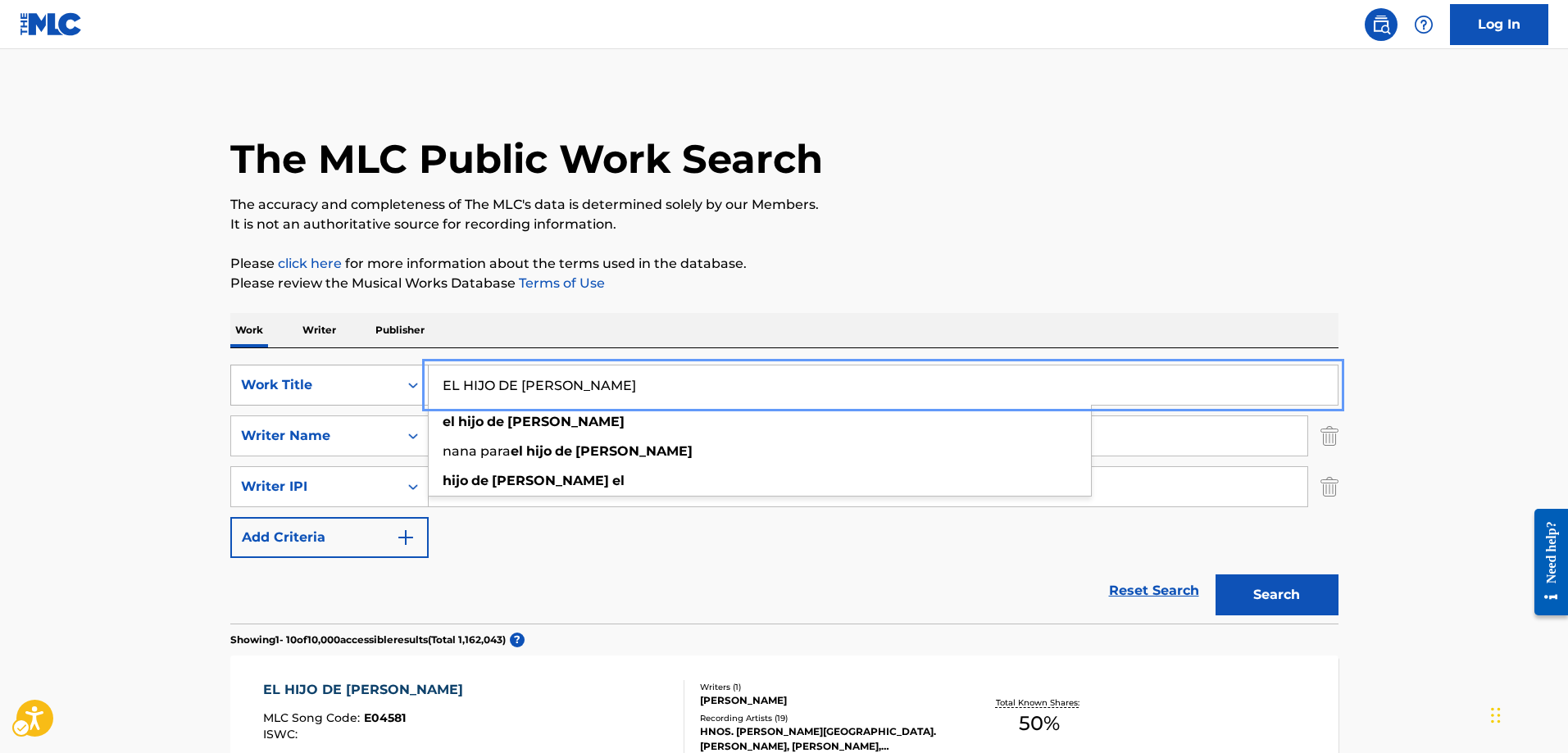
drag, startPoint x: 591, startPoint y: 380, endPoint x: 425, endPoint y: 388, distance: 166.2
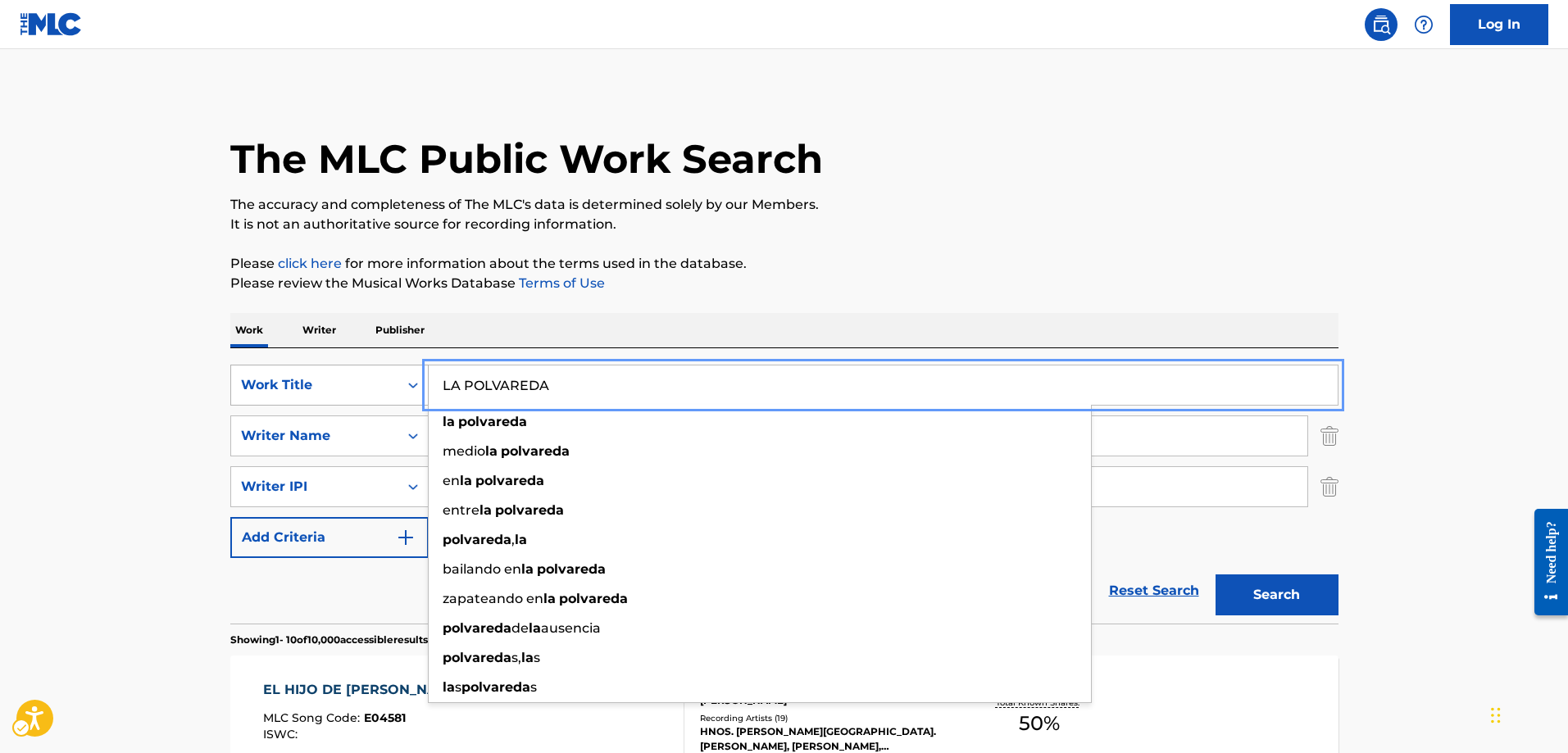
click at [1216, 575] on button "Search" at bounding box center [1277, 596] width 123 height 41
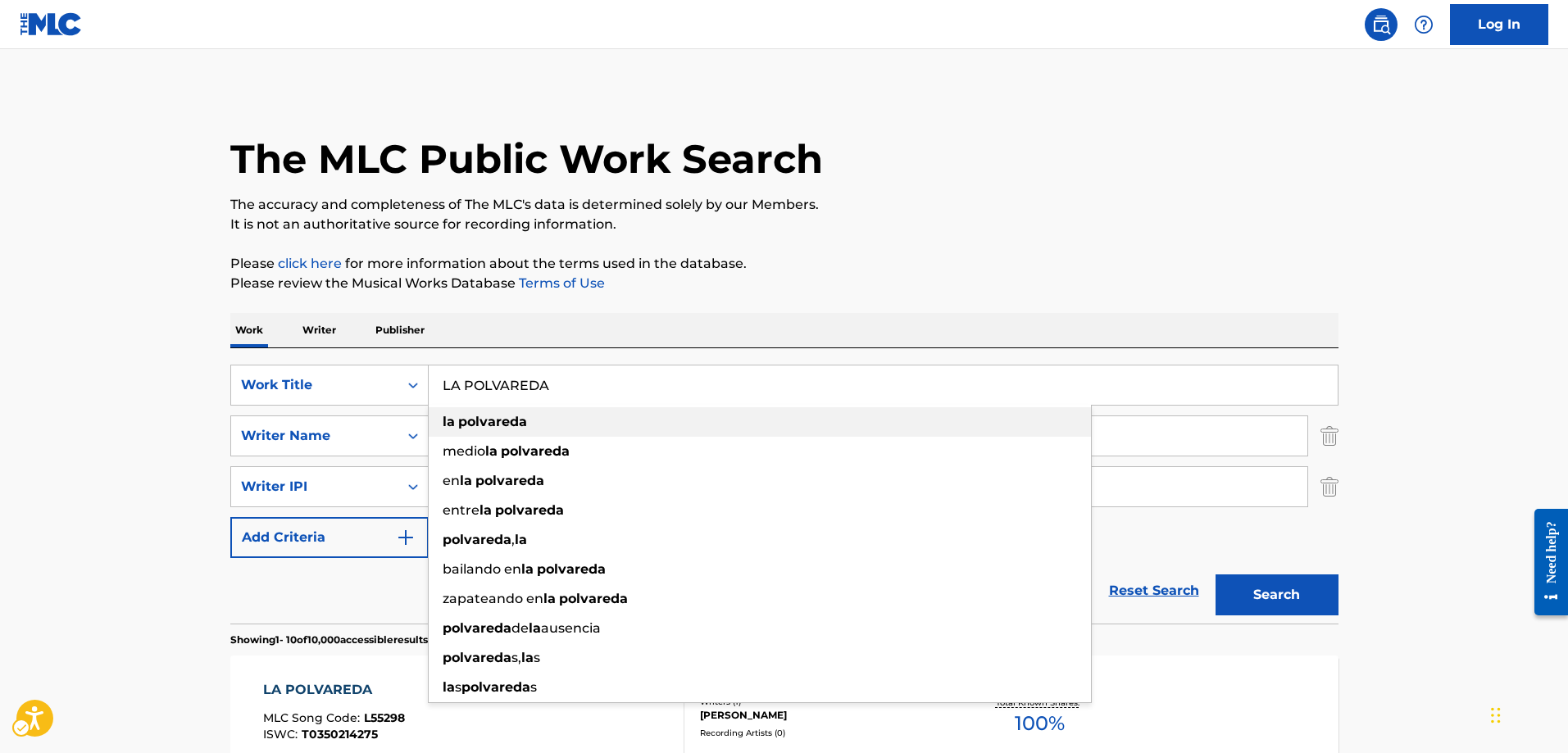
click at [448, 427] on strong "la" at bounding box center [448, 422] width 12 height 15
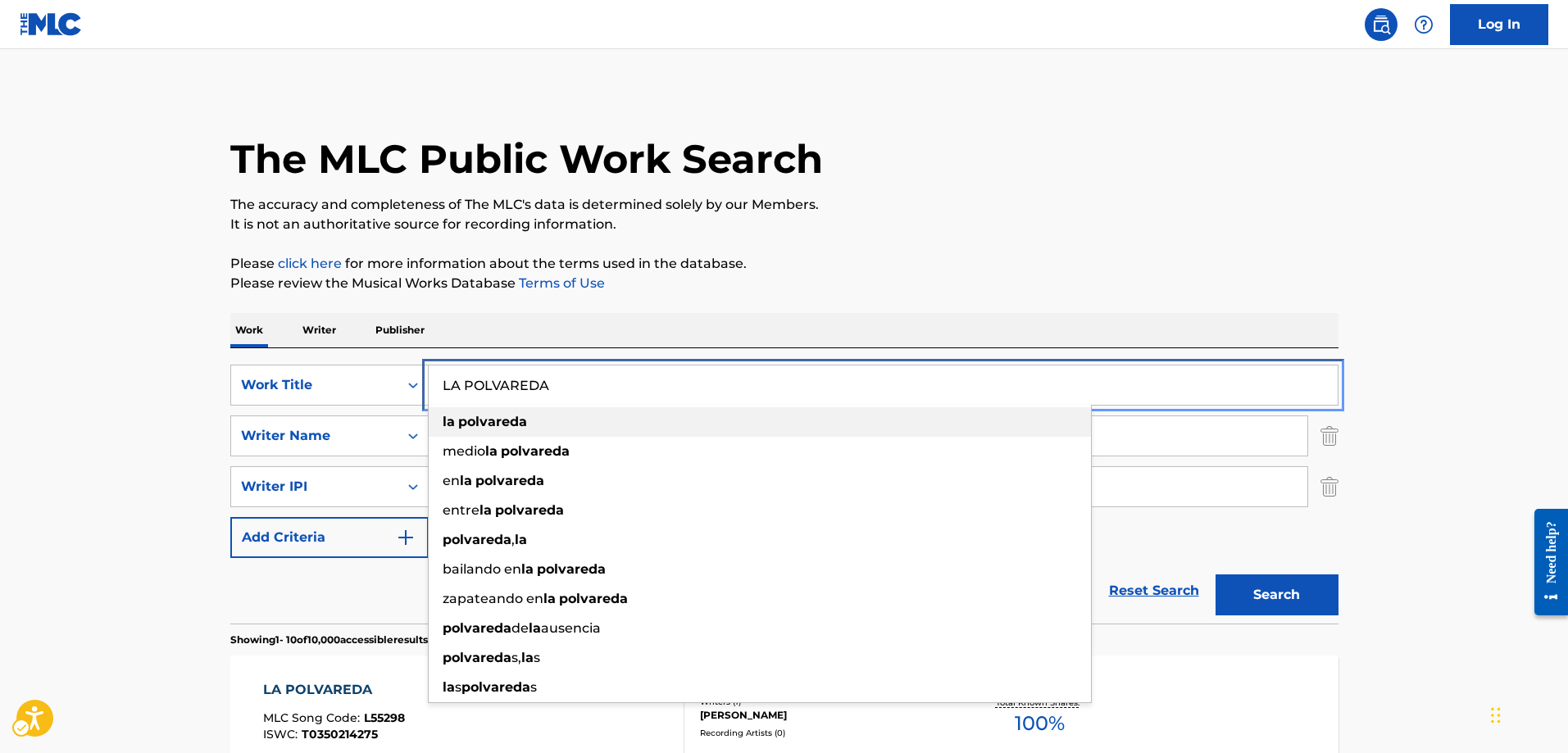
type input "la polvareda"
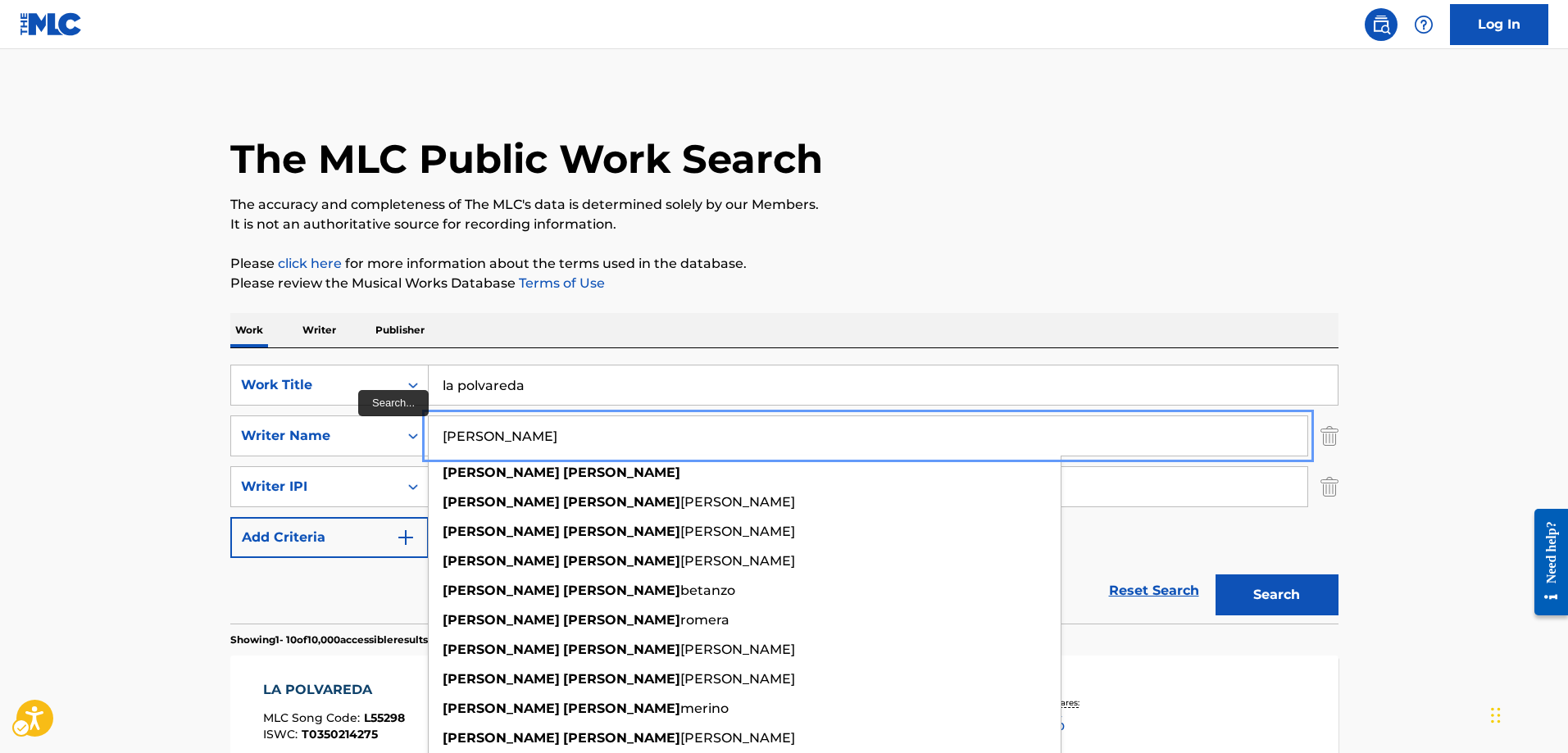
type input "[PERSON_NAME]"
click at [1216, 575] on button "Search" at bounding box center [1277, 596] width 123 height 41
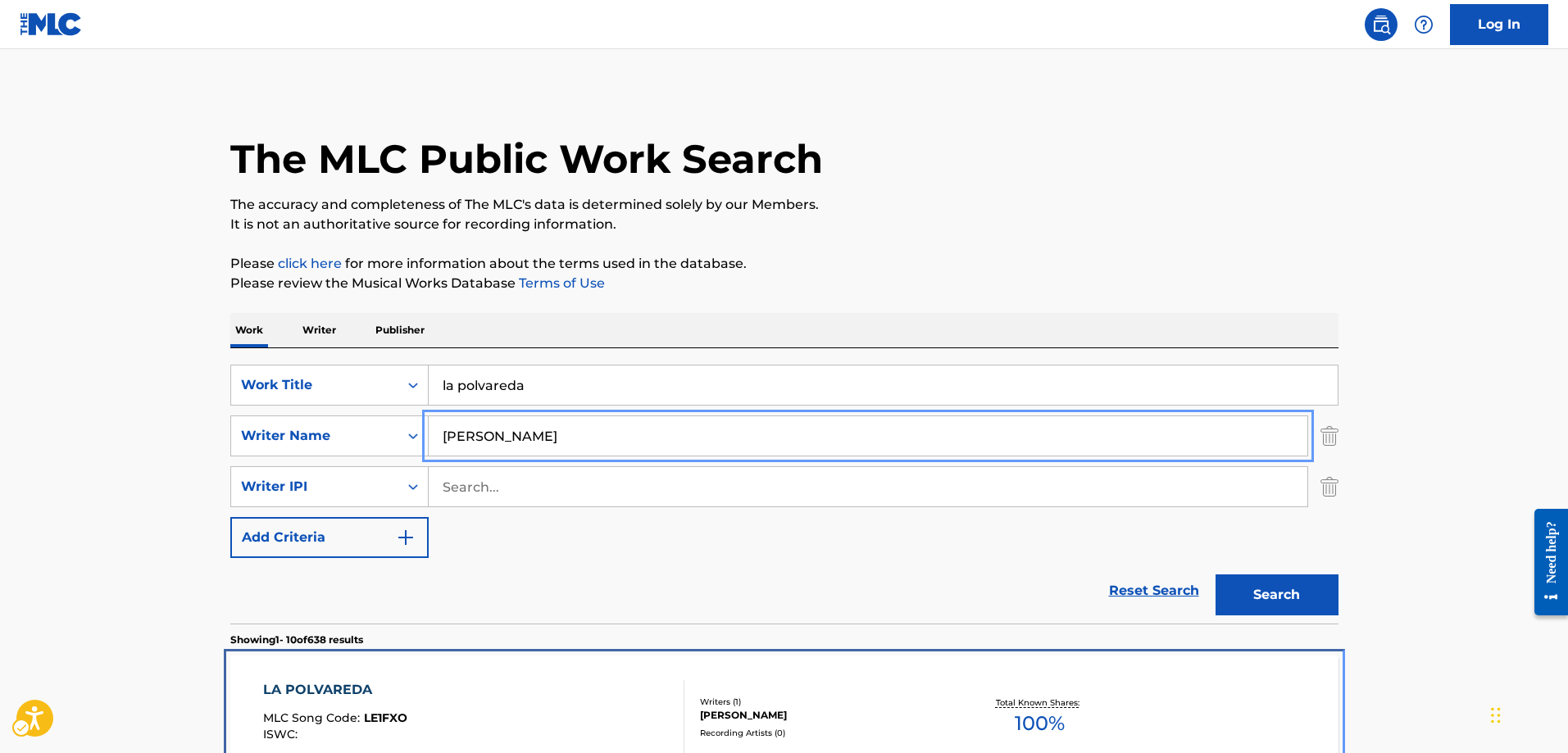
click at [373, 718] on span "LE1FXO" at bounding box center [386, 718] width 43 height 15
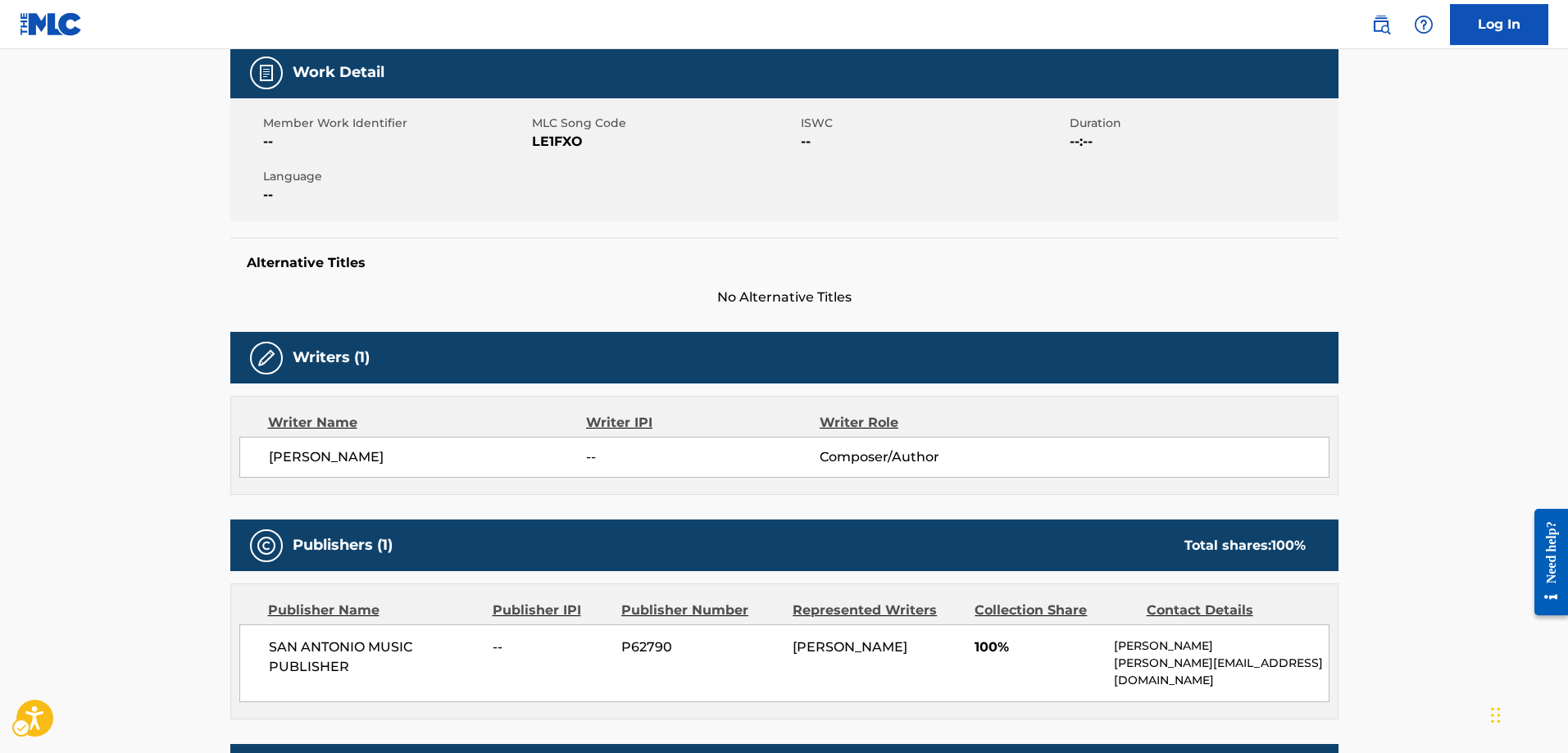
scroll to position [246, 0]
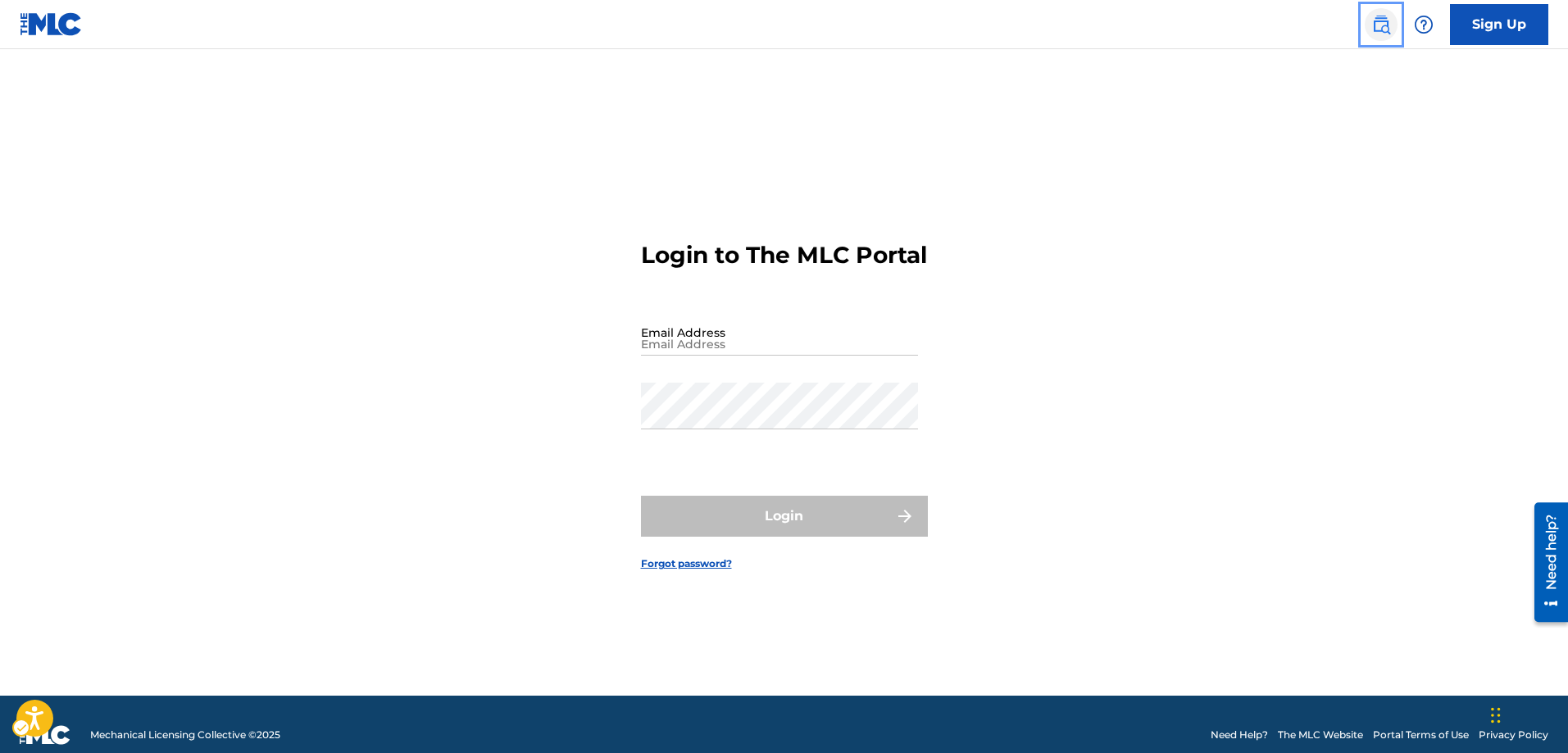
click at [1380, 20] on img "Page Menu" at bounding box center [1381, 24] width 20 height 20
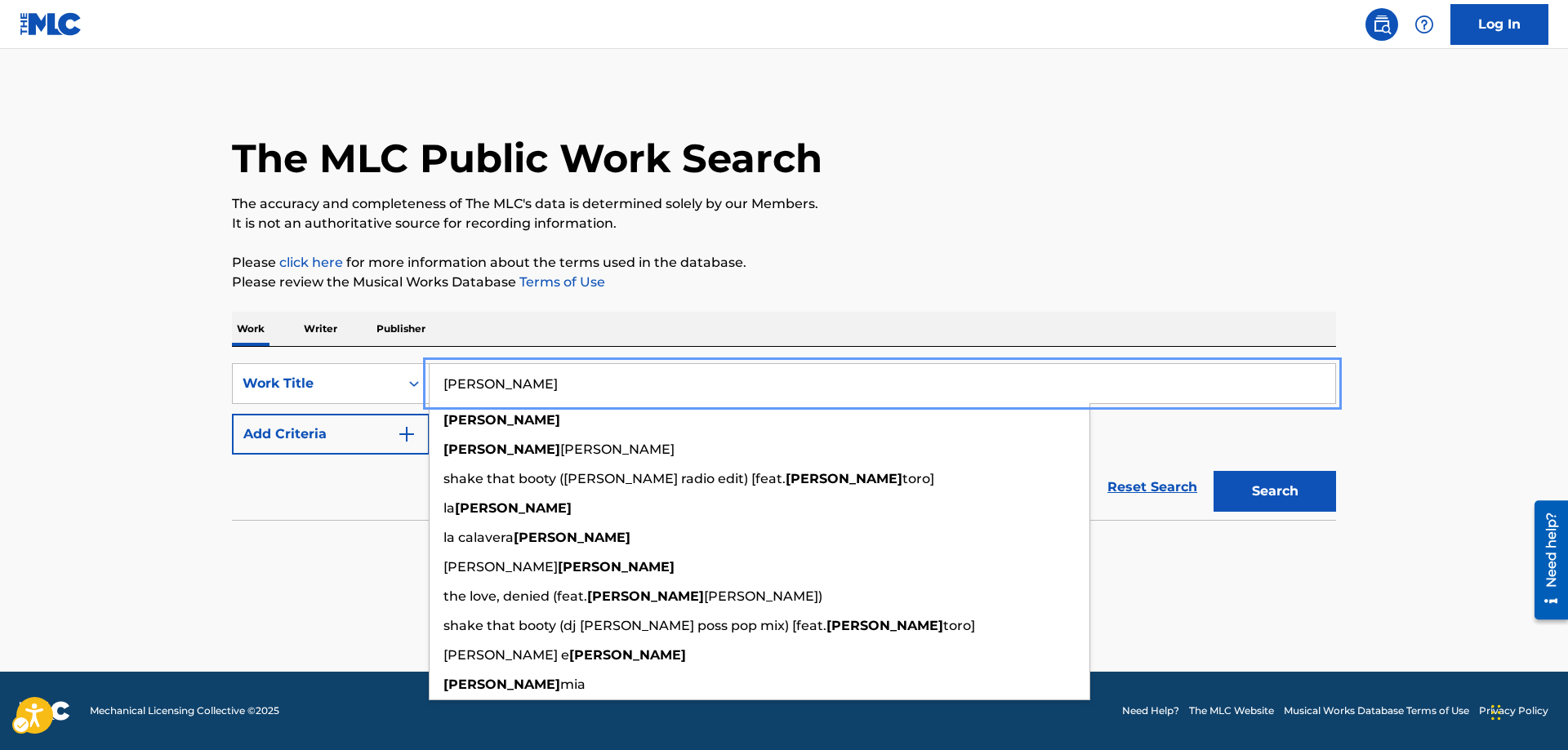
type input "[PERSON_NAME]"
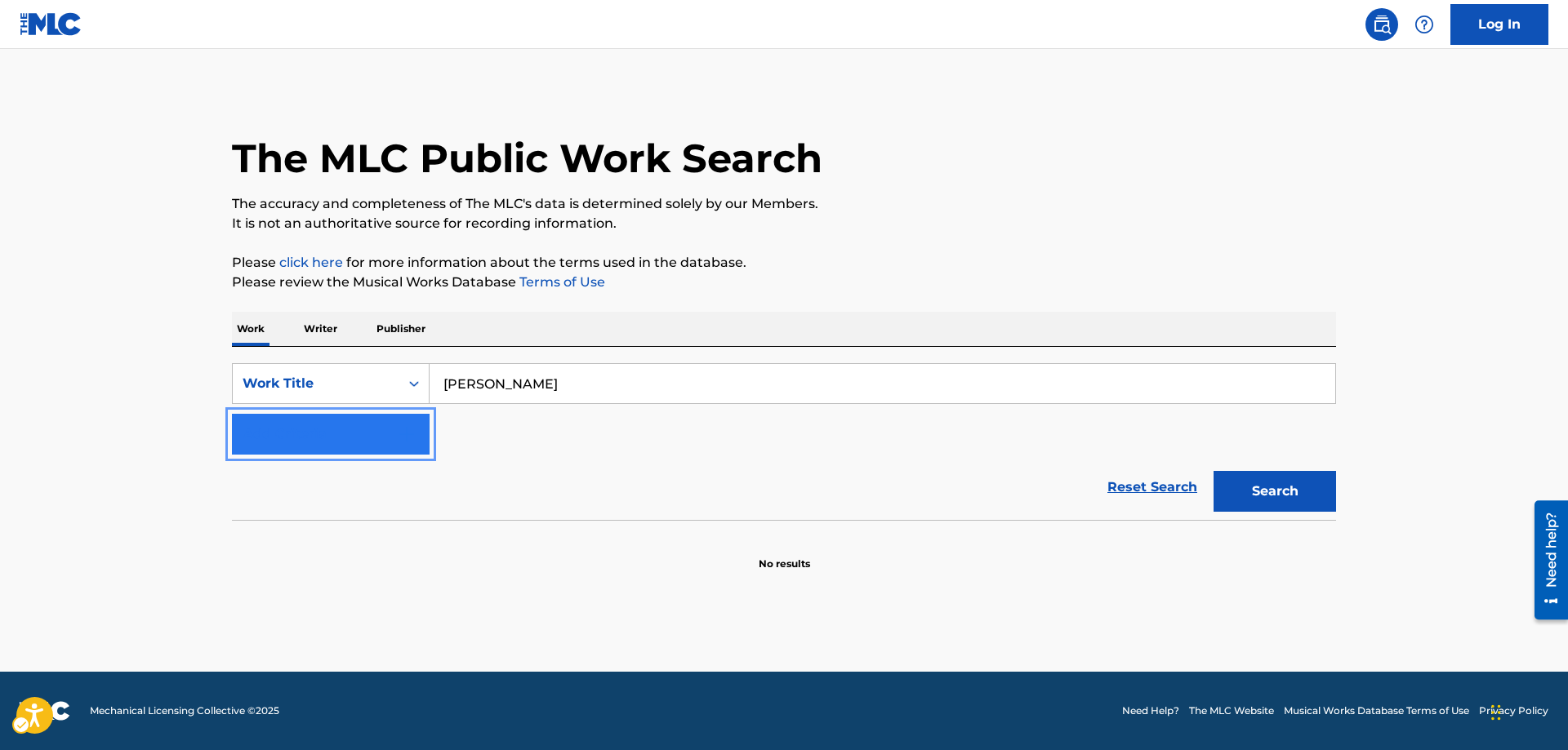
click at [414, 427] on img "Search Form" at bounding box center [406, 434] width 20 height 20
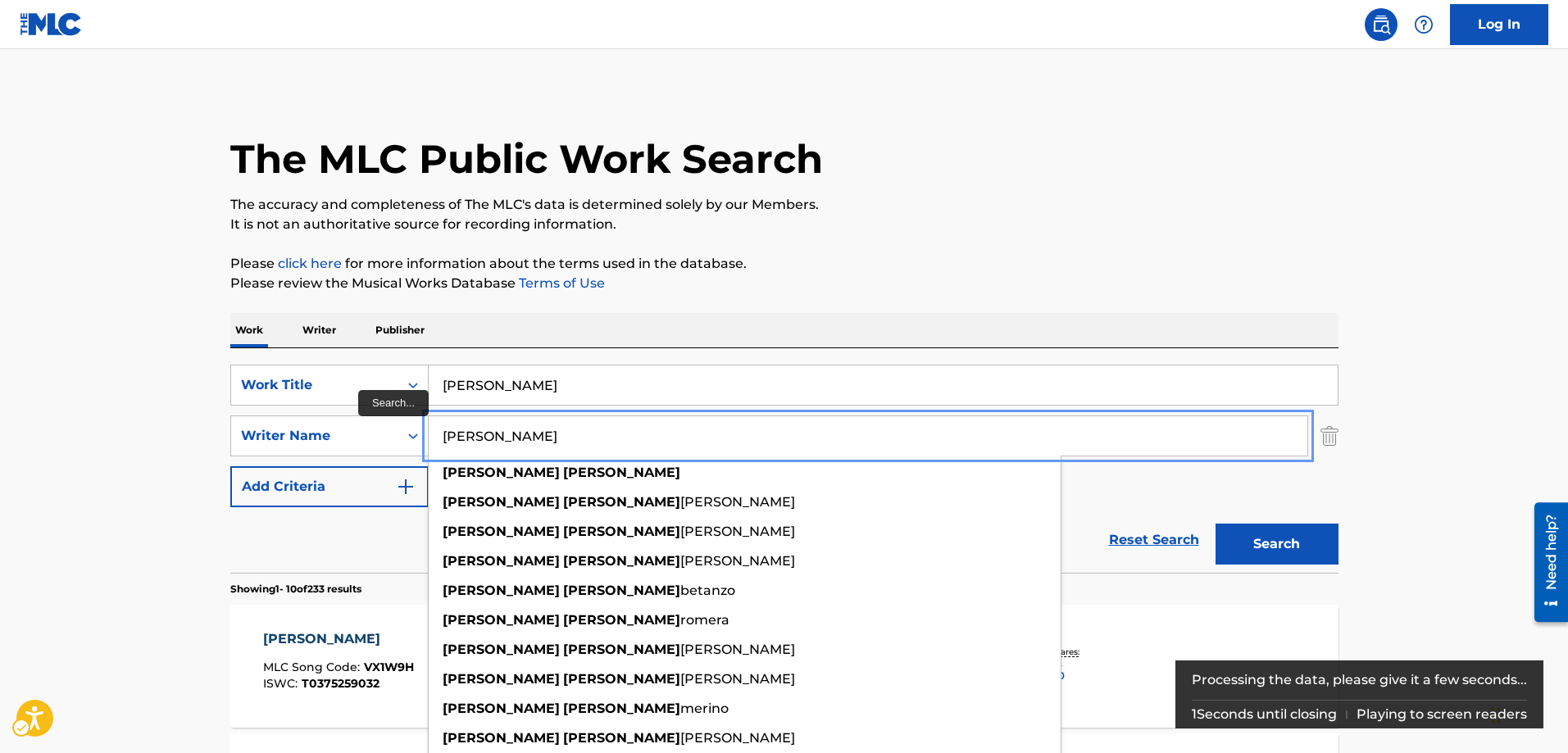
type input "[PERSON_NAME]"
click at [231, 466] on button "Add Criteria" at bounding box center [330, 487] width 199 height 41
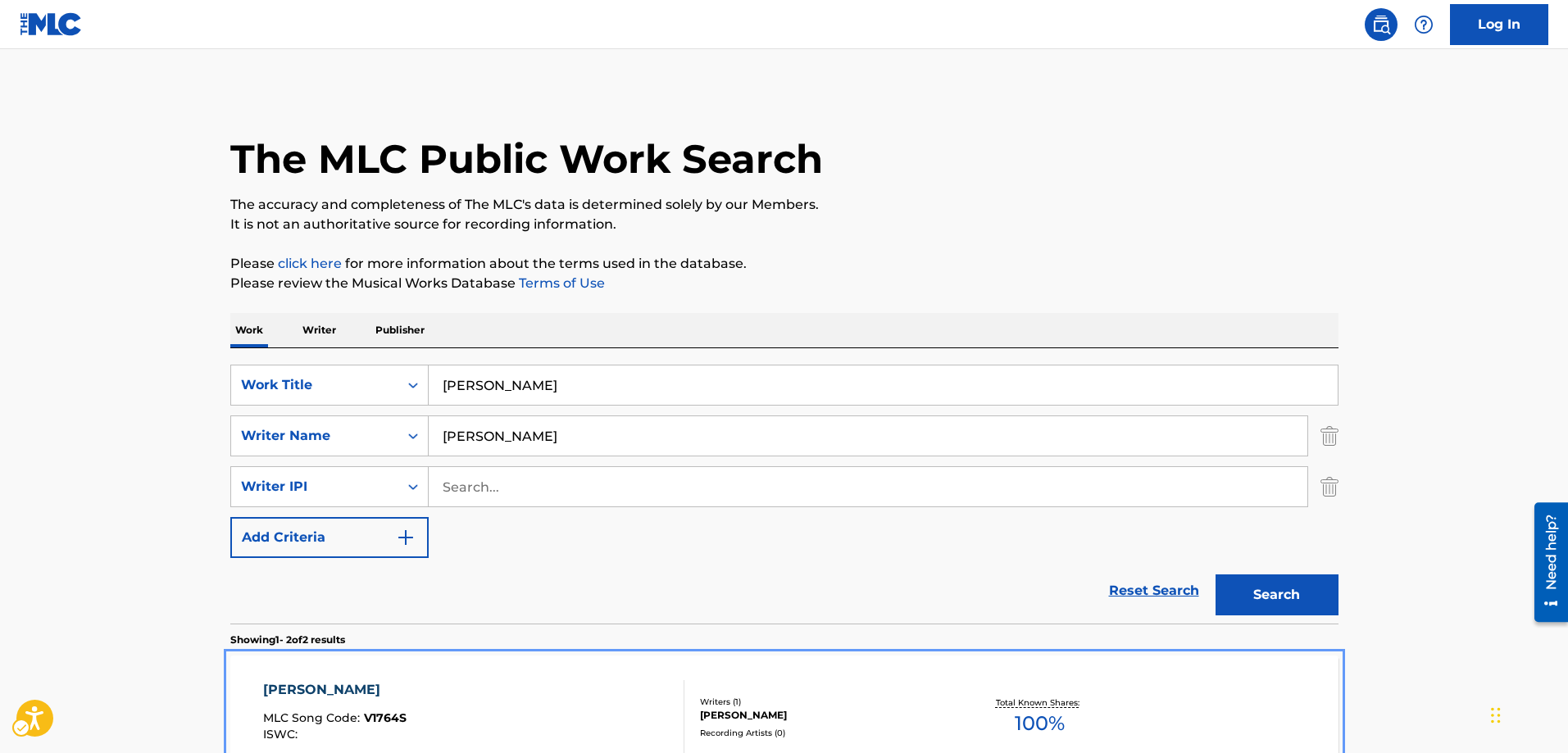
click at [401, 720] on span "V1764S" at bounding box center [386, 718] width 43 height 15
